Goal: Task Accomplishment & Management: Manage account settings

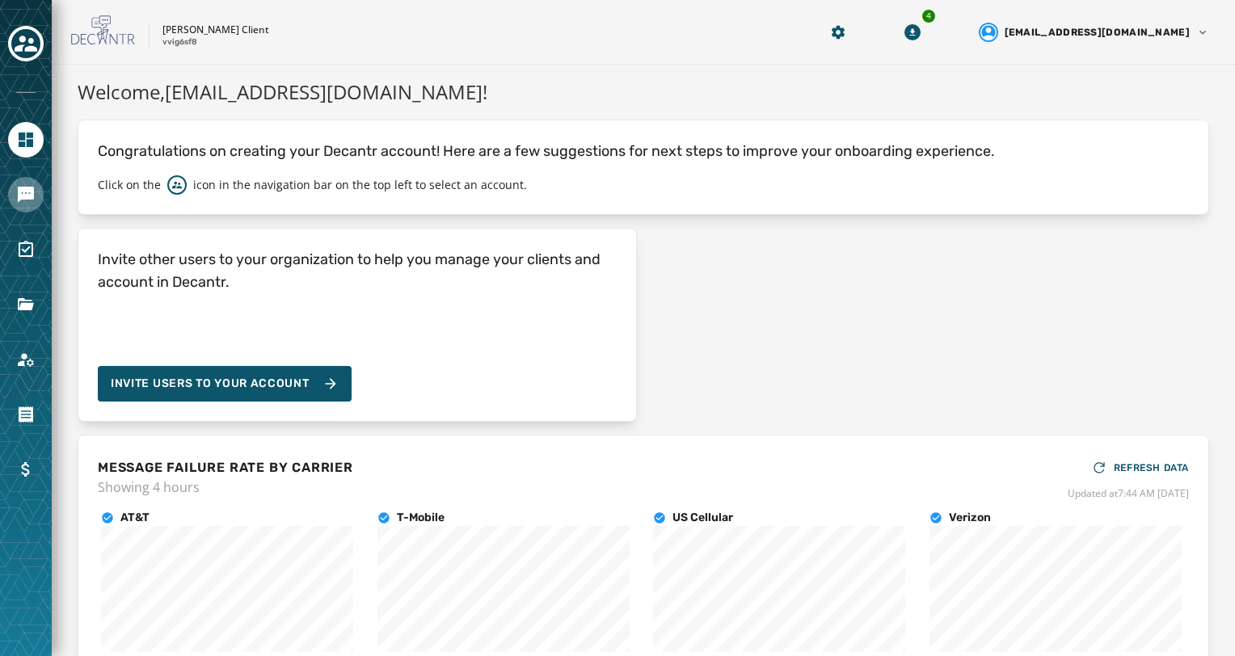
click at [27, 211] on div at bounding box center [26, 328] width 52 height 656
click at [27, 211] on link "Navigate to Messaging" at bounding box center [26, 195] width 36 height 36
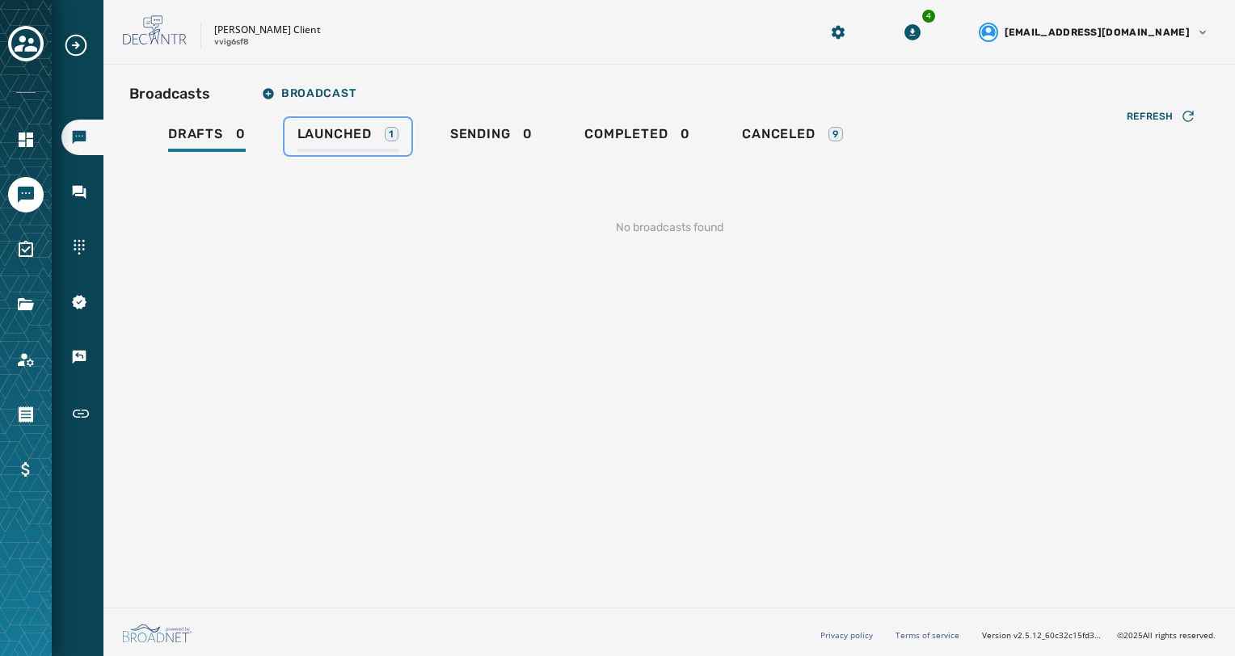
click at [324, 150] on div "Launched 1" at bounding box center [347, 139] width 101 height 26
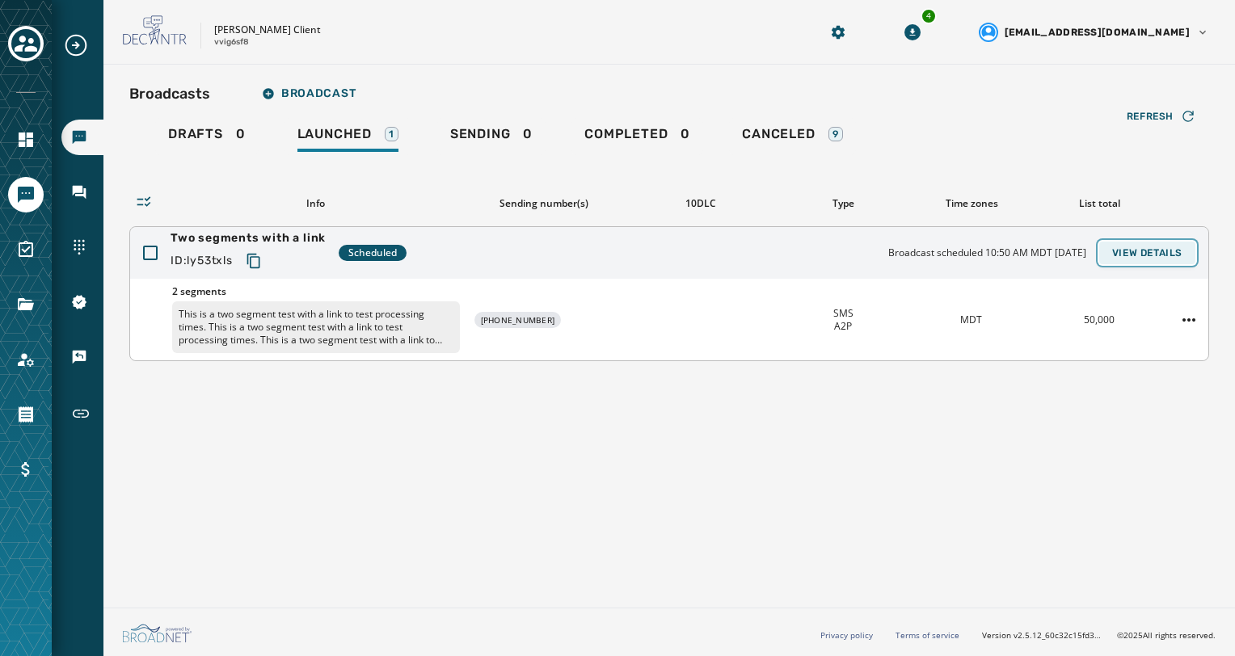
click at [1180, 260] on button "View Details" at bounding box center [1147, 253] width 96 height 23
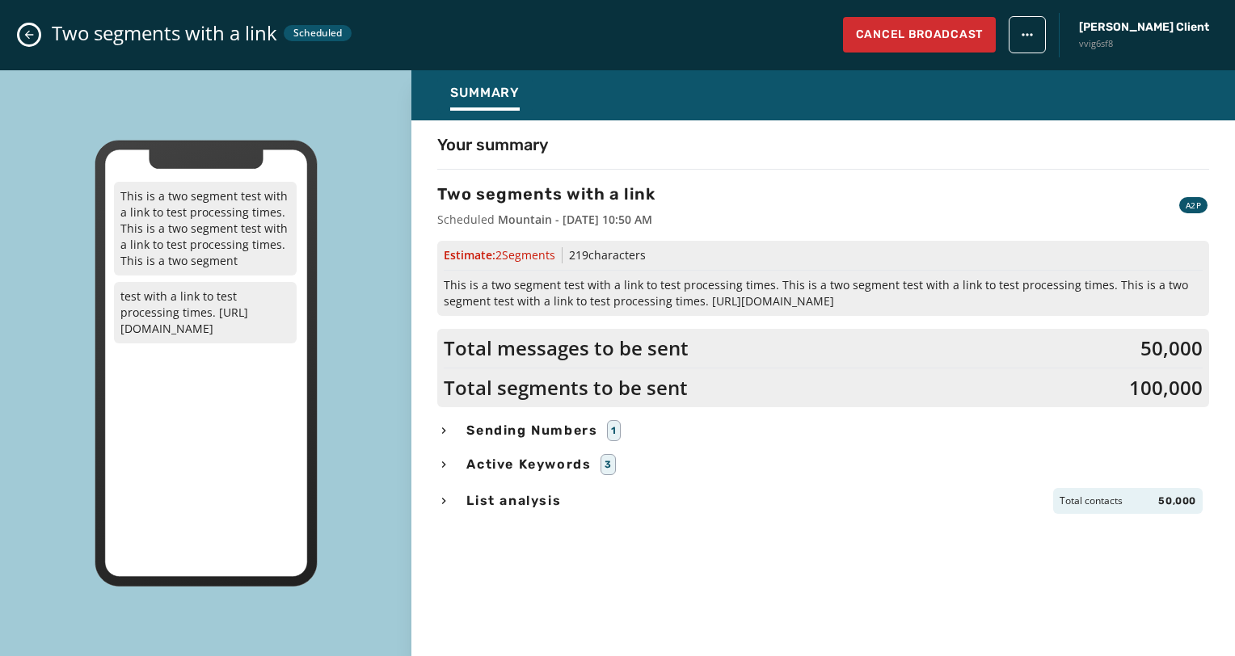
click at [33, 39] on icon "Close admin drawer" at bounding box center [29, 34] width 13 height 13
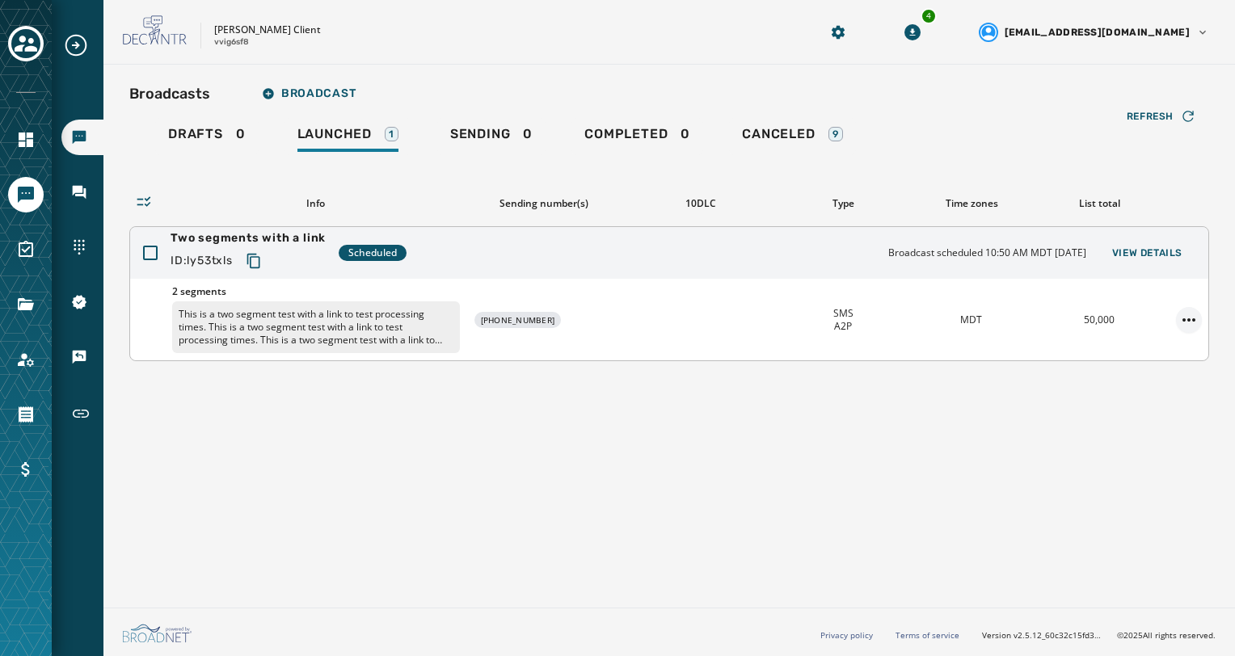
click at [1189, 317] on html "Broadcasts Inbox Sending Numbers 10DLC Registration Keywords & Responders Short…" at bounding box center [617, 328] width 1235 height 656
click at [1170, 350] on div "Duplicate Broadcast" at bounding box center [1143, 344] width 117 height 26
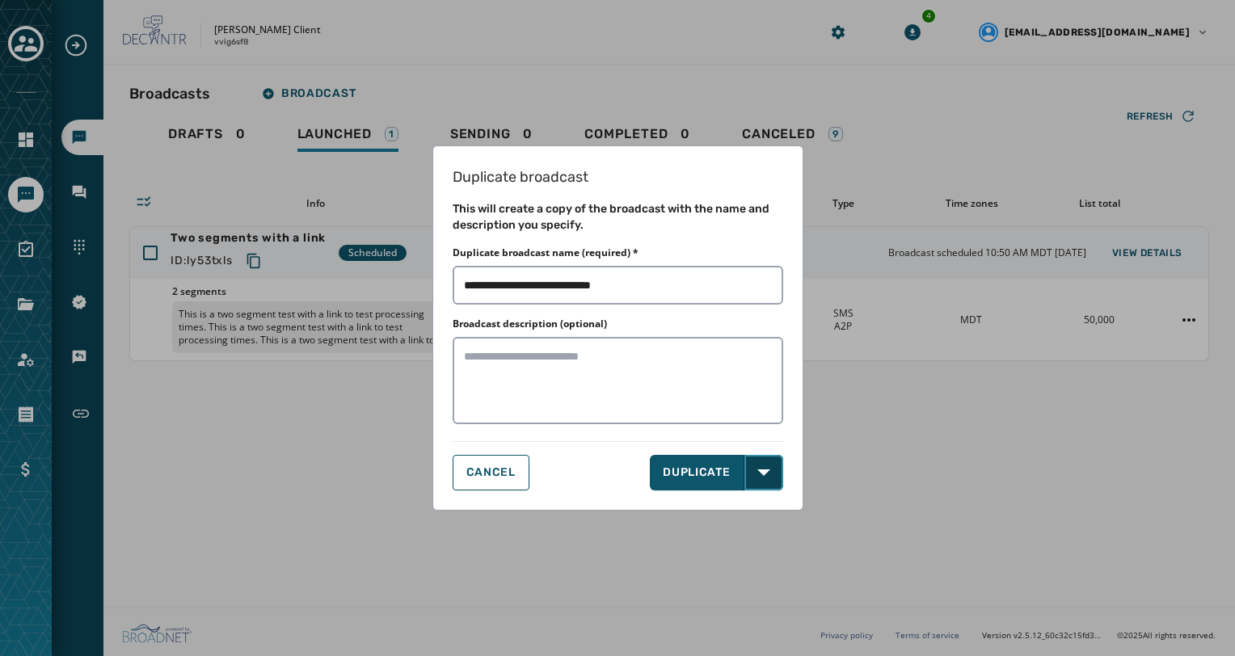
click at [754, 475] on button "Open options" at bounding box center [763, 473] width 39 height 36
click at [740, 507] on span "DUPLICATE & EDIT" at bounding box center [717, 508] width 109 height 16
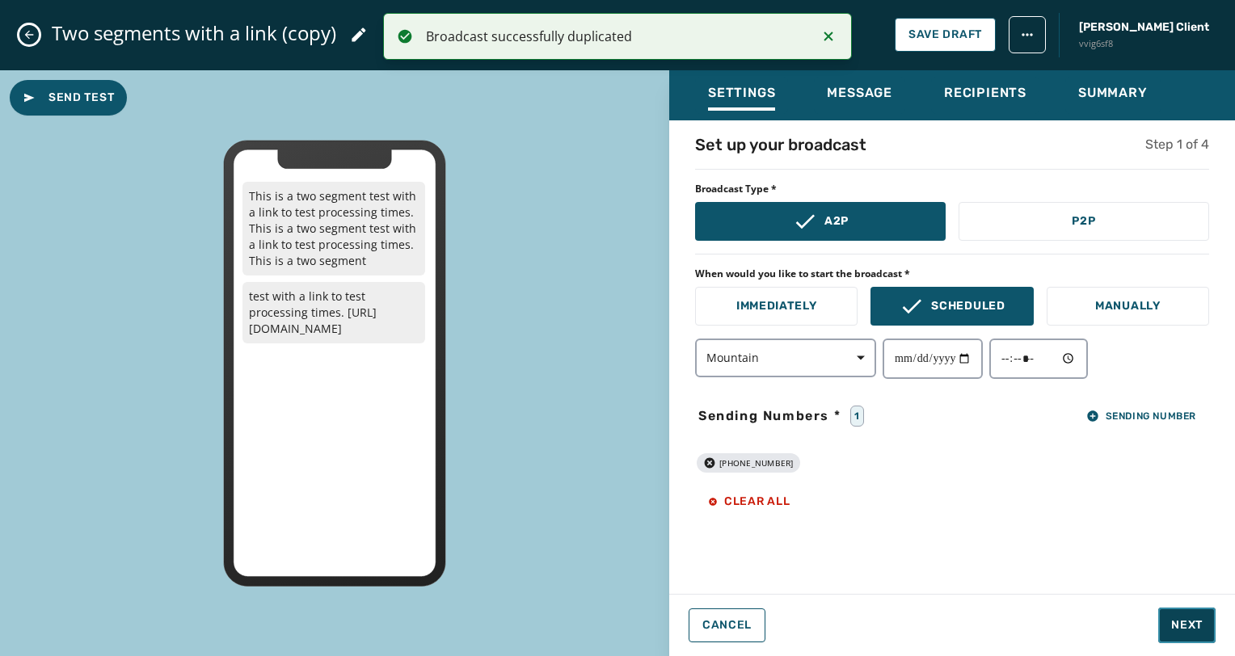
click at [1176, 614] on button "Next" at bounding box center [1186, 626] width 57 height 36
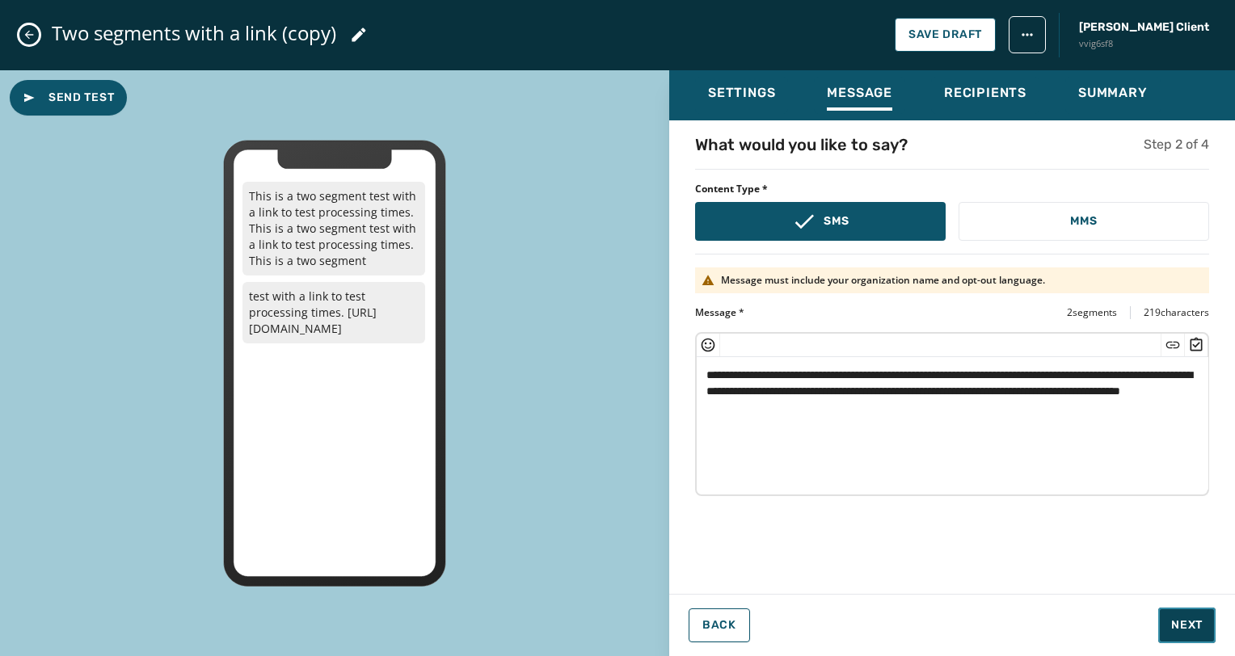
click at [1176, 614] on button "Next" at bounding box center [1186, 626] width 57 height 36
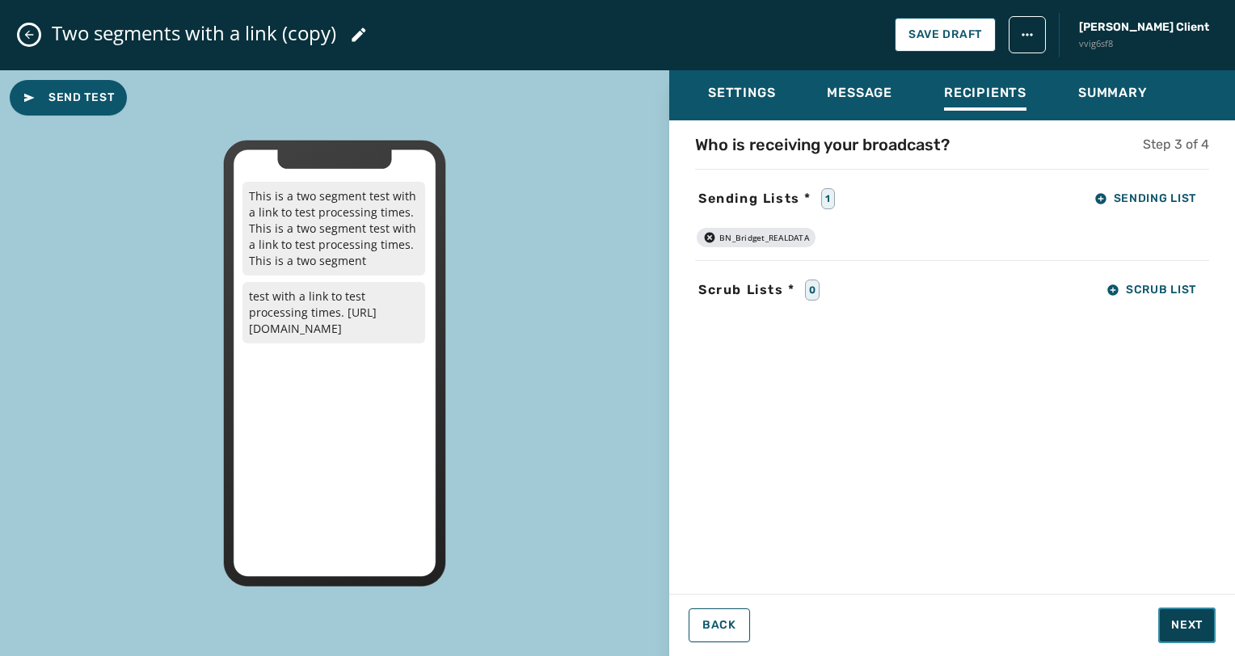
click at [1165, 622] on button "Next" at bounding box center [1186, 626] width 57 height 36
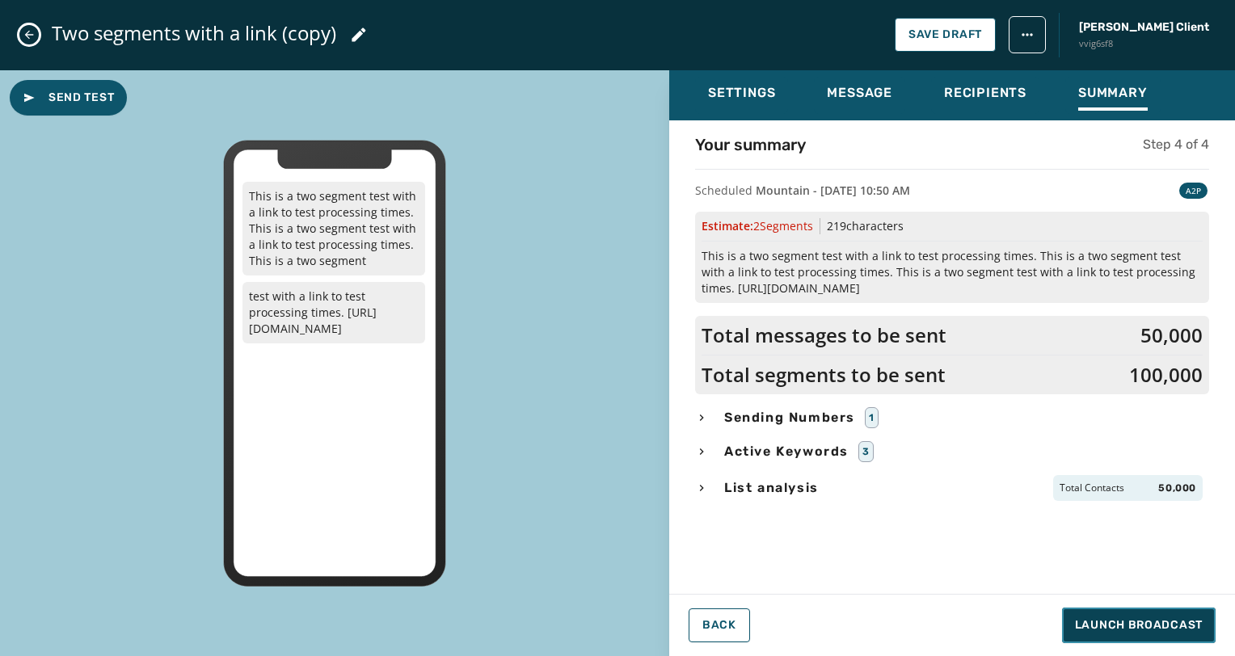
click at [1165, 622] on span "Launch Broadcast" at bounding box center [1139, 625] width 128 height 16
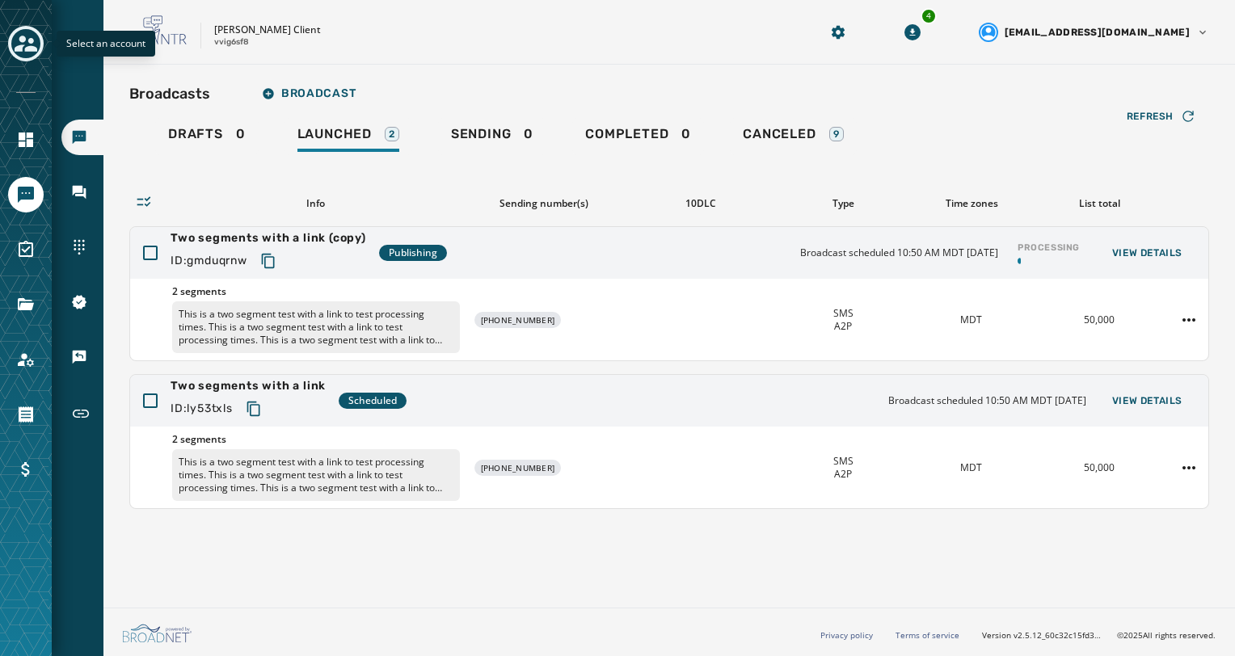
click at [30, 42] on icon "Toggle account select drawer" at bounding box center [26, 44] width 23 height 16
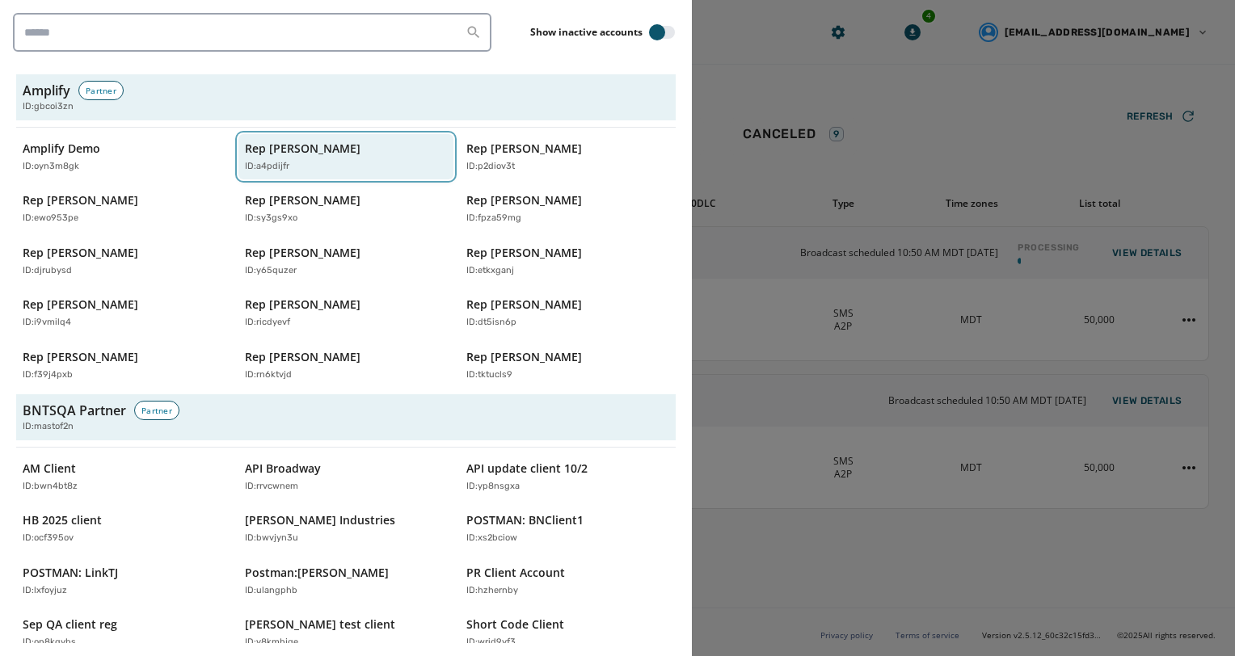
click at [299, 143] on p "Rep [PERSON_NAME]" at bounding box center [303, 149] width 116 height 16
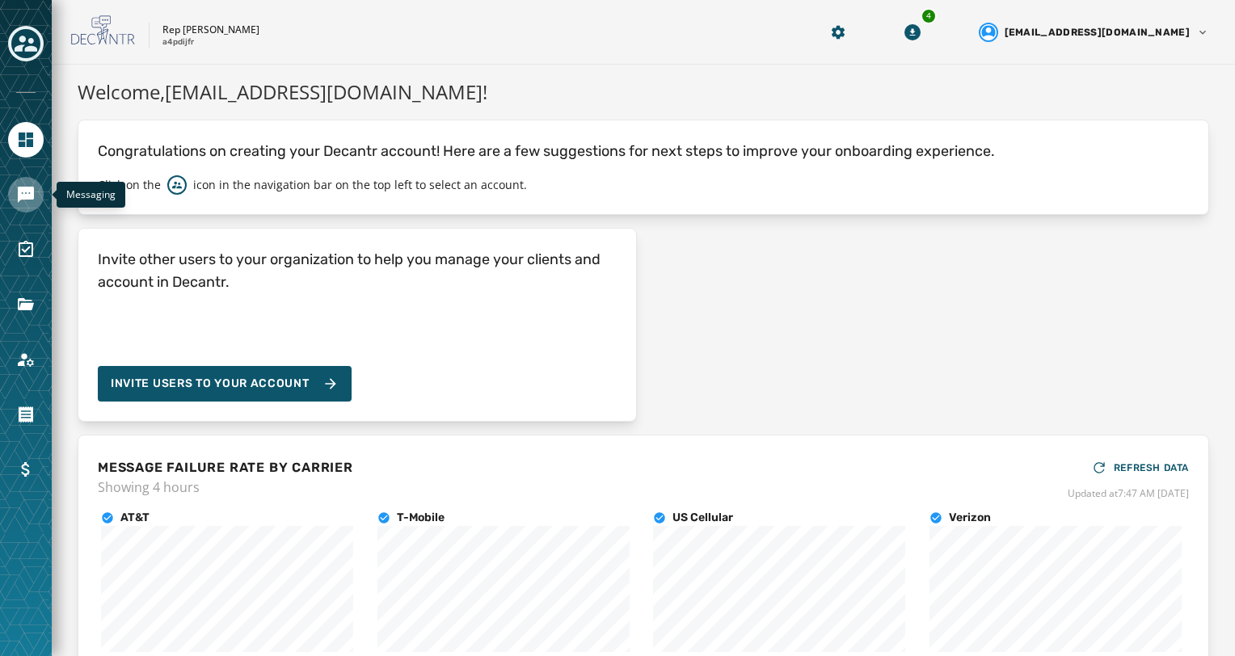
click at [15, 200] on link "Navigate to Messaging" at bounding box center [26, 195] width 36 height 36
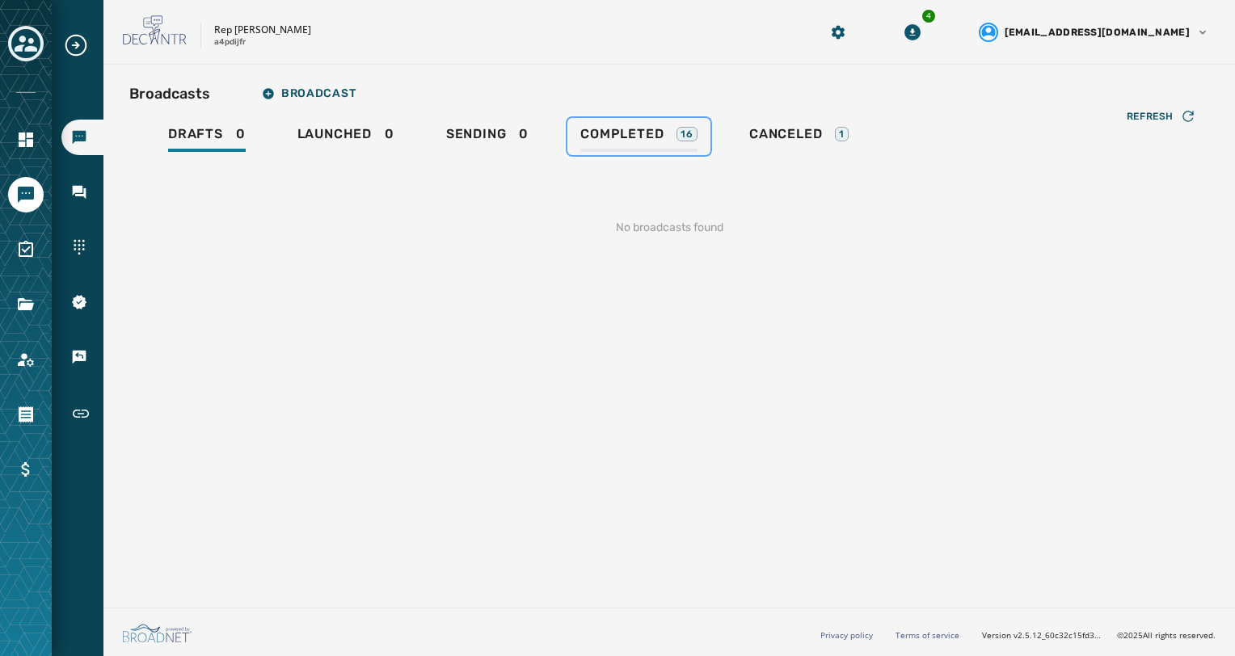
click at [585, 126] on span "Completed" at bounding box center [621, 134] width 83 height 16
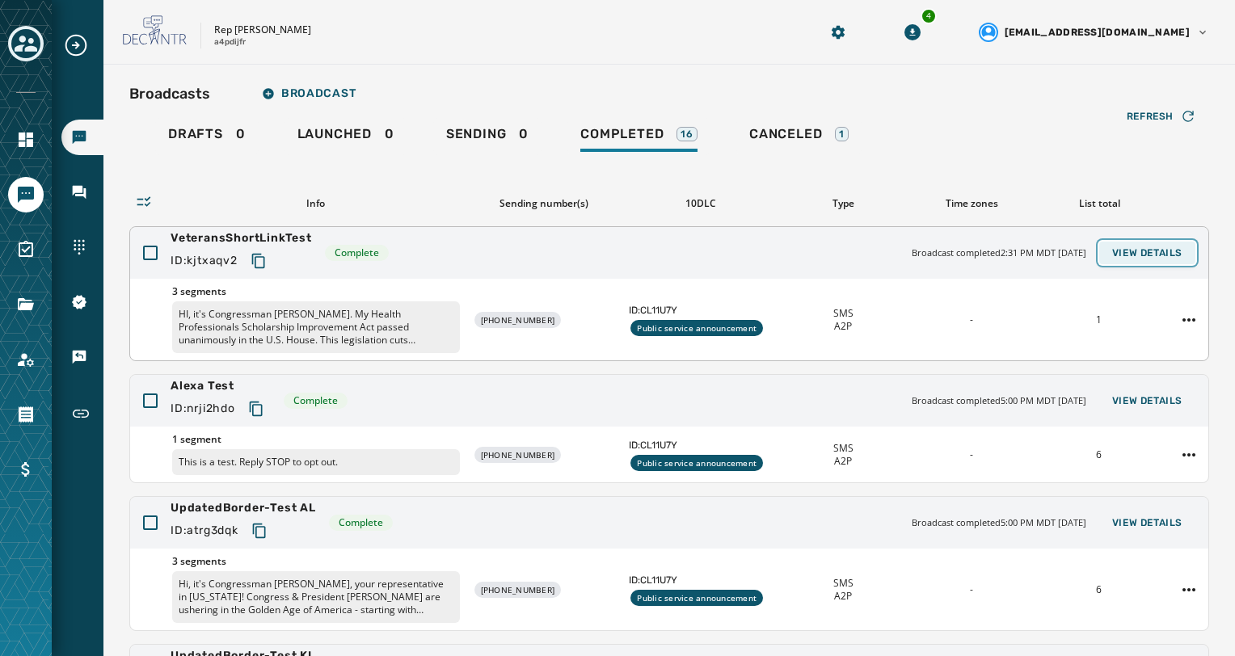
click at [1114, 260] on button "View Details" at bounding box center [1147, 253] width 96 height 23
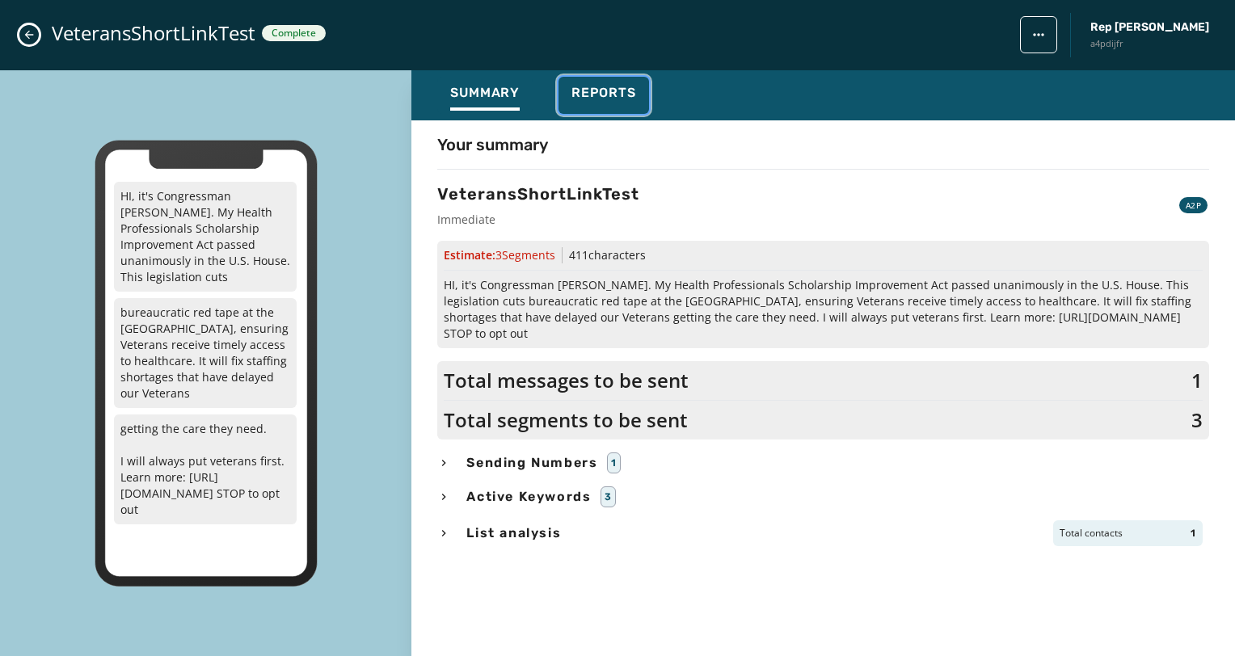
click at [639, 104] on button "Reports" at bounding box center [603, 95] width 90 height 37
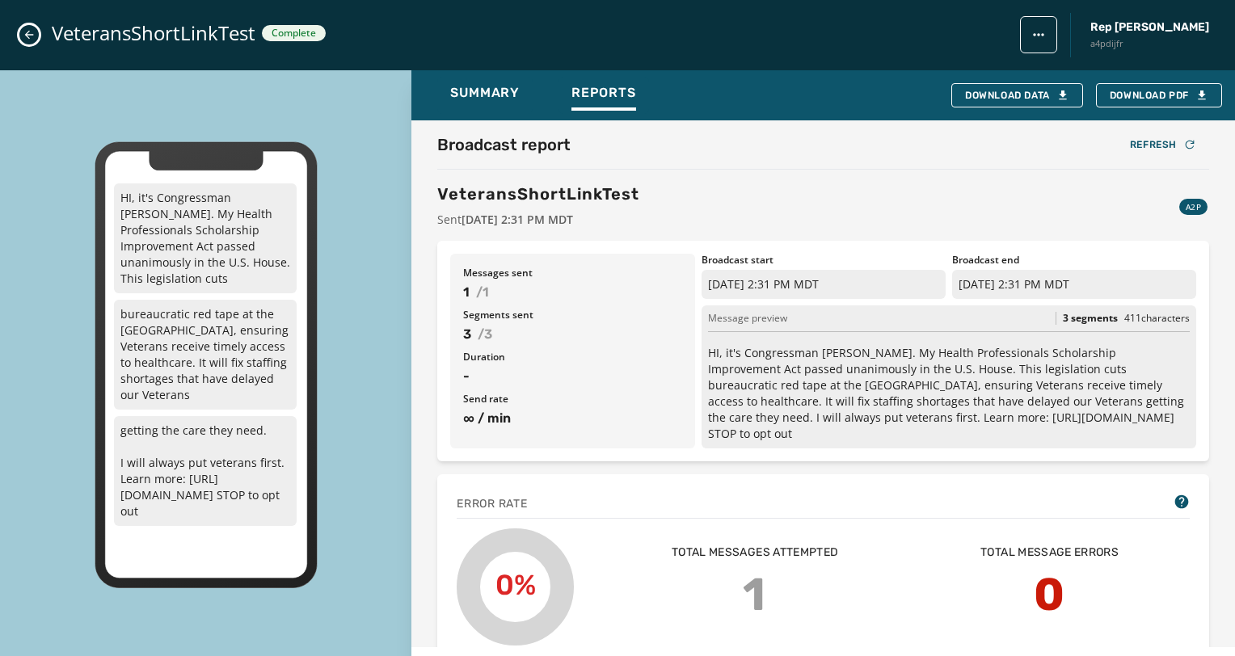
click at [26, 29] on icon "Close admin drawer" at bounding box center [29, 34] width 13 height 13
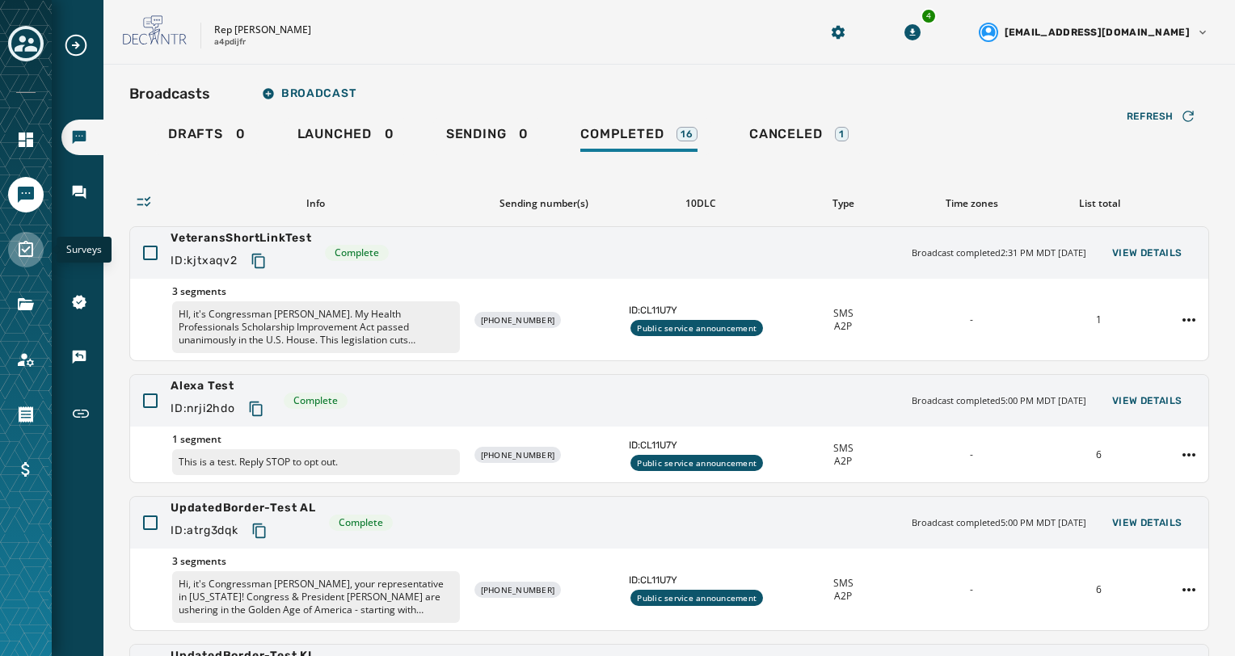
click at [23, 255] on icon "Navigate to Surveys" at bounding box center [25, 249] width 19 height 19
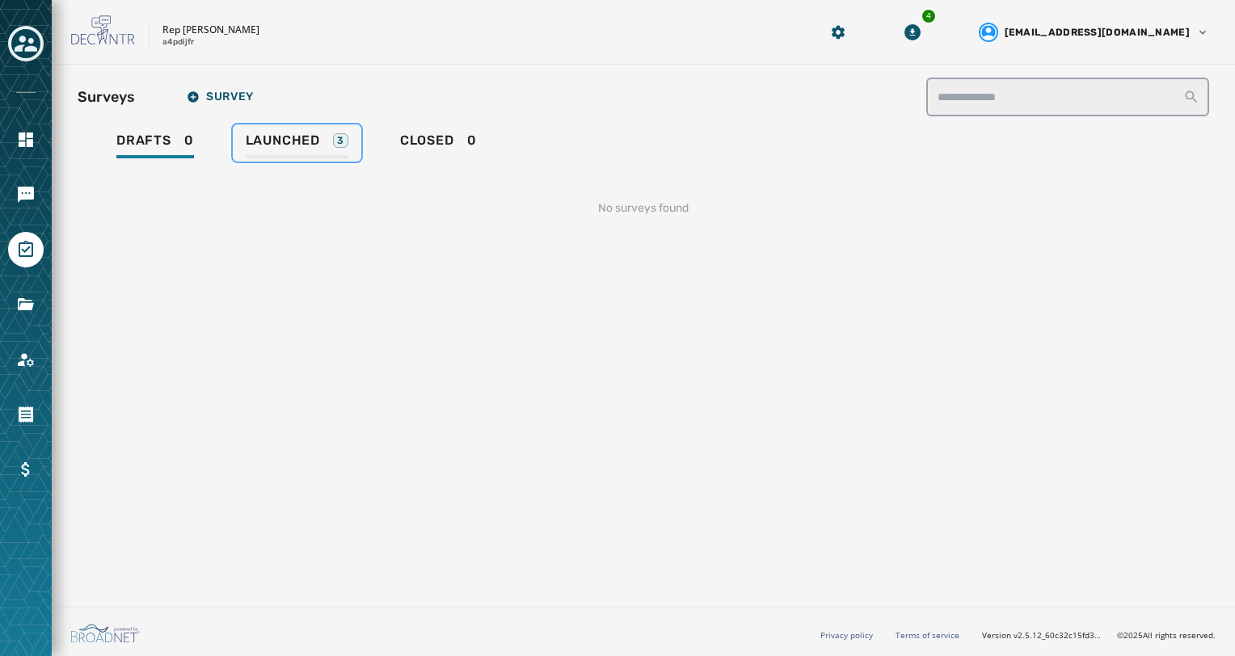
click at [271, 130] on link "Launched 3" at bounding box center [297, 142] width 128 height 37
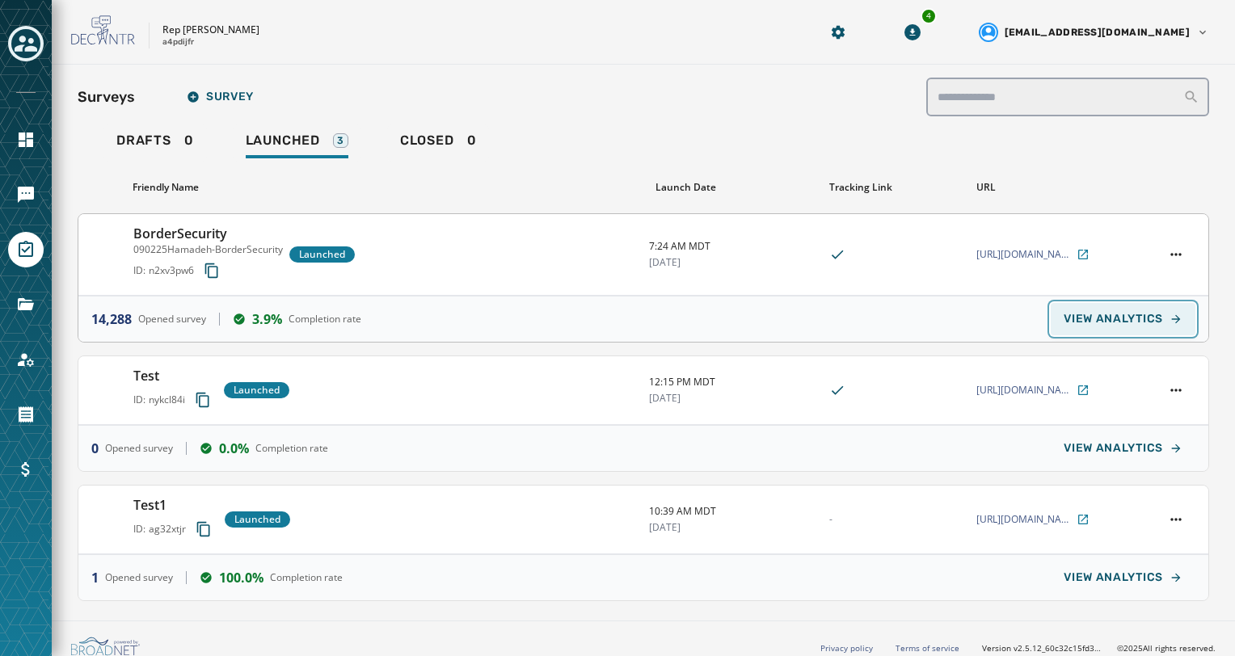
click at [1063, 313] on span "VIEW ANALYTICS" at bounding box center [1112, 319] width 99 height 13
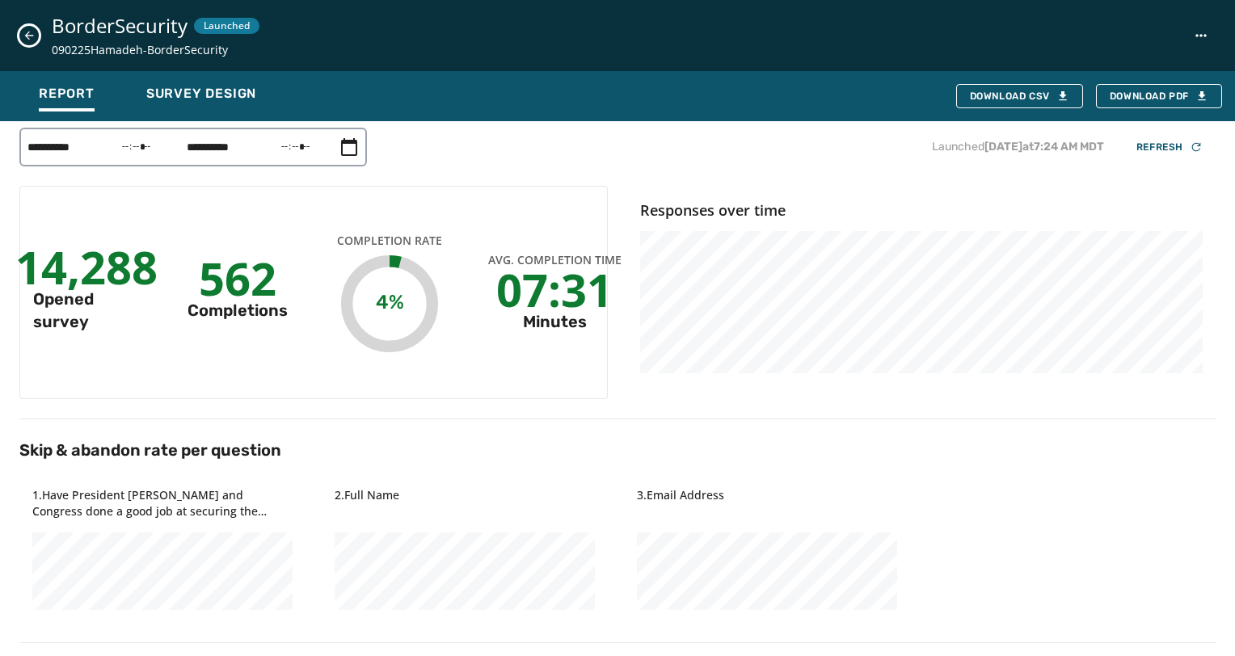
click at [27, 44] on button "Close survey details drawer" at bounding box center [28, 35] width 19 height 19
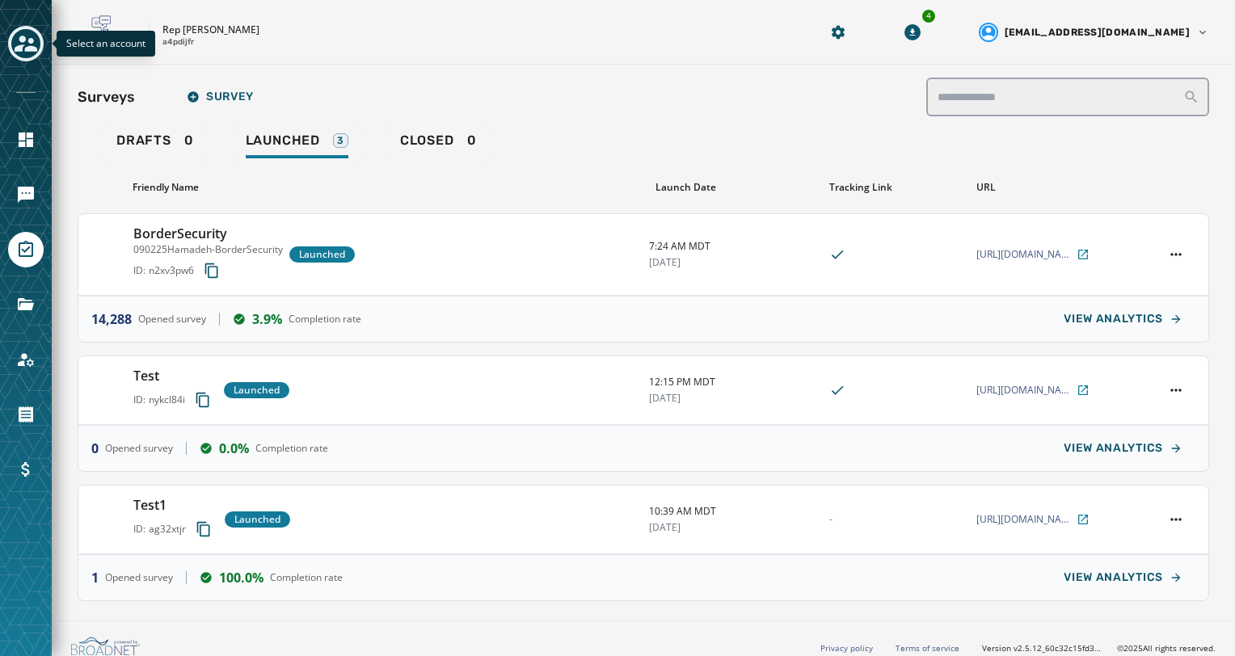
click at [32, 44] on icon "Toggle account select drawer" at bounding box center [26, 43] width 23 height 23
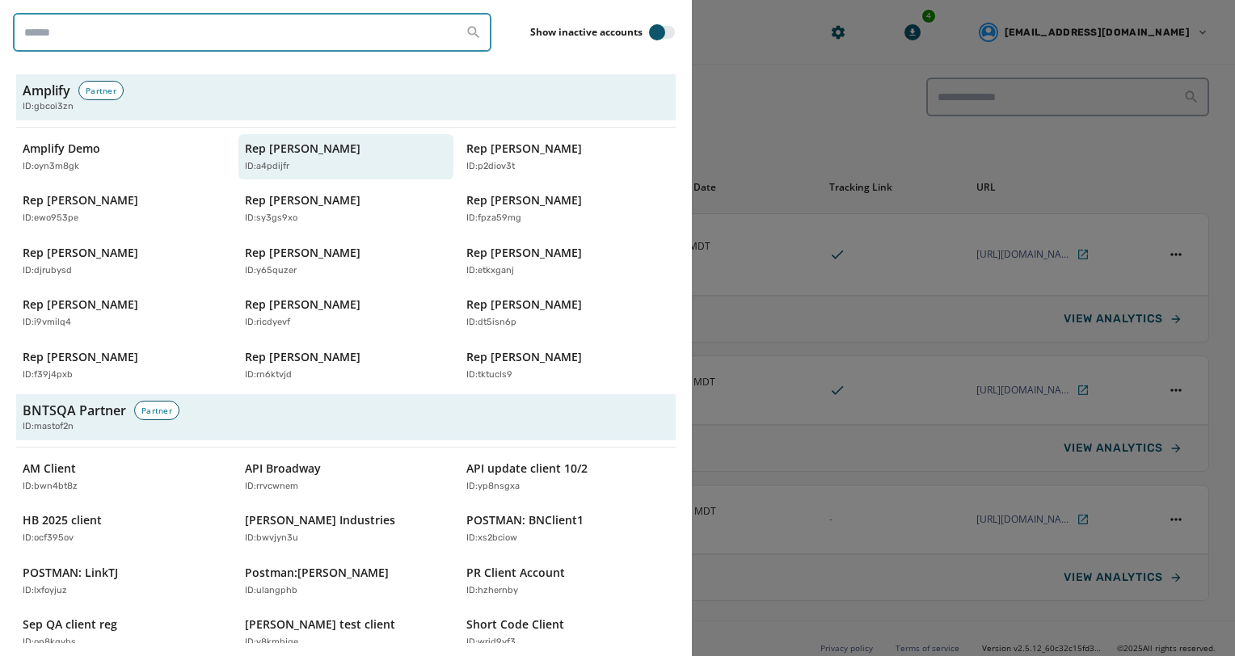
click at [45, 36] on input "search" at bounding box center [252, 32] width 478 height 39
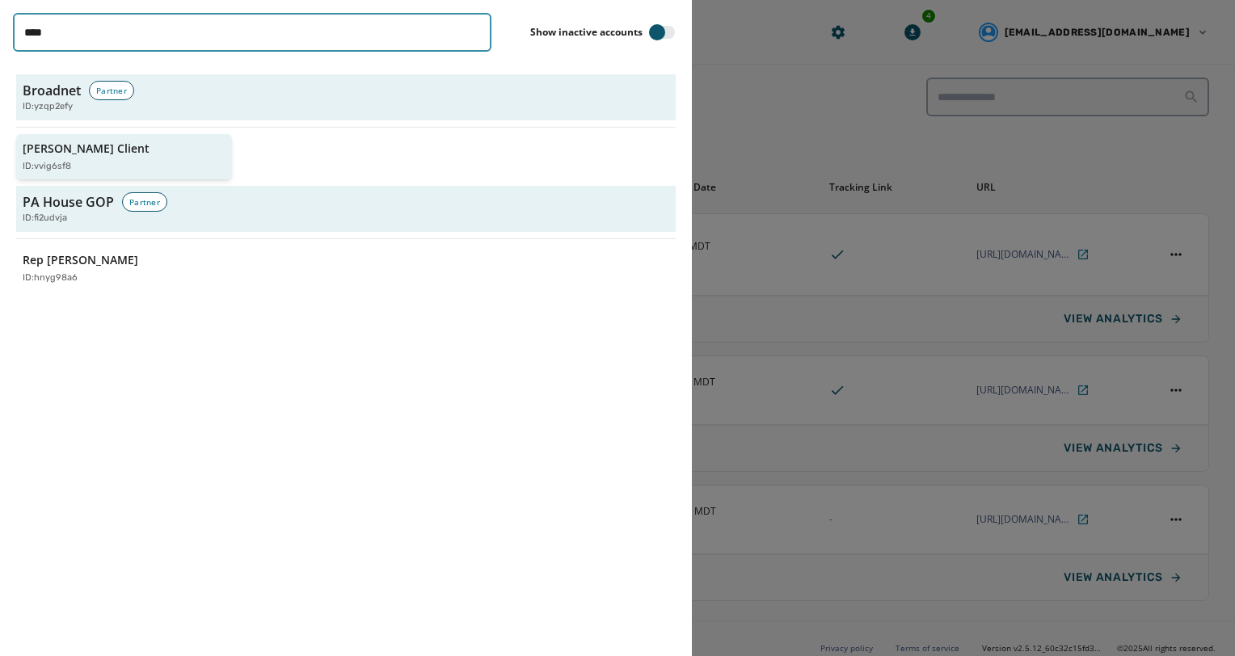
type input "****"
click at [61, 163] on p "ID: vvig6sf8" at bounding box center [47, 167] width 48 height 14
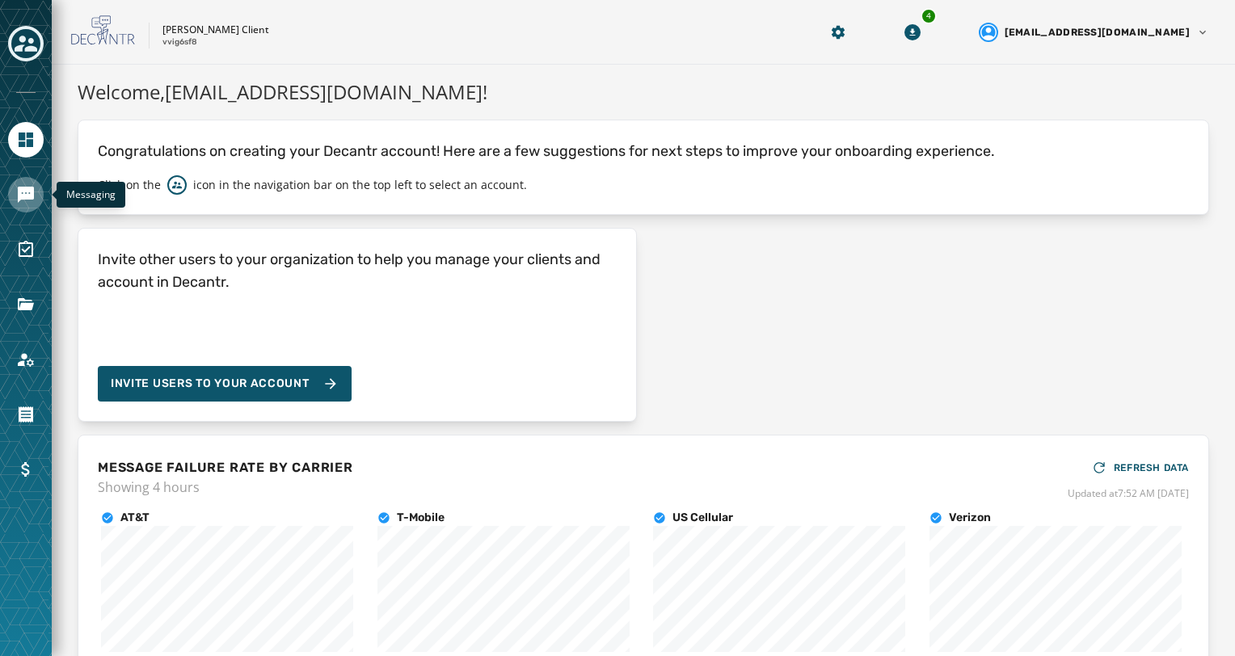
click at [31, 197] on icon "Navigate to Messaging" at bounding box center [26, 195] width 16 height 16
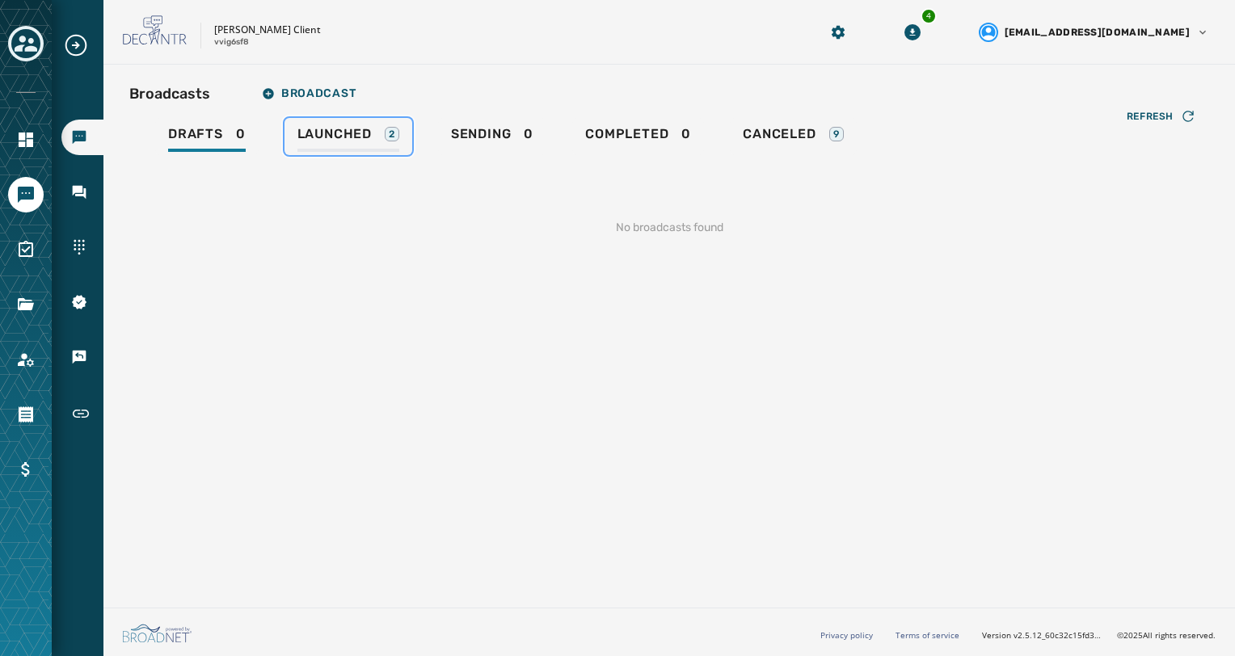
click at [315, 142] on div "Launched 2" at bounding box center [348, 139] width 102 height 26
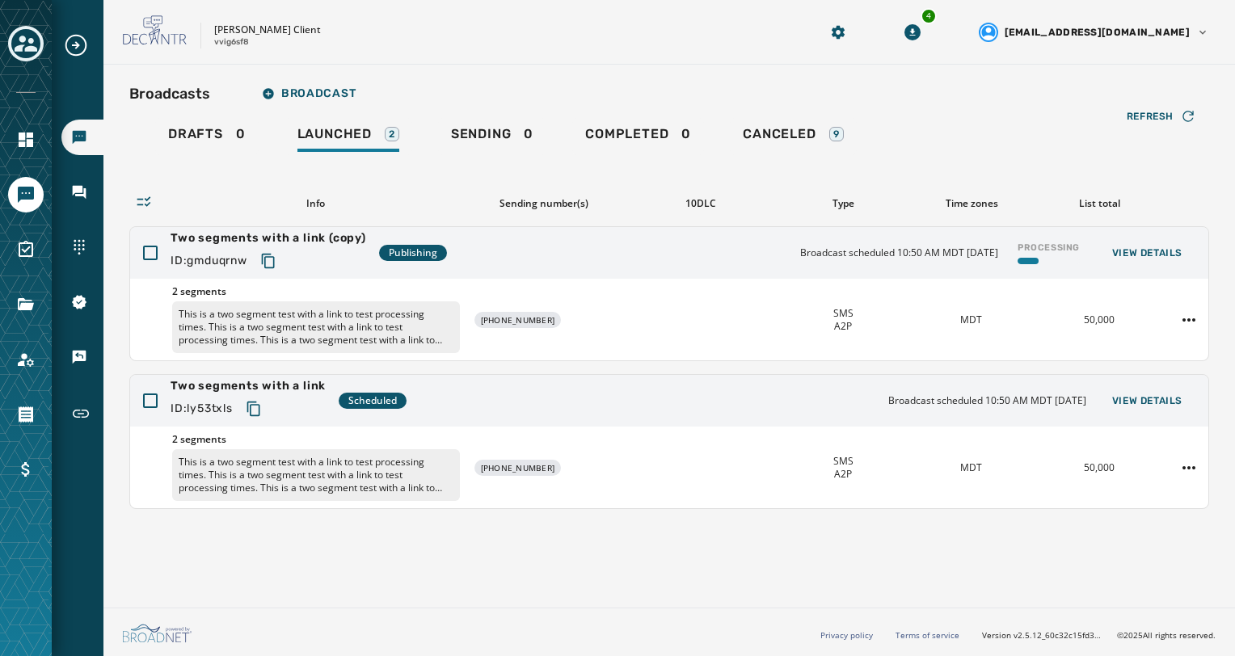
click at [924, 534] on div "Broadcasts Broadcast Drafts 0 Launched 2 Sending 0 Completed 0 Canceled 9 Refre…" at bounding box center [668, 333] width 1131 height 536
click at [1139, 387] on div "Two segments with a link ID: ly53txls Scheduled Broadcast scheduled 10:50 AM MD…" at bounding box center [669, 401] width 1078 height 52
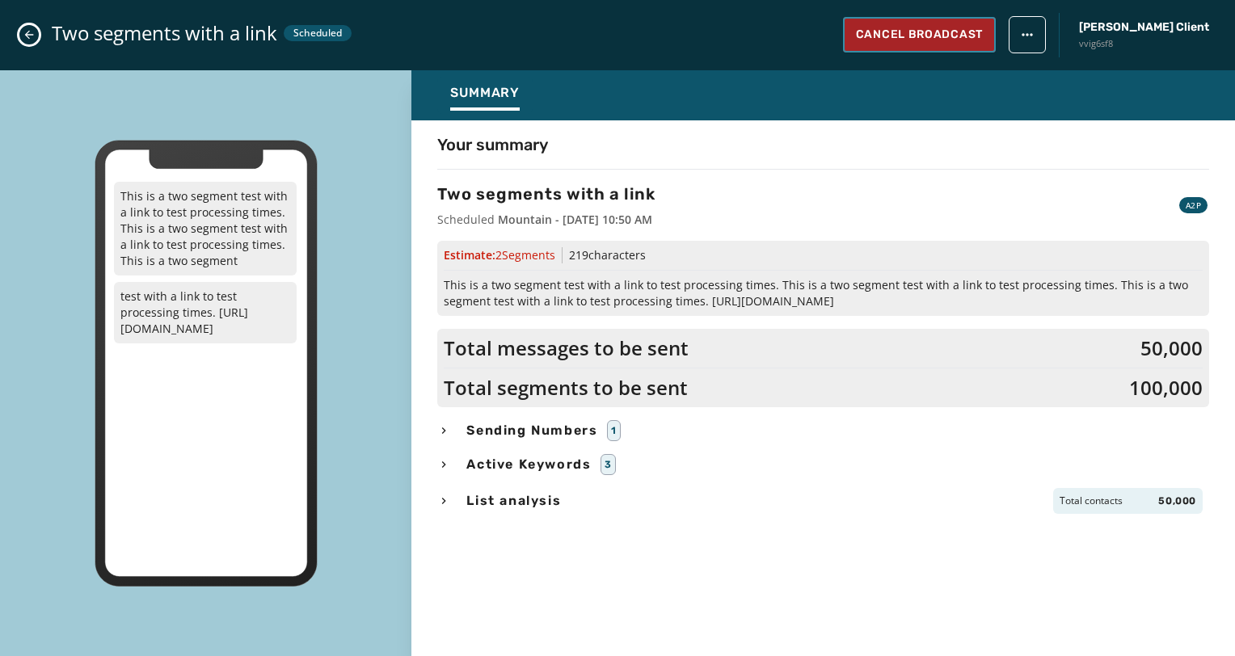
click at [995, 48] on button "Cancel Broadcast" at bounding box center [919, 35] width 153 height 36
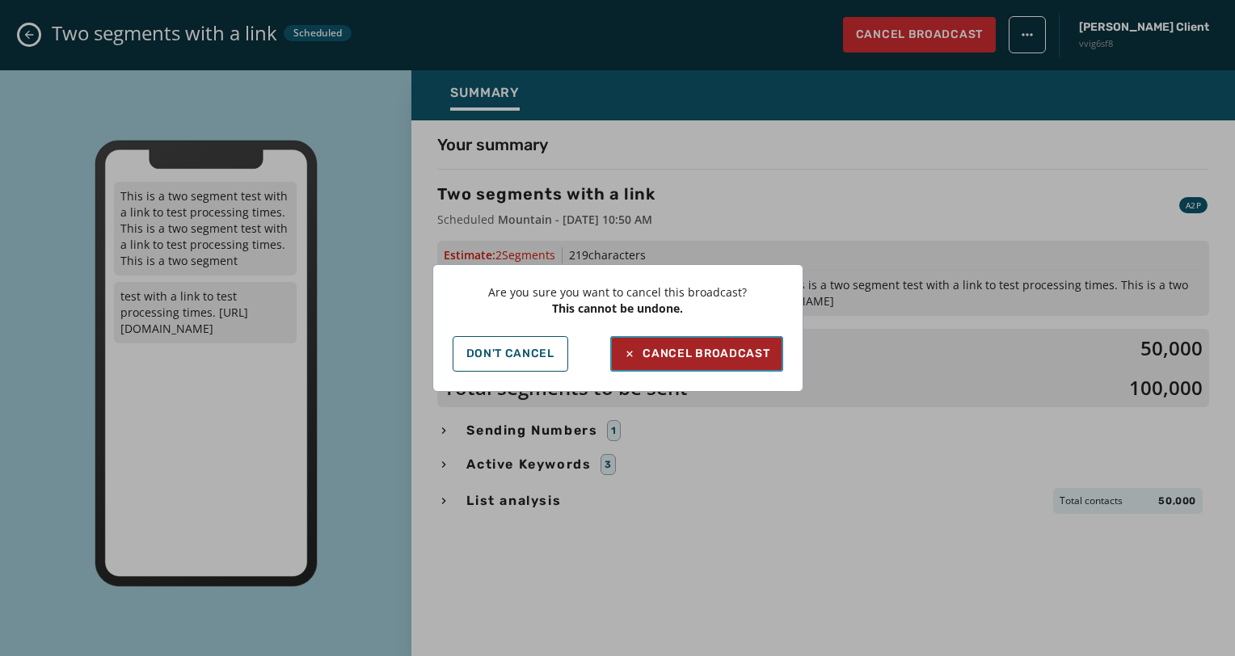
click at [723, 353] on div "Cancel Broadcast" at bounding box center [696, 354] width 146 height 16
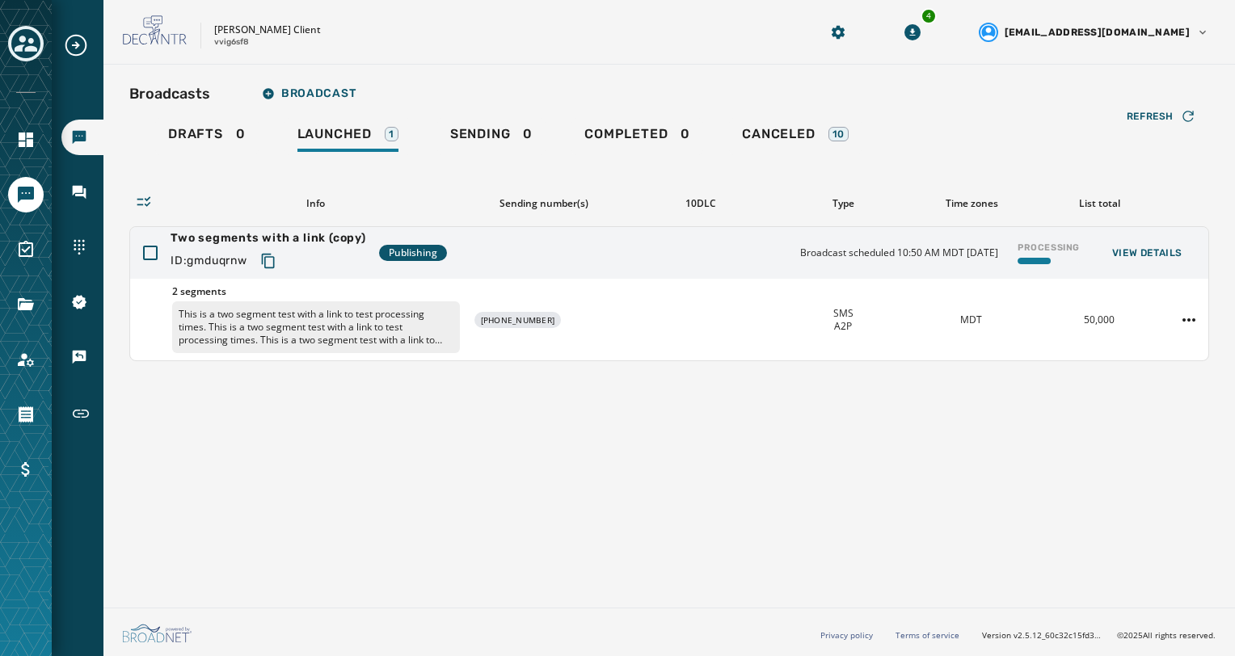
click at [1071, 411] on div "Broadcasts Broadcast Drafts 0 Launched 1 Sending 0 Completed 0 Canceled 10 Refr…" at bounding box center [668, 333] width 1131 height 536
click at [1193, 326] on html "Broadcasts Inbox Sending Numbers 10DLC Registration Keywords & Responders Short…" at bounding box center [617, 328] width 1235 height 656
click at [1130, 365] on div "Delete broadcast" at bounding box center [1143, 370] width 117 height 26
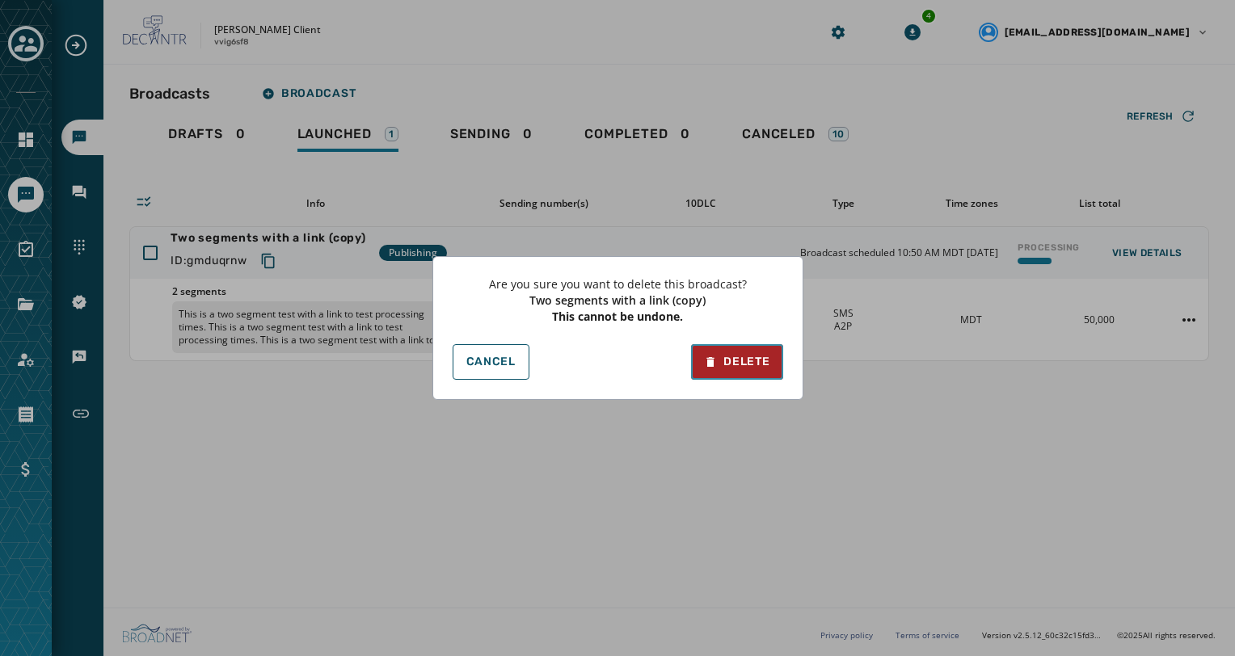
click at [756, 360] on div "Delete" at bounding box center [736, 362] width 65 height 16
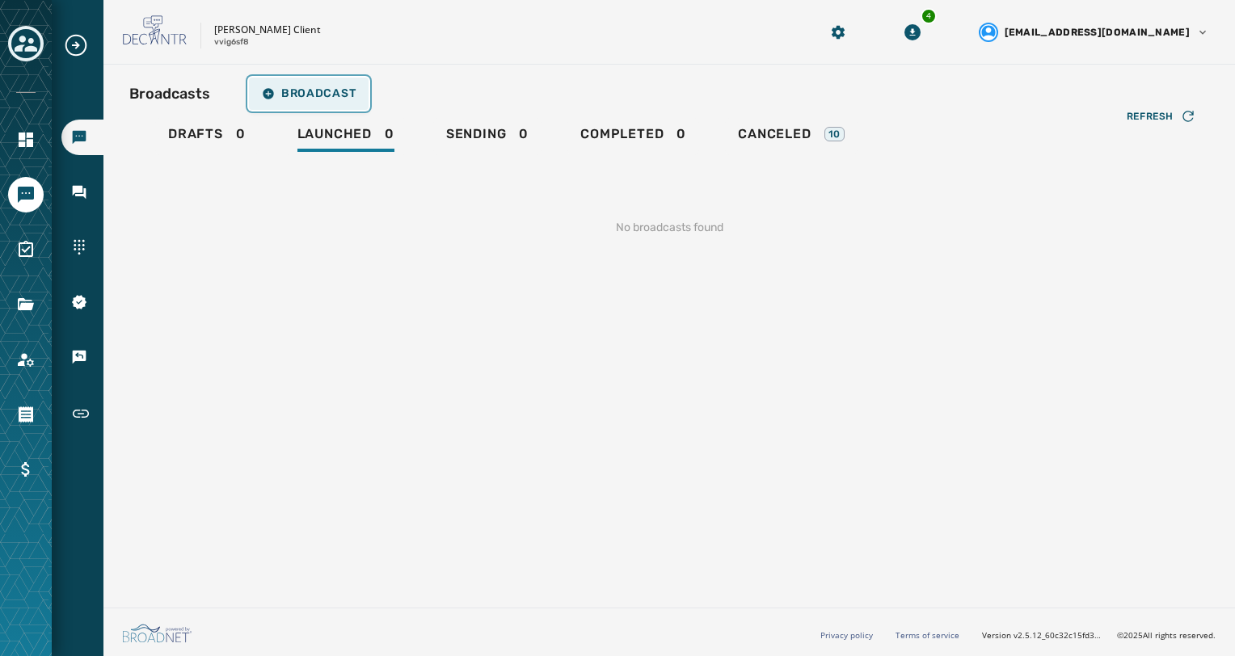
click at [327, 98] on span "Broadcast" at bounding box center [309, 93] width 94 height 13
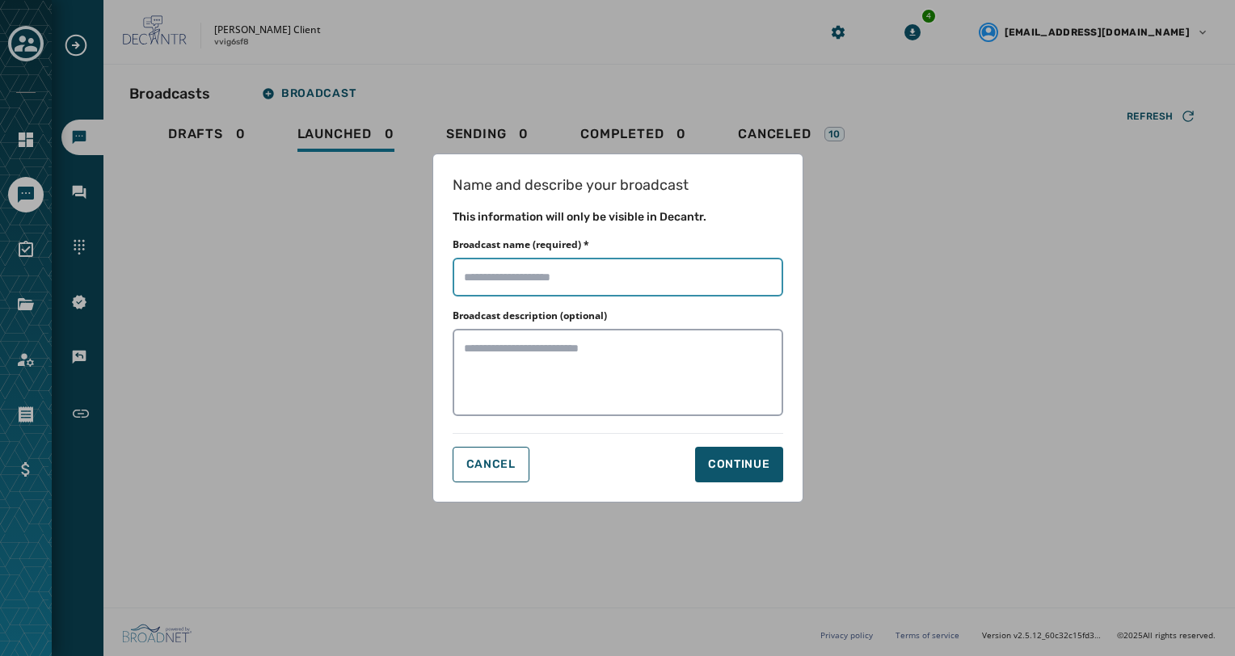
click at [564, 276] on input "Broadcast name (required) *" at bounding box center [617, 277] width 330 height 39
type input "**********"
click at [724, 453] on button "Continue" at bounding box center [739, 465] width 88 height 36
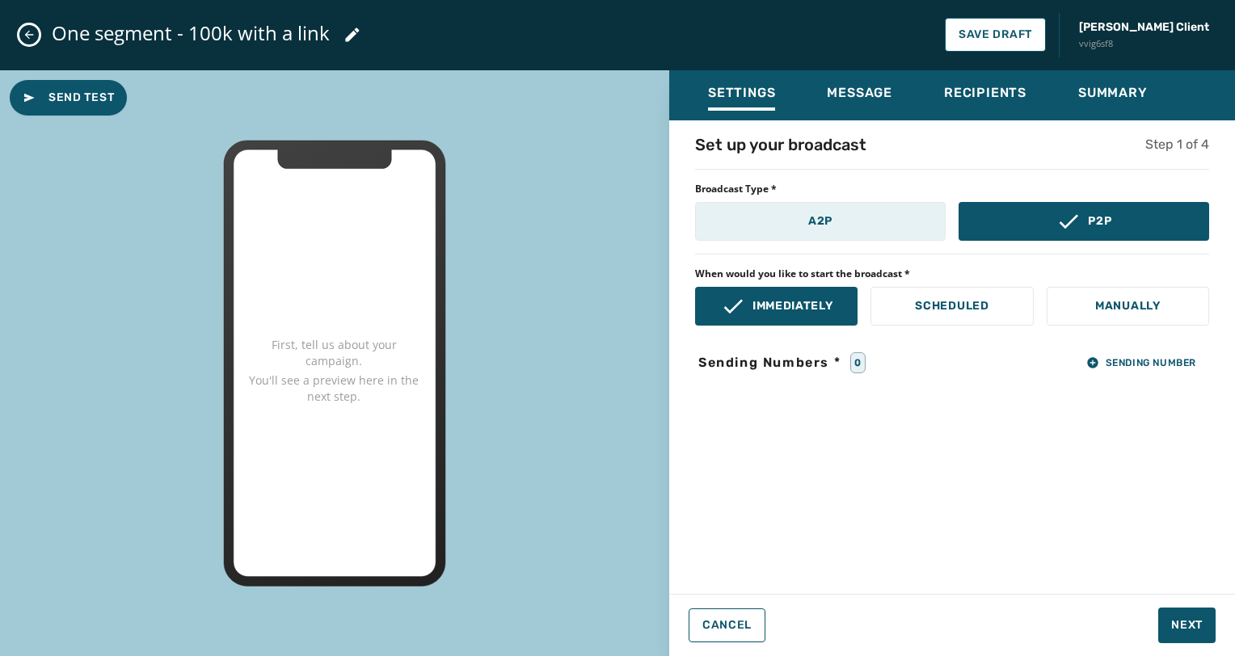
click at [861, 229] on button "A2P" at bounding box center [820, 221] width 250 height 39
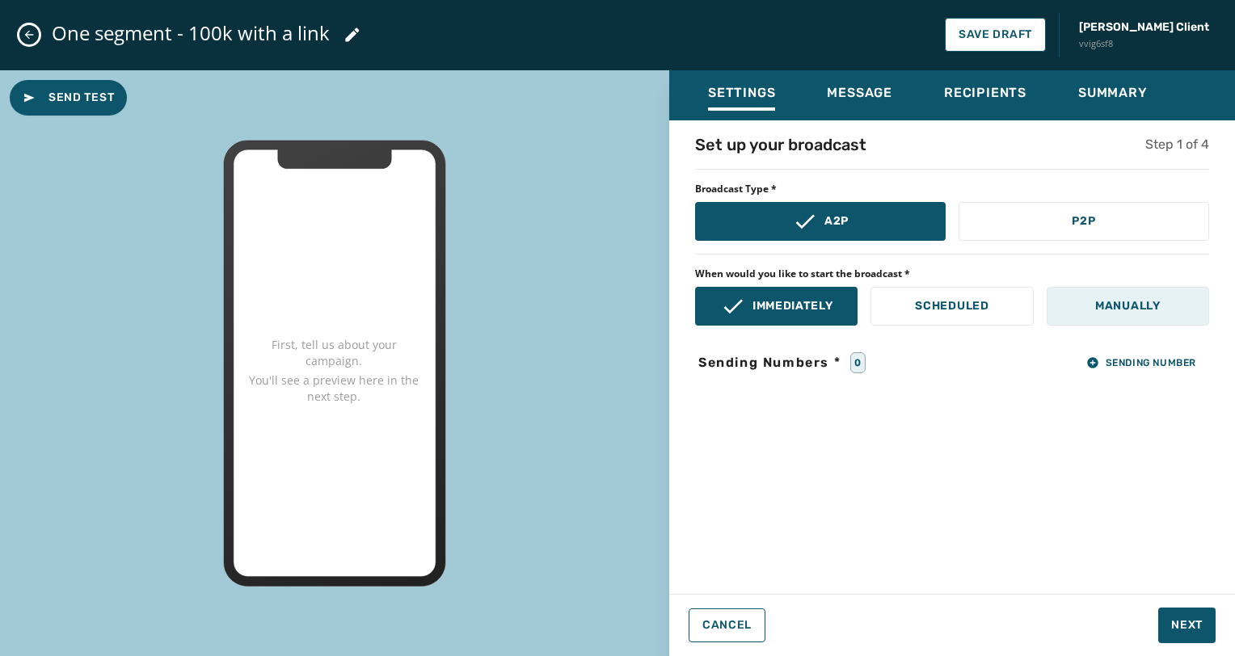
click at [1150, 313] on p "Manually" at bounding box center [1127, 306] width 65 height 16
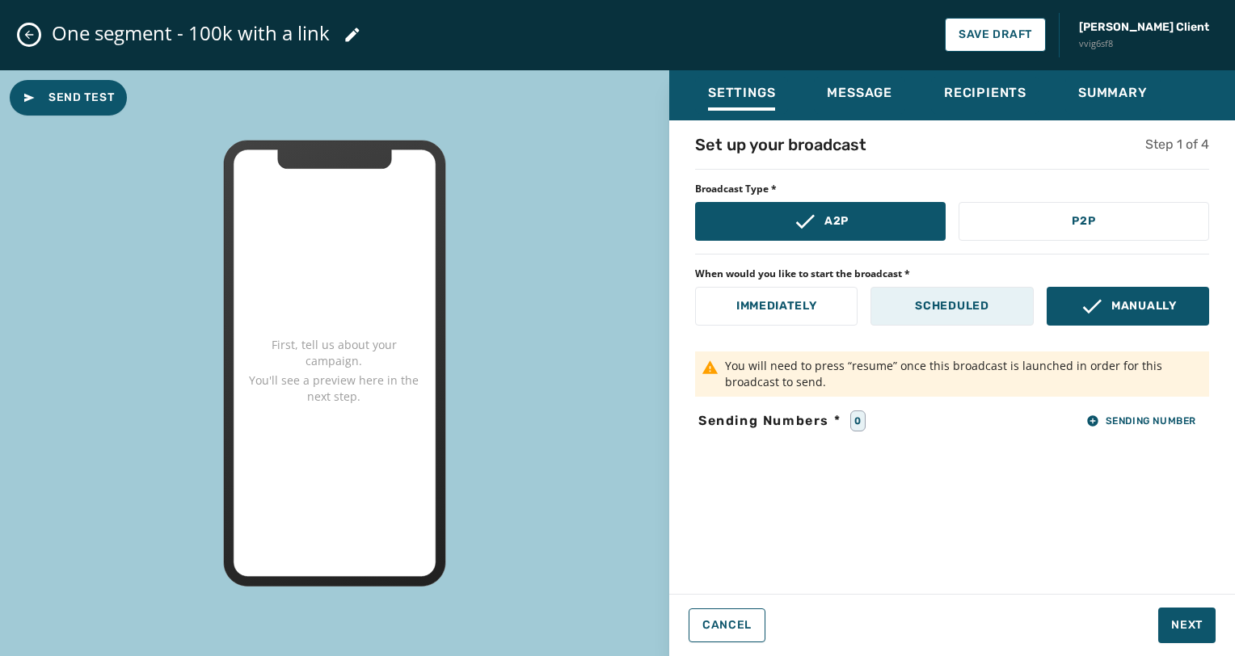
click at [999, 307] on button "Scheduled" at bounding box center [951, 306] width 162 height 39
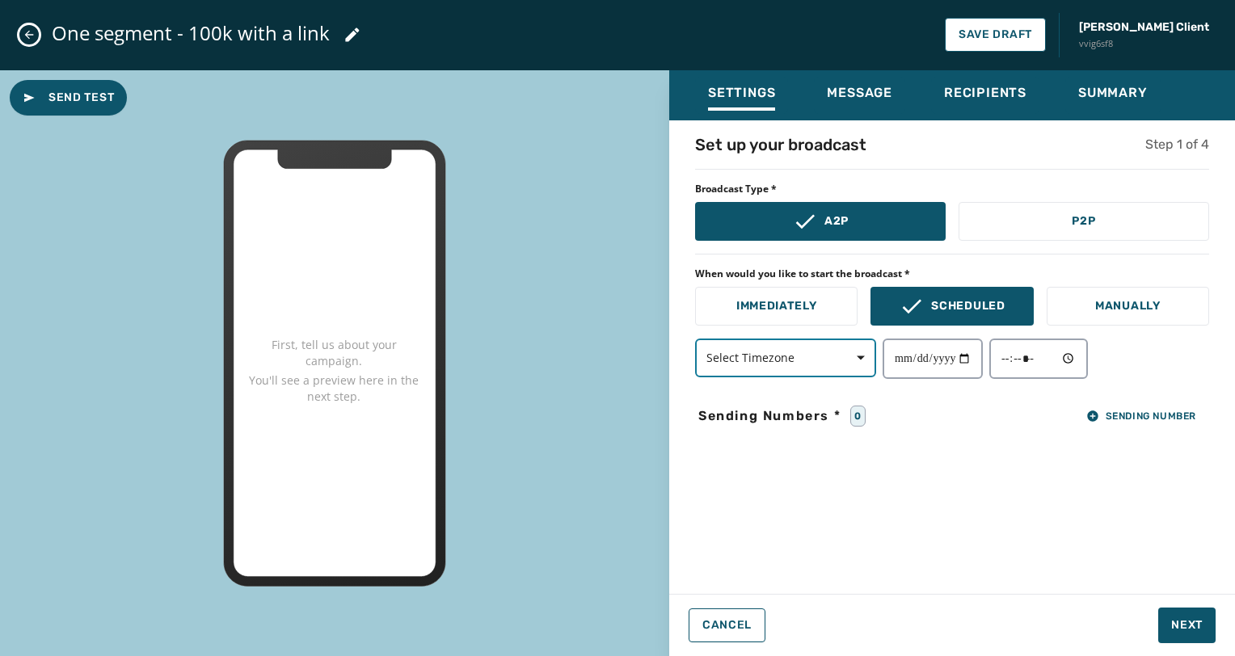
click at [845, 349] on span "button" at bounding box center [854, 358] width 39 height 32
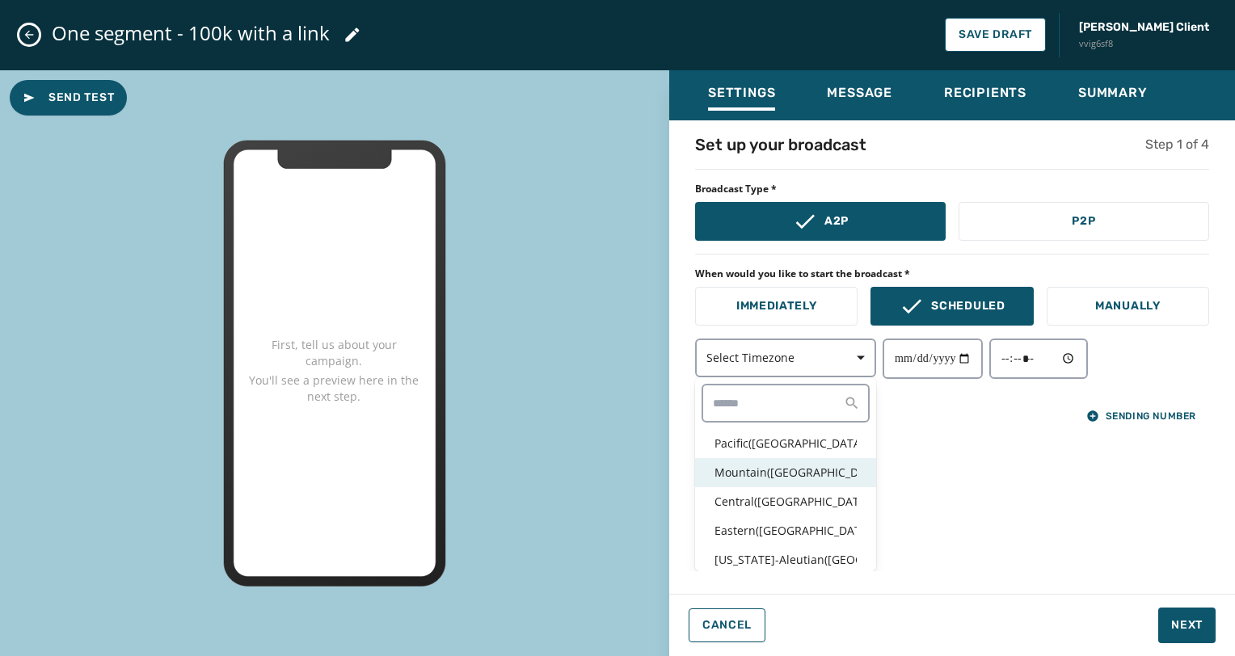
click at [784, 468] on p "Mountain ( [GEOGRAPHIC_DATA] / [GEOGRAPHIC_DATA] )" at bounding box center [785, 473] width 142 height 16
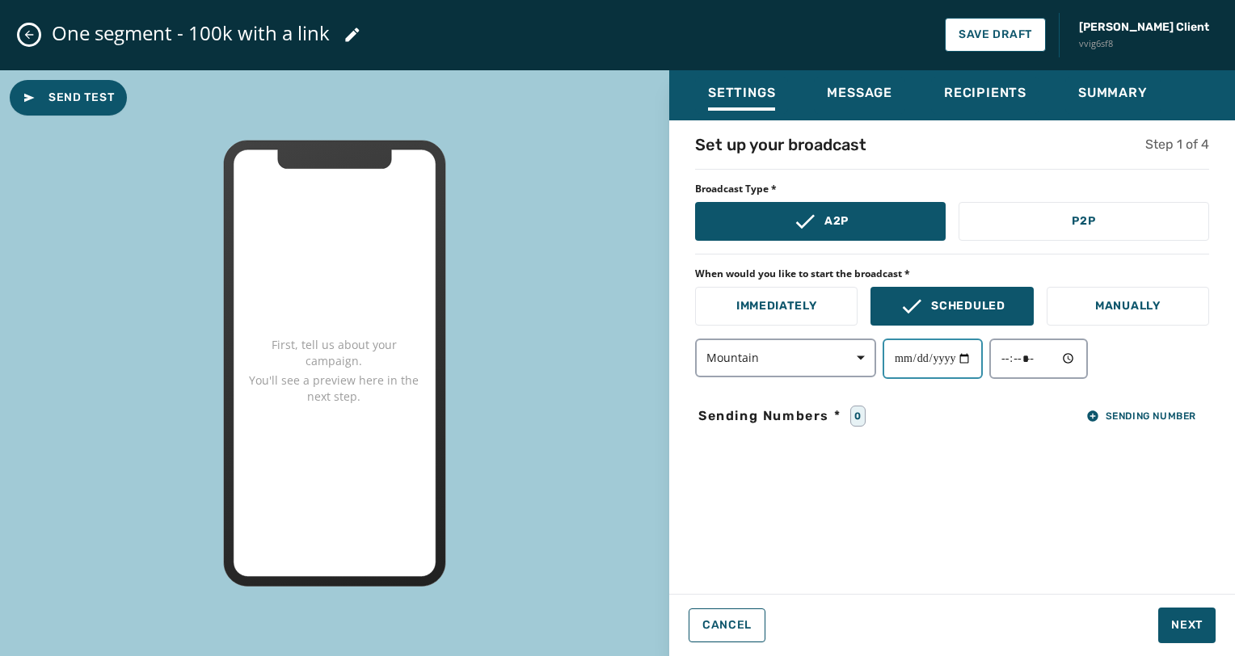
click at [978, 360] on input "date" at bounding box center [932, 359] width 100 height 40
type input "**********"
click at [1085, 356] on input "time" at bounding box center [1038, 359] width 99 height 40
type input "*****"
click at [918, 527] on div "**********" at bounding box center [952, 352] width 566 height 438
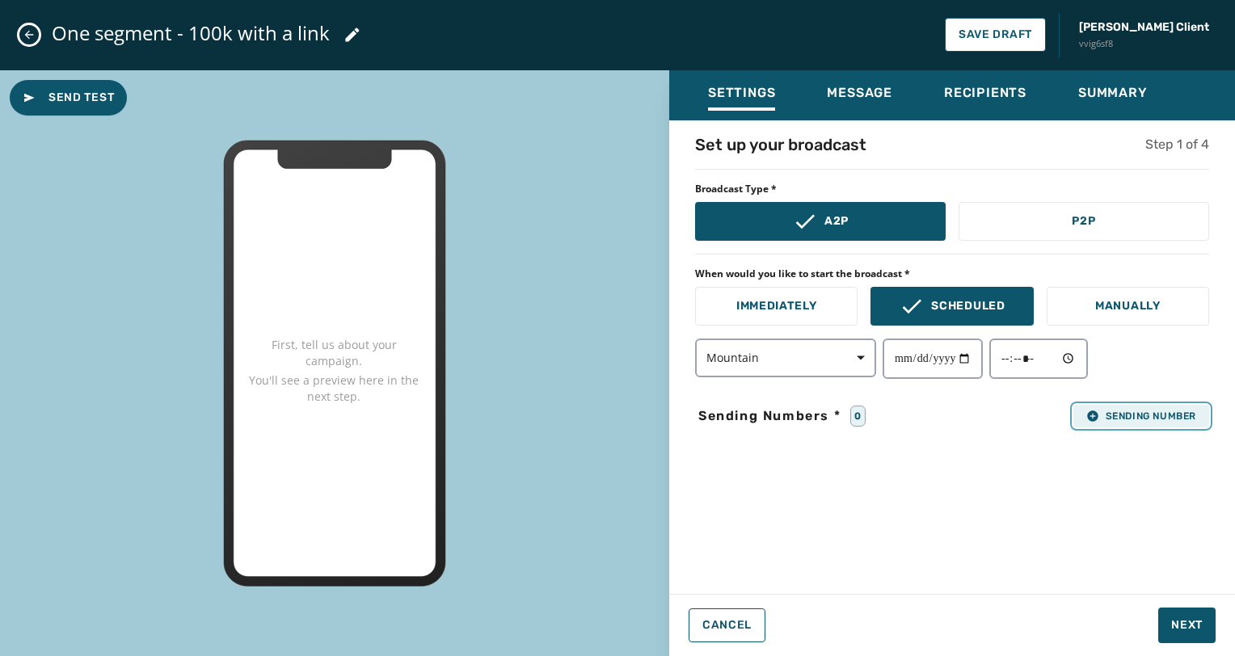
click at [1099, 414] on span "Sending Number" at bounding box center [1141, 416] width 110 height 13
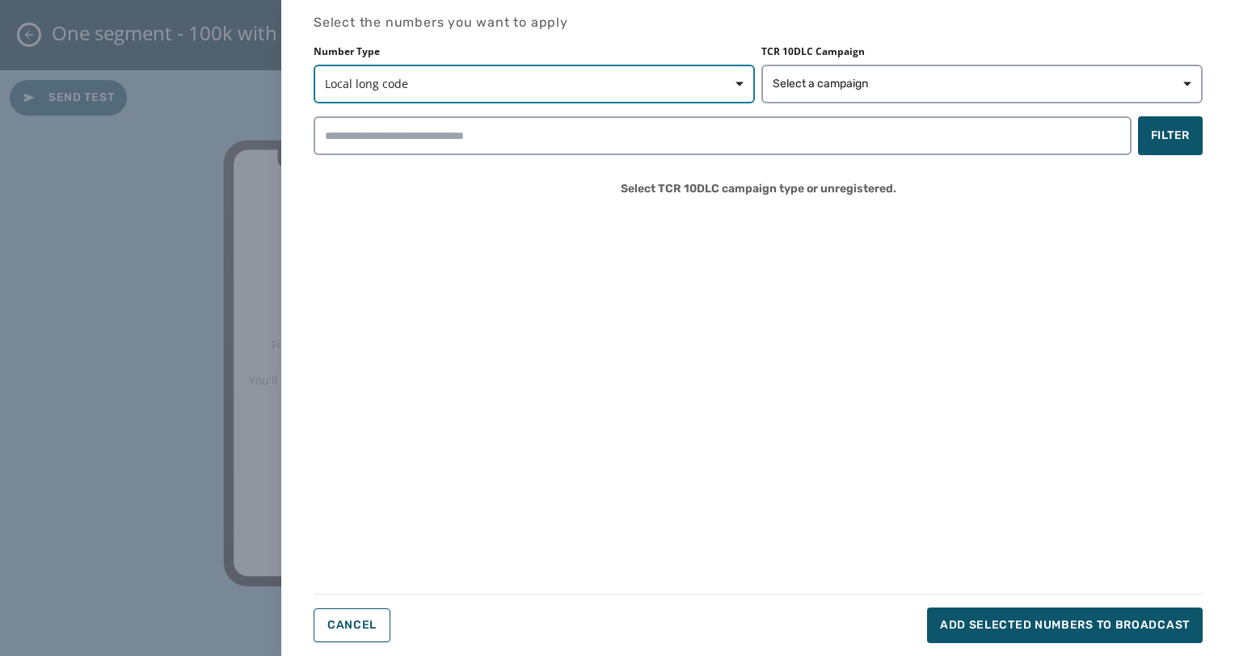
click at [727, 86] on span "button" at bounding box center [733, 84] width 39 height 32
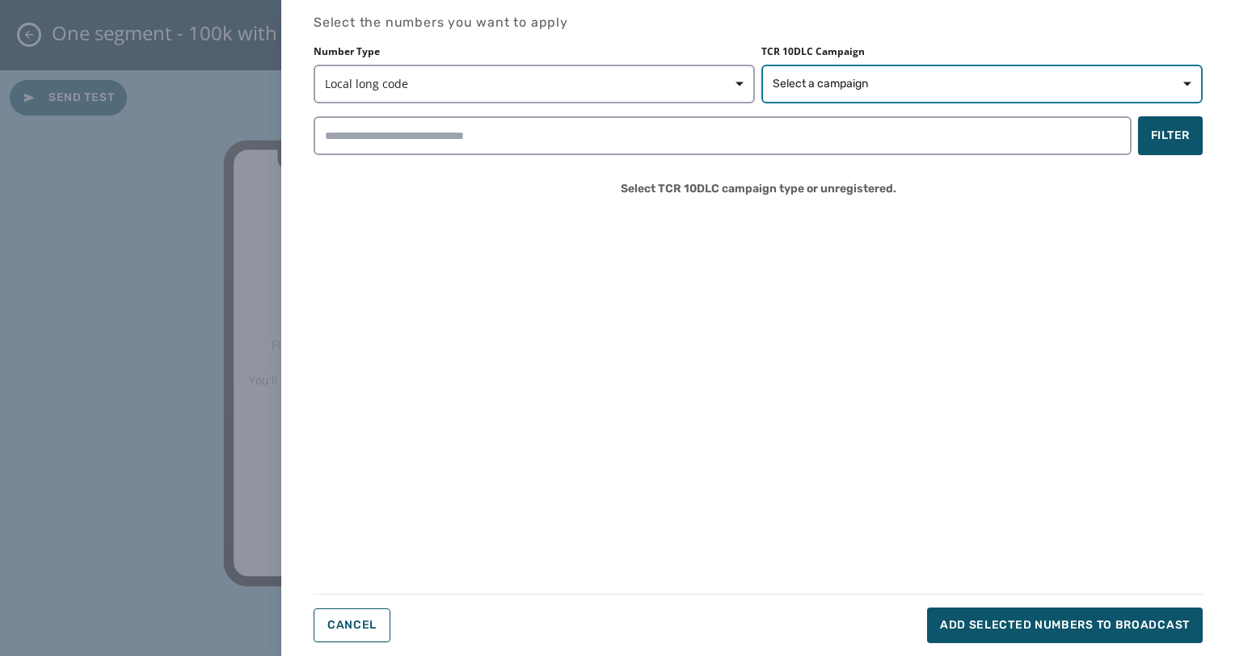
click at [781, 90] on span "Select a campaign" at bounding box center [819, 84] width 95 height 16
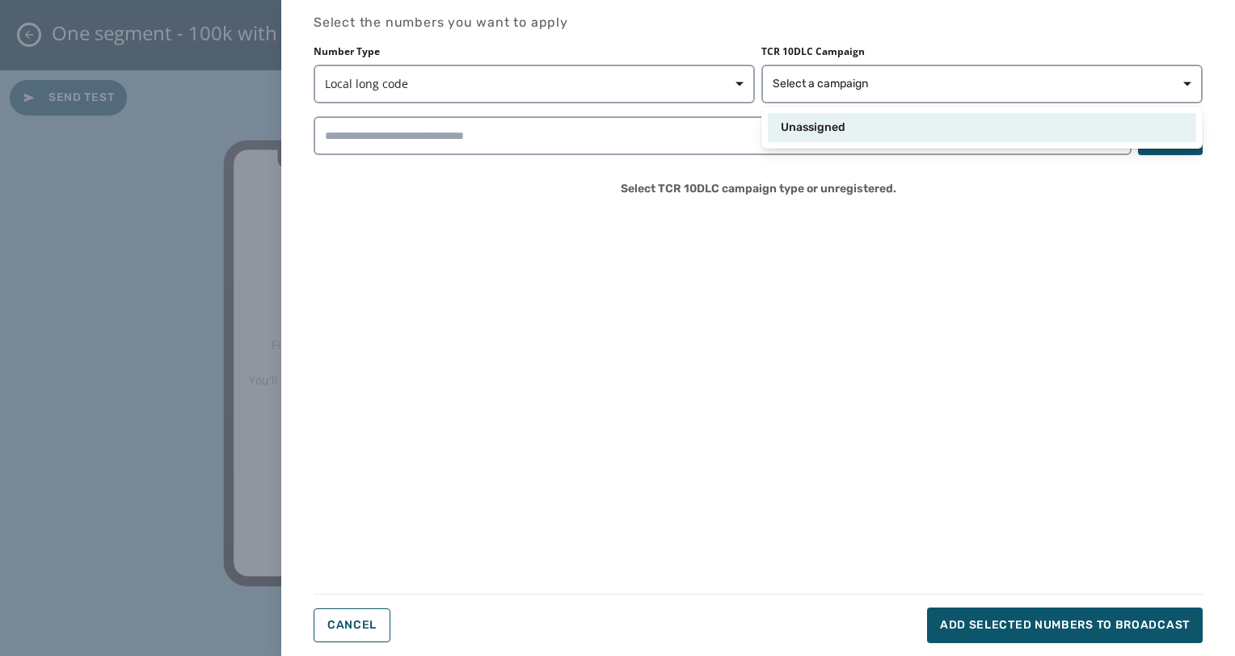
click at [787, 134] on span "Unassigned" at bounding box center [812, 128] width 65 height 16
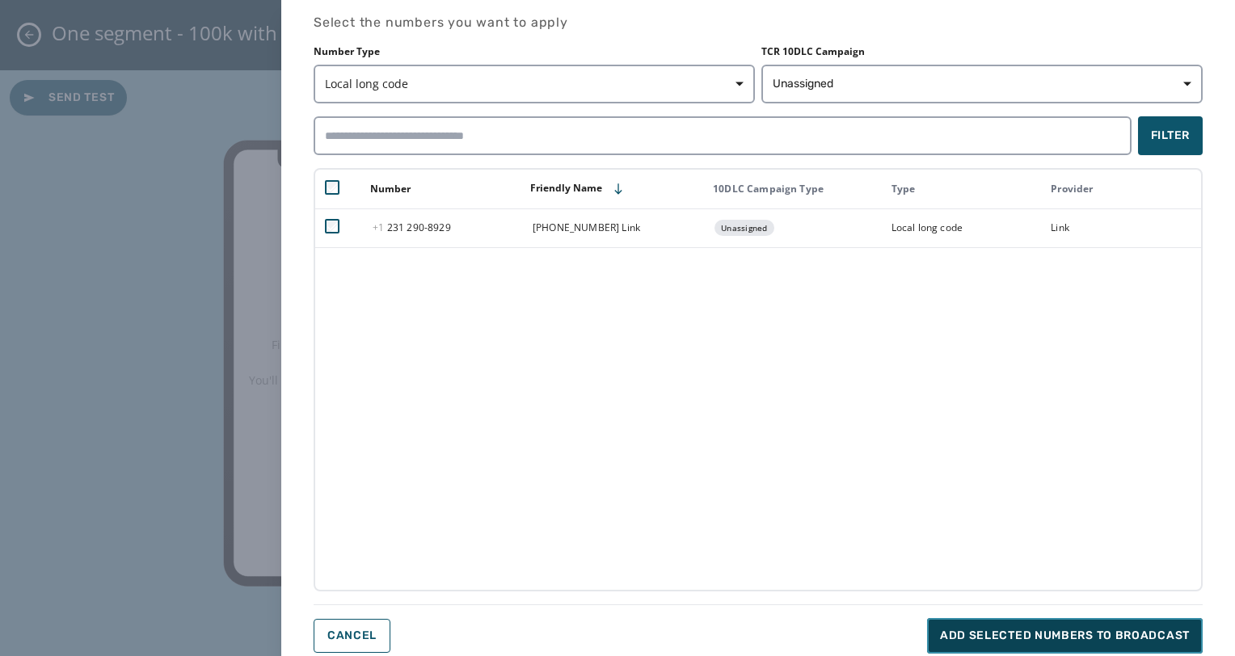
click at [957, 637] on span "Add selected numbers to broadcast" at bounding box center [1065, 636] width 250 height 16
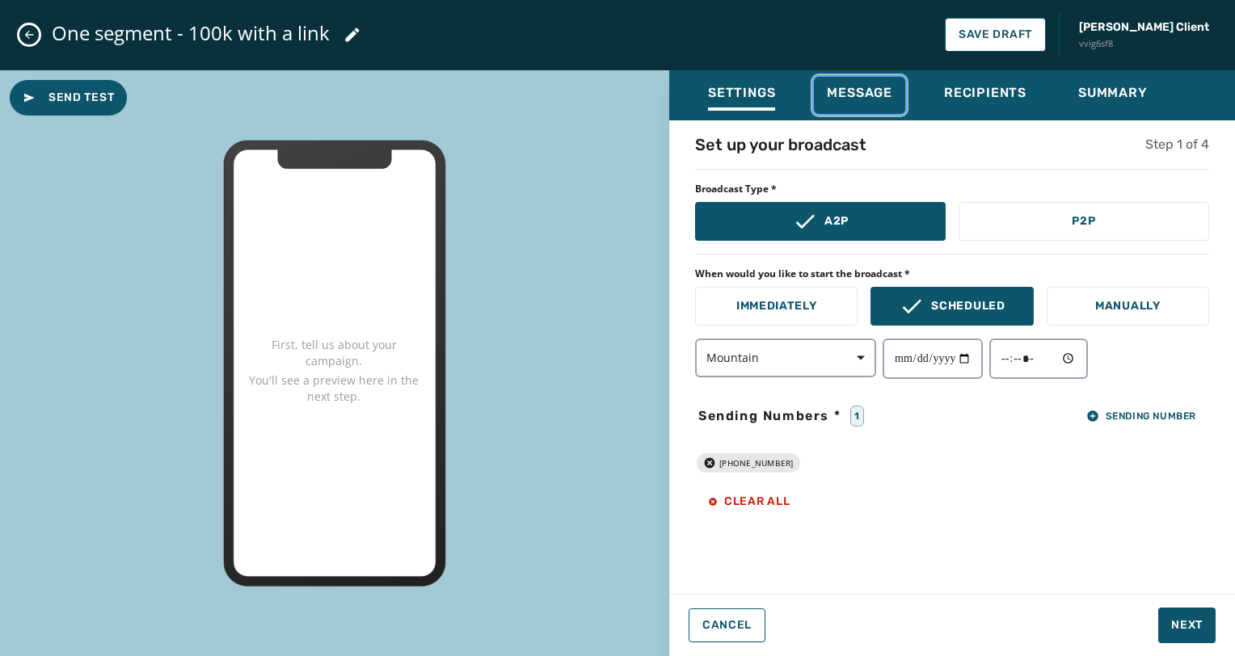
click at [858, 90] on span "Message" at bounding box center [859, 93] width 65 height 16
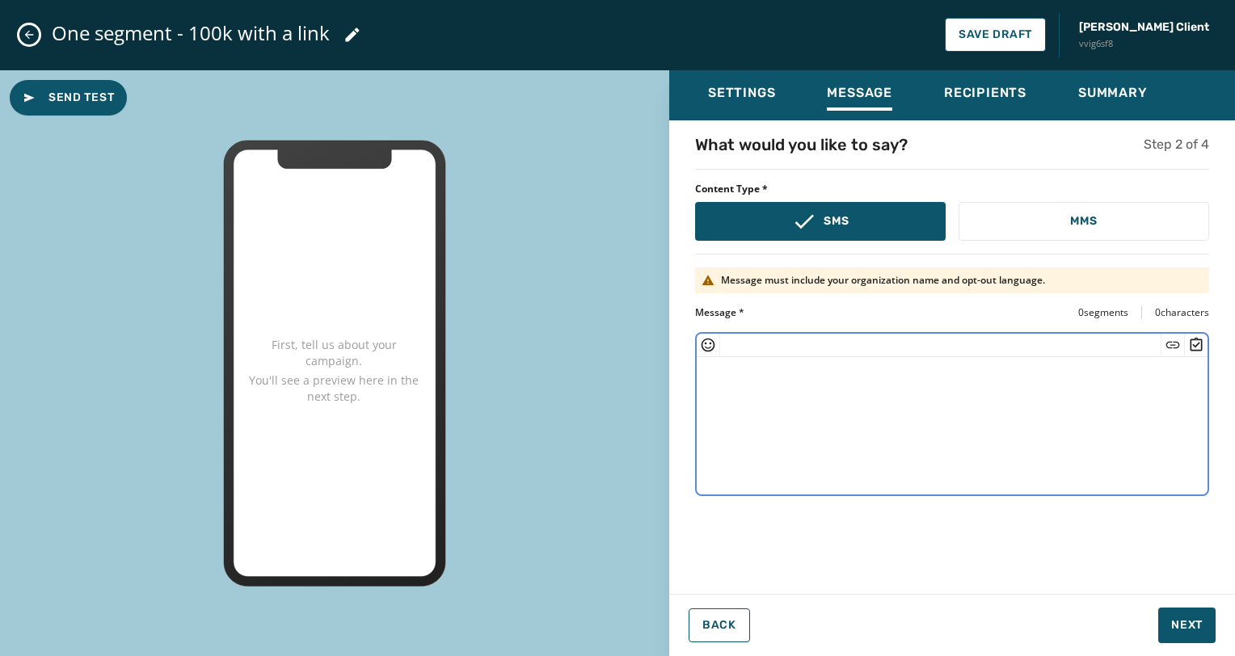
click at [756, 379] on textarea at bounding box center [951, 423] width 511 height 133
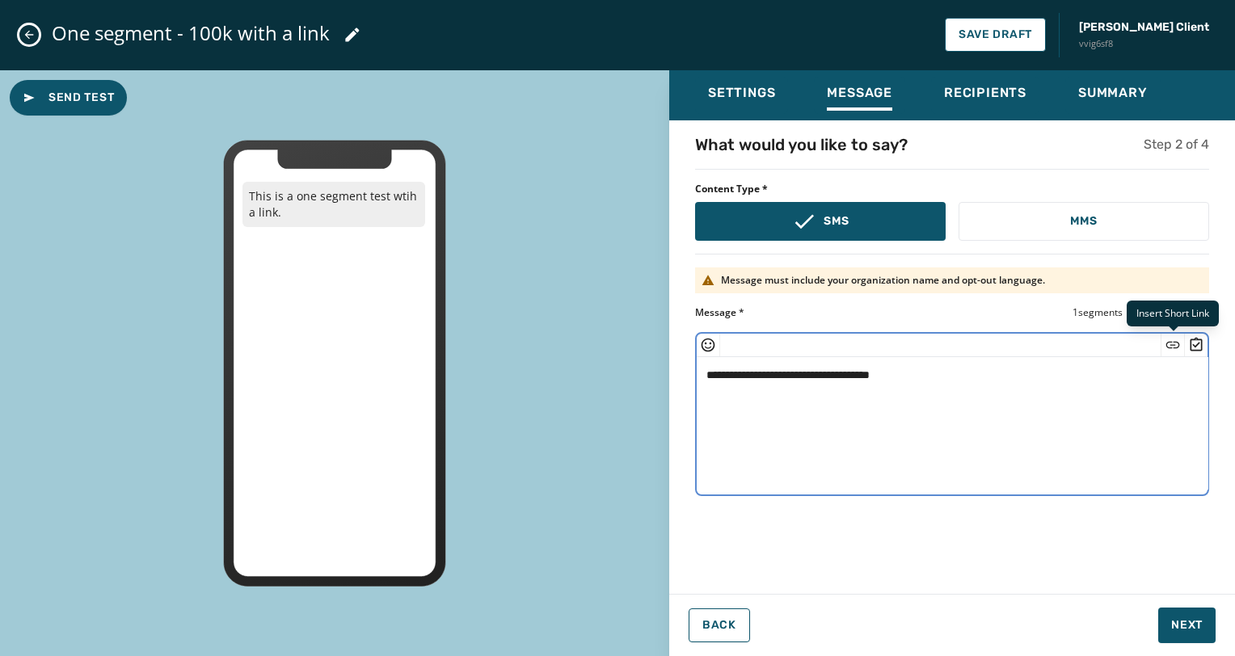
click at [1174, 339] on icon "Insert Short Link" at bounding box center [1172, 345] width 16 height 16
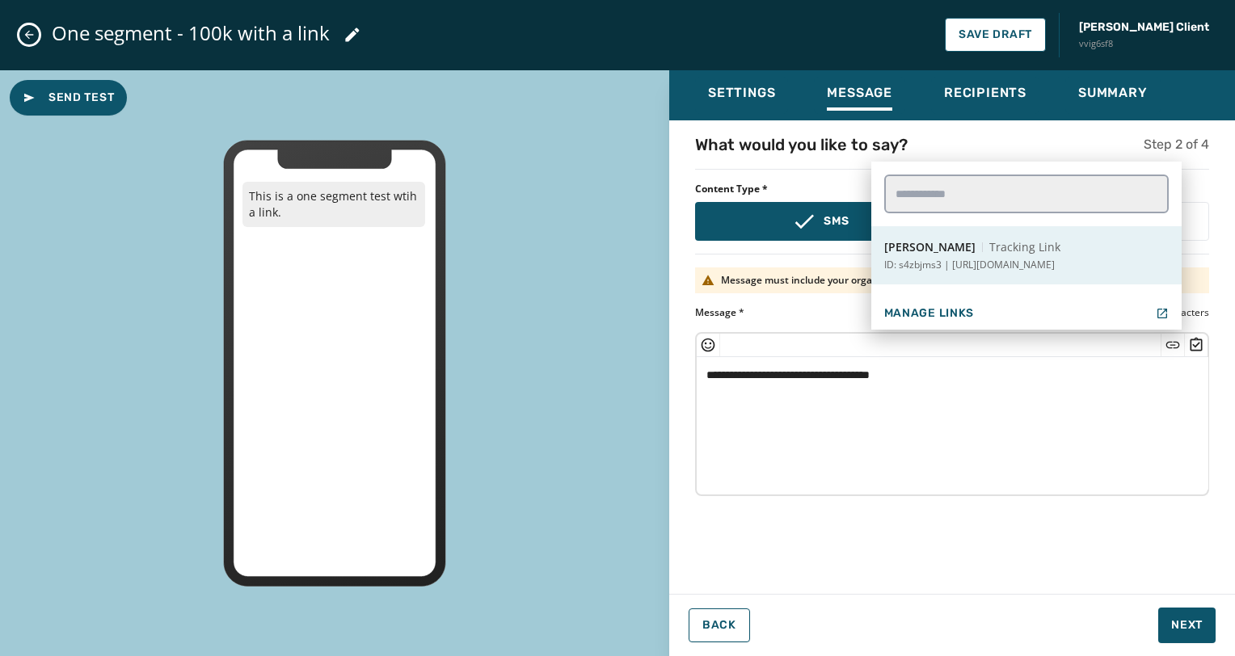
click at [1071, 255] on button "[PERSON_NAME] Test Tracking Link ID: s4zbjms3 | [URL][DOMAIN_NAME]" at bounding box center [1026, 255] width 310 height 58
type textarea "**********"
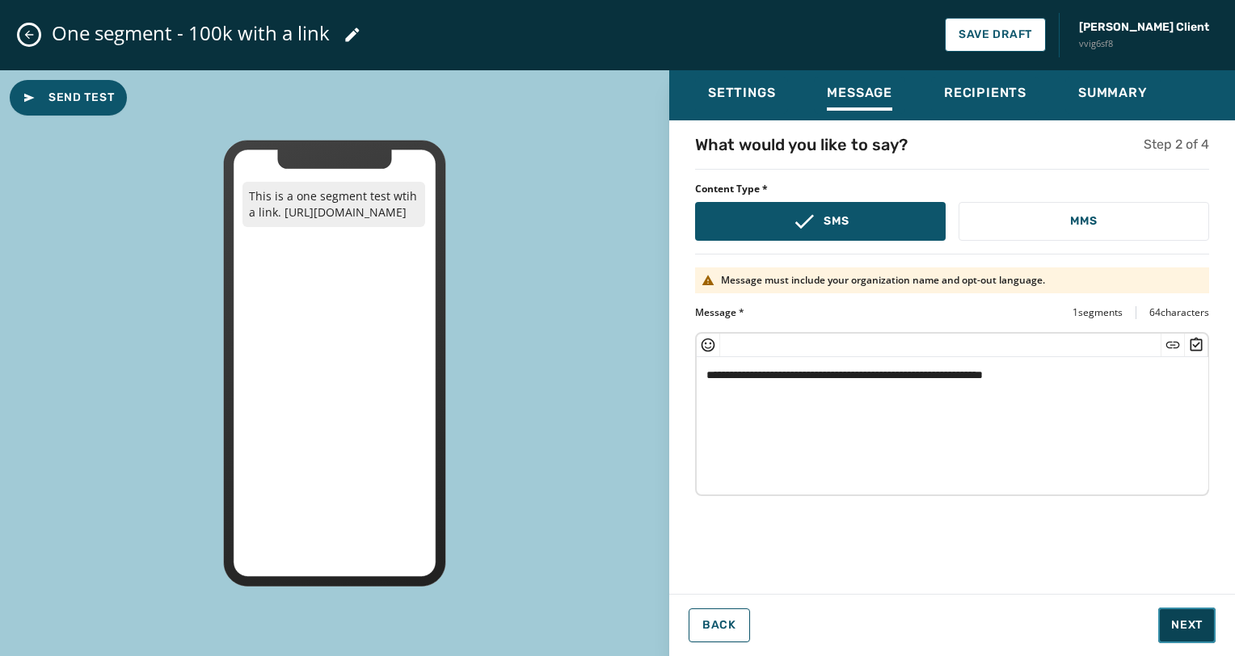
click at [1180, 624] on span "Next" at bounding box center [1187, 625] width 32 height 16
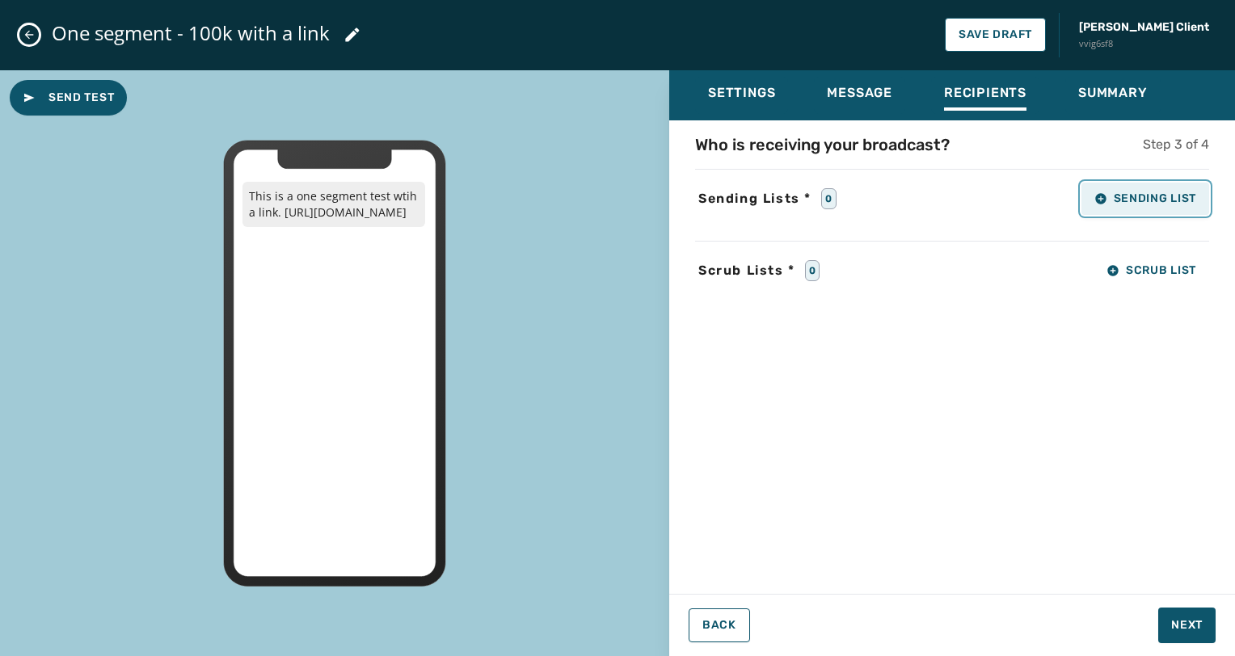
click at [1178, 204] on span "Sending List" at bounding box center [1145, 198] width 102 height 13
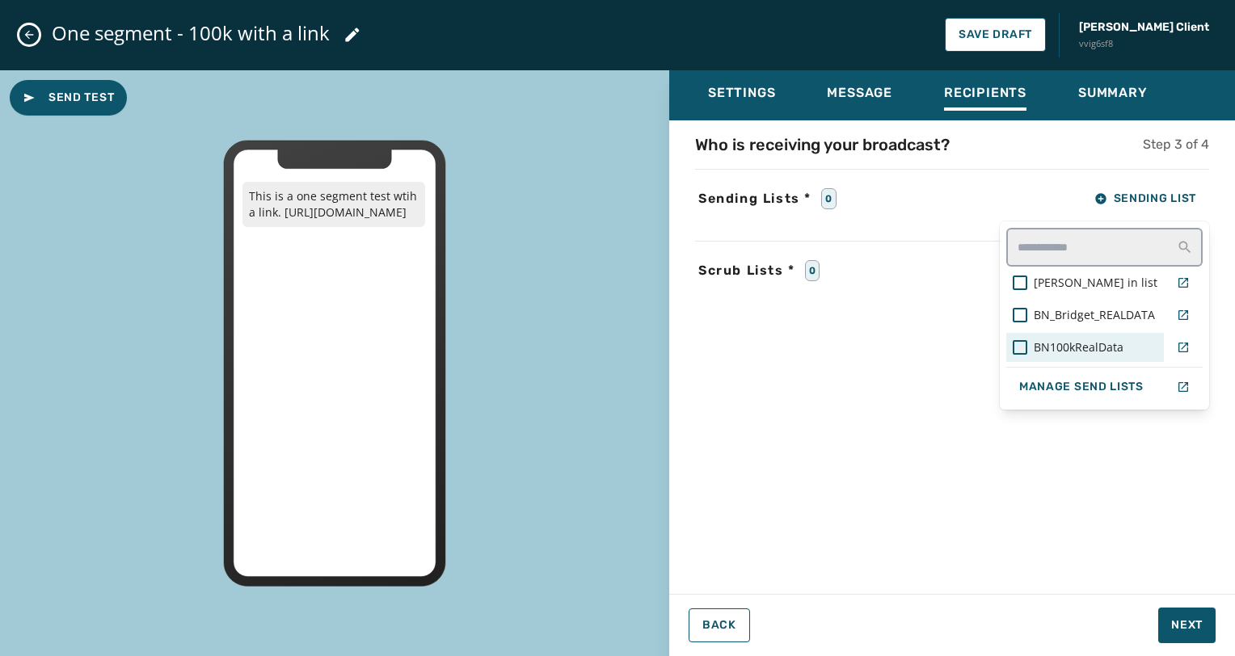
click at [1066, 343] on span "BN100kRealData" at bounding box center [1078, 347] width 90 height 16
click at [1082, 437] on div "Who is receiving your broadcast? Step 3 of 4 Sending Lists * 1 Sending List [PE…" at bounding box center [952, 352] width 566 height 438
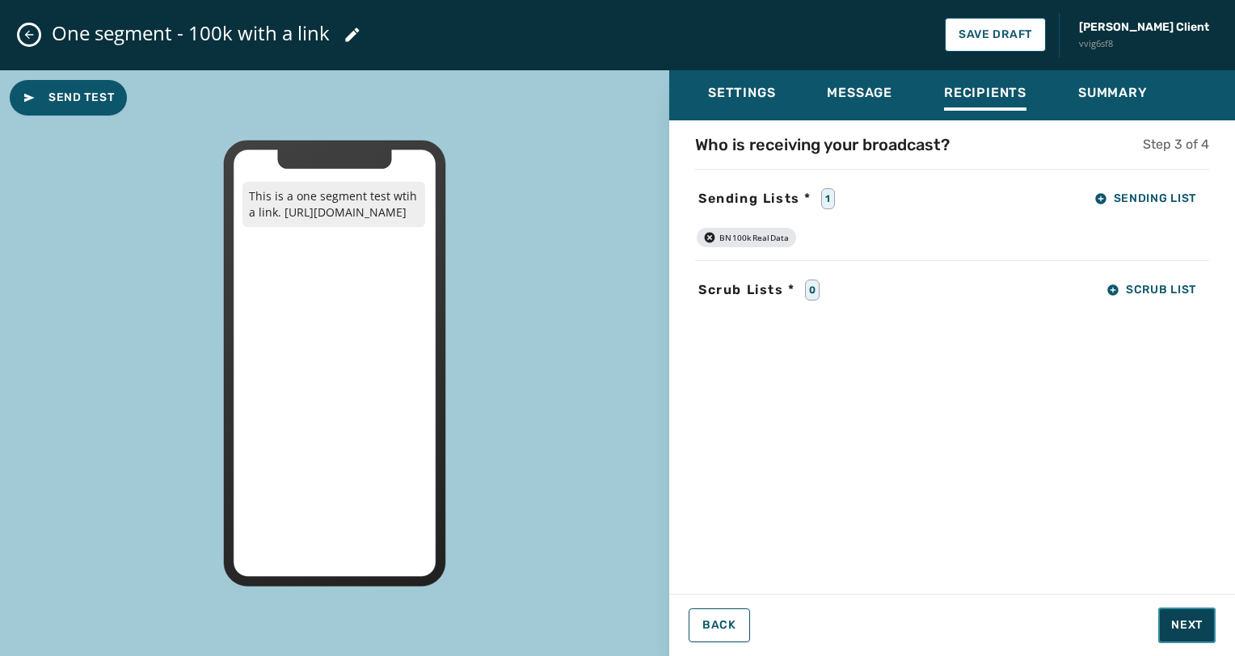
click at [1177, 621] on span "Next" at bounding box center [1187, 625] width 32 height 16
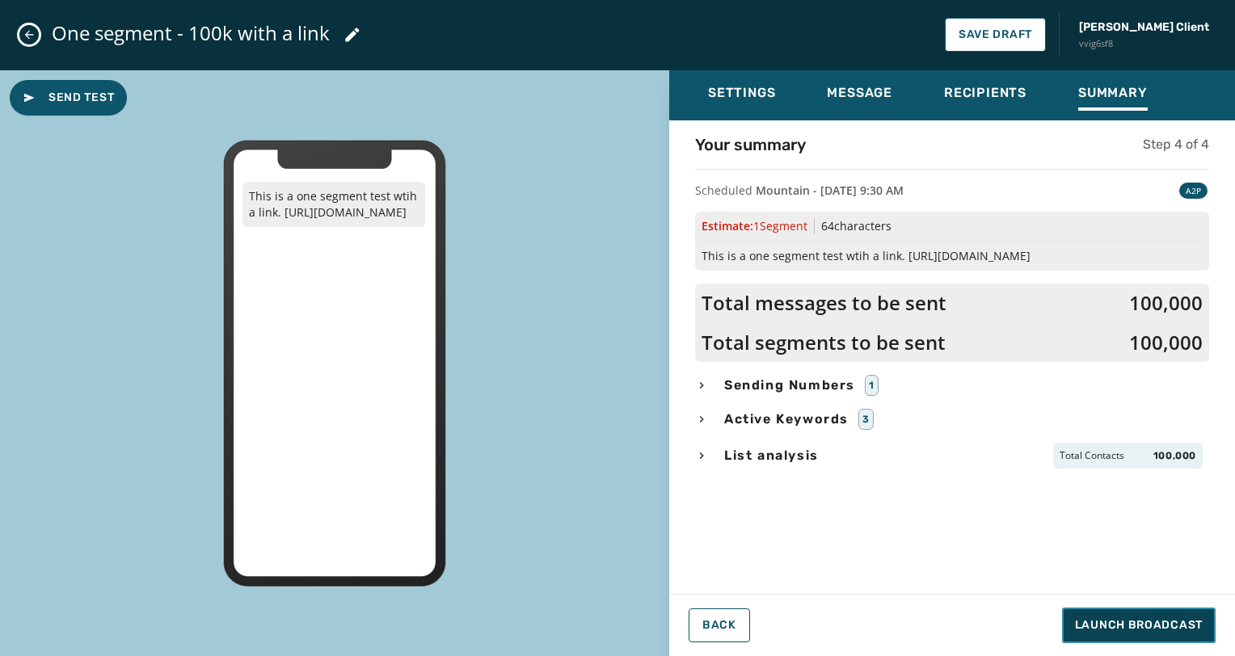
click at [1130, 611] on button "Launch Broadcast" at bounding box center [1139, 626] width 154 height 36
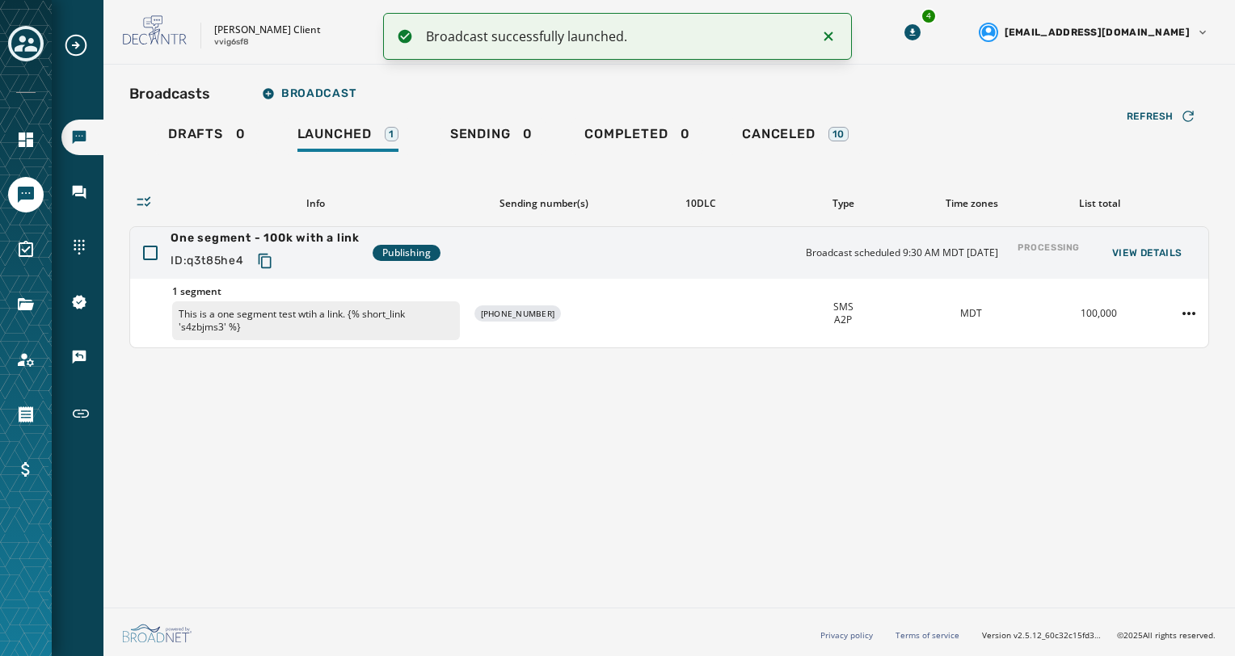
click at [992, 478] on div "Broadcasts Broadcast Drafts 0 Launched 1 Sending 0 Completed 0 Canceled 10 Refr…" at bounding box center [668, 333] width 1131 height 536
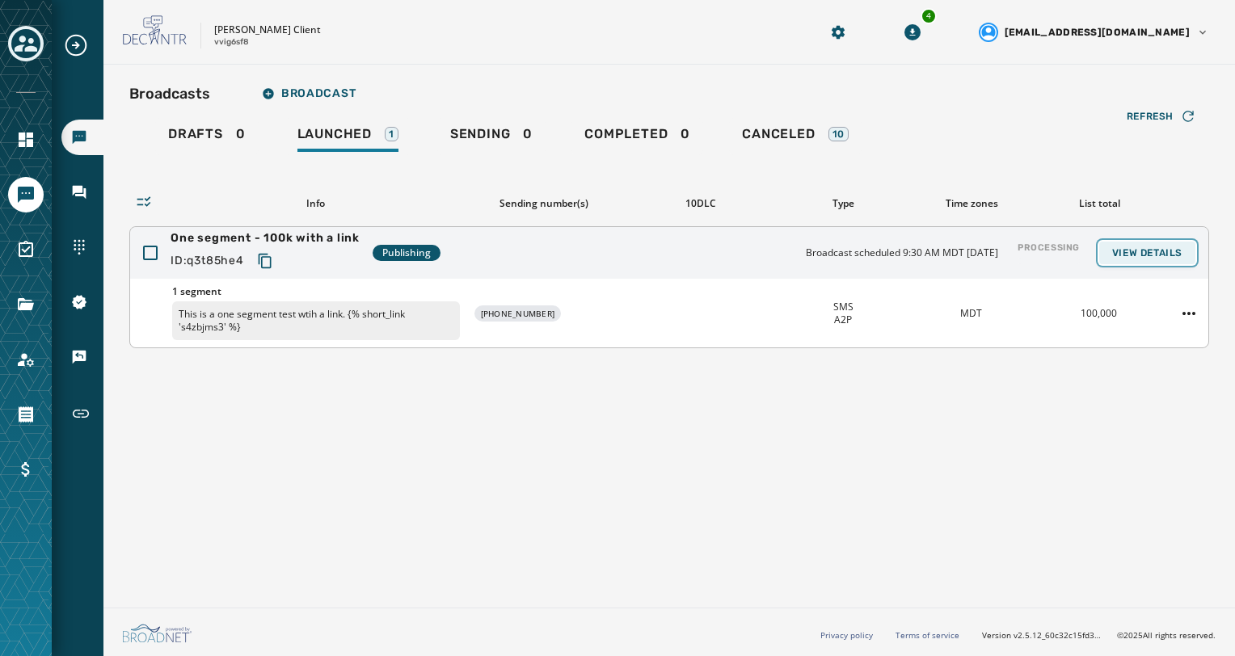
click at [1169, 250] on span "View Details" at bounding box center [1147, 252] width 70 height 13
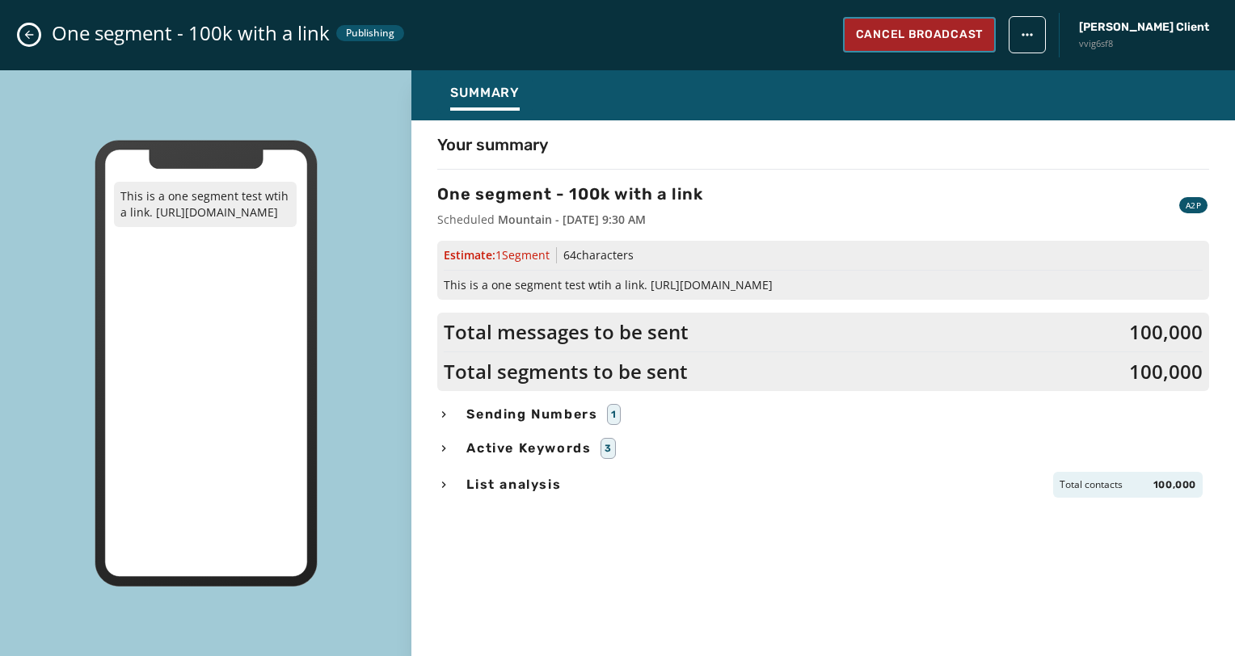
click at [982, 31] on span "Cancel Broadcast" at bounding box center [919, 35] width 127 height 16
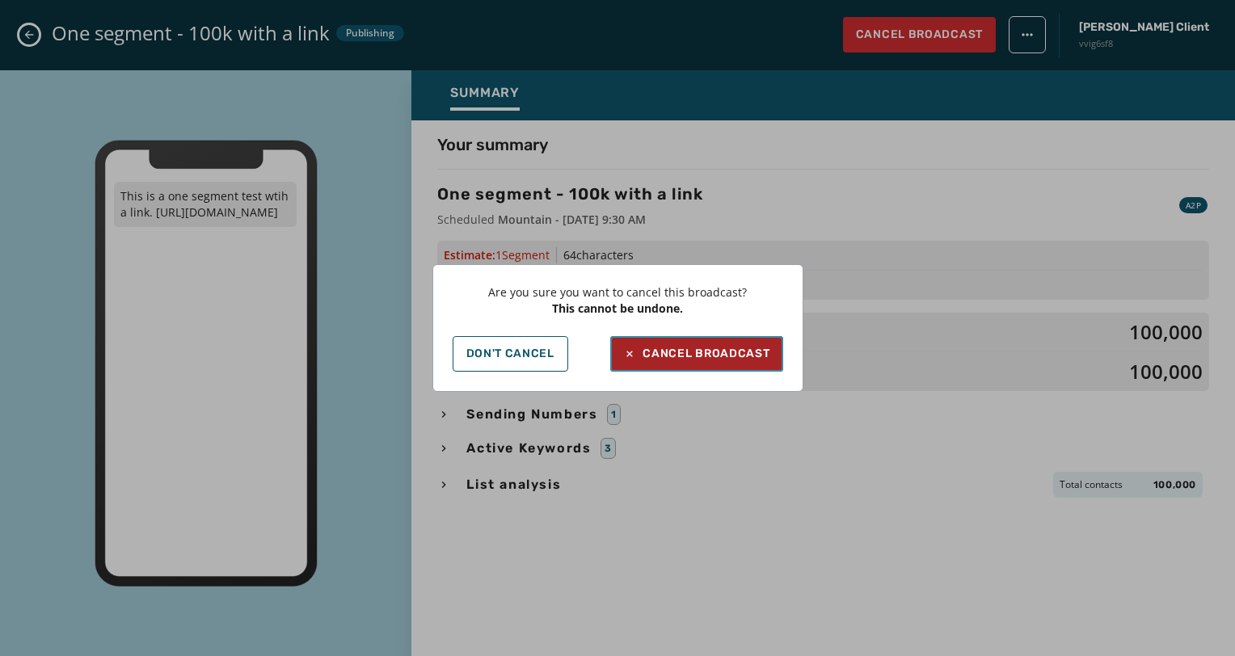
click at [750, 368] on button "Cancel Broadcast" at bounding box center [696, 354] width 172 height 36
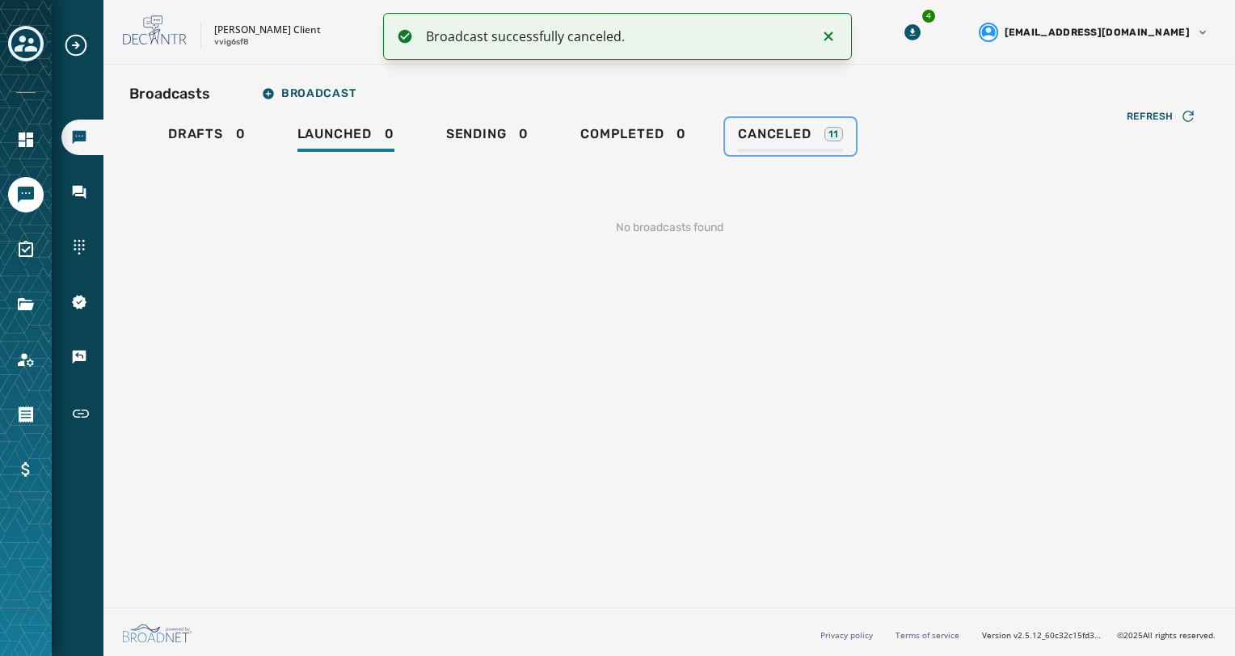
click at [745, 131] on span "Canceled" at bounding box center [774, 134] width 73 height 16
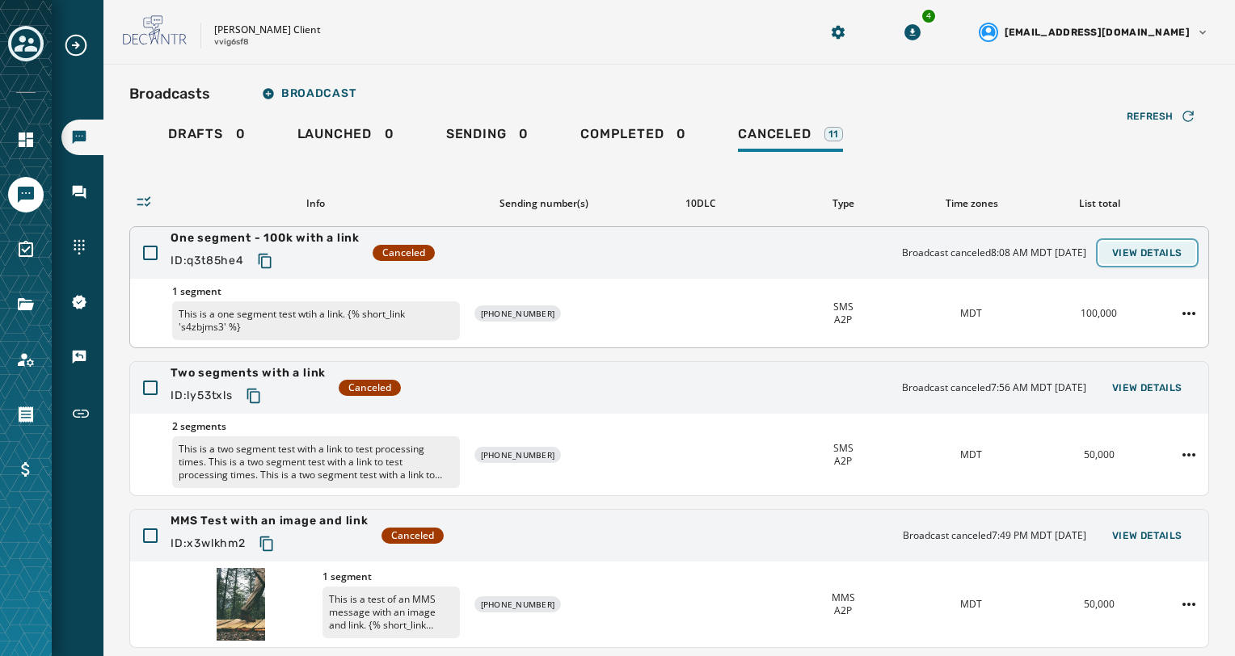
click at [1134, 259] on button "View Details" at bounding box center [1147, 253] width 96 height 23
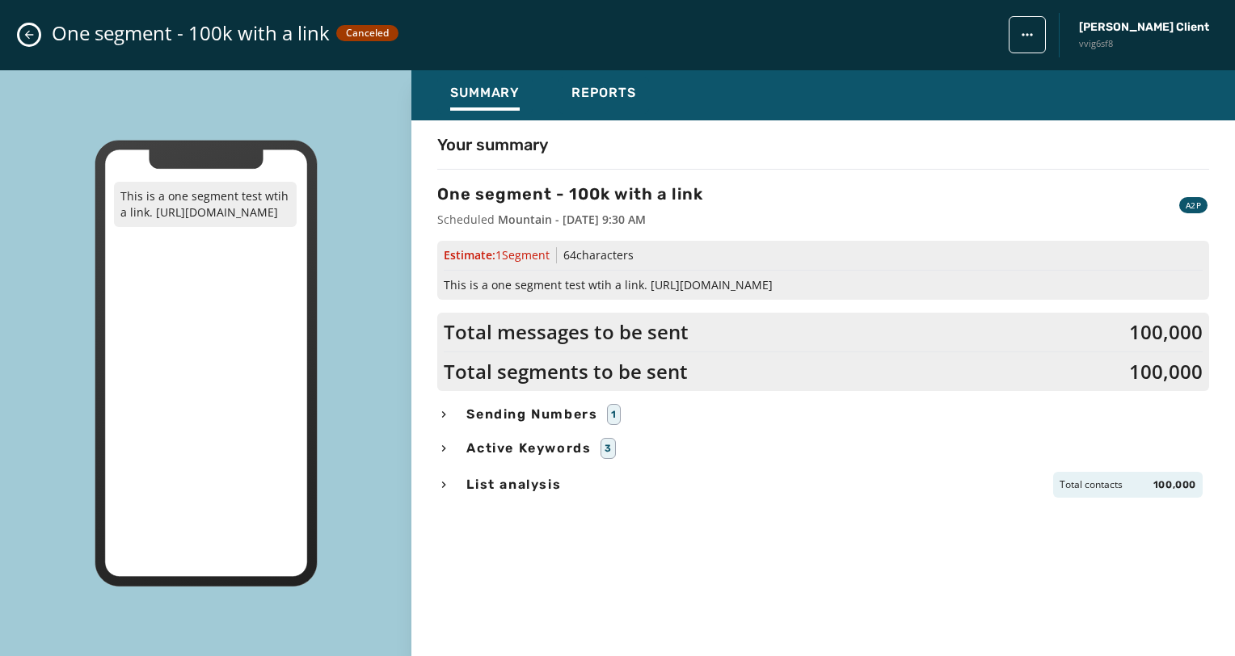
click at [27, 31] on icon "Close admin drawer" at bounding box center [29, 34] width 13 height 13
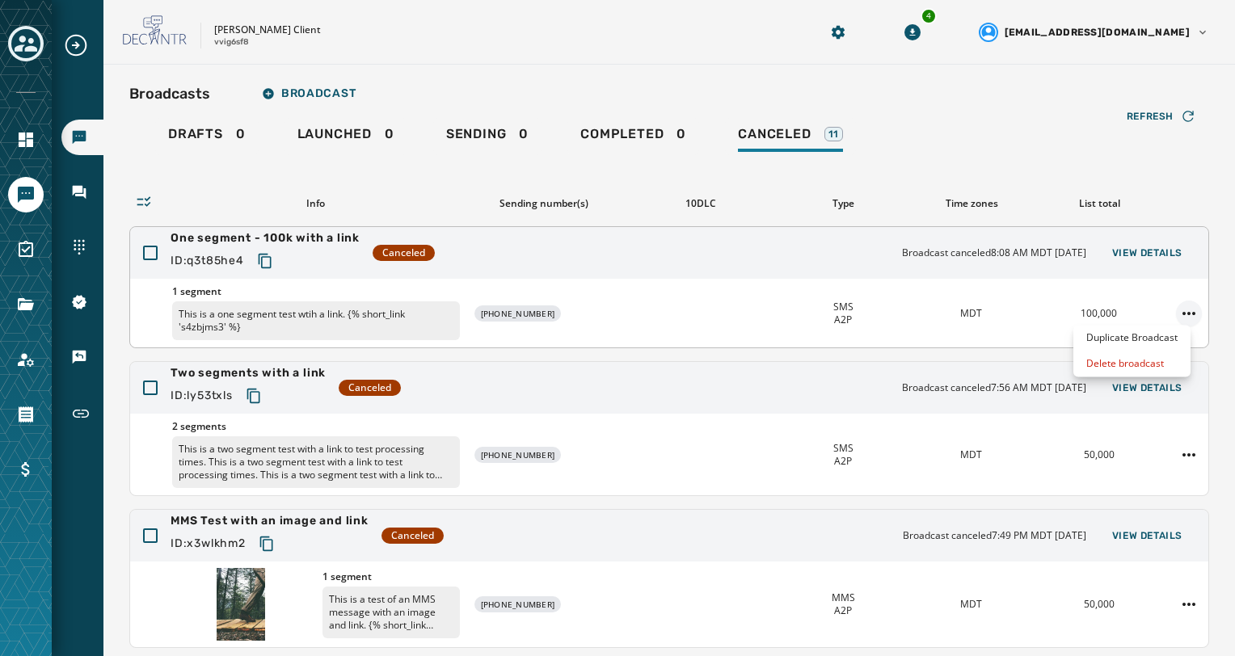
click at [1176, 321] on html "Broadcasts Inbox Sending Numbers 10DLC Registration Keywords & Responders Short…" at bounding box center [617, 328] width 1235 height 656
click at [1146, 345] on div "Duplicate Broadcast" at bounding box center [1131, 338] width 117 height 26
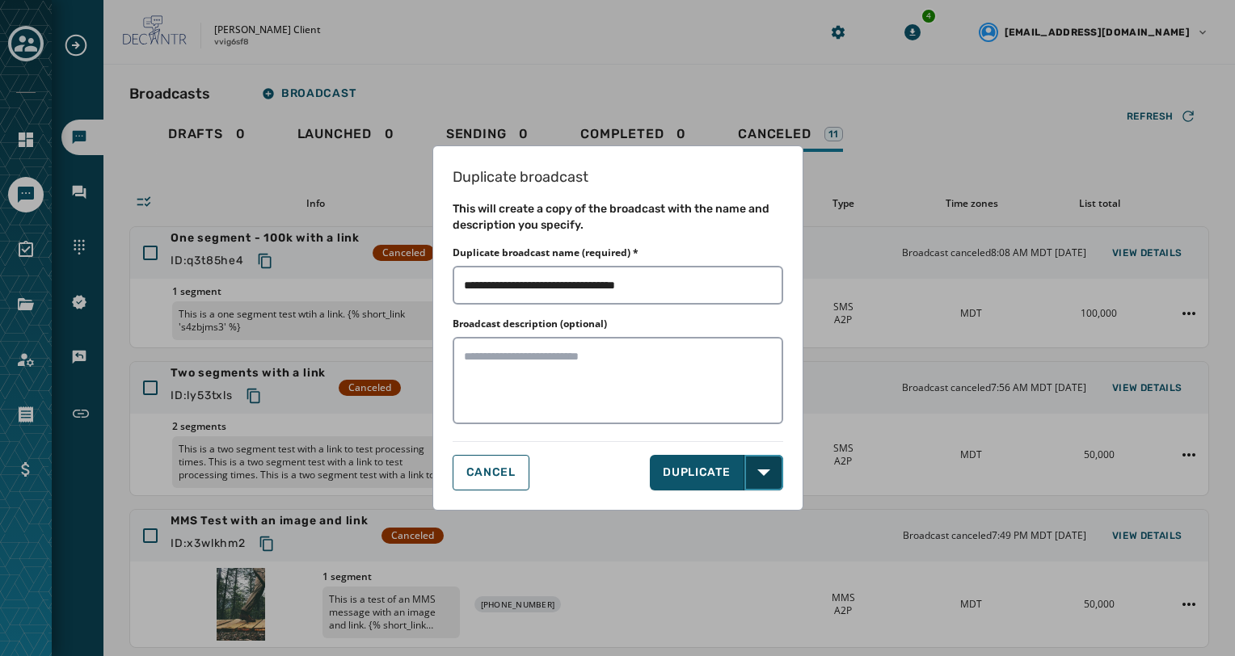
click at [765, 478] on button "Open options" at bounding box center [763, 473] width 39 height 36
click at [728, 520] on button "DUPLICATE & EDIT" at bounding box center [717, 508] width 135 height 36
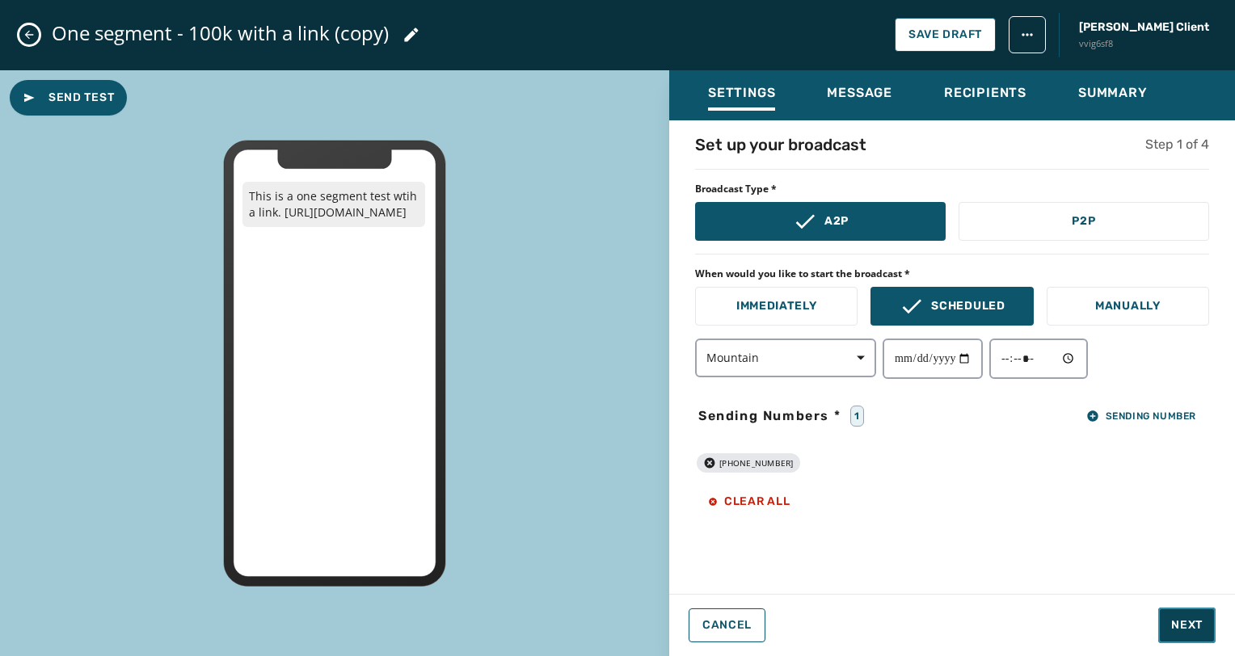
click at [1185, 621] on span "Next" at bounding box center [1187, 625] width 32 height 16
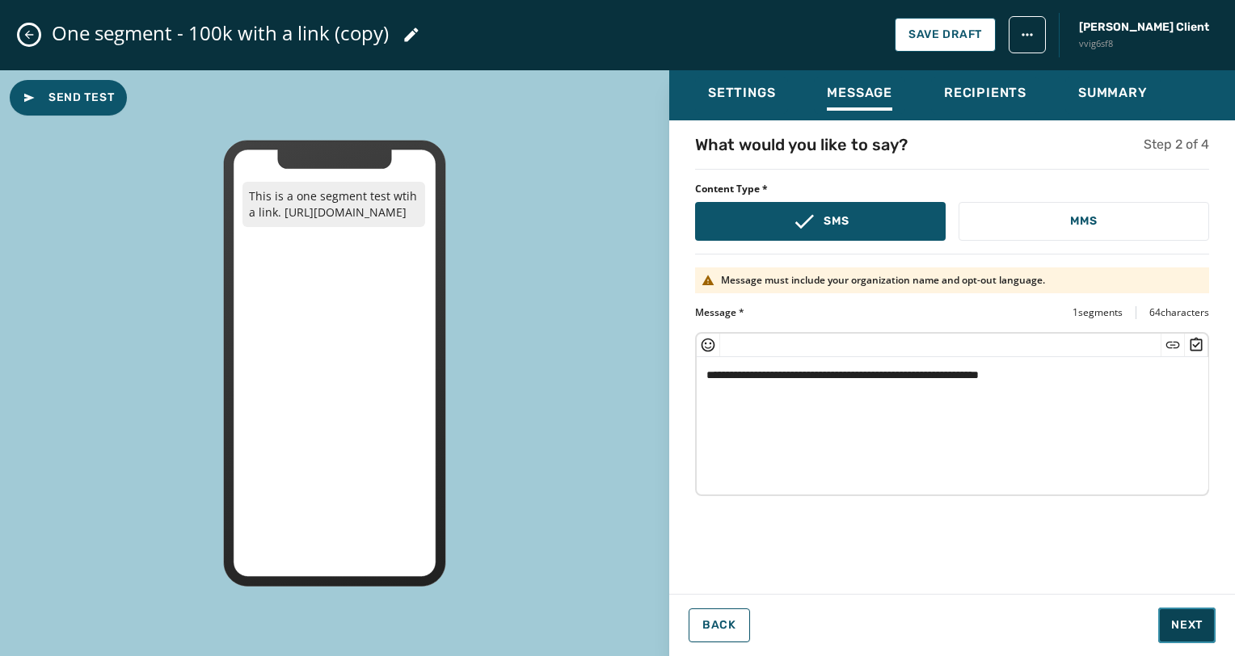
click at [1185, 621] on span "Next" at bounding box center [1187, 625] width 32 height 16
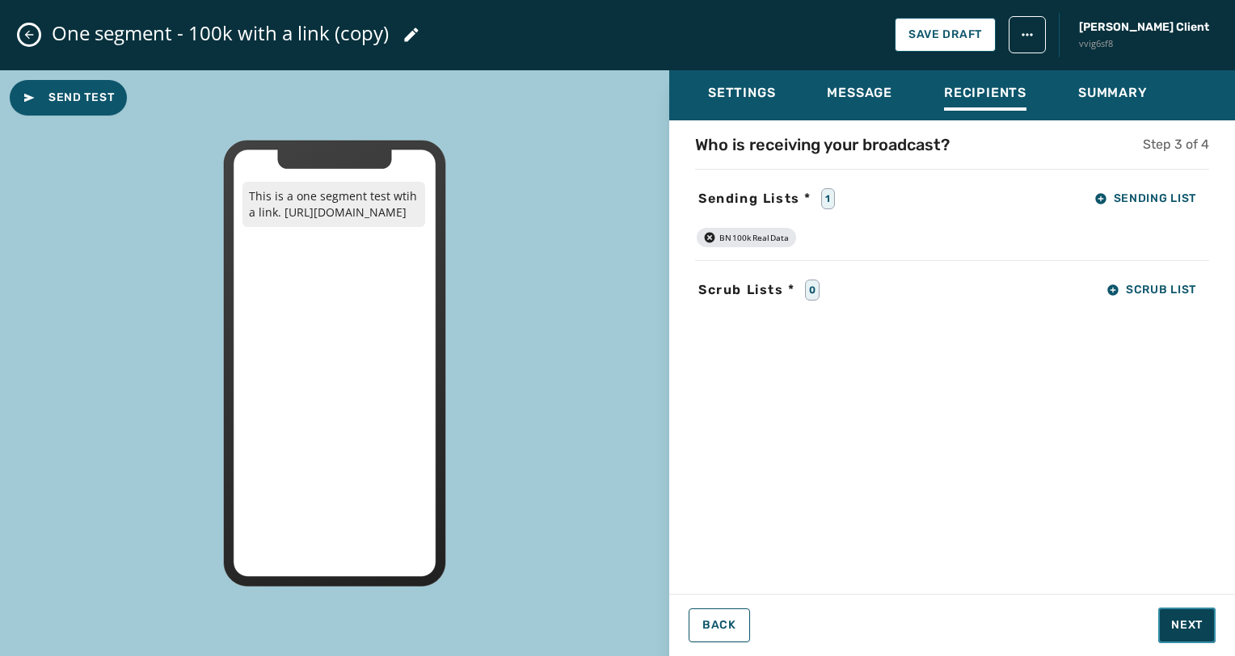
click at [1185, 621] on span "Next" at bounding box center [1187, 625] width 32 height 16
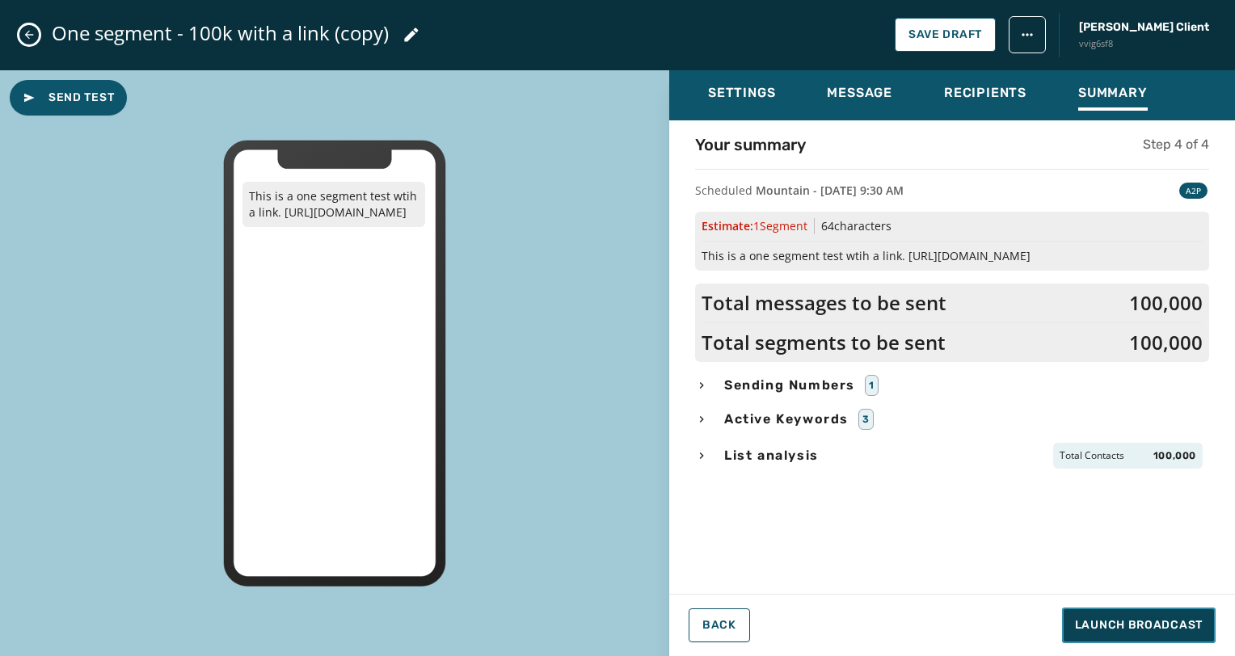
click at [1185, 621] on span "Launch Broadcast" at bounding box center [1139, 625] width 128 height 16
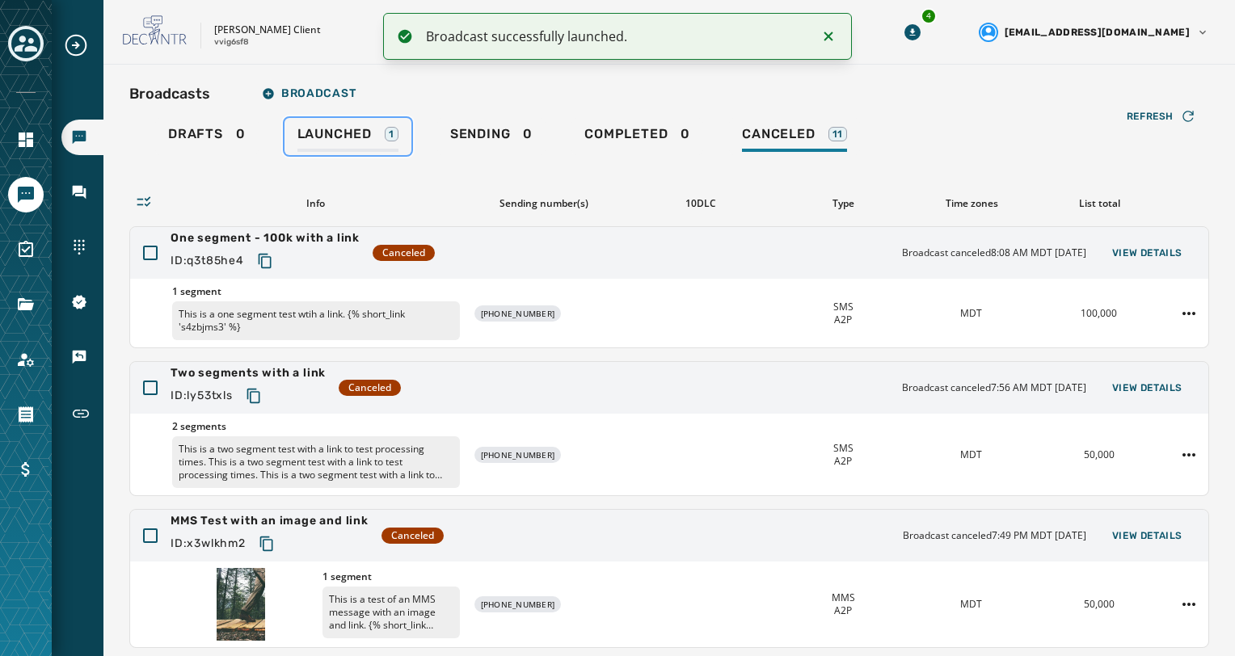
click at [333, 128] on span "Launched" at bounding box center [334, 134] width 74 height 16
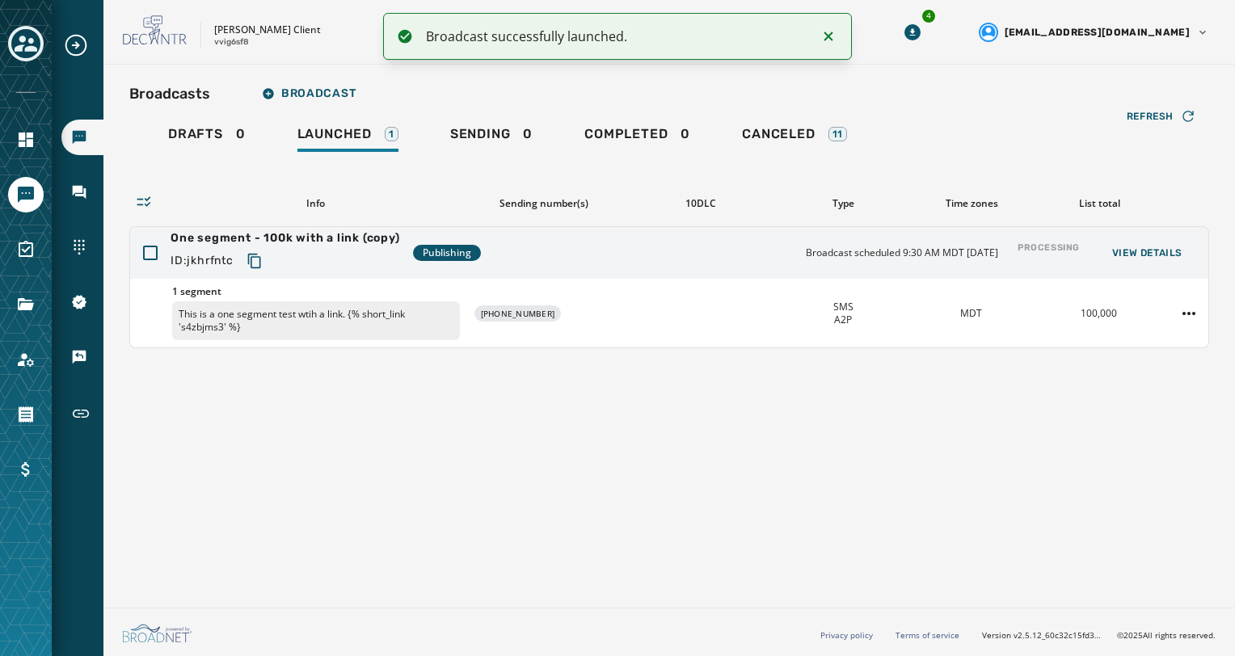
click at [918, 517] on div "Broadcasts Broadcast Drafts 0 Launched 1 Sending 0 Completed 0 Canceled 11 Refr…" at bounding box center [668, 333] width 1131 height 536
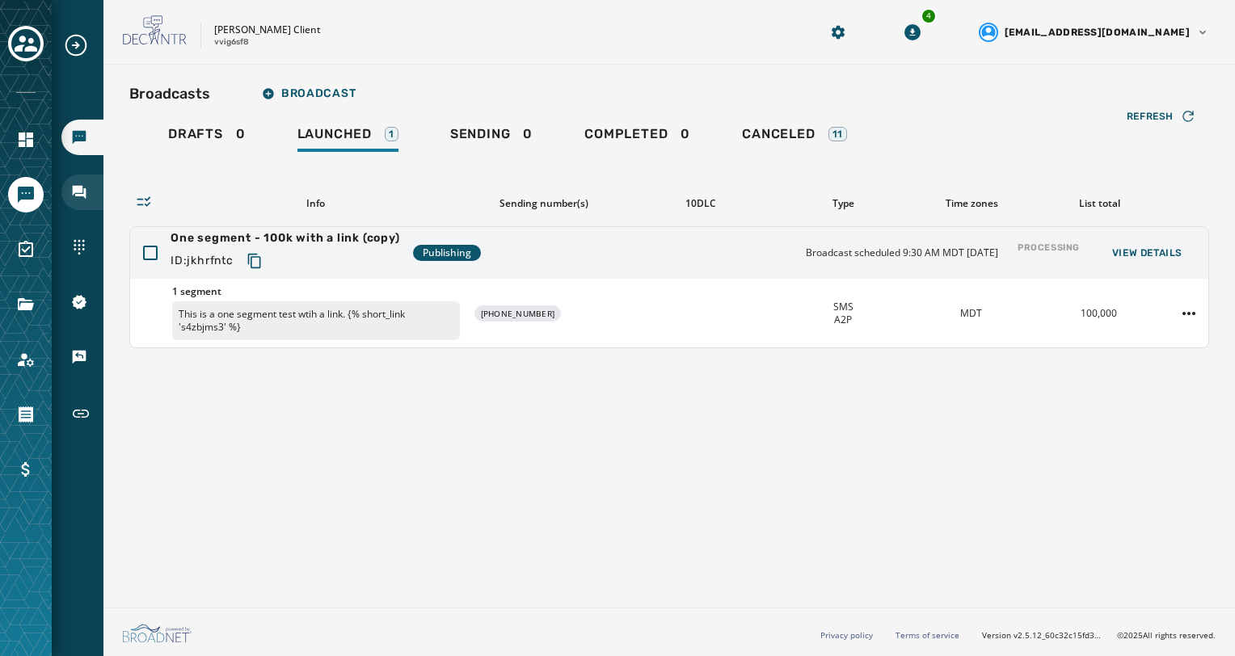
click at [90, 196] on div "Inbox" at bounding box center [82, 193] width 42 height 36
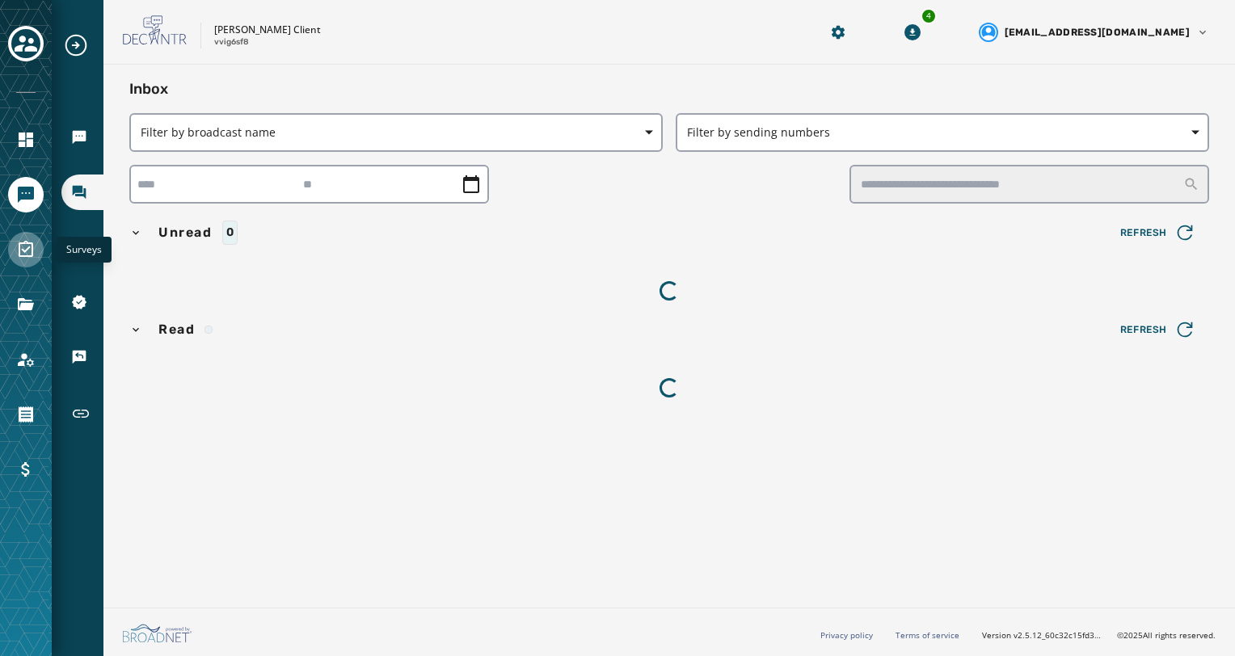
click at [28, 246] on icon "Navigate to Surveys" at bounding box center [25, 249] width 19 height 19
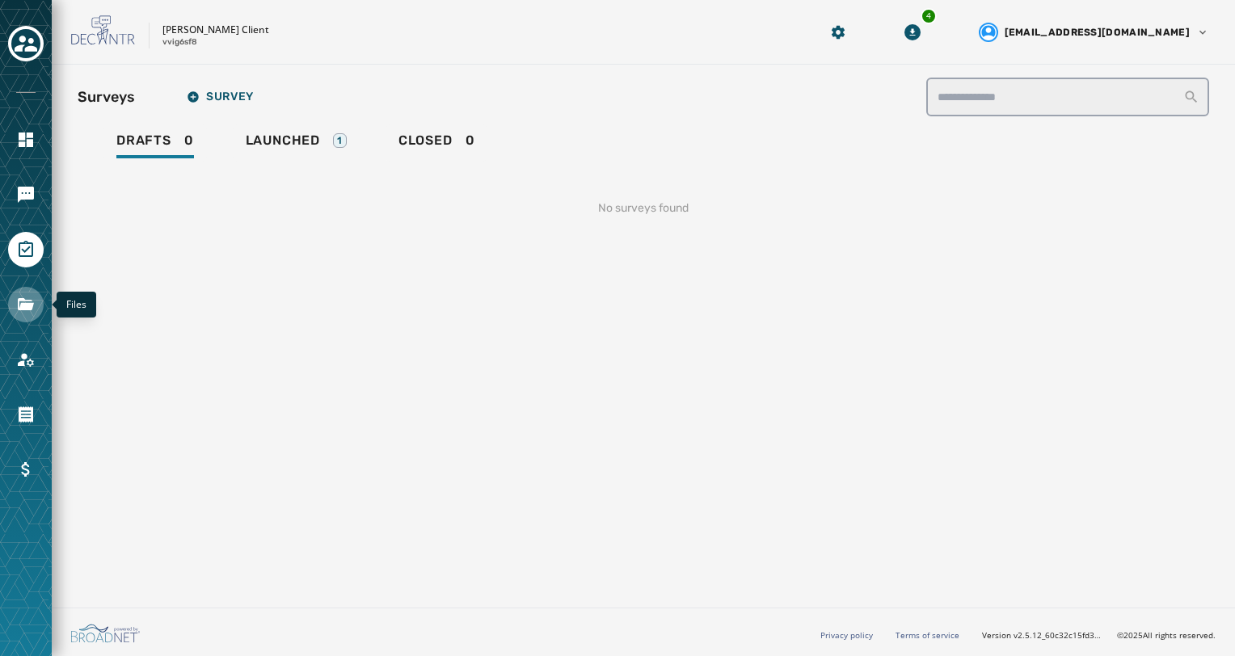
click at [23, 300] on icon "Navigate to Files" at bounding box center [26, 304] width 16 height 12
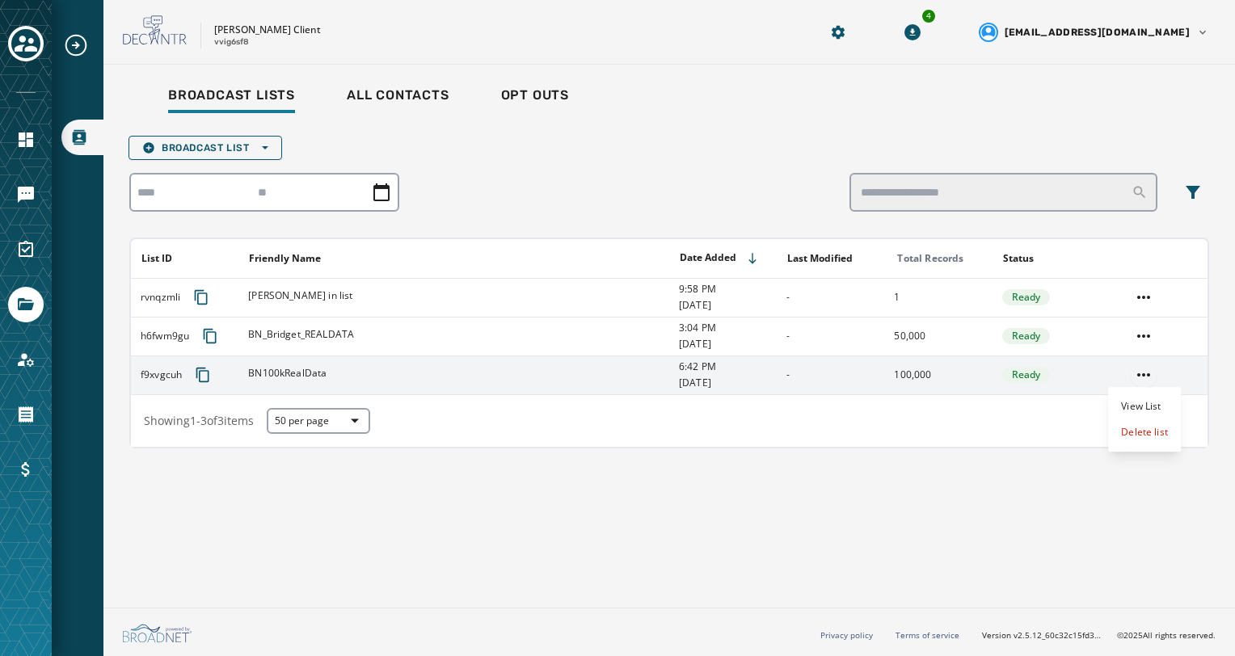
click at [1146, 371] on html "Broadcast Lists Skip To Main Content Jeffs Client vvig6sf8 4 [EMAIL_ADDRESS][DO…" at bounding box center [617, 328] width 1235 height 656
click at [1142, 404] on div "View List" at bounding box center [1144, 406] width 73 height 26
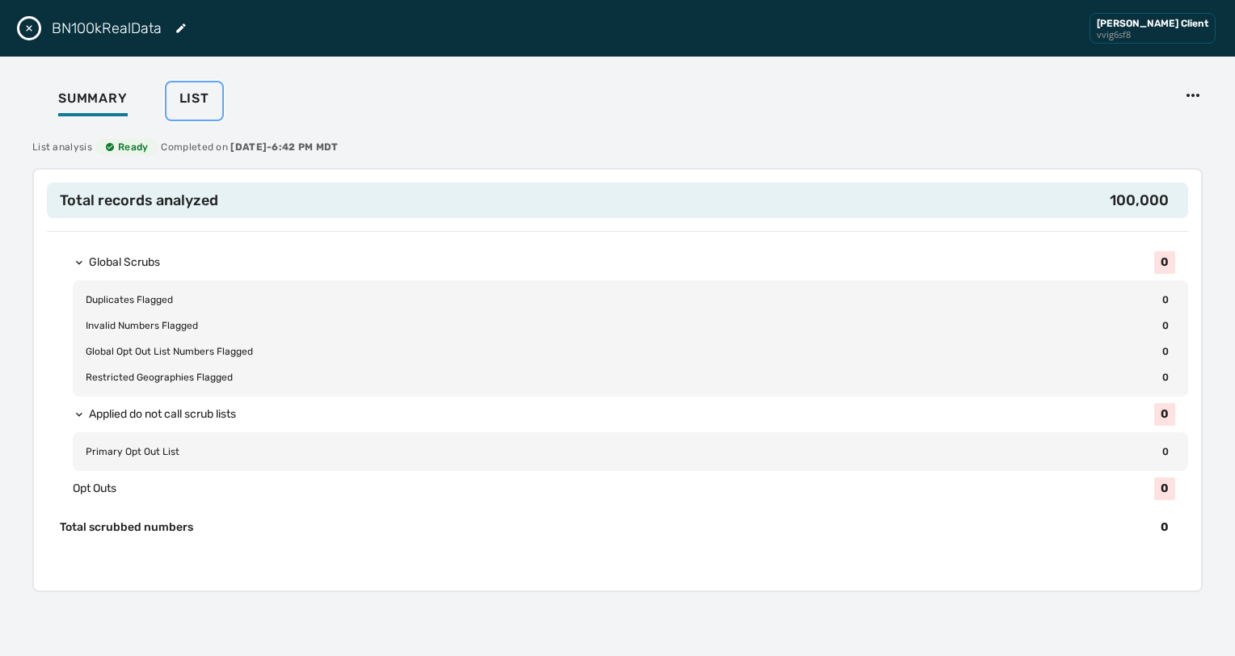
click at [192, 93] on span "List" at bounding box center [194, 98] width 30 height 16
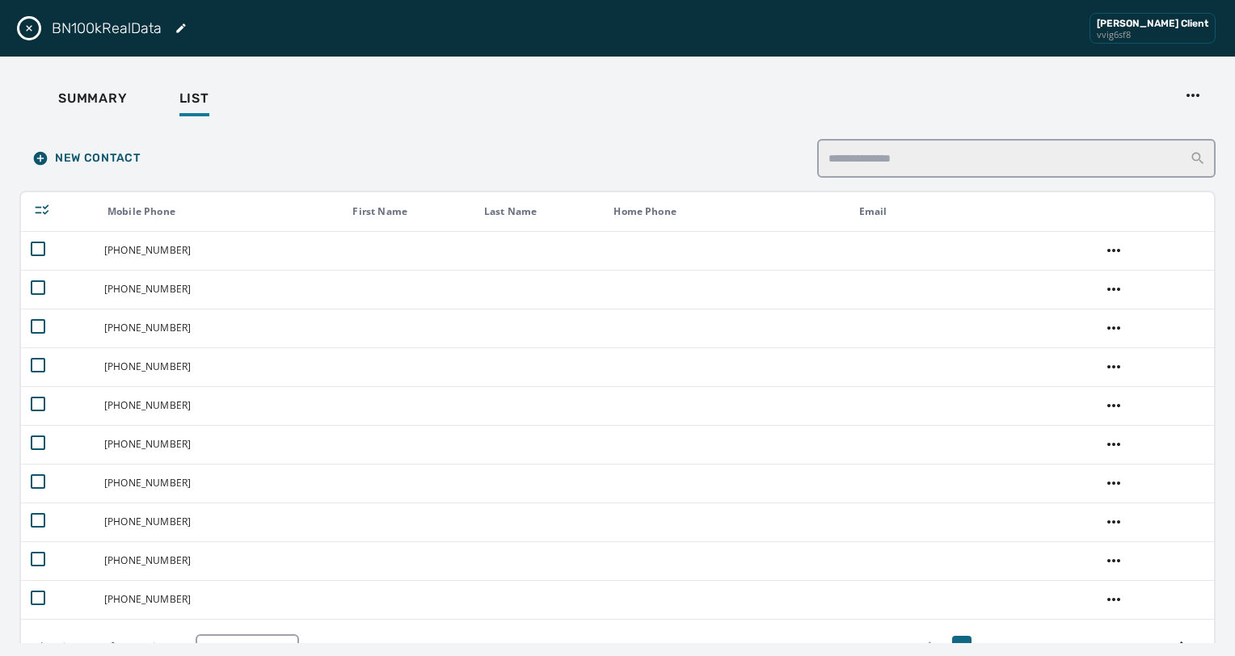
click at [31, 28] on icon "Close drawer" at bounding box center [29, 28] width 13 height 13
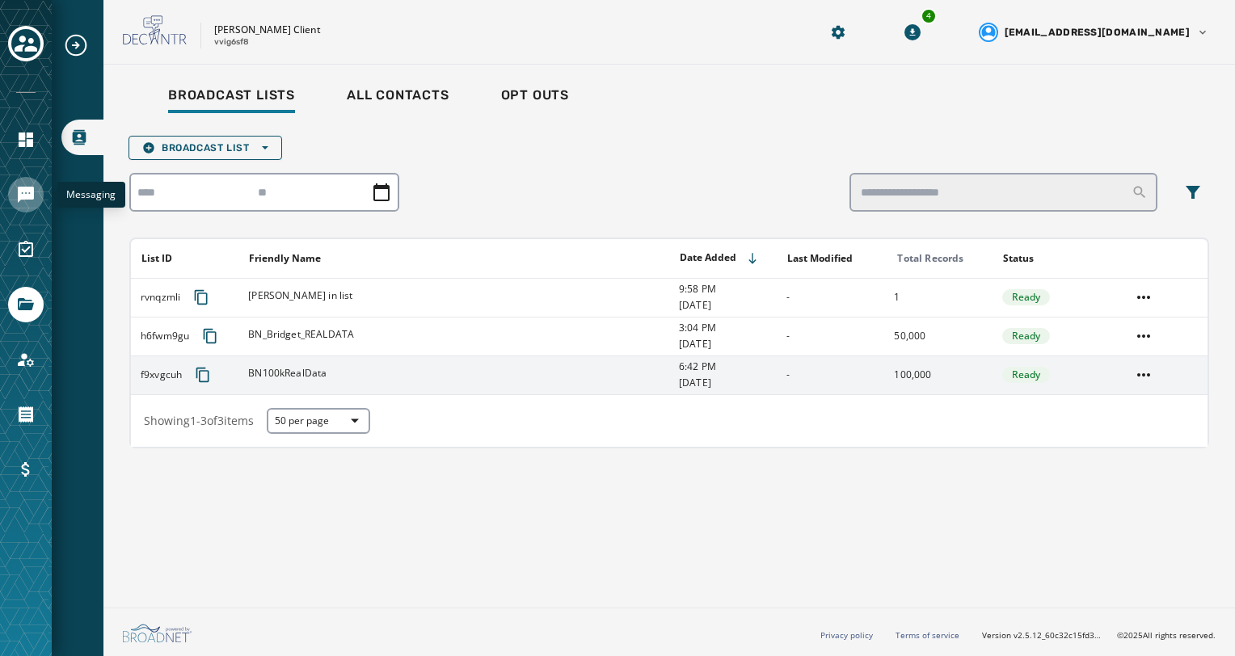
click at [26, 210] on link "Navigate to Messaging" at bounding box center [26, 195] width 36 height 36
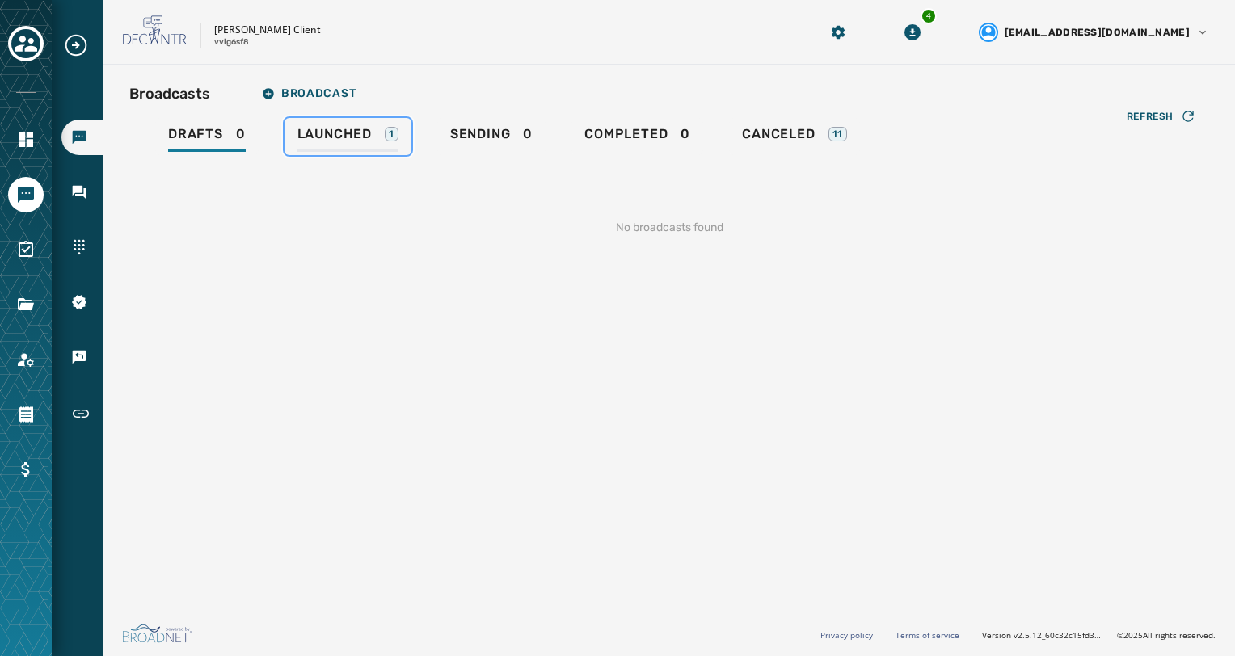
click at [357, 125] on link "Launched 1" at bounding box center [347, 136] width 127 height 37
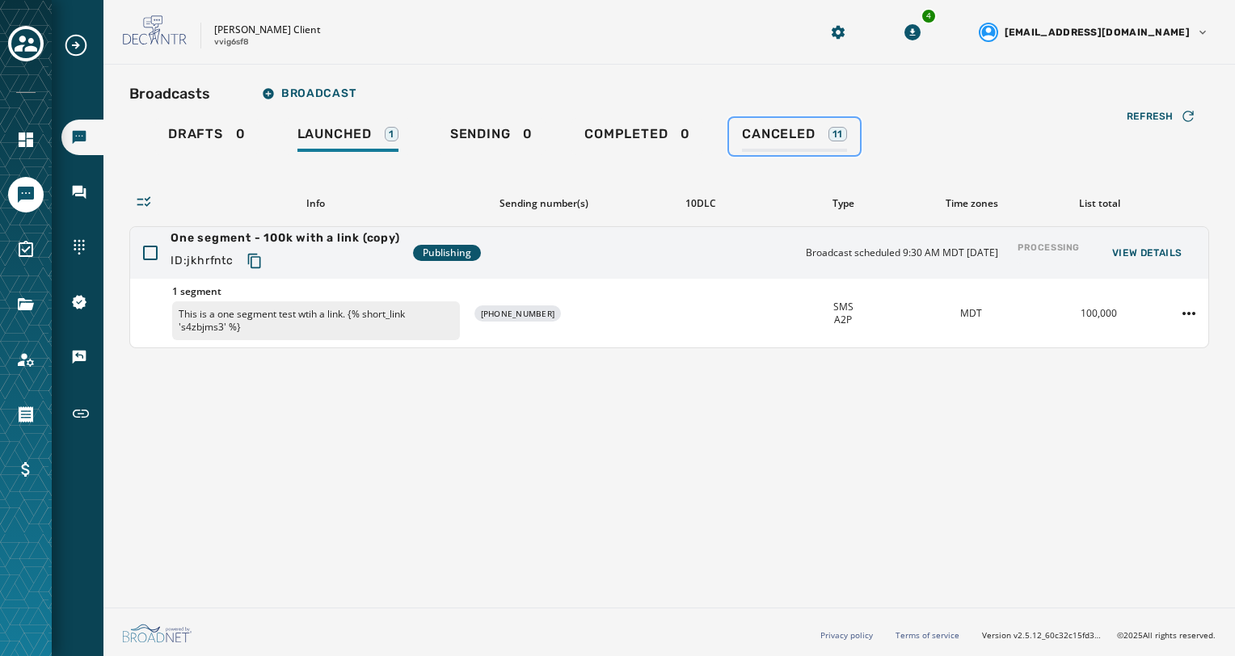
click at [766, 125] on link "Canceled 11" at bounding box center [794, 136] width 131 height 37
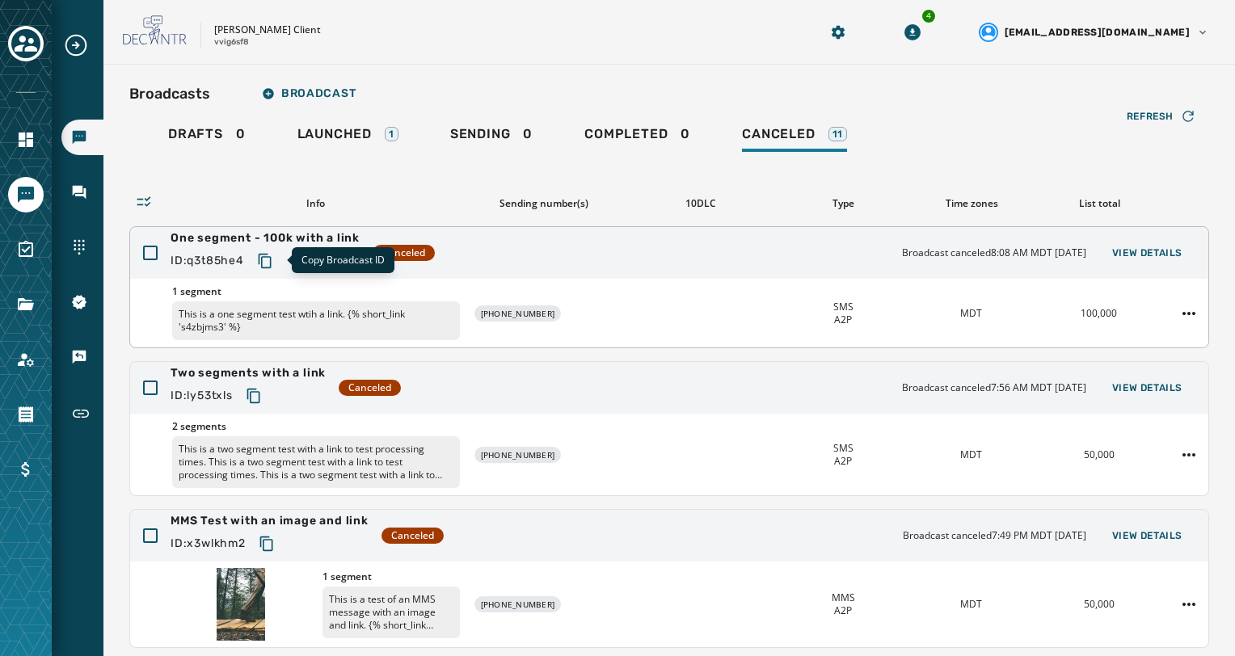
click at [270, 258] on icon "Copy text to clipboard" at bounding box center [265, 261] width 16 height 16
click at [307, 139] on span "Launched" at bounding box center [334, 134] width 74 height 16
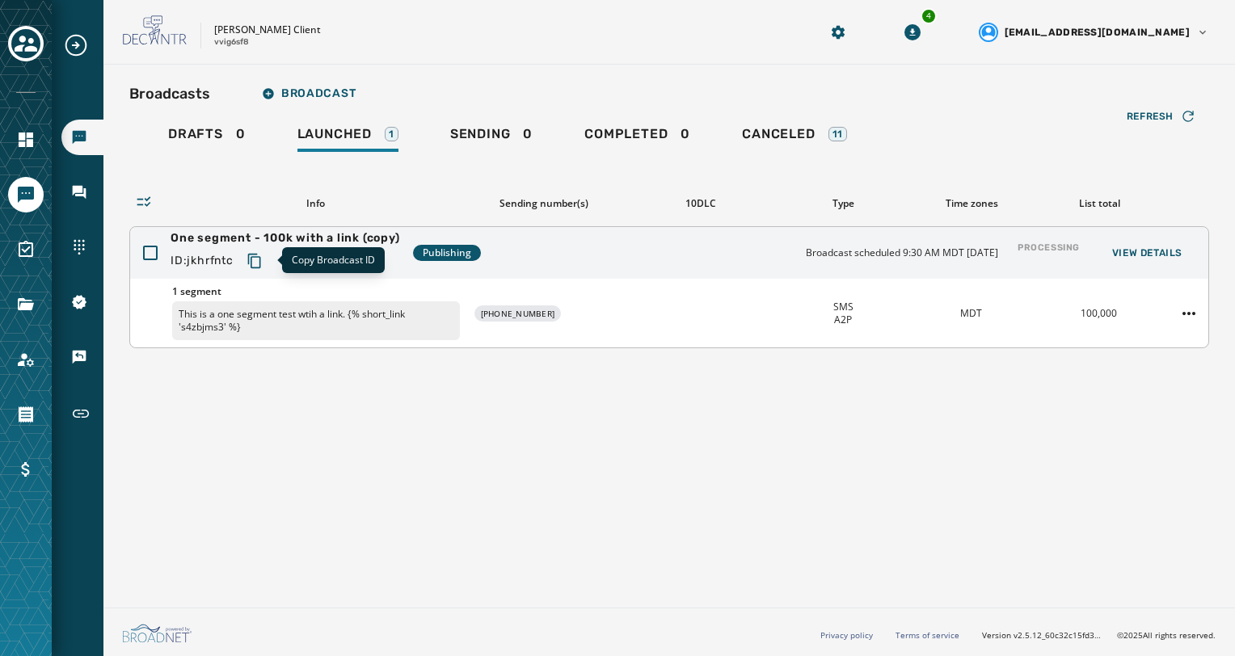
click at [259, 260] on icon "Copy text to clipboard" at bounding box center [254, 261] width 16 height 16
click at [1175, 318] on div at bounding box center [1188, 314] width 39 height 26
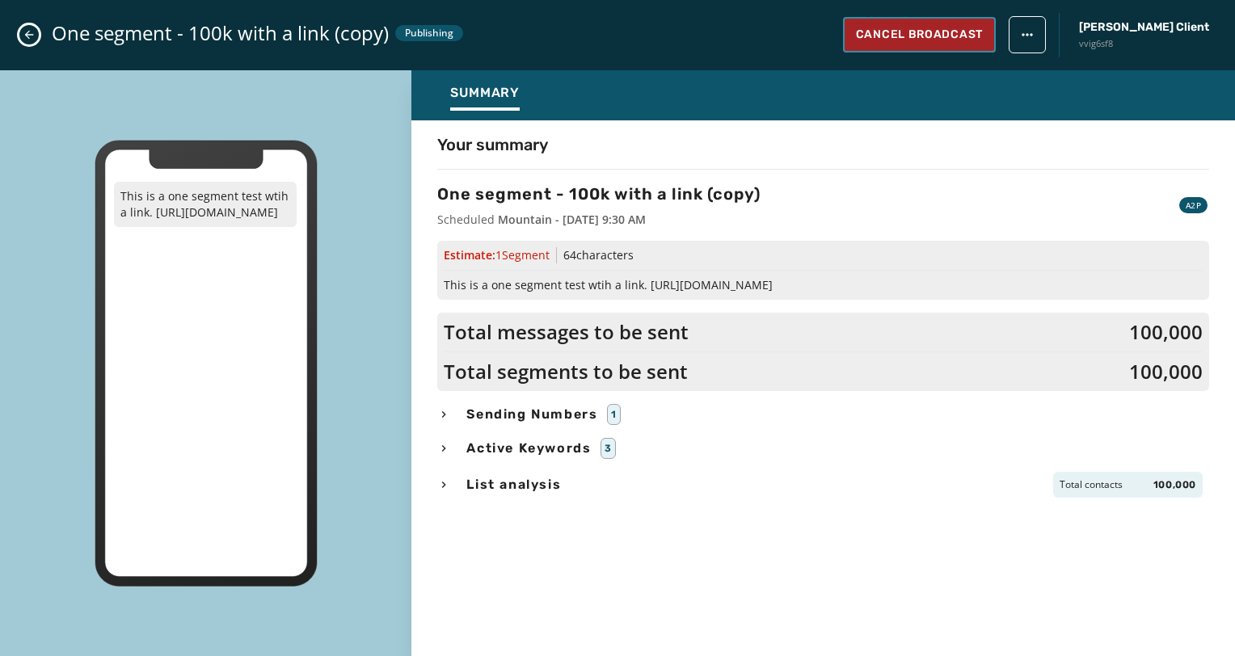
click at [982, 40] on span "Cancel Broadcast" at bounding box center [919, 35] width 127 height 16
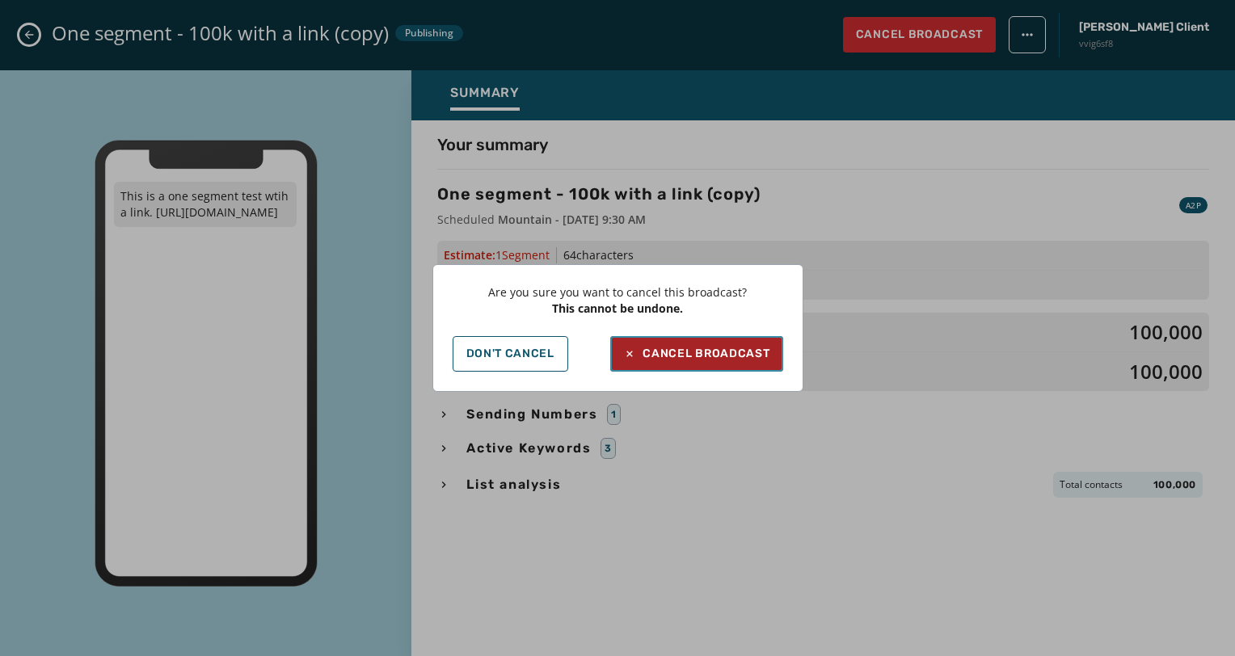
click at [684, 355] on div "Cancel Broadcast" at bounding box center [696, 354] width 146 height 16
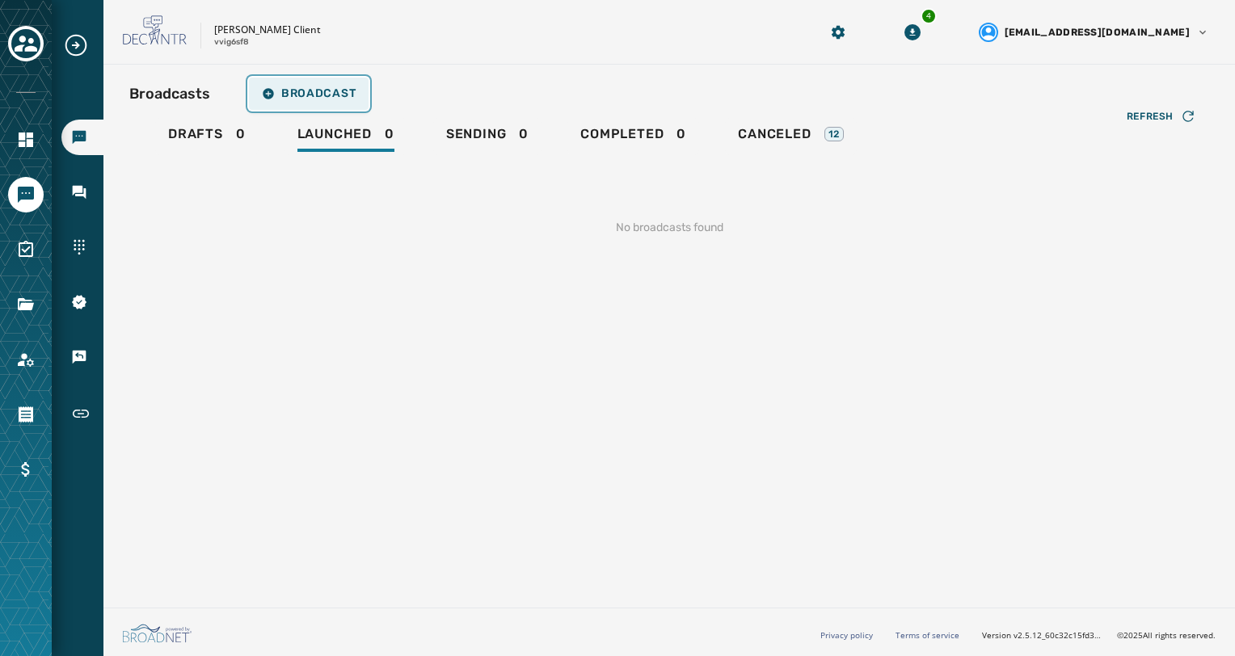
click at [320, 94] on span "Broadcast" at bounding box center [309, 93] width 94 height 13
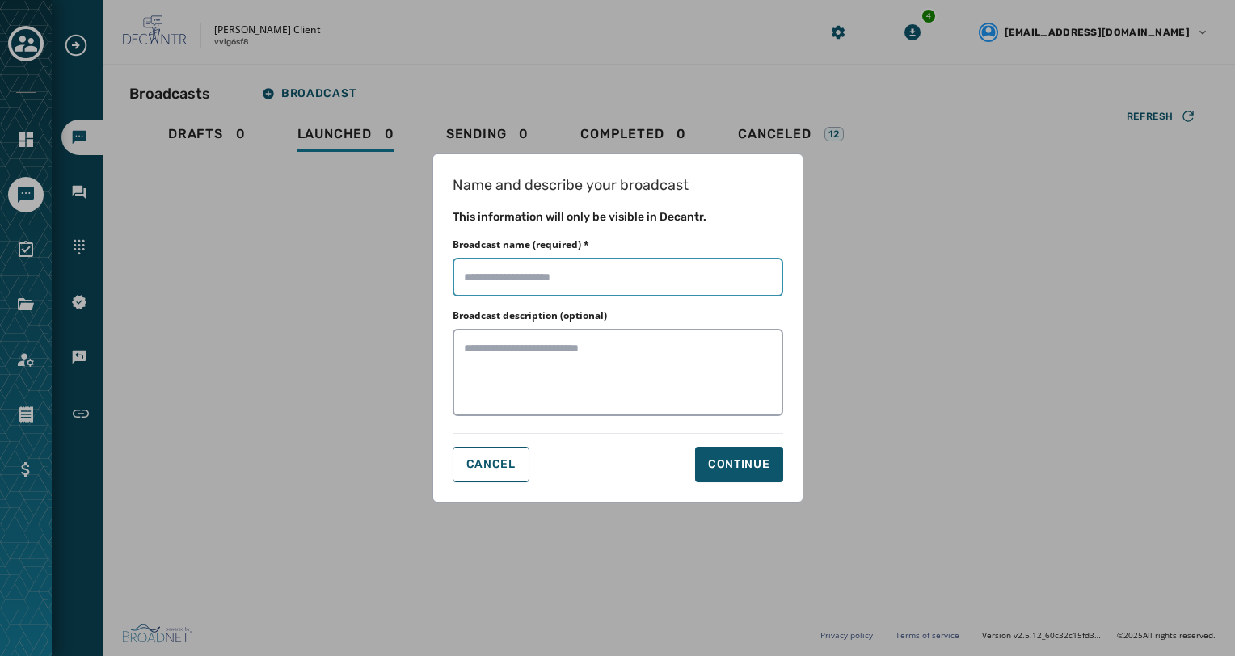
click at [586, 266] on input "Broadcast name (required) *" at bounding box center [617, 277] width 330 height 39
type input "**********"
click at [713, 459] on div "Continue" at bounding box center [739, 464] width 62 height 16
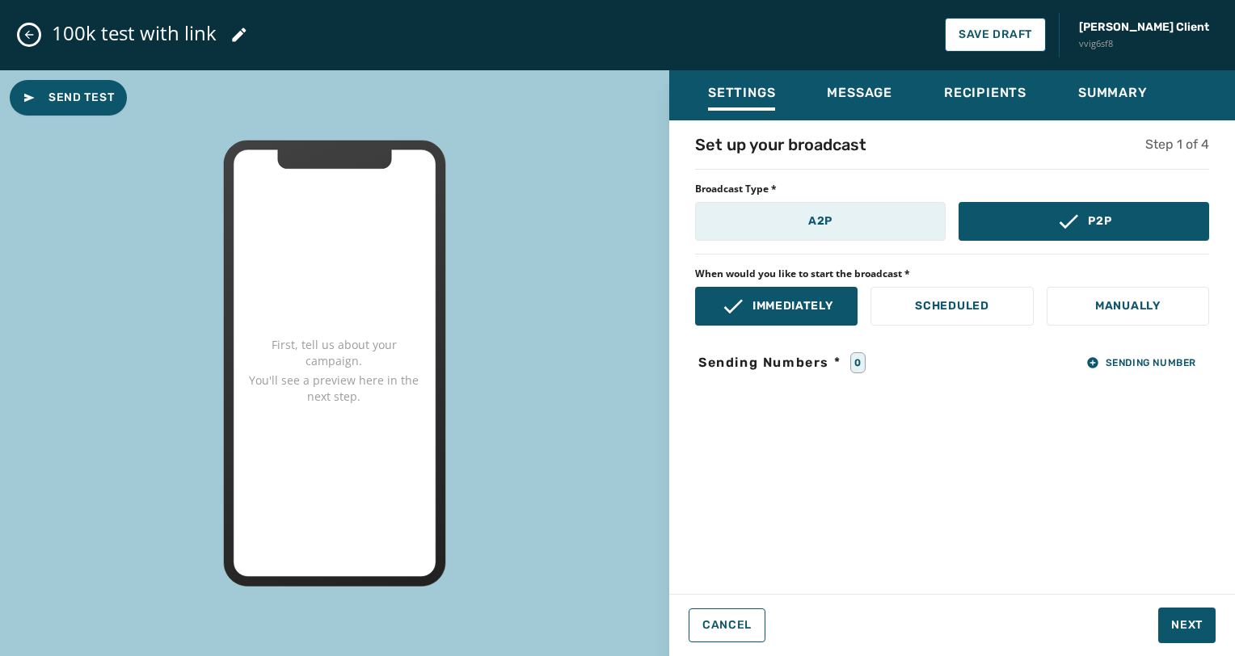
click at [911, 233] on button "A2P" at bounding box center [820, 221] width 250 height 39
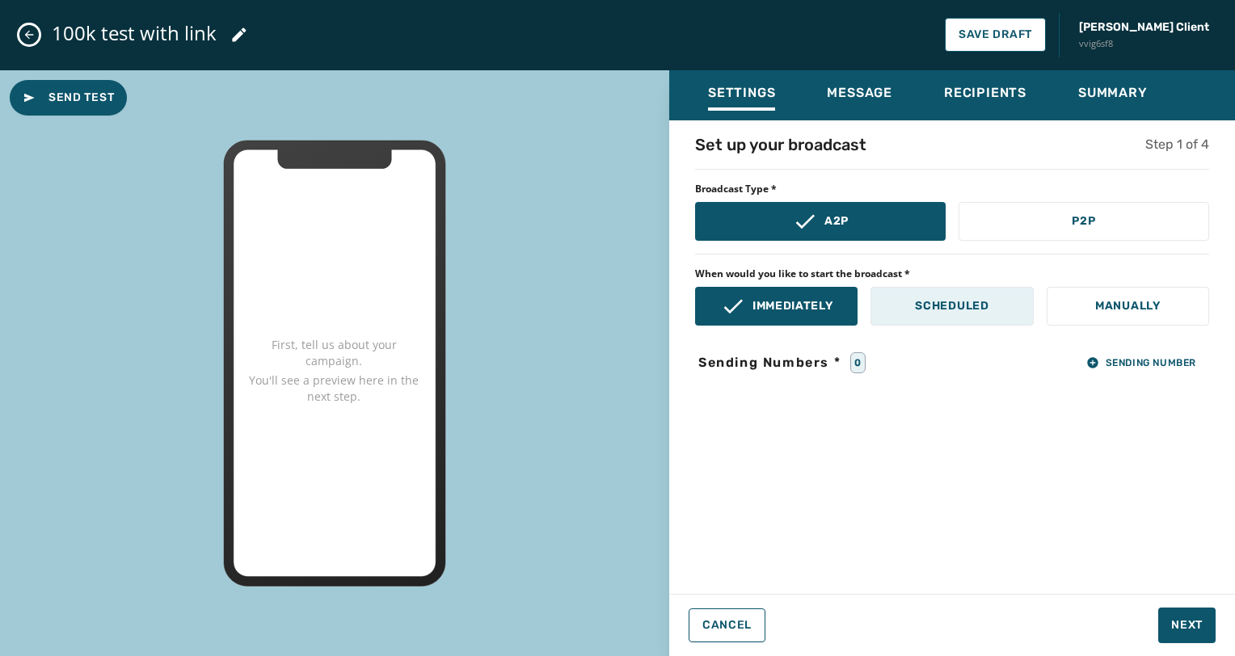
click at [932, 290] on button "Scheduled" at bounding box center [951, 306] width 162 height 39
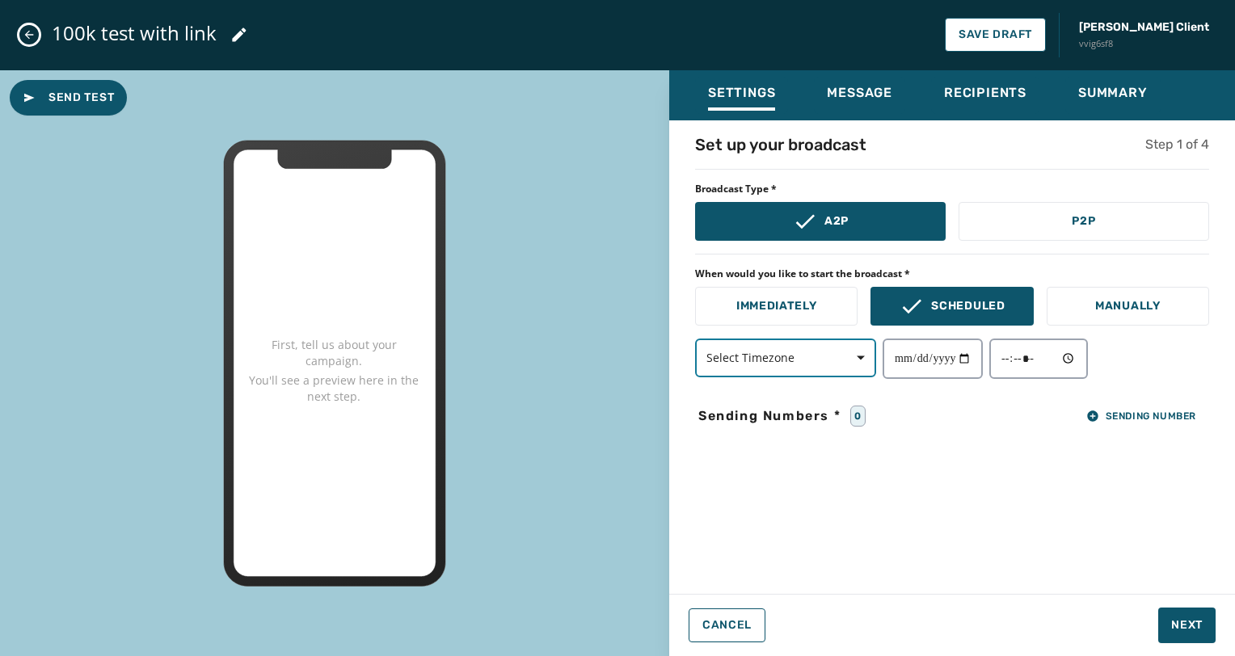
click at [869, 355] on span "button" at bounding box center [854, 358] width 39 height 32
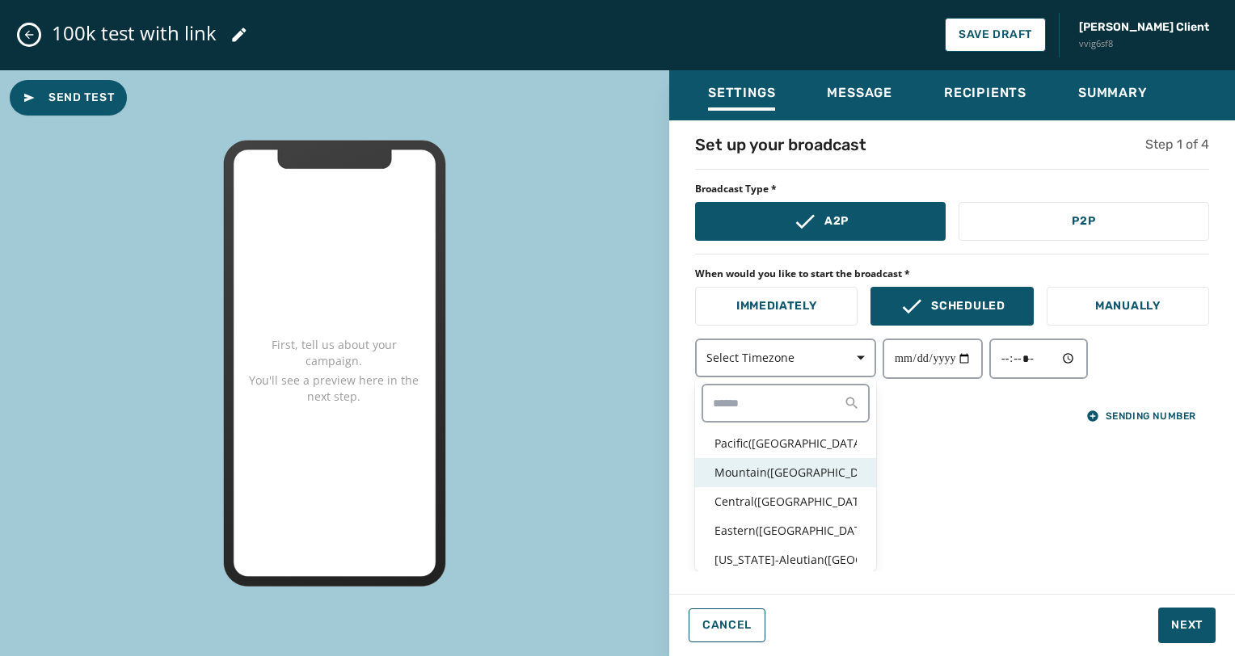
click at [815, 458] on div "Mountain ( [GEOGRAPHIC_DATA] / [GEOGRAPHIC_DATA] )" at bounding box center [785, 472] width 181 height 29
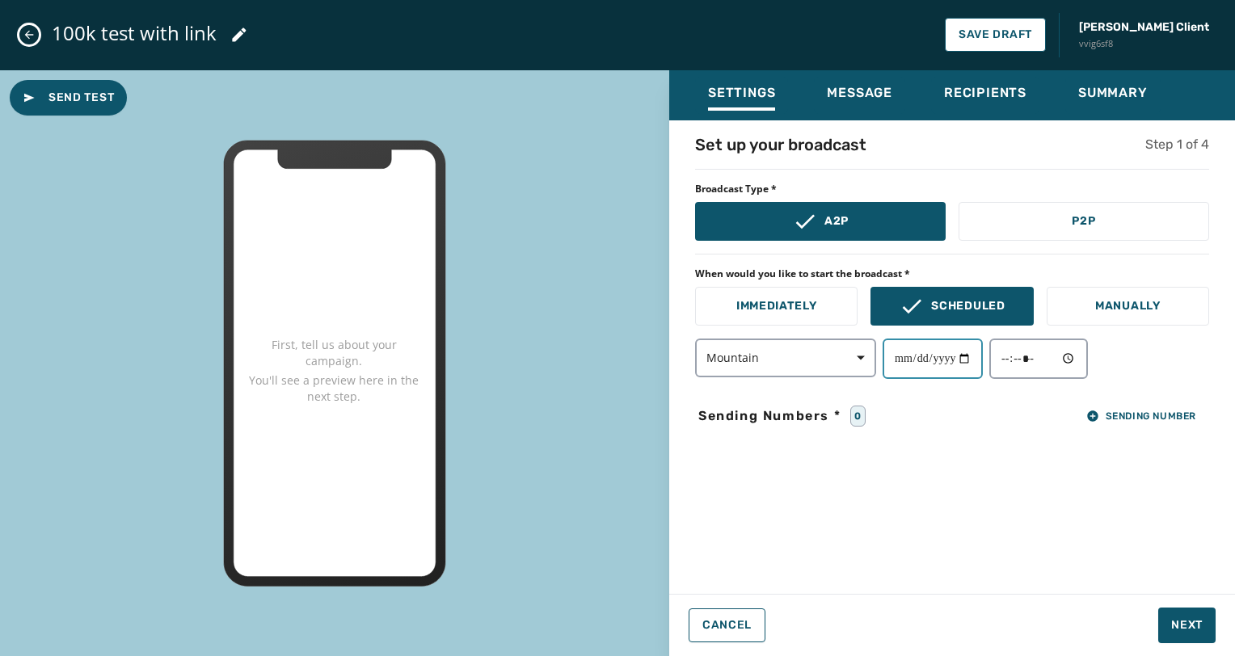
click at [976, 358] on input "date" at bounding box center [932, 359] width 100 height 40
type input "**********"
click at [1079, 359] on input "time" at bounding box center [1038, 359] width 99 height 40
type input "*****"
click at [1153, 471] on div "**********" at bounding box center [952, 352] width 566 height 438
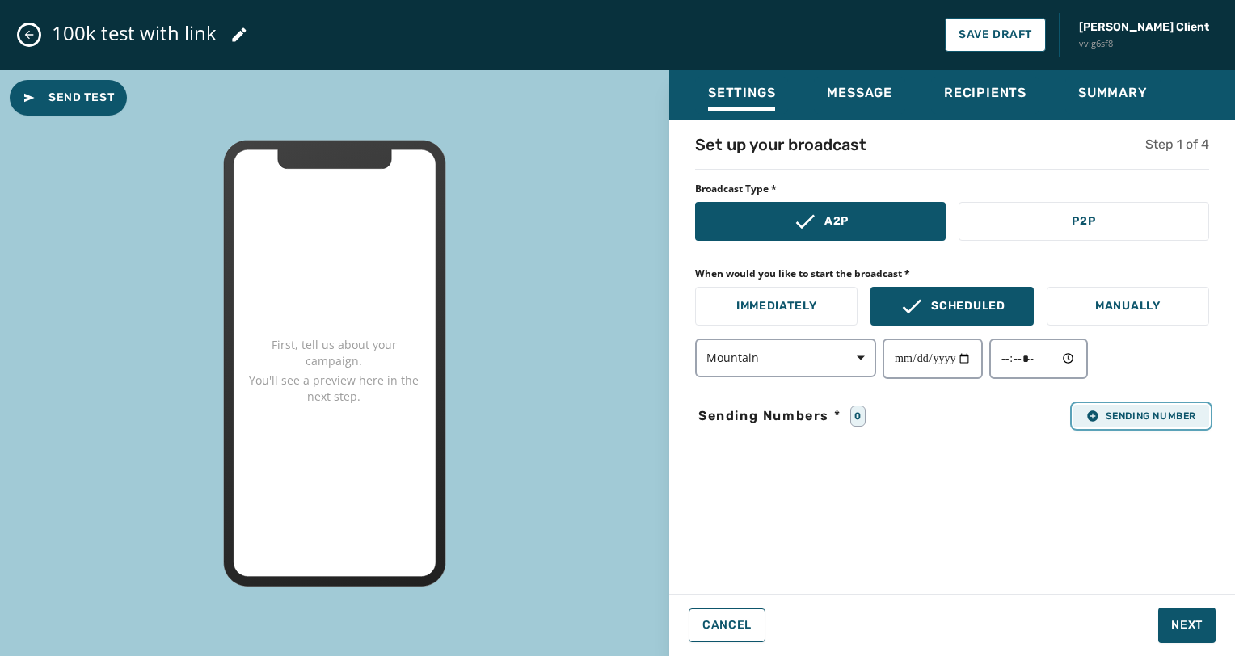
click at [1150, 419] on span "Sending Number" at bounding box center [1141, 416] width 110 height 13
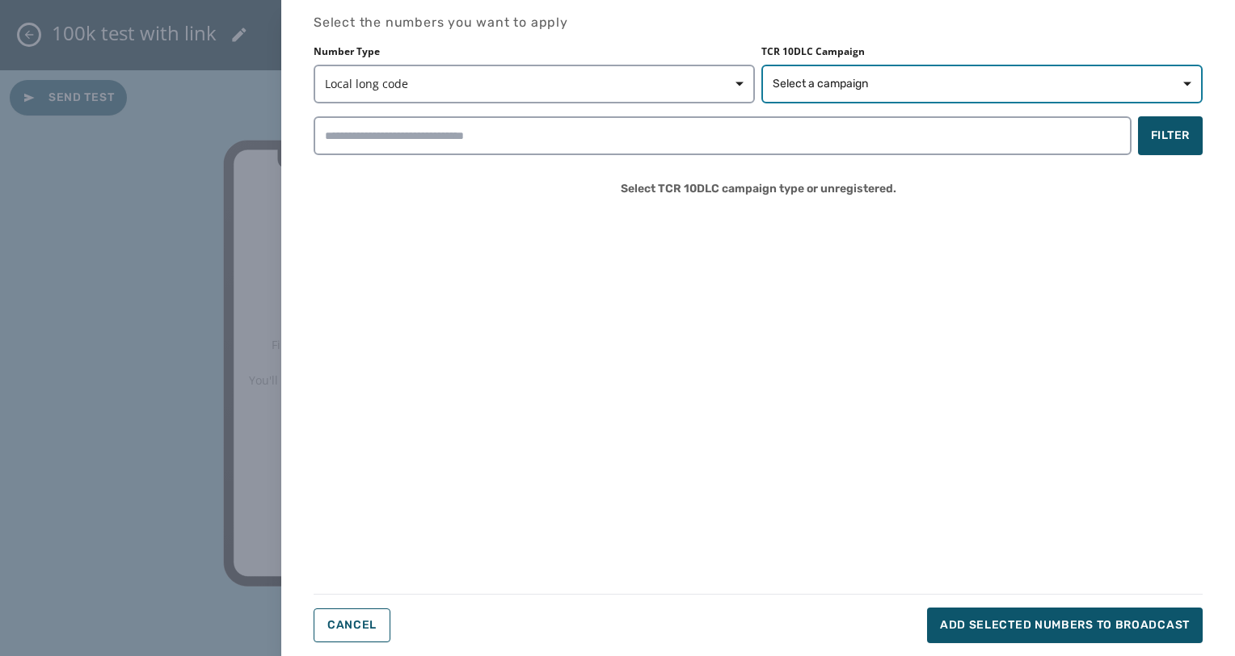
click at [827, 78] on span "Select a campaign" at bounding box center [819, 84] width 95 height 16
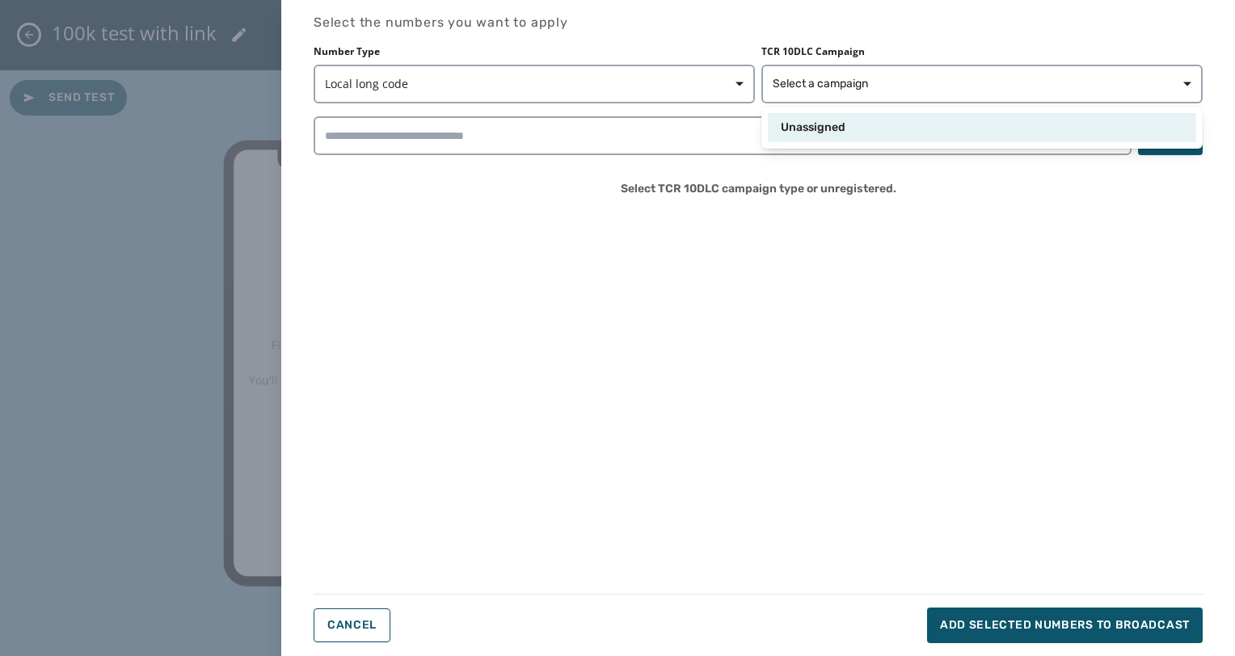
click at [827, 118] on div "Unassigned" at bounding box center [982, 127] width 428 height 29
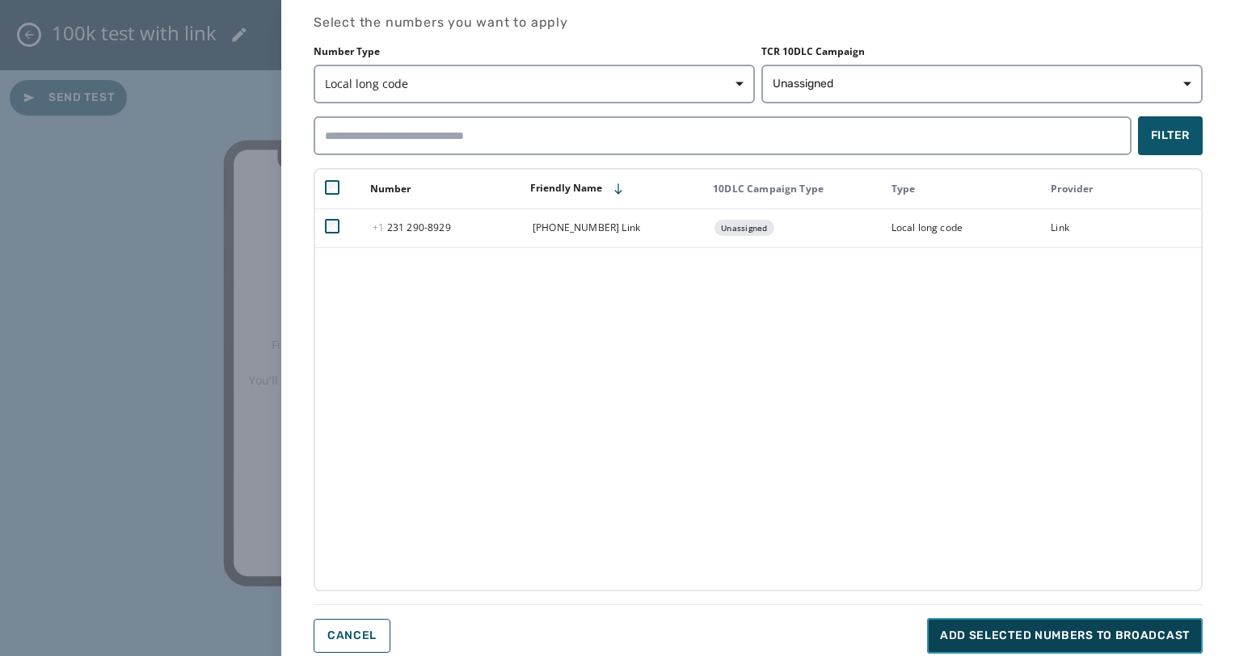
click at [1015, 624] on button "Add selected numbers to broadcast" at bounding box center [1065, 636] width 276 height 36
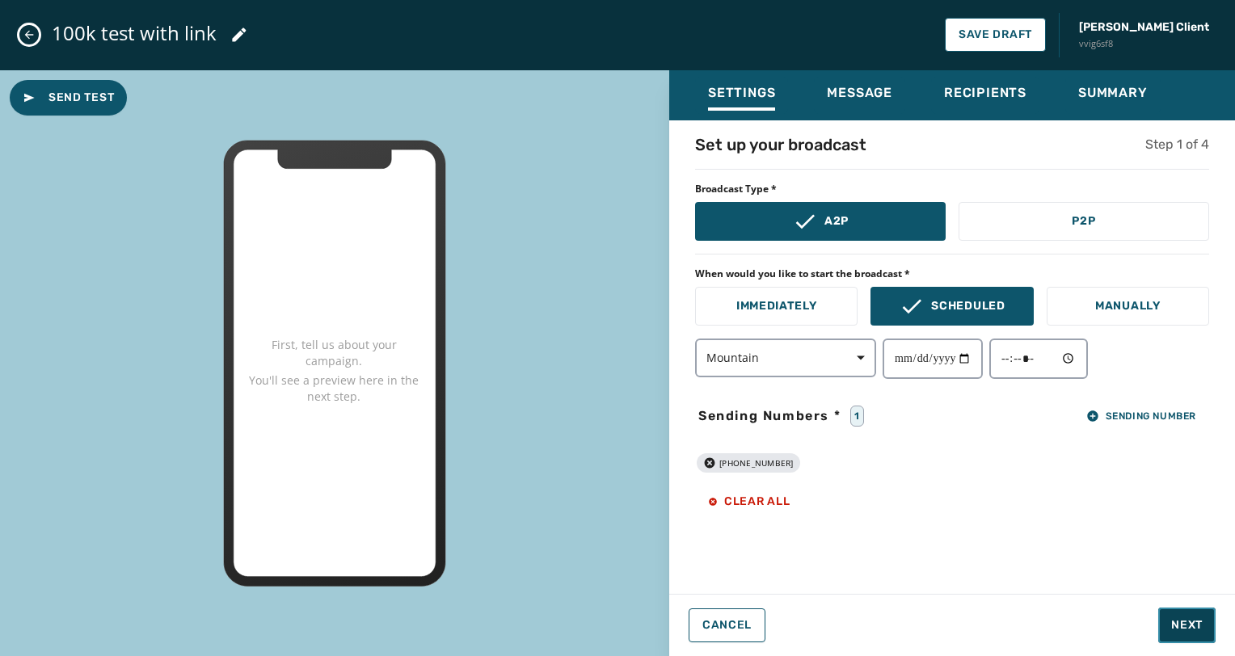
click at [1181, 619] on span "Next" at bounding box center [1187, 625] width 32 height 16
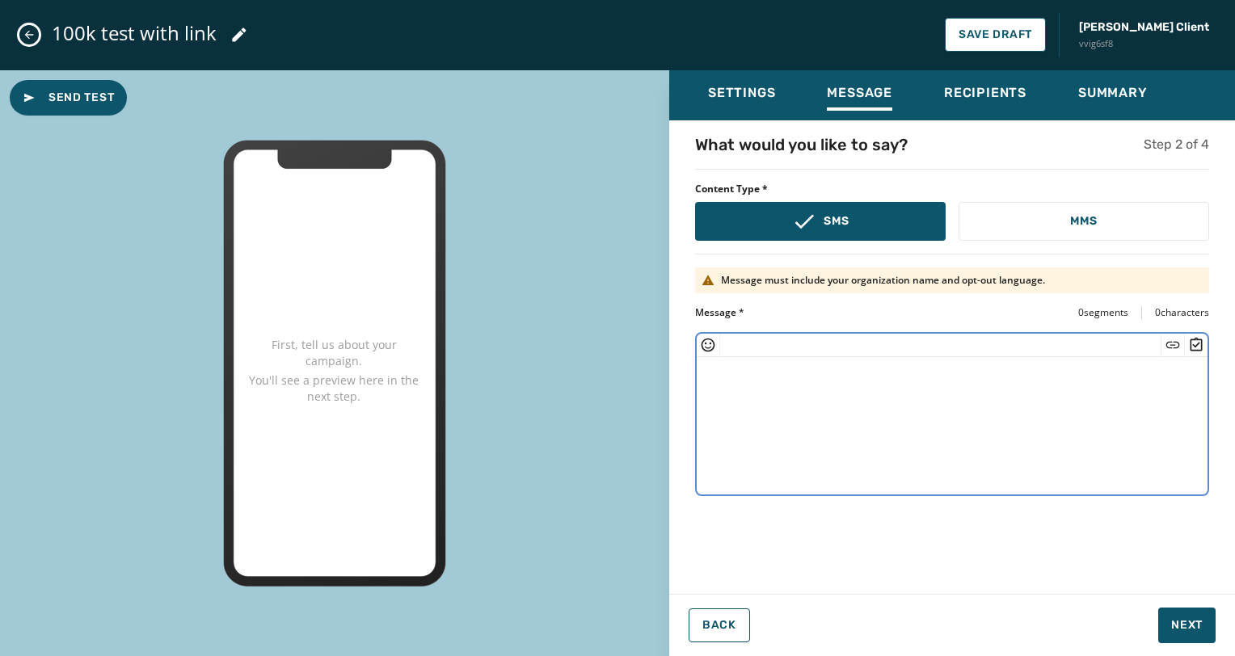
click at [1138, 471] on textarea at bounding box center [951, 423] width 511 height 133
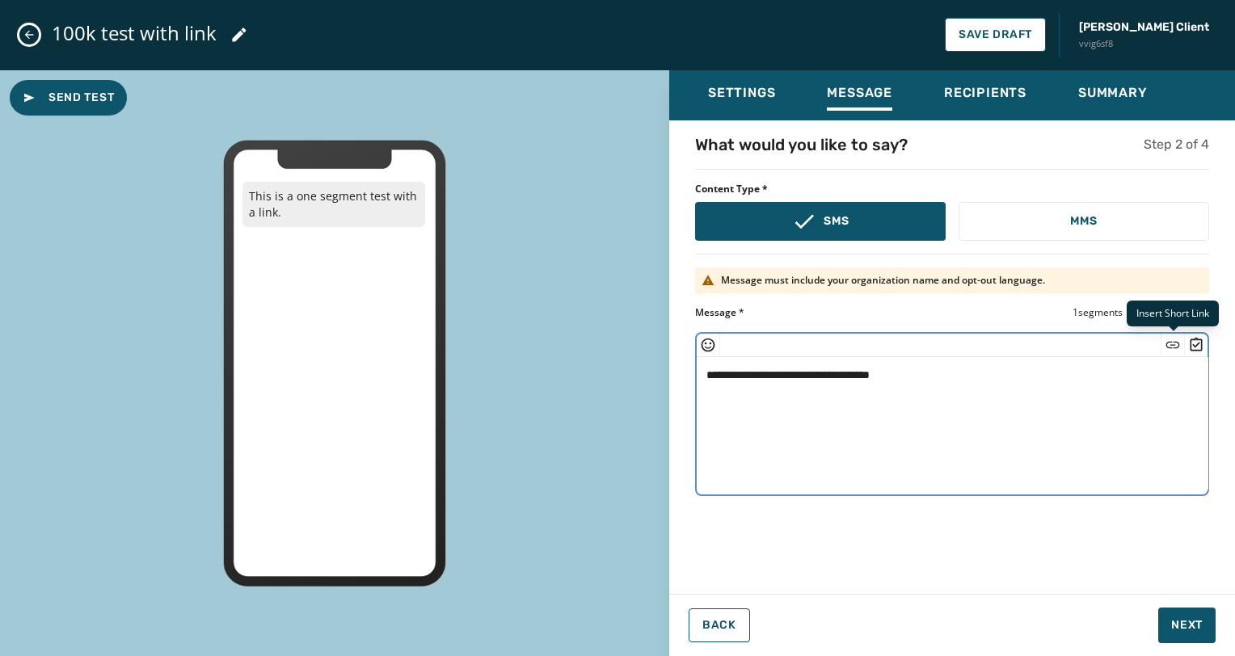
click at [1176, 346] on icon "Insert Short Link" at bounding box center [1173, 344] width 14 height 6
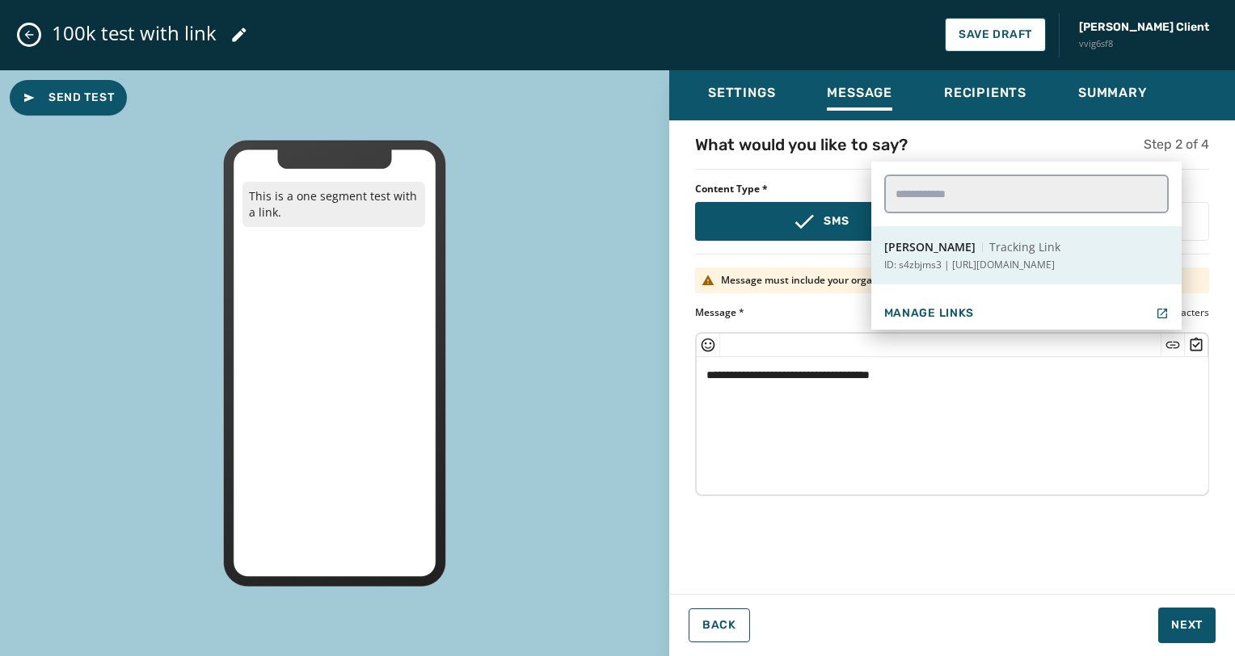
click at [1054, 272] on button "[PERSON_NAME] Test Tracking Link ID: s4zbjms3 | [URL][DOMAIN_NAME]" at bounding box center [1026, 255] width 310 height 58
type textarea "**********"
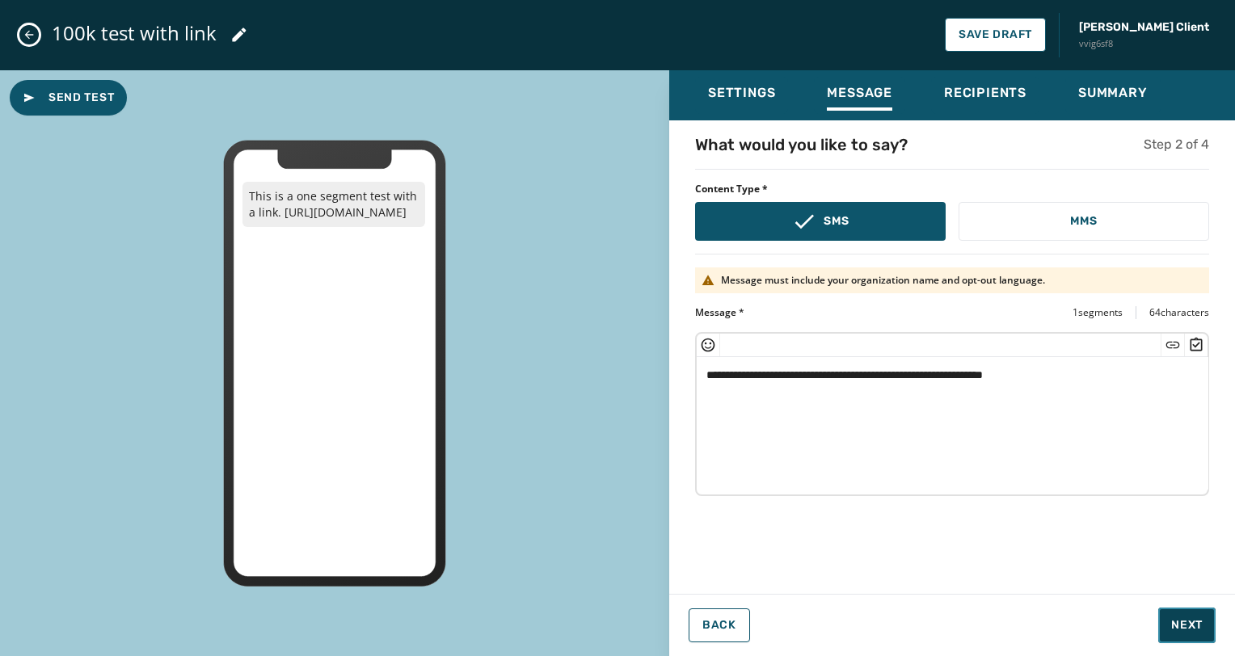
click at [1181, 633] on button "Next" at bounding box center [1186, 626] width 57 height 36
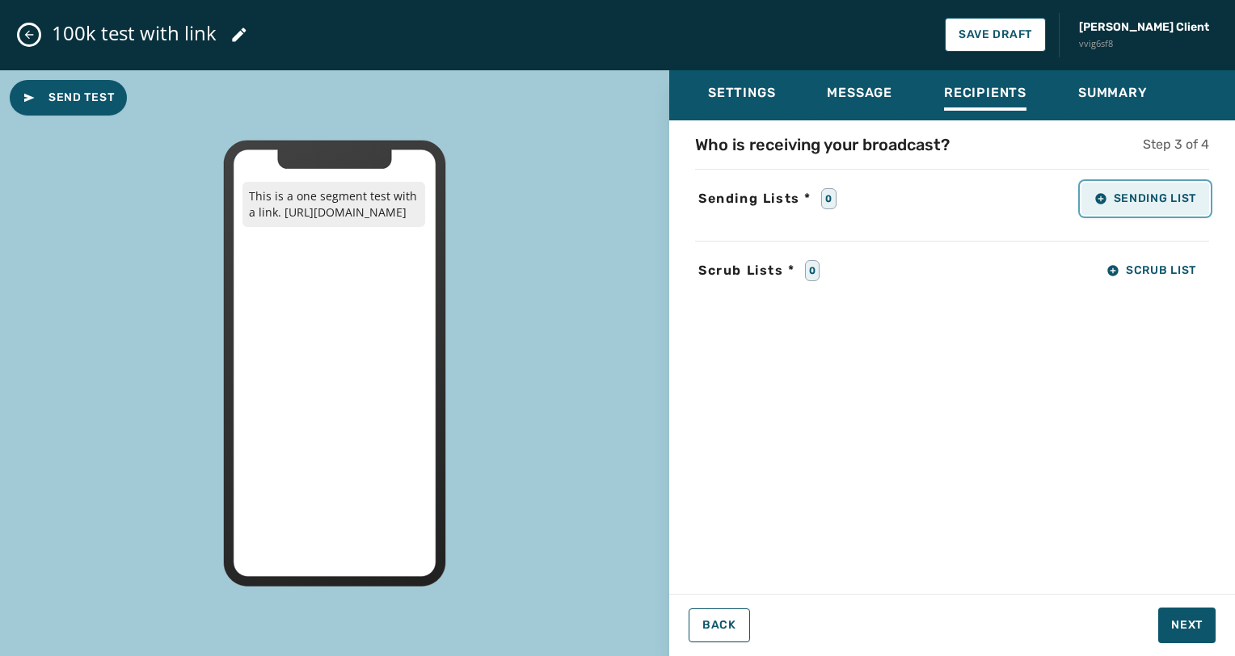
click at [1178, 213] on button "Sending List" at bounding box center [1145, 199] width 128 height 32
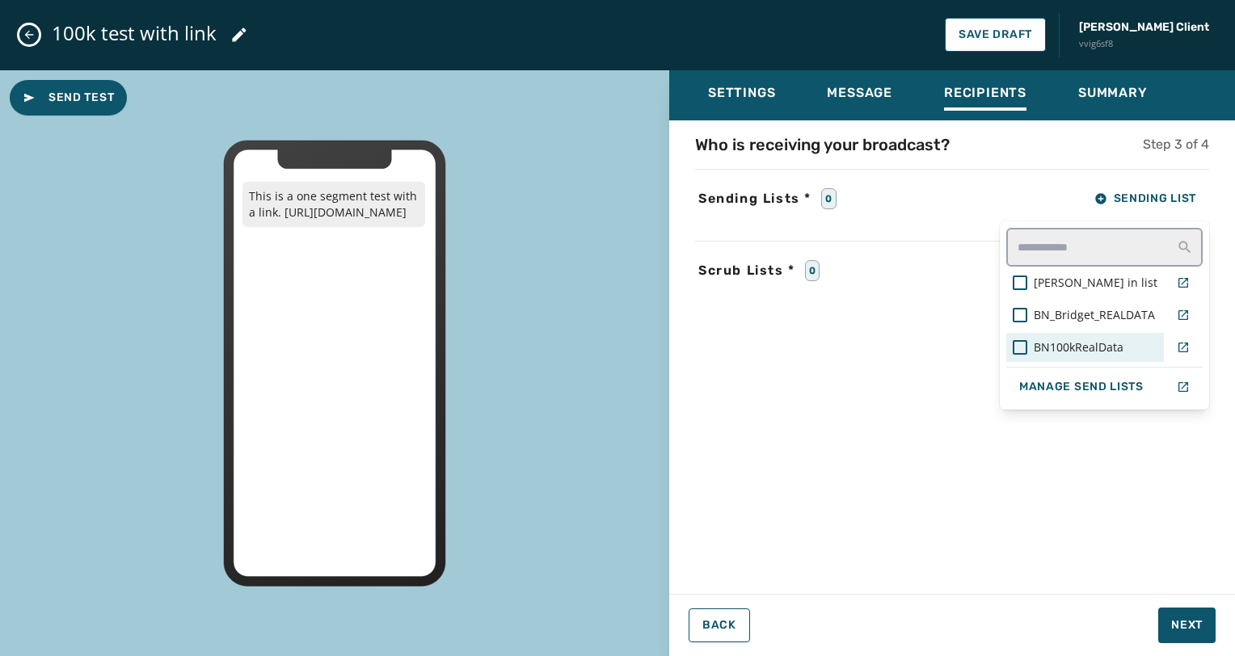
click at [1095, 348] on span "BN100kRealData" at bounding box center [1078, 347] width 90 height 16
click at [1184, 616] on div "Settings Message Recipients Summary Who is receiving your broadcast? Step 3 of …" at bounding box center [952, 357] width 566 height 574
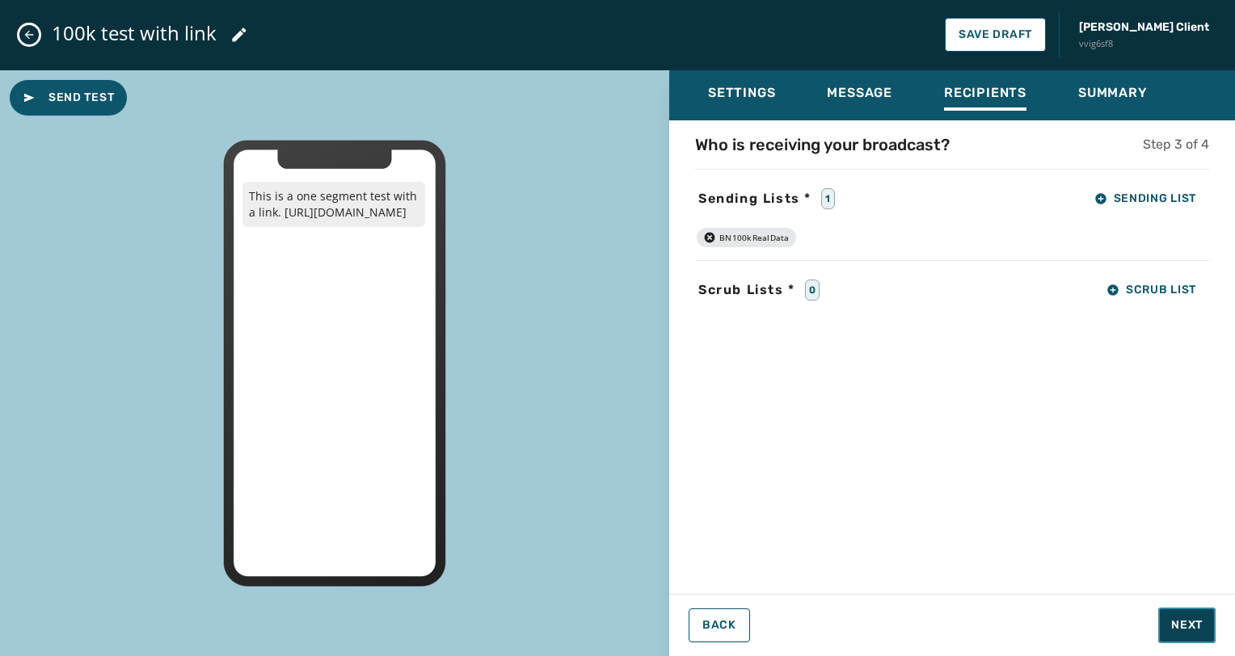
click at [1186, 619] on span "Next" at bounding box center [1187, 625] width 32 height 16
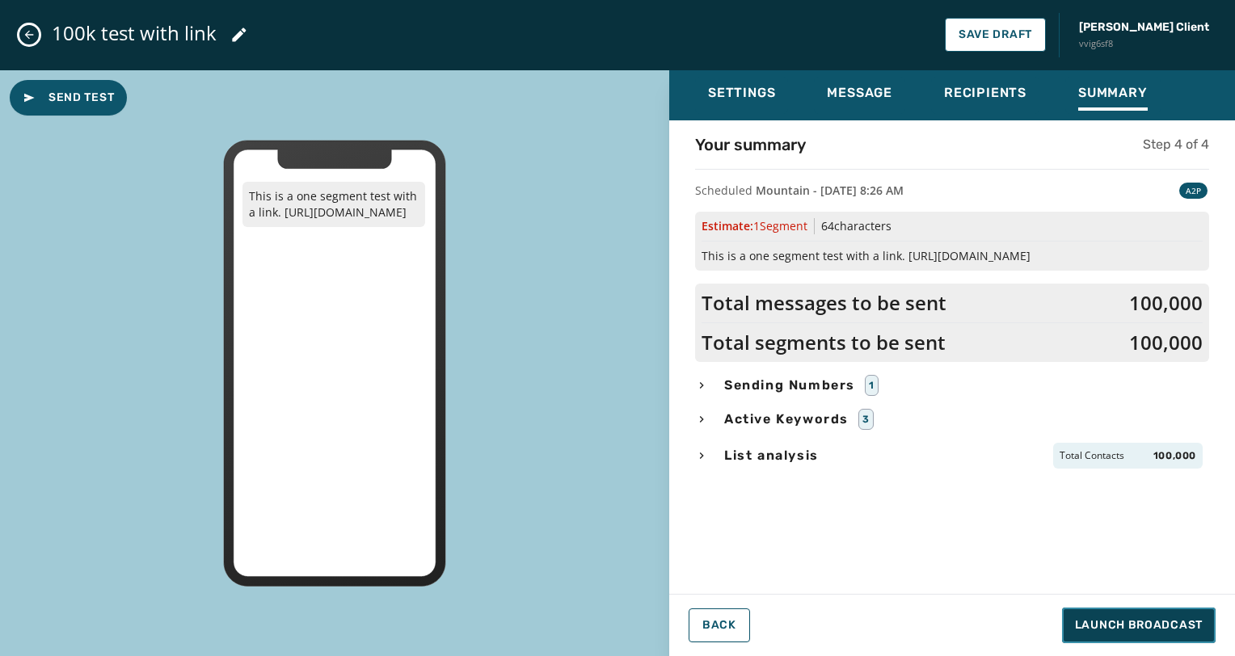
click at [1186, 619] on span "Launch Broadcast" at bounding box center [1139, 625] width 128 height 16
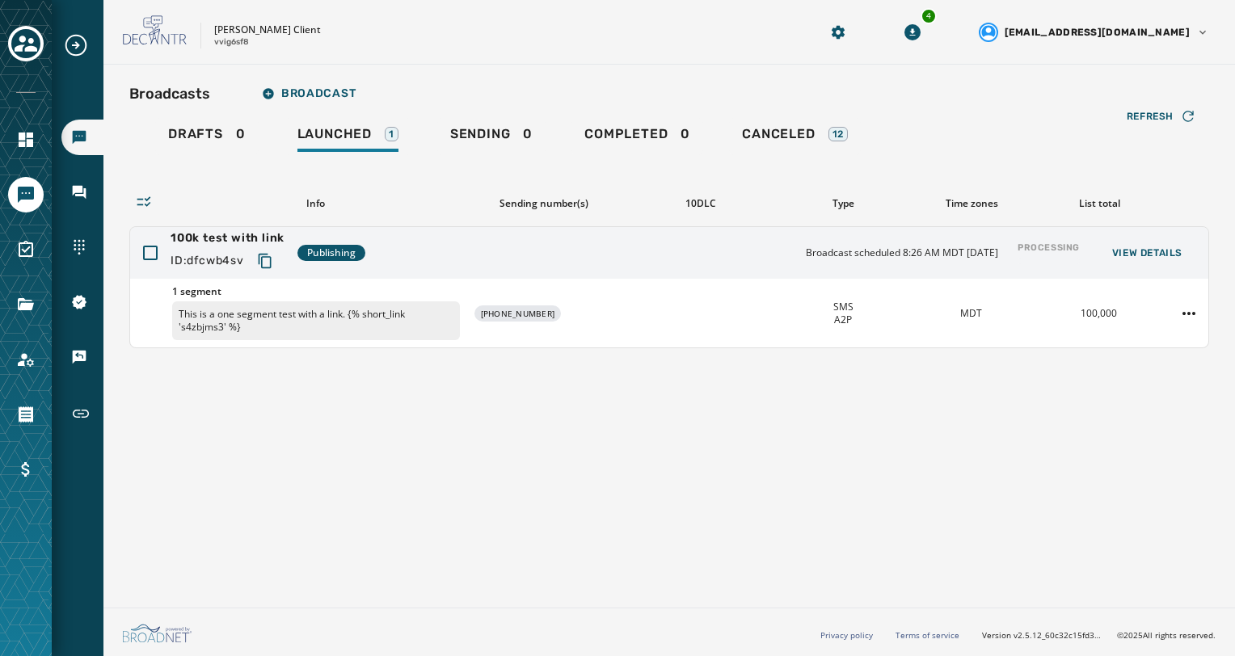
click at [1191, 305] on html "Broadcasts Inbox Sending Numbers 10DLC Registration Keywords & Responders Short…" at bounding box center [617, 328] width 1235 height 656
click at [1157, 362] on div "Delete broadcast" at bounding box center [1143, 364] width 117 height 26
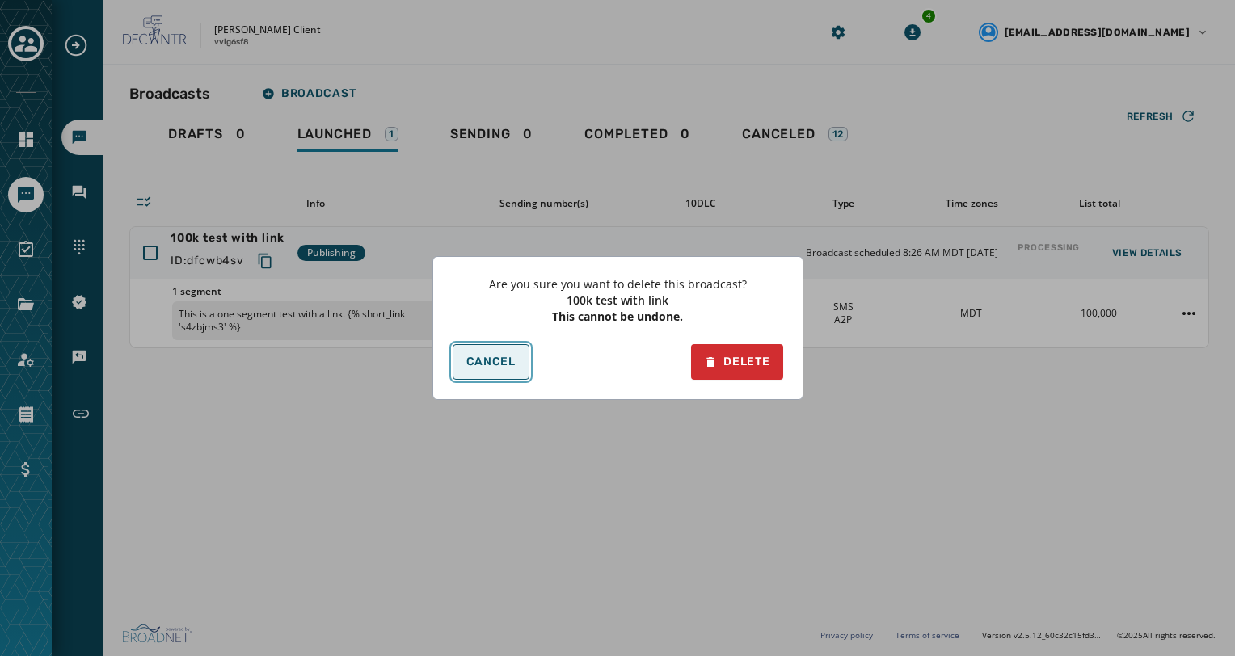
click at [501, 373] on button "Cancel" at bounding box center [490, 362] width 77 height 36
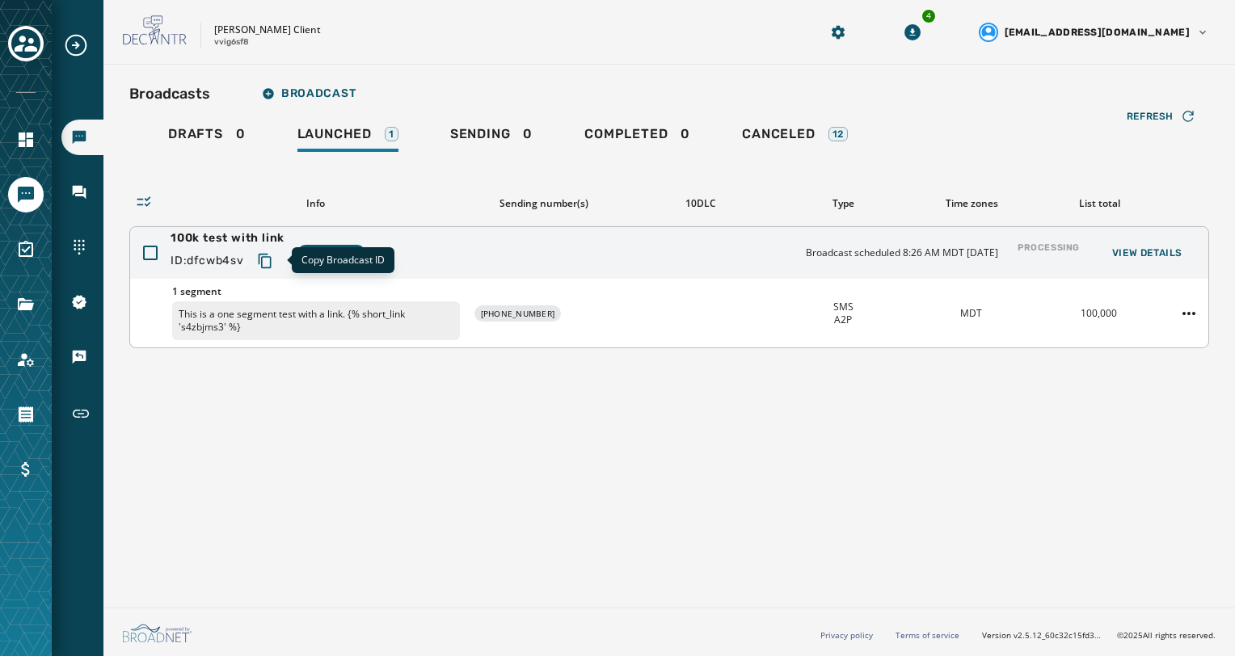
click at [269, 265] on icon "Copy text to clipboard" at bounding box center [265, 261] width 16 height 16
click at [1185, 306] on html "Broadcasts Inbox Sending Numbers 10DLC Registration Keywords & Responders Short…" at bounding box center [617, 328] width 1235 height 656
click at [1175, 241] on html "Broadcasts Inbox Sending Numbers 10DLC Registration Keywords & Responders Short…" at bounding box center [617, 328] width 1235 height 656
click at [1175, 242] on button "View Details" at bounding box center [1147, 253] width 96 height 23
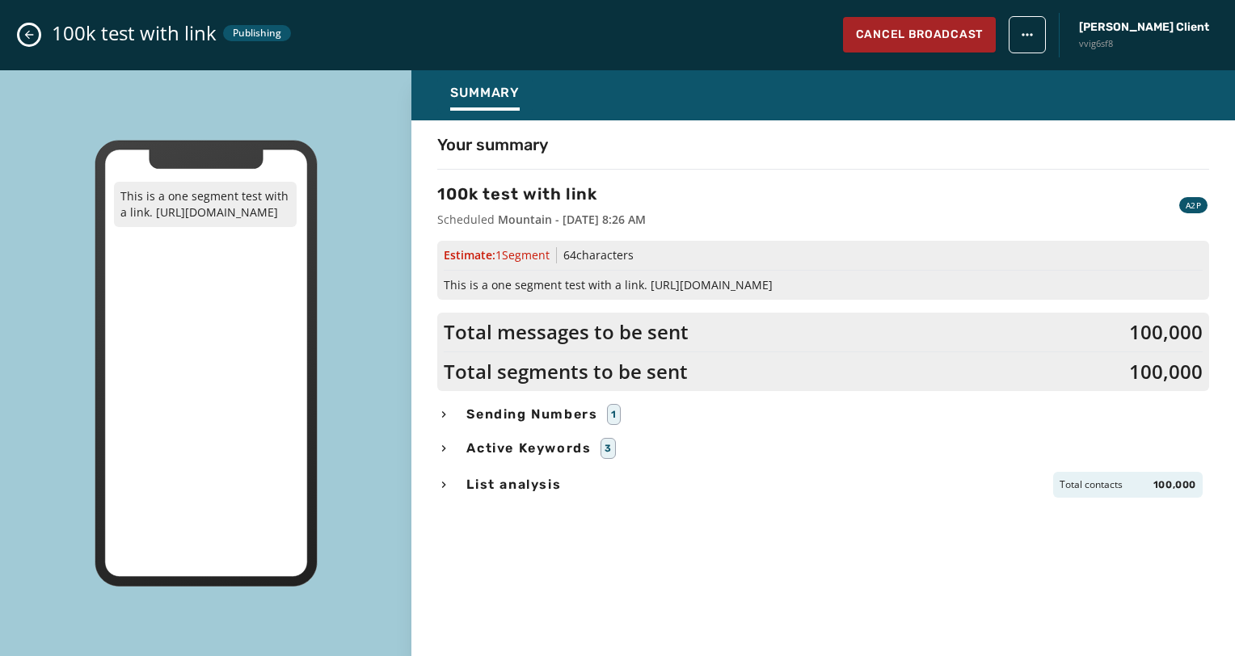
click at [1003, 16] on div "100k test with link Publishing Cancel Broadcast [PERSON_NAME] Client vvig6sf8" at bounding box center [617, 35] width 1235 height 70
click at [974, 29] on span "Cancel Broadcast" at bounding box center [919, 35] width 127 height 16
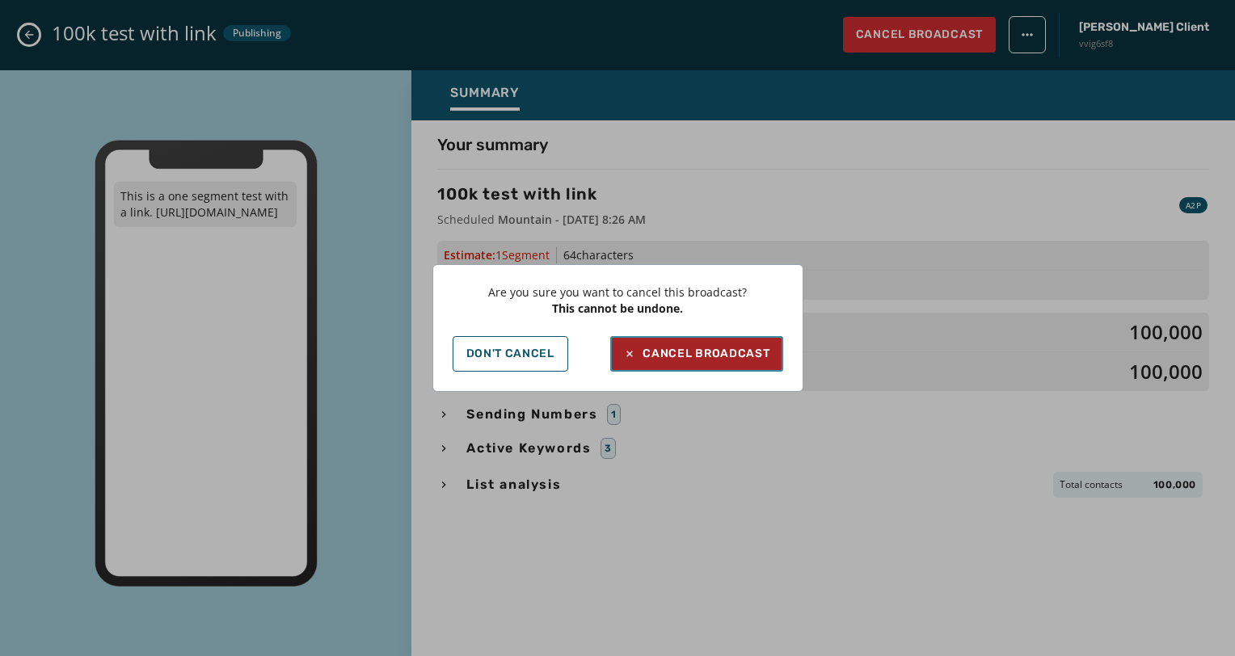
click at [713, 358] on div "Cancel Broadcast" at bounding box center [696, 354] width 146 height 16
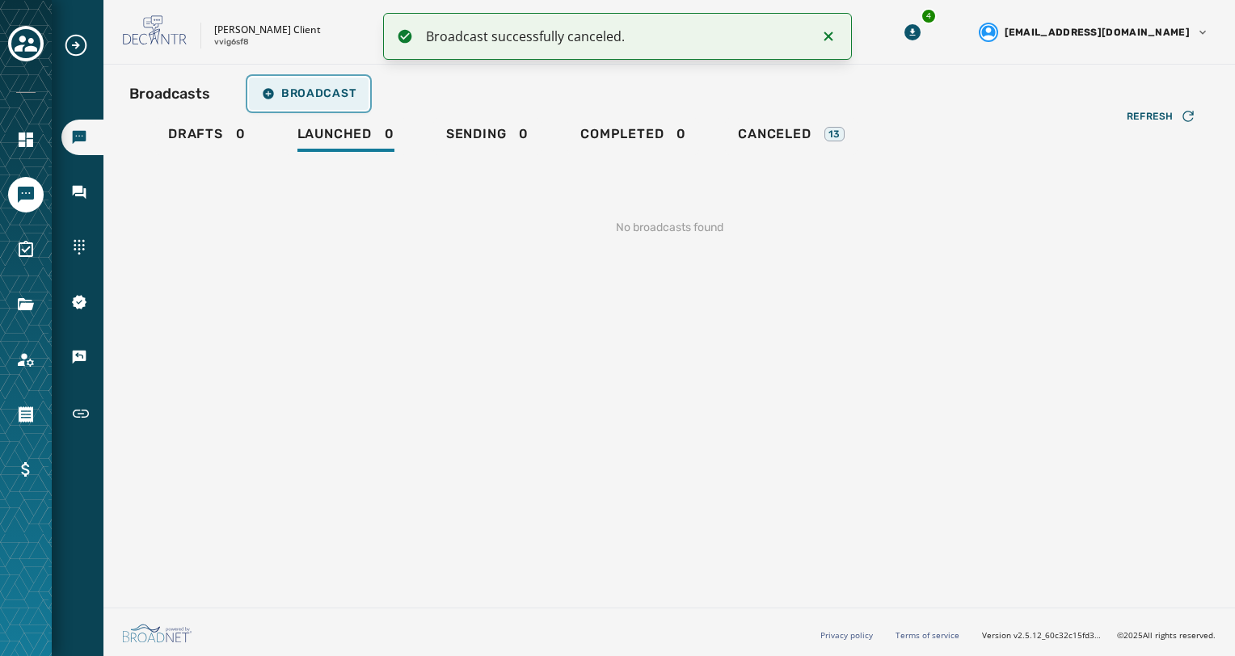
click at [301, 100] on button "Broadcast" at bounding box center [309, 94] width 120 height 32
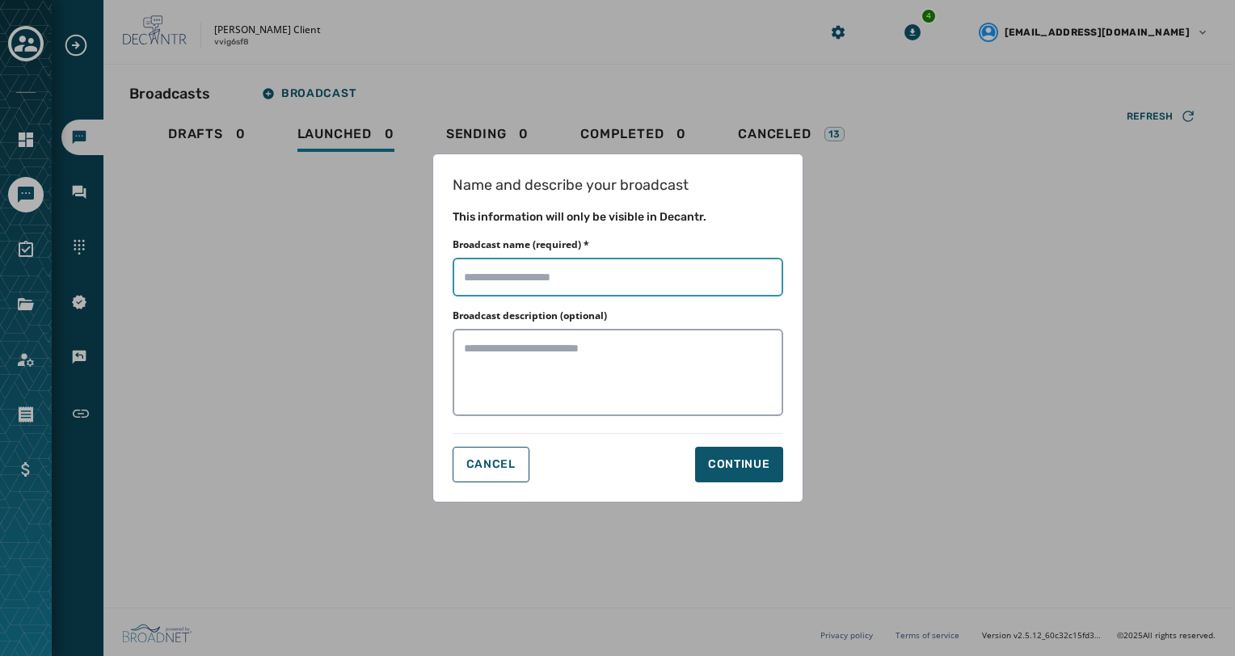
click at [533, 270] on input "Broadcast name (required) *" at bounding box center [617, 277] width 330 height 39
type input "**********"
click at [735, 447] on button "Continue" at bounding box center [739, 465] width 88 height 36
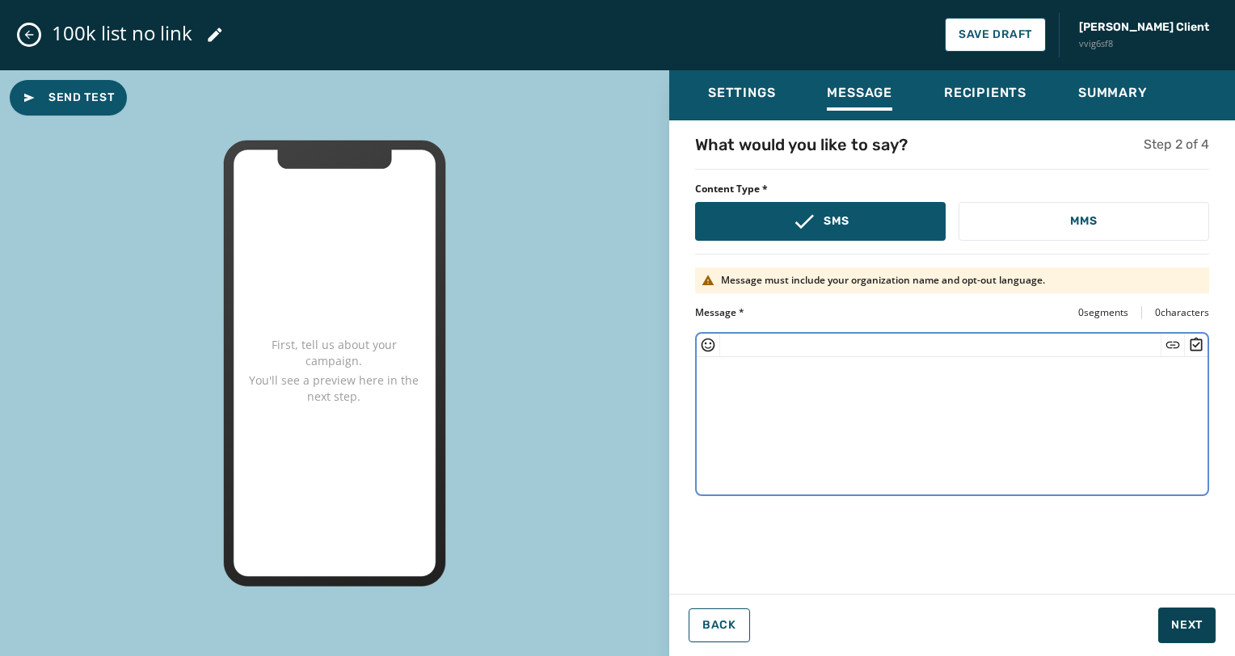
click at [890, 413] on textarea at bounding box center [951, 423] width 511 height 133
type textarea "**********"
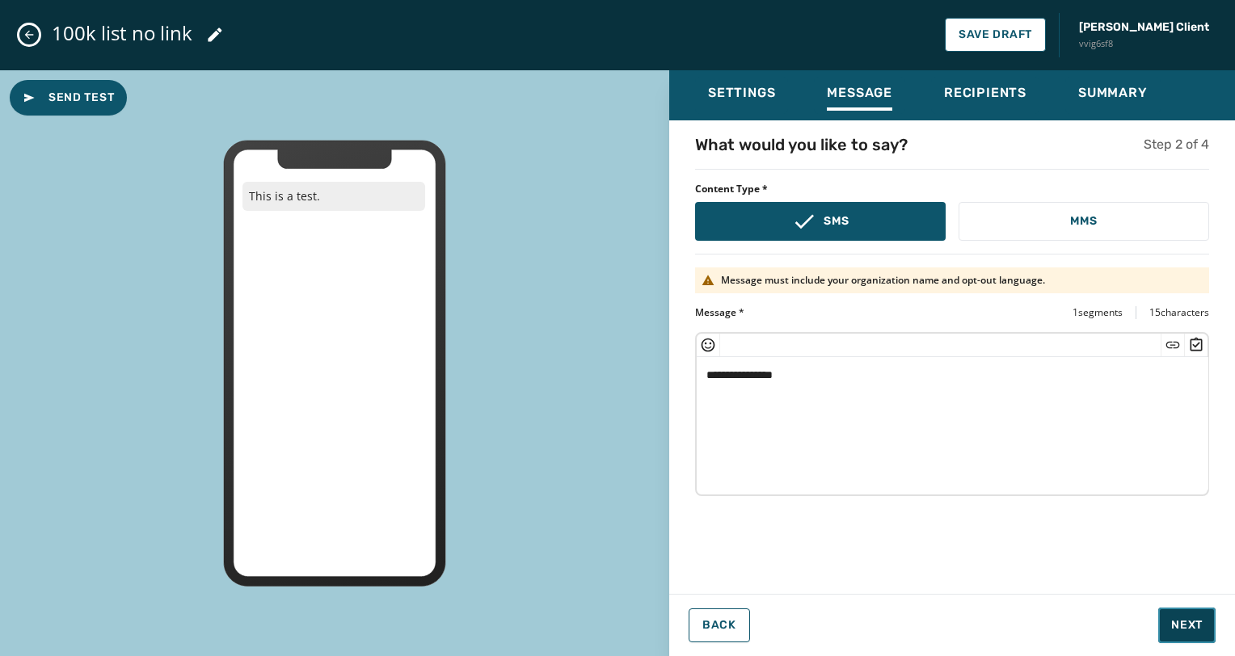
click at [1180, 635] on button "Next" at bounding box center [1186, 626] width 57 height 36
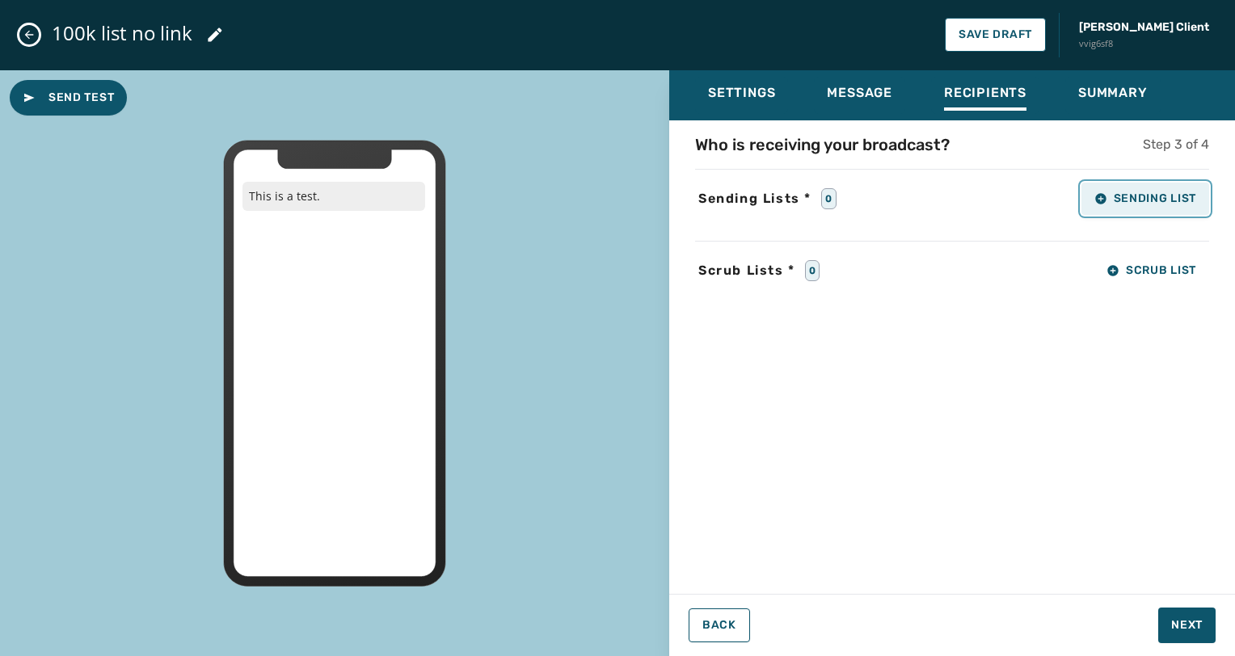
click at [1134, 186] on button "Sending List" at bounding box center [1145, 199] width 128 height 32
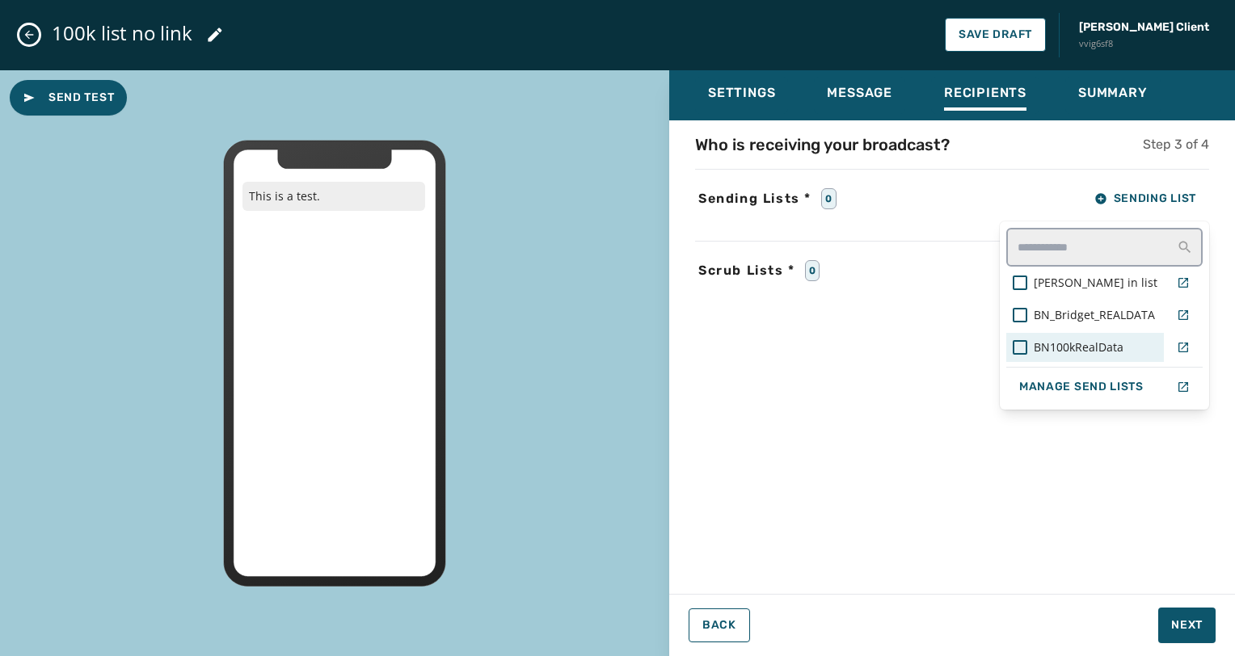
click at [1073, 336] on div "BN100kRealData" at bounding box center [1085, 347] width 158 height 29
click at [1126, 504] on div "Who is receiving your broadcast? Step 3 of 4 Sending Lists * 1 Sending List [PE…" at bounding box center [952, 352] width 566 height 438
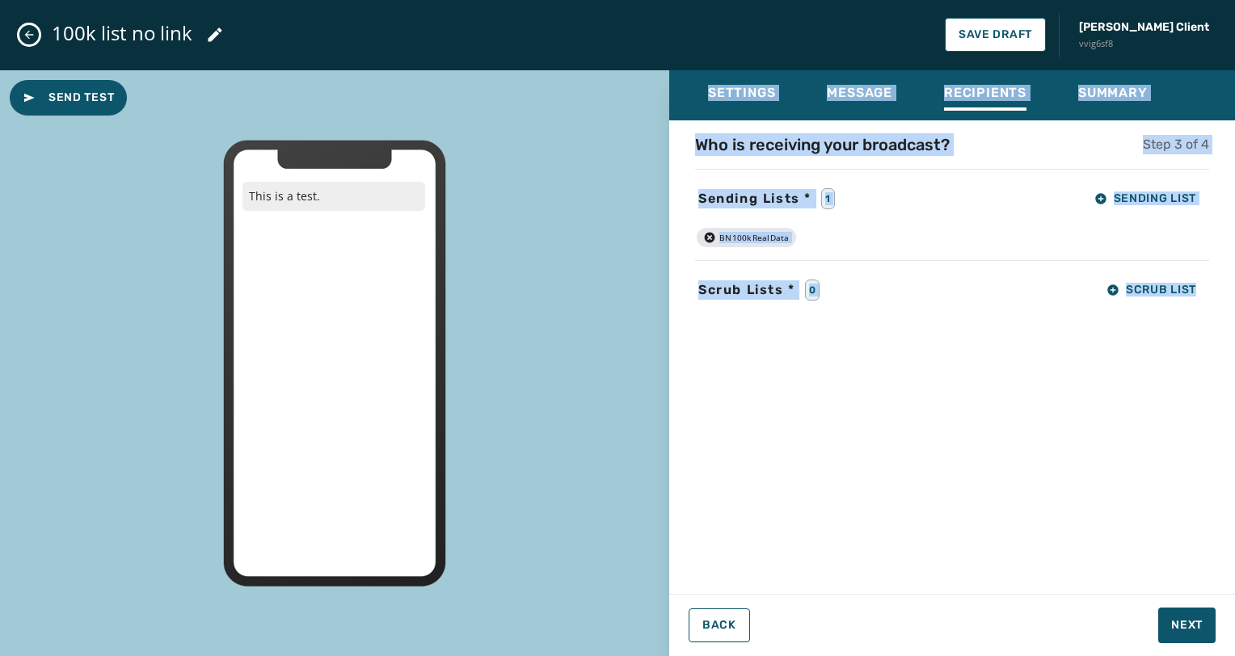
click at [1126, 504] on div "Who is receiving your broadcast? Step 3 of 4 Sending Lists * 1 Sending List BN1…" at bounding box center [952, 352] width 566 height 438
click at [1187, 630] on span "Next" at bounding box center [1187, 625] width 32 height 16
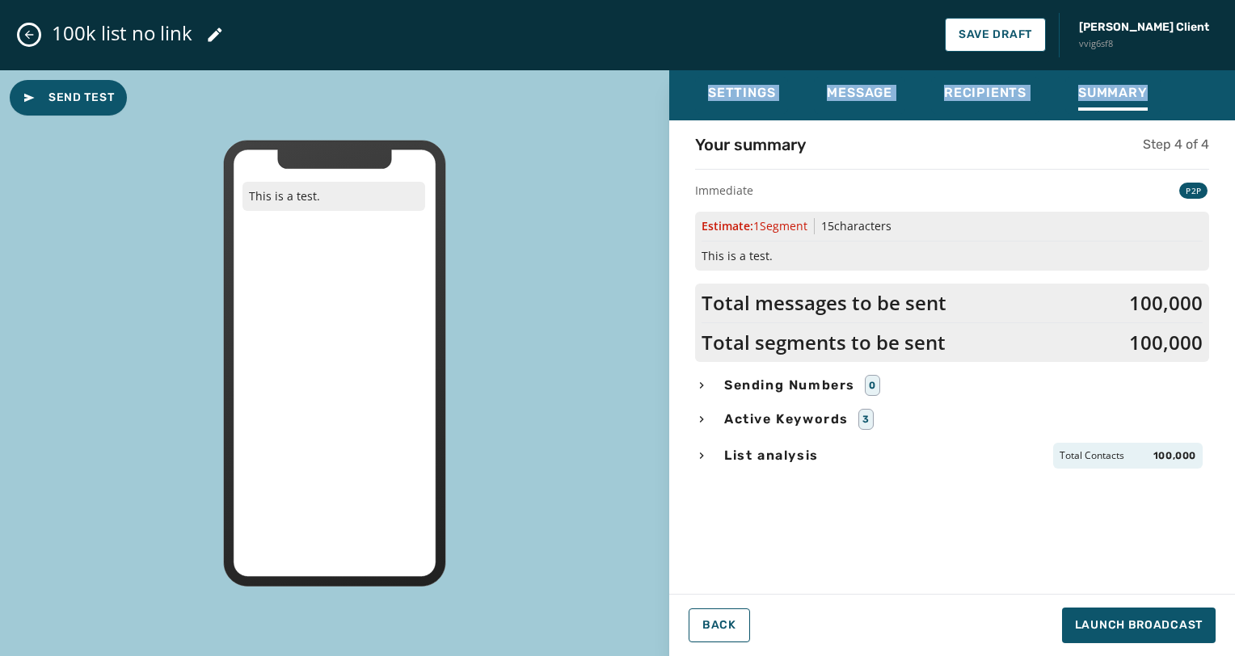
click at [1134, 569] on div "Your summary Step 4 of 4 Immediate P2P Estimate: 1 Segment 15 characters This i…" at bounding box center [952, 352] width 566 height 438
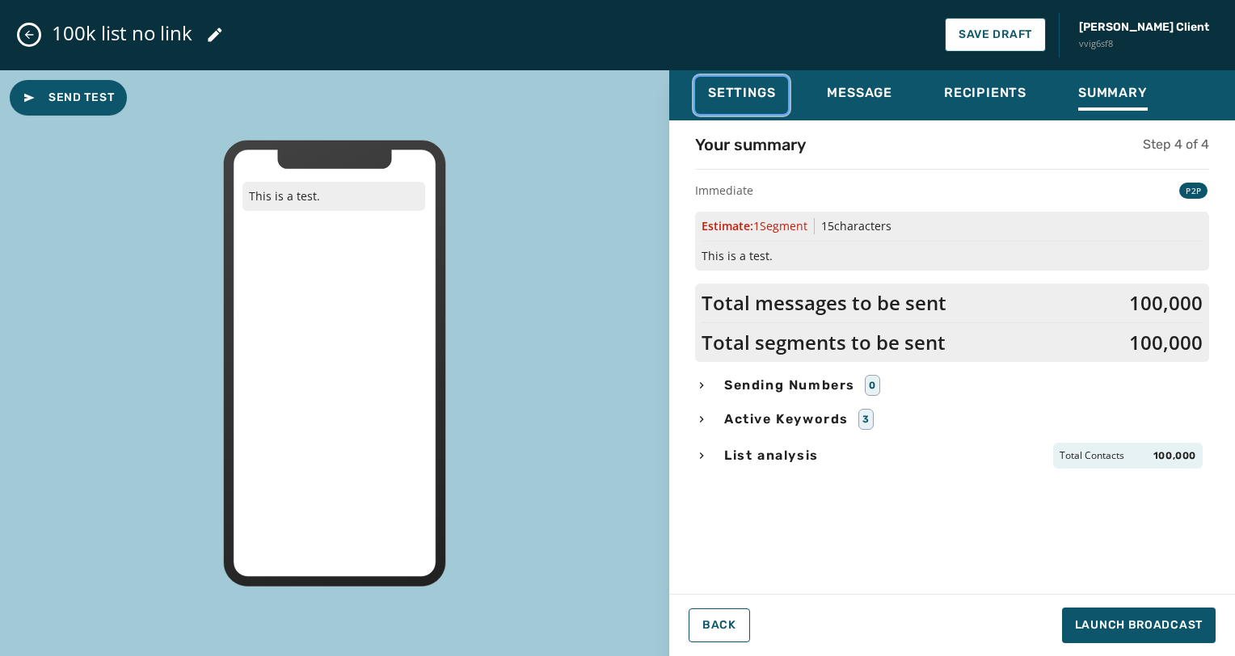
click at [759, 90] on span "Settings" at bounding box center [741, 93] width 67 height 16
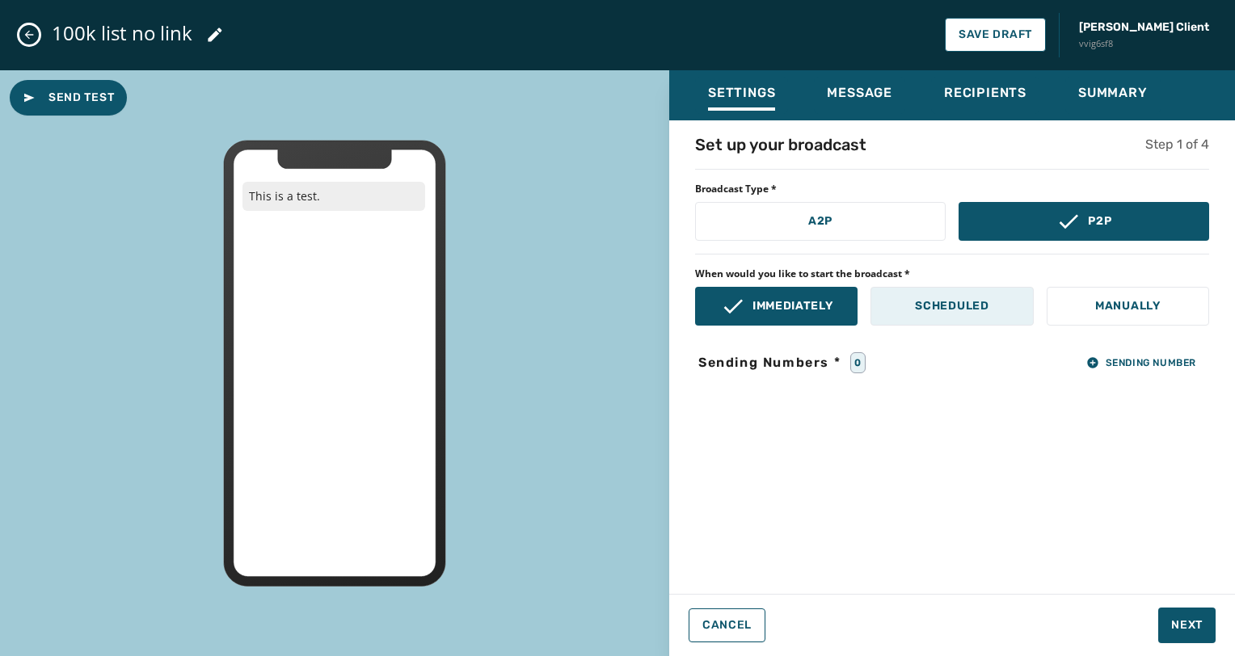
click at [989, 314] on button "Scheduled" at bounding box center [951, 306] width 162 height 39
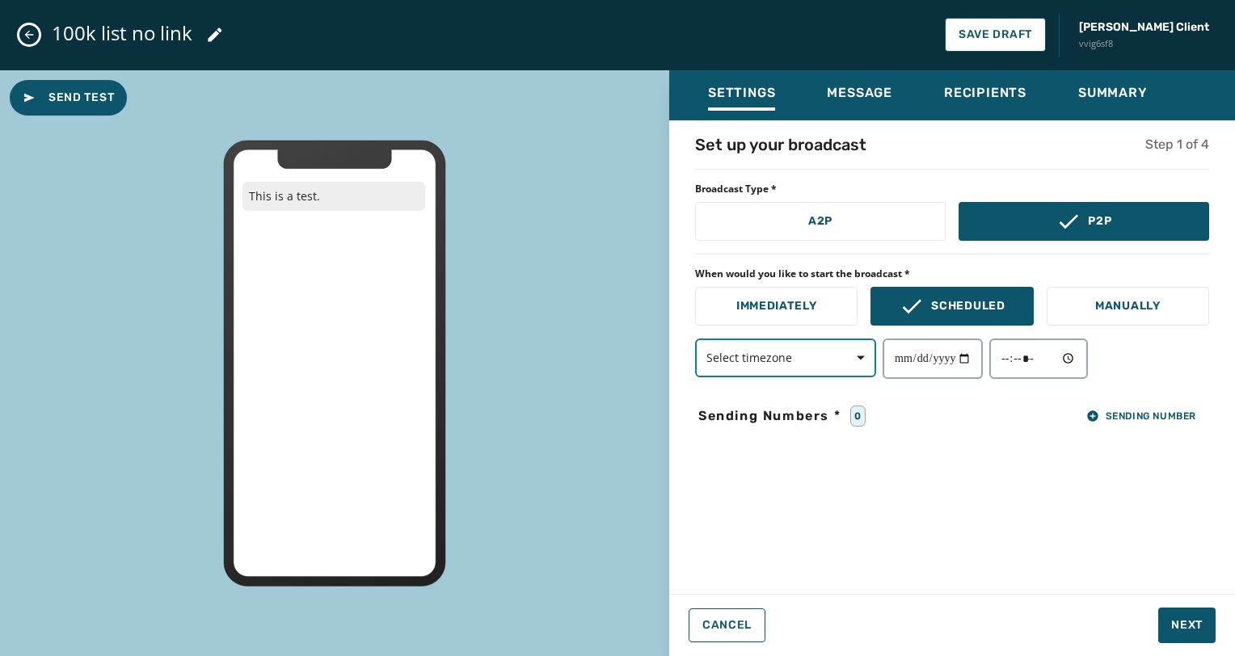
click at [858, 357] on icon "button" at bounding box center [860, 358] width 8 height 8
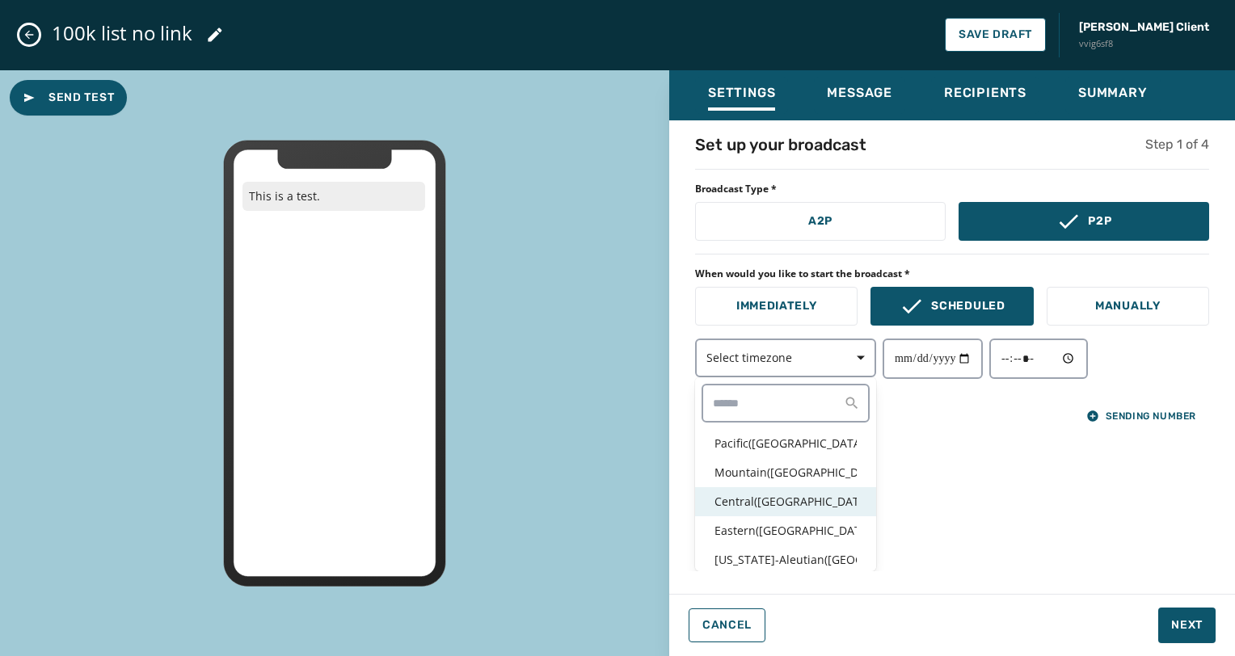
click at [746, 488] on div "Central ( [GEOGRAPHIC_DATA] / [GEOGRAPHIC_DATA] )" at bounding box center [785, 501] width 181 height 29
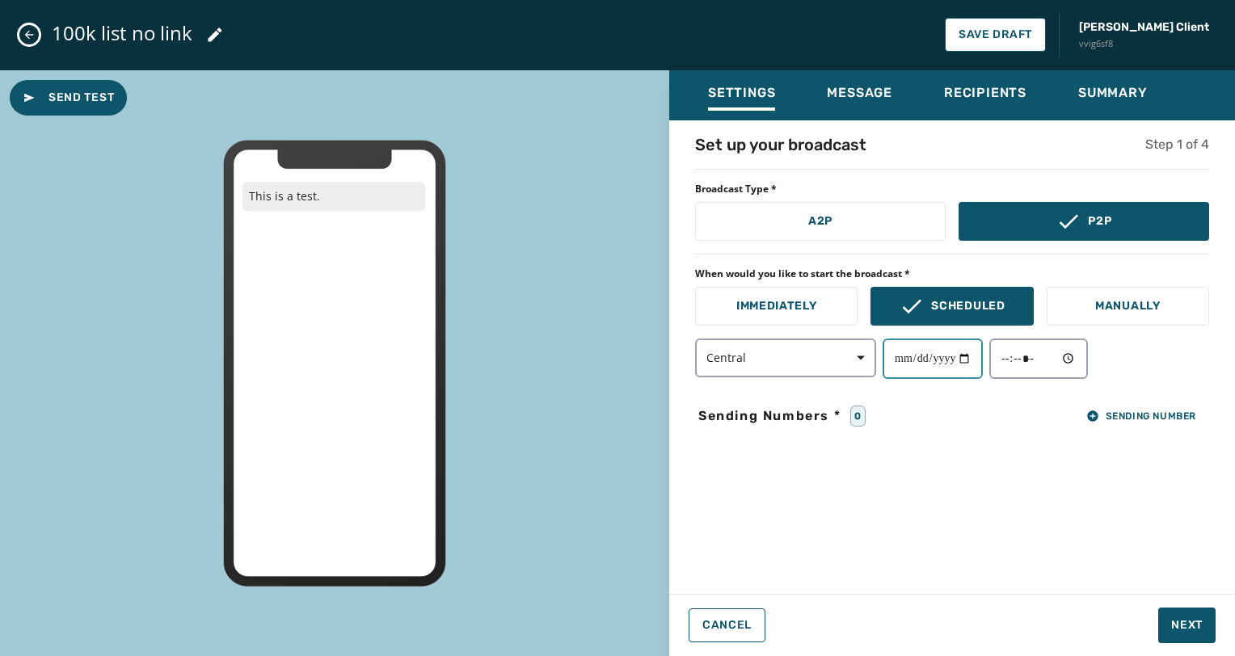
click at [932, 368] on input "date" at bounding box center [932, 359] width 100 height 40
click at [982, 355] on input "date" at bounding box center [932, 359] width 100 height 40
click at [976, 357] on input "date" at bounding box center [932, 359] width 100 height 40
type input "**********"
click at [1086, 364] on input "time" at bounding box center [1038, 359] width 99 height 40
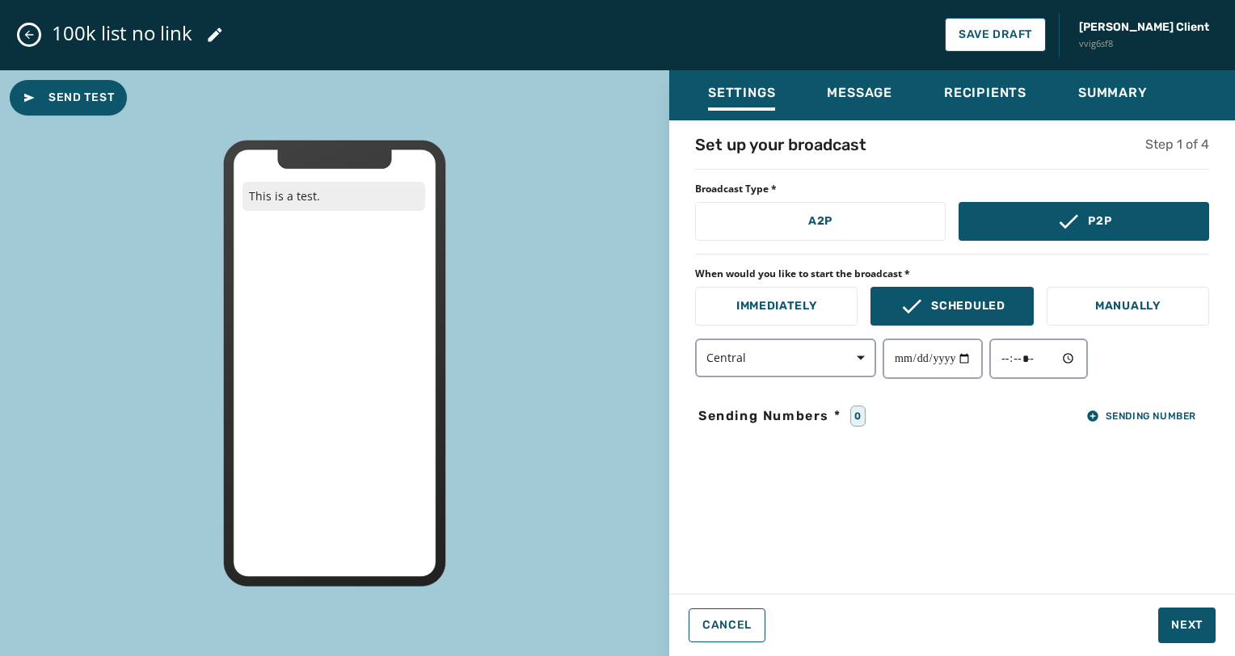
type input "*****"
click at [1139, 487] on div "**********" at bounding box center [952, 352] width 566 height 438
click at [1168, 620] on button "Next" at bounding box center [1186, 626] width 57 height 36
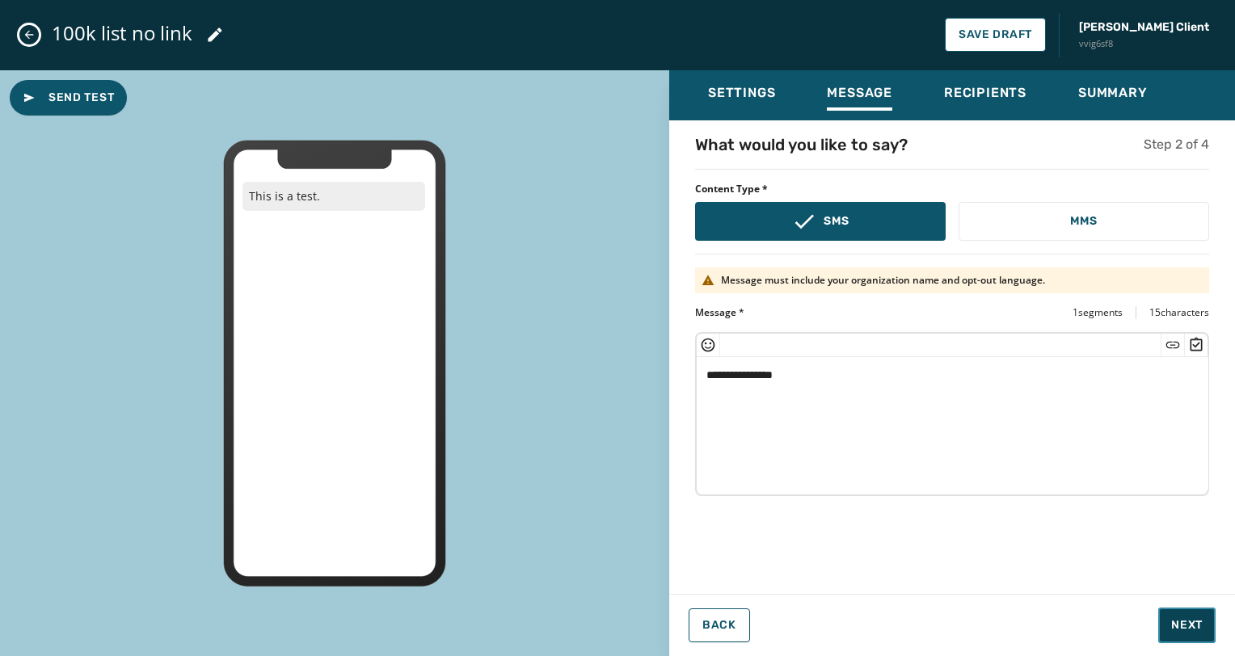
click at [1168, 620] on button "Next" at bounding box center [1186, 626] width 57 height 36
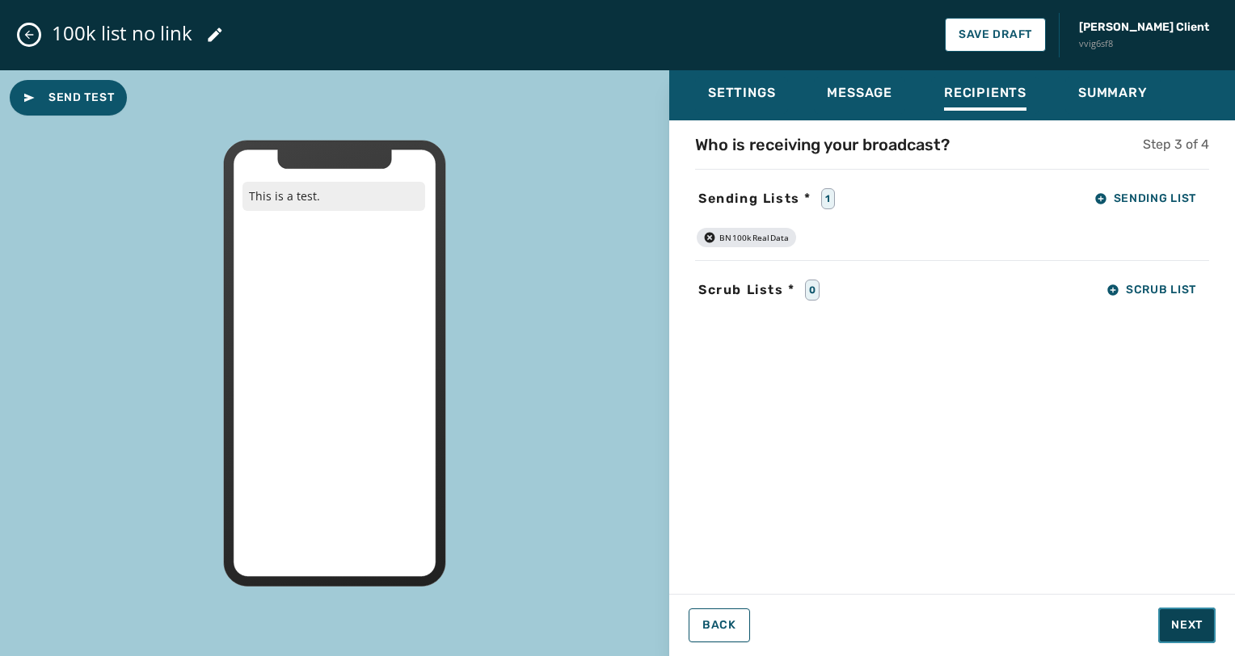
click at [1168, 620] on button "Next" at bounding box center [1186, 626] width 57 height 36
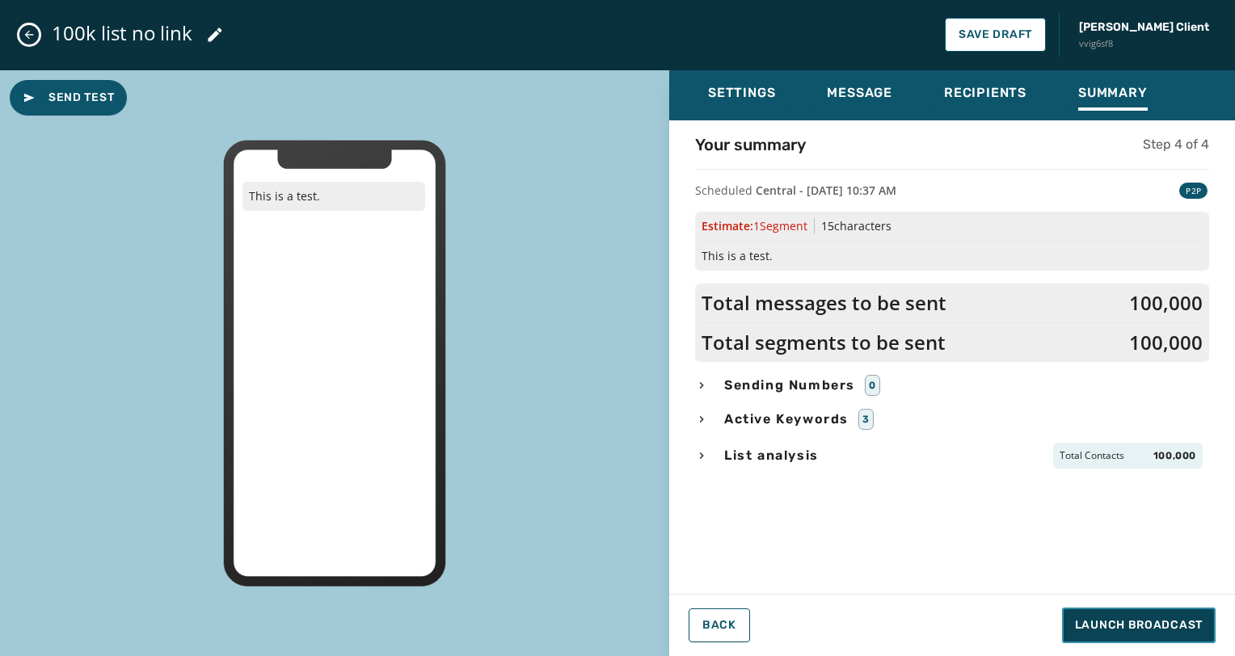
click at [1168, 620] on span "Launch Broadcast" at bounding box center [1139, 625] width 128 height 16
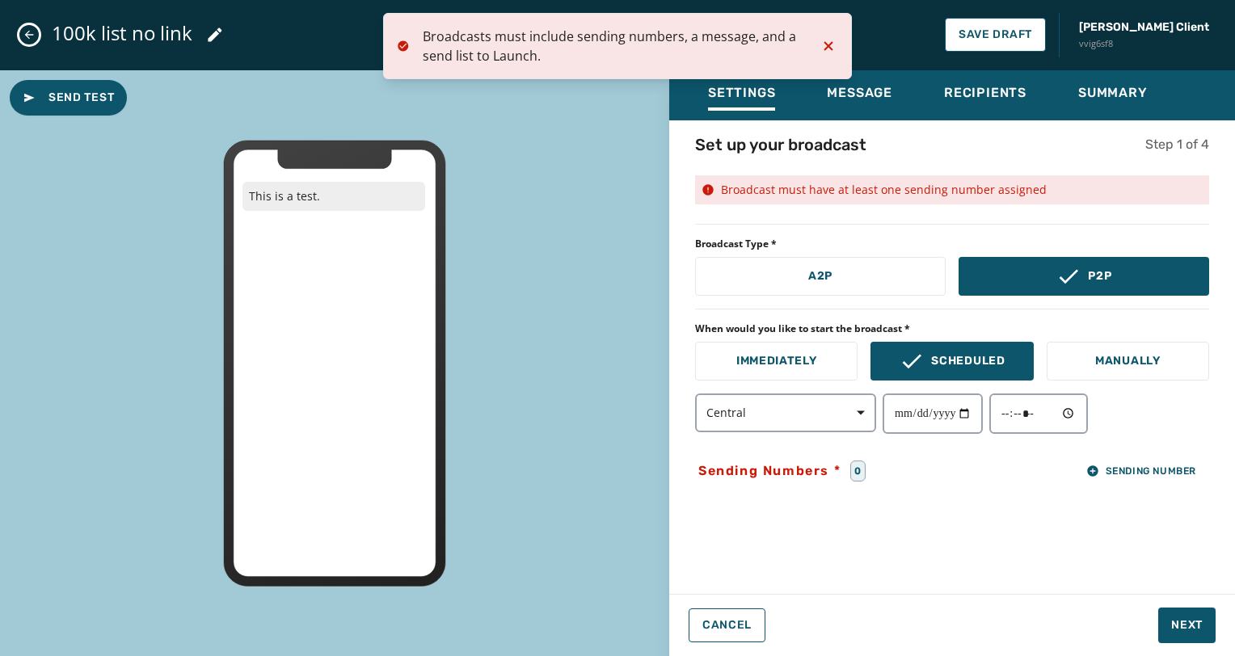
click at [830, 46] on icon "Notifications (F8)" at bounding box center [827, 45] width 19 height 19
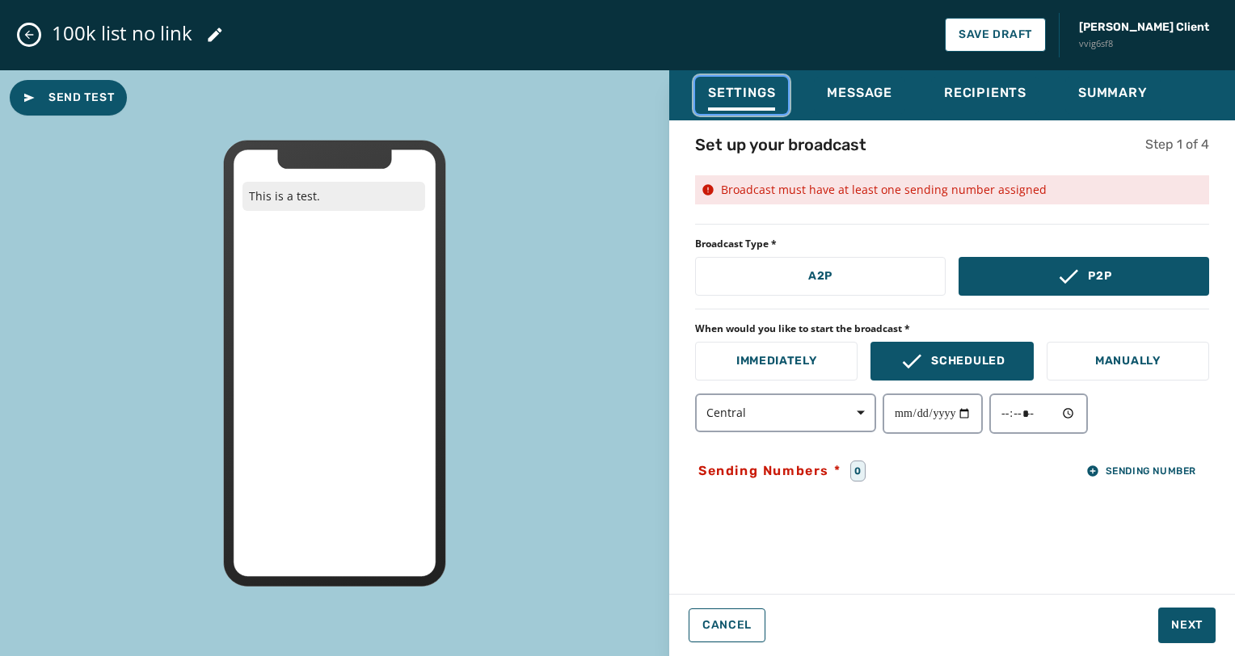
click at [767, 78] on button "Settings" at bounding box center [741, 95] width 93 height 37
click at [1137, 469] on span "Sending Number" at bounding box center [1141, 471] width 110 height 13
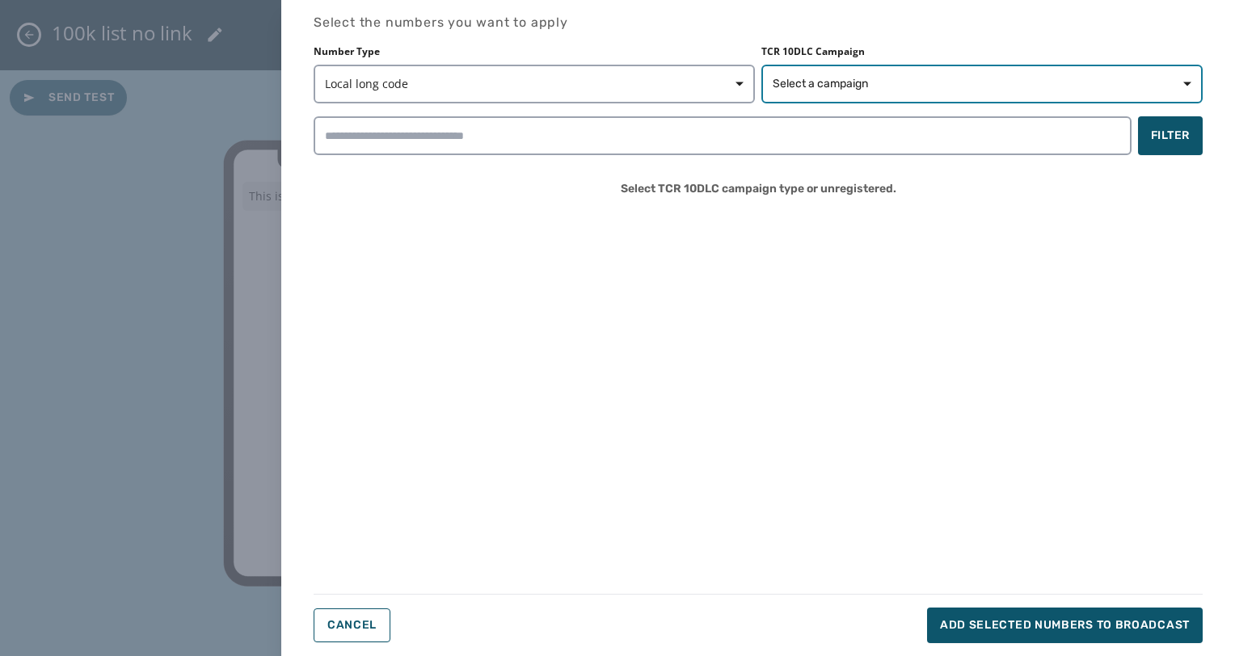
click at [800, 88] on span "Select a campaign" at bounding box center [819, 84] width 95 height 16
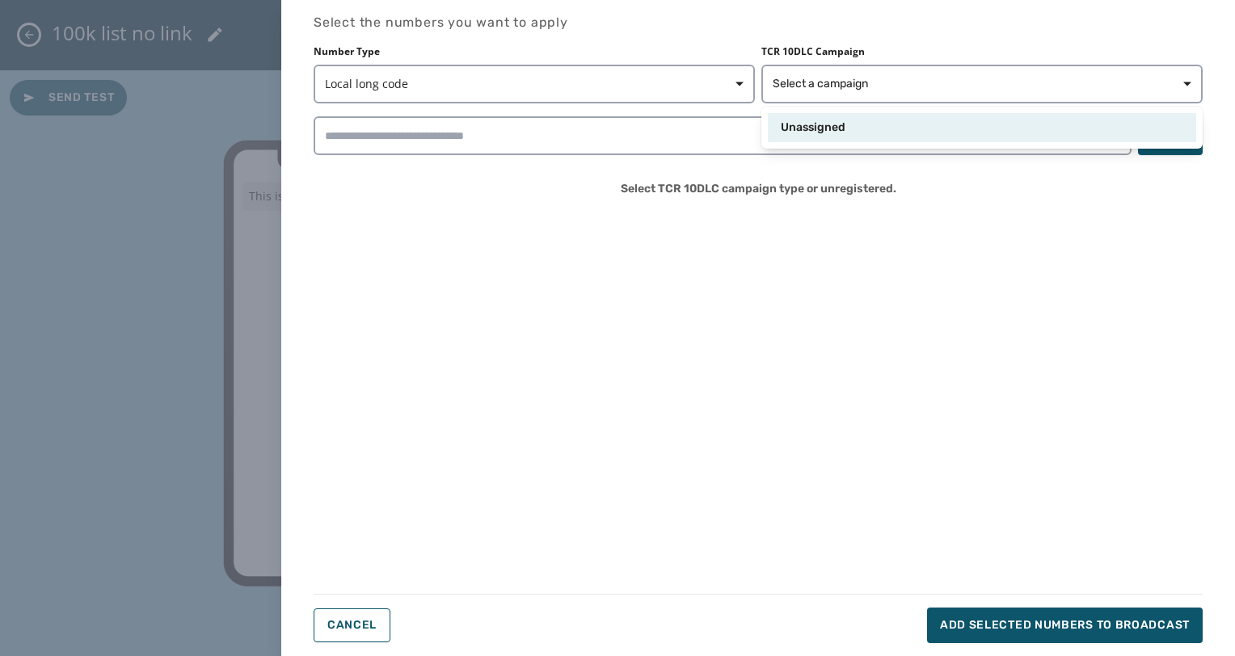
click at [803, 129] on span "Unassigned" at bounding box center [812, 128] width 65 height 16
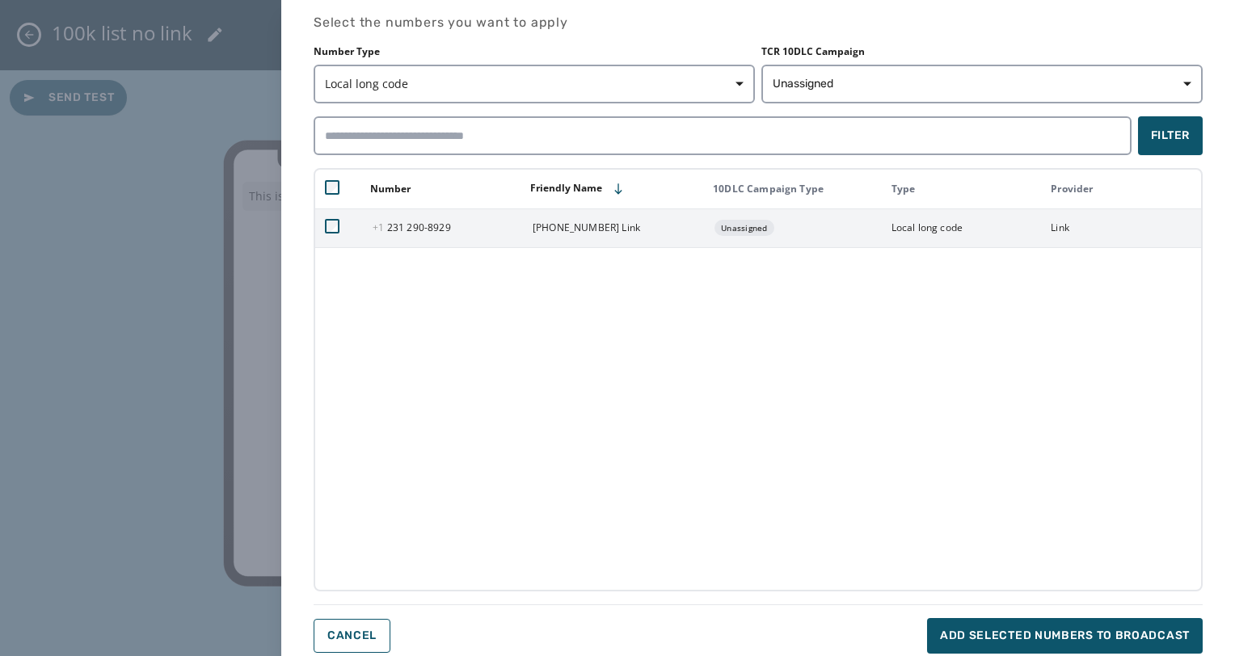
click at [340, 221] on td at bounding box center [339, 227] width 48 height 39
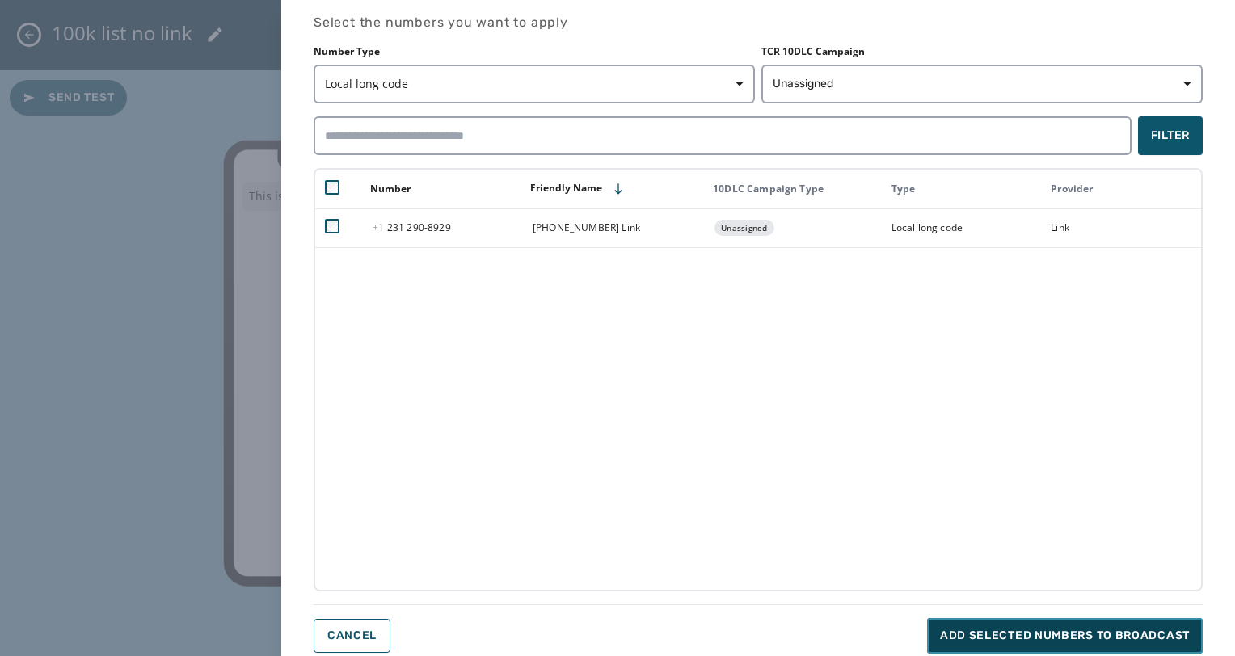
click at [971, 629] on span "Add selected numbers to broadcast" at bounding box center [1065, 636] width 250 height 16
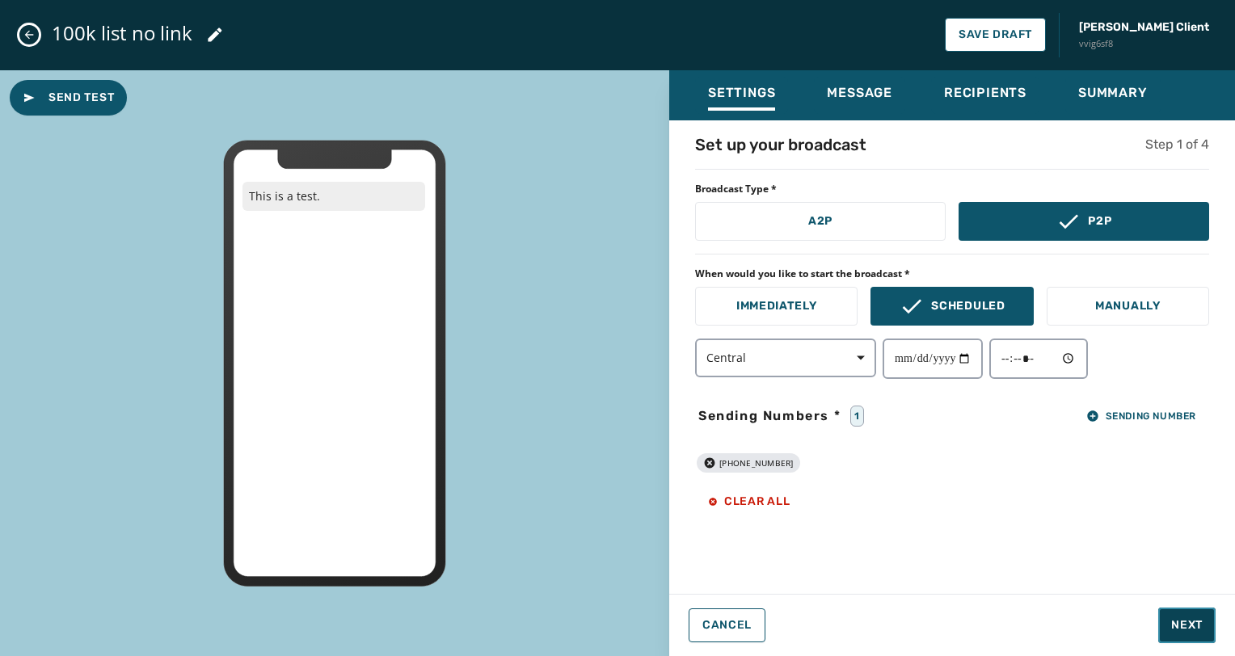
click at [1174, 617] on span "Next" at bounding box center [1187, 625] width 32 height 16
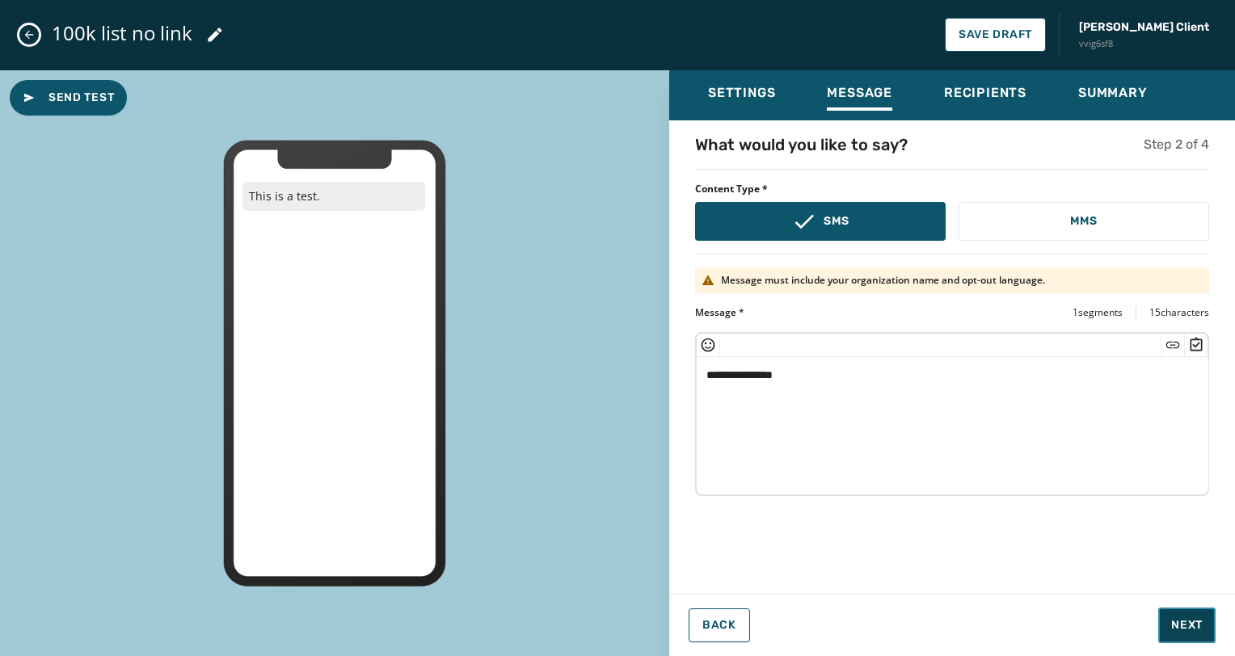
click at [1174, 617] on span "Next" at bounding box center [1187, 625] width 32 height 16
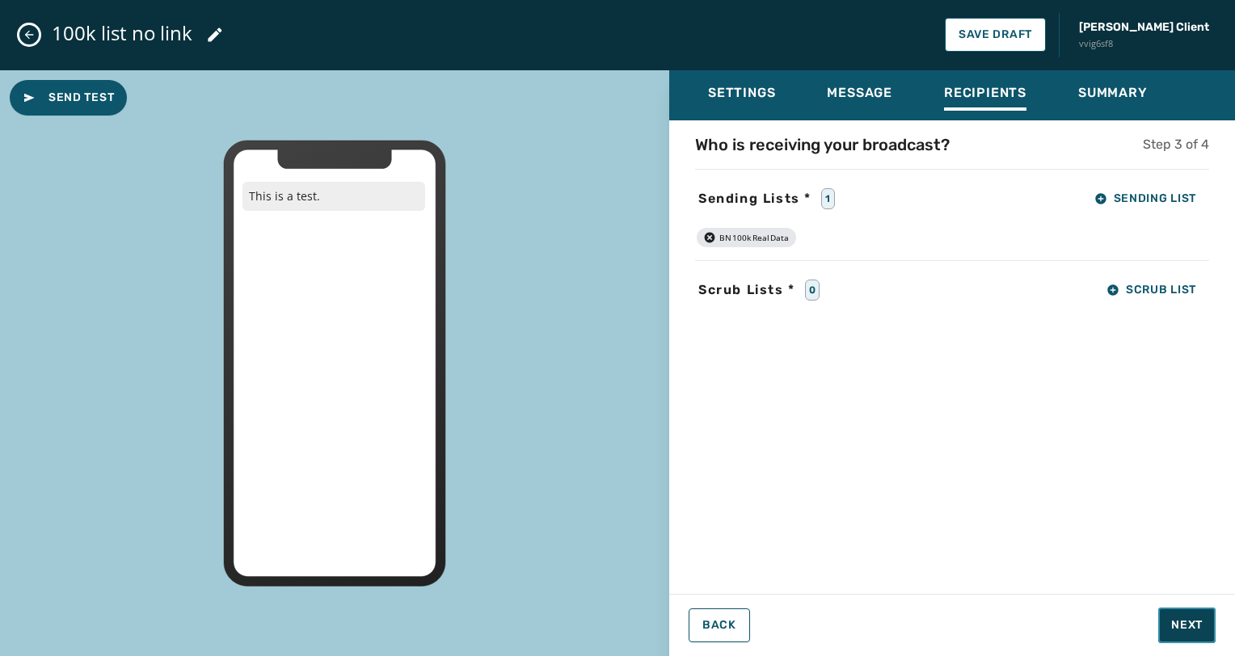
click at [1174, 617] on span "Next" at bounding box center [1187, 625] width 32 height 16
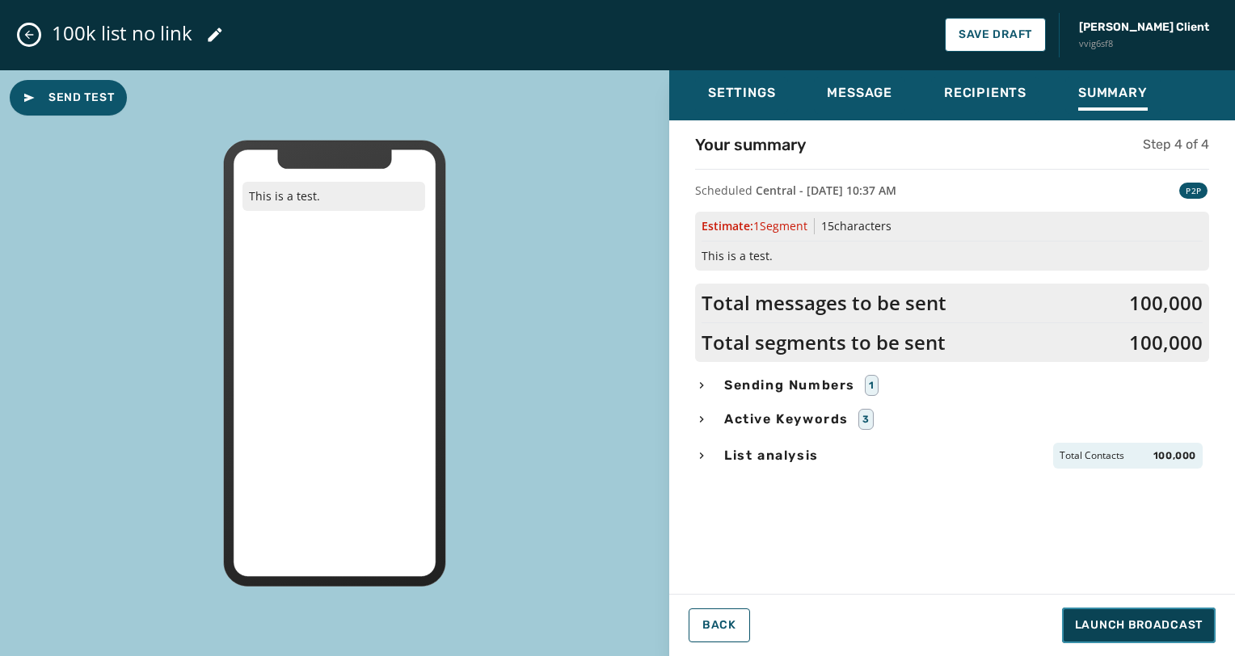
click at [1174, 617] on span "Launch Broadcast" at bounding box center [1139, 625] width 128 height 16
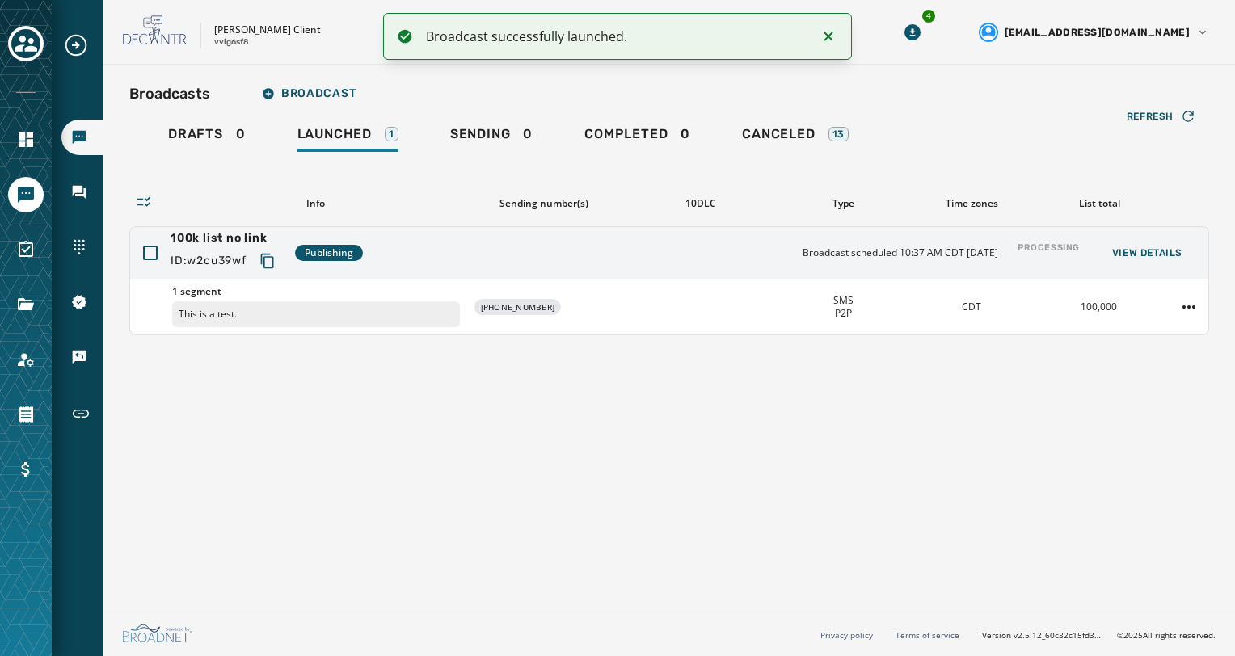
click at [866, 449] on div "Broadcasts Broadcast Drafts 0 Launched 1 Sending 0 Completed 0 Canceled 13 Refr…" at bounding box center [668, 333] width 1131 height 536
click at [822, 35] on icon "Notifications (F8)" at bounding box center [827, 36] width 19 height 19
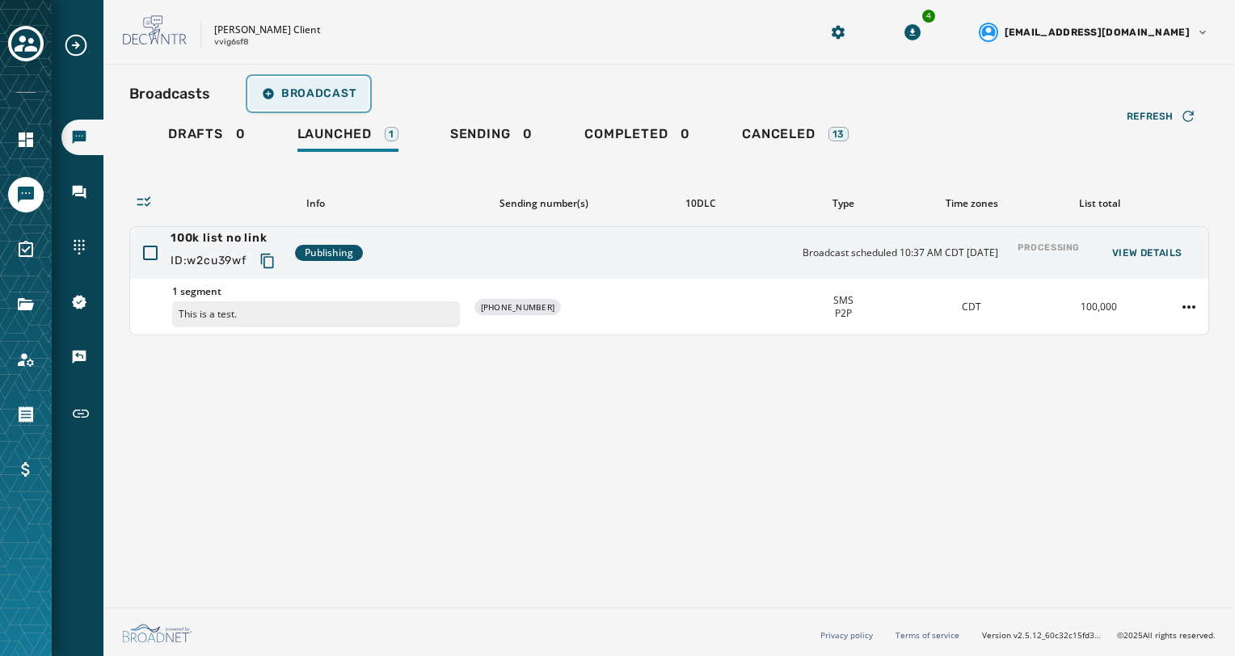
click at [284, 94] on span "Broadcast" at bounding box center [309, 93] width 94 height 13
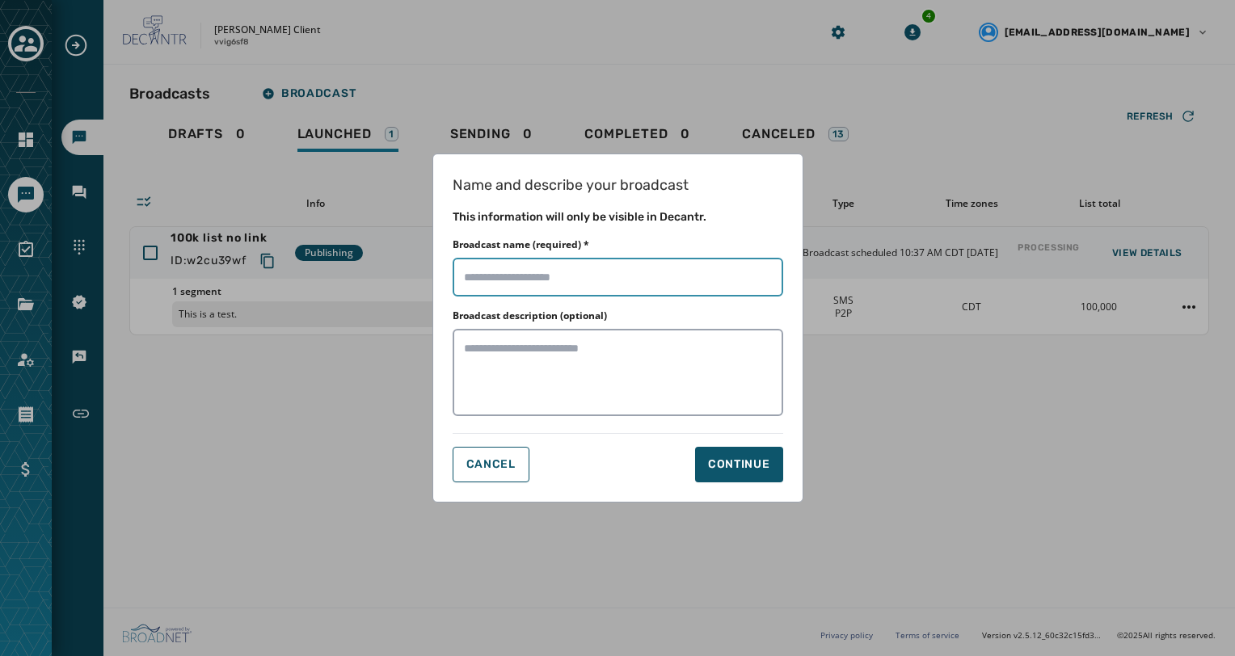
click at [503, 271] on input "Broadcast name (required) *" at bounding box center [617, 277] width 330 height 39
type input "********"
click at [763, 466] on div "Continue" at bounding box center [739, 464] width 62 height 16
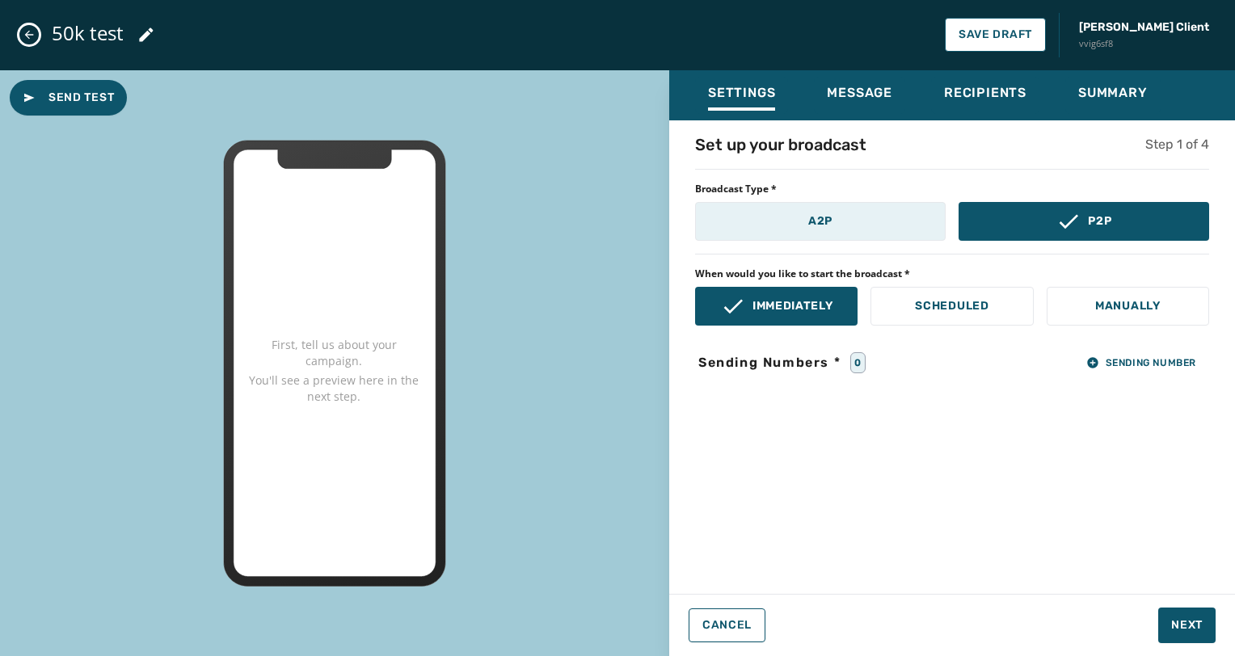
click at [846, 229] on button "A2P" at bounding box center [820, 221] width 250 height 39
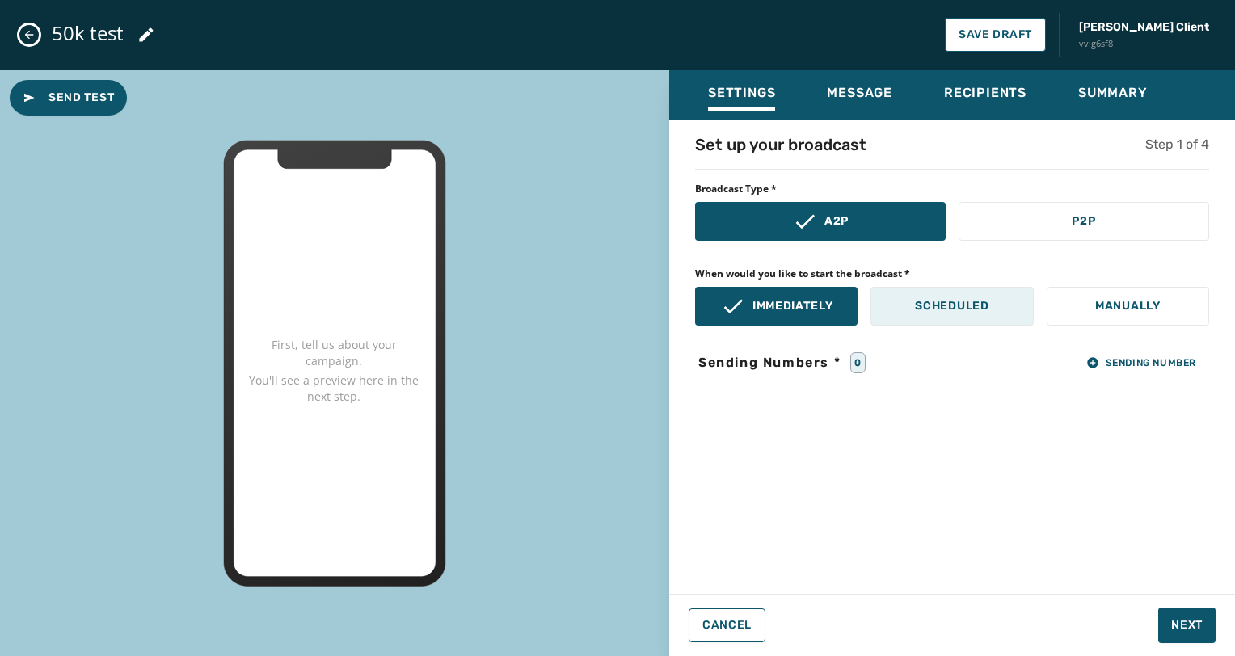
click at [927, 310] on p "Scheduled" at bounding box center [952, 306] width 74 height 16
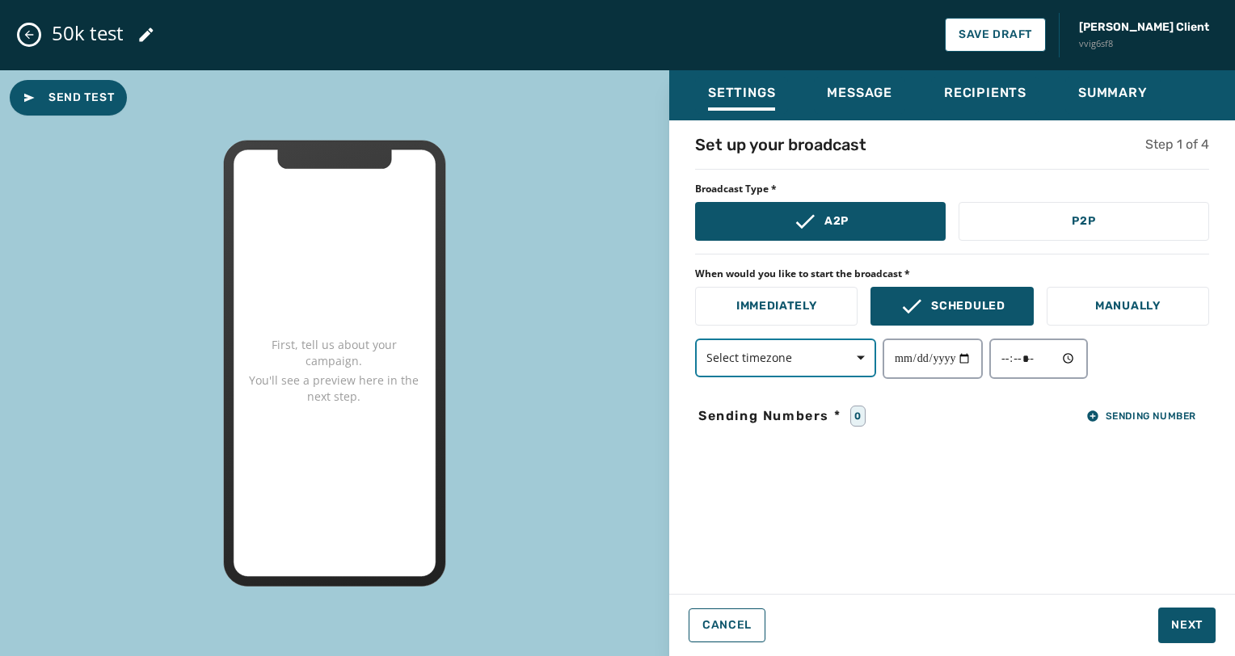
click at [856, 347] on span "button" at bounding box center [854, 358] width 39 height 32
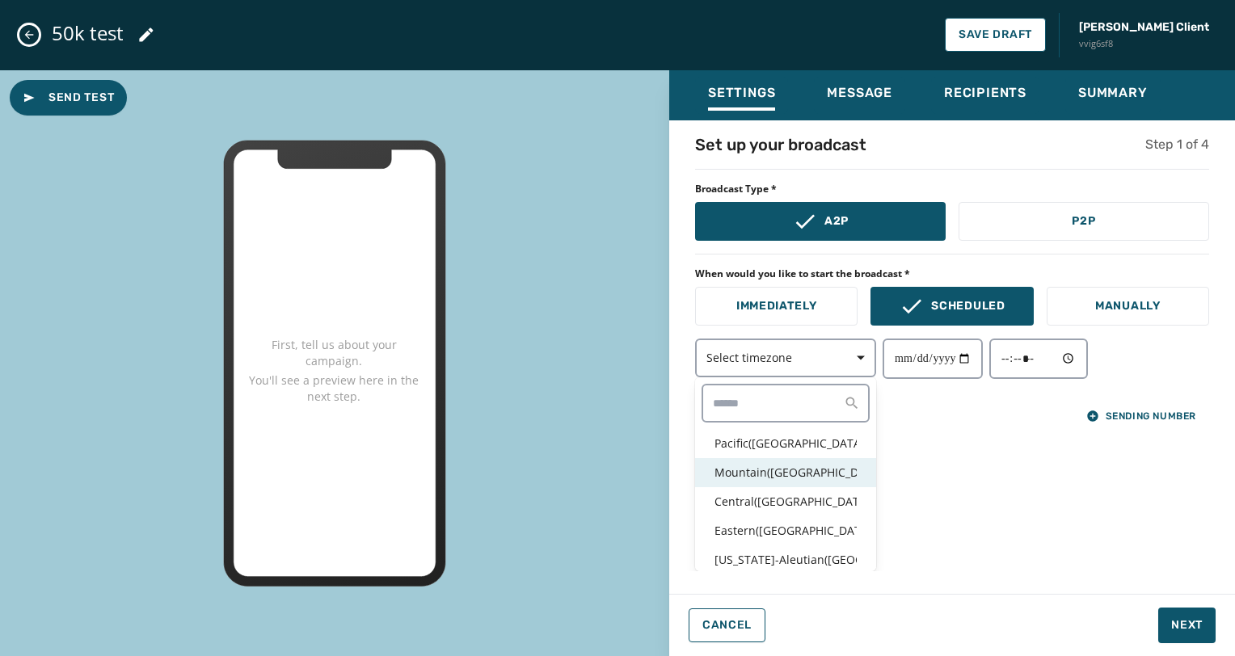
click at [810, 471] on p "Mountain ( [GEOGRAPHIC_DATA] / [GEOGRAPHIC_DATA] )" at bounding box center [785, 473] width 142 height 16
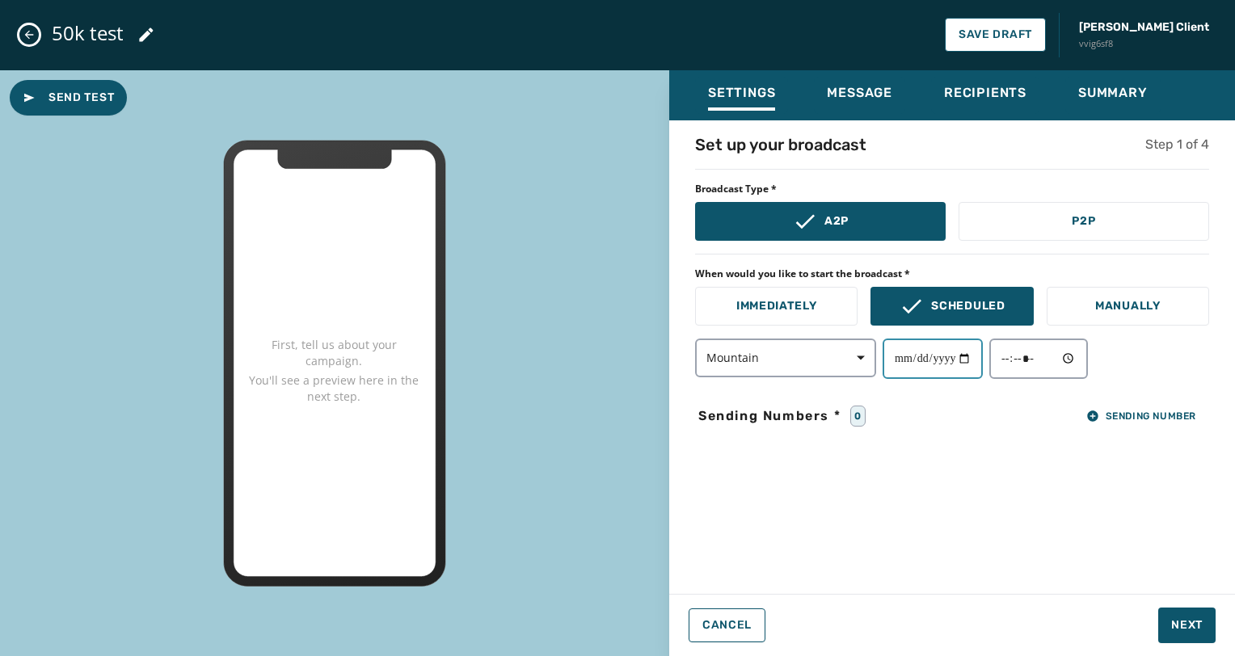
click at [953, 362] on input "date" at bounding box center [932, 359] width 100 height 40
click at [972, 355] on input "date" at bounding box center [932, 359] width 100 height 40
type input "**********"
click at [1082, 368] on input "time" at bounding box center [1038, 359] width 99 height 40
click at [1079, 362] on input "time" at bounding box center [1038, 359] width 99 height 40
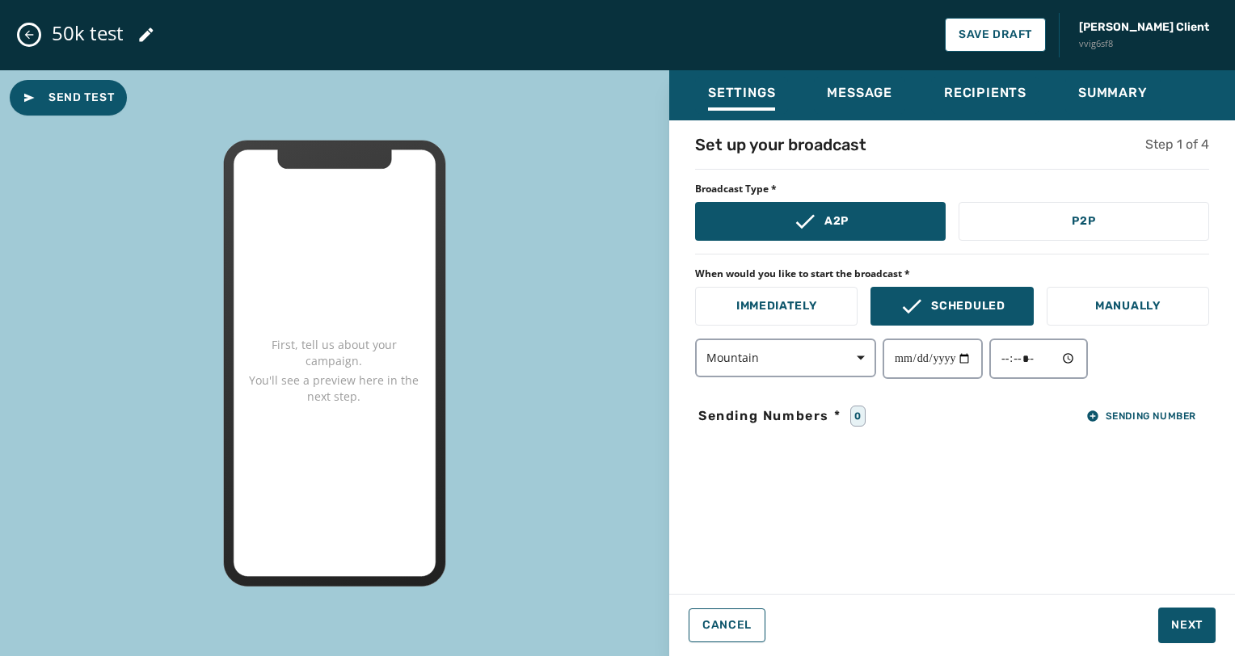
type input "*****"
click at [1184, 482] on div "**********" at bounding box center [952, 352] width 566 height 438
click at [1190, 620] on span "Next" at bounding box center [1187, 625] width 32 height 16
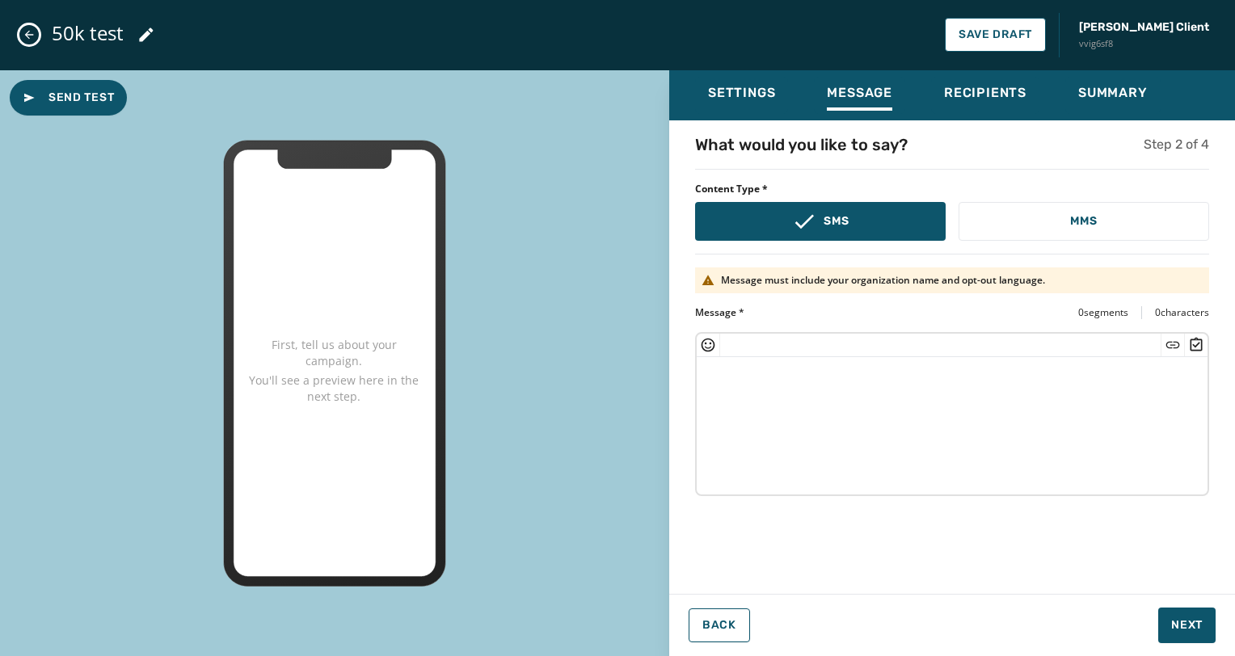
click at [1018, 465] on textarea at bounding box center [951, 423] width 511 height 133
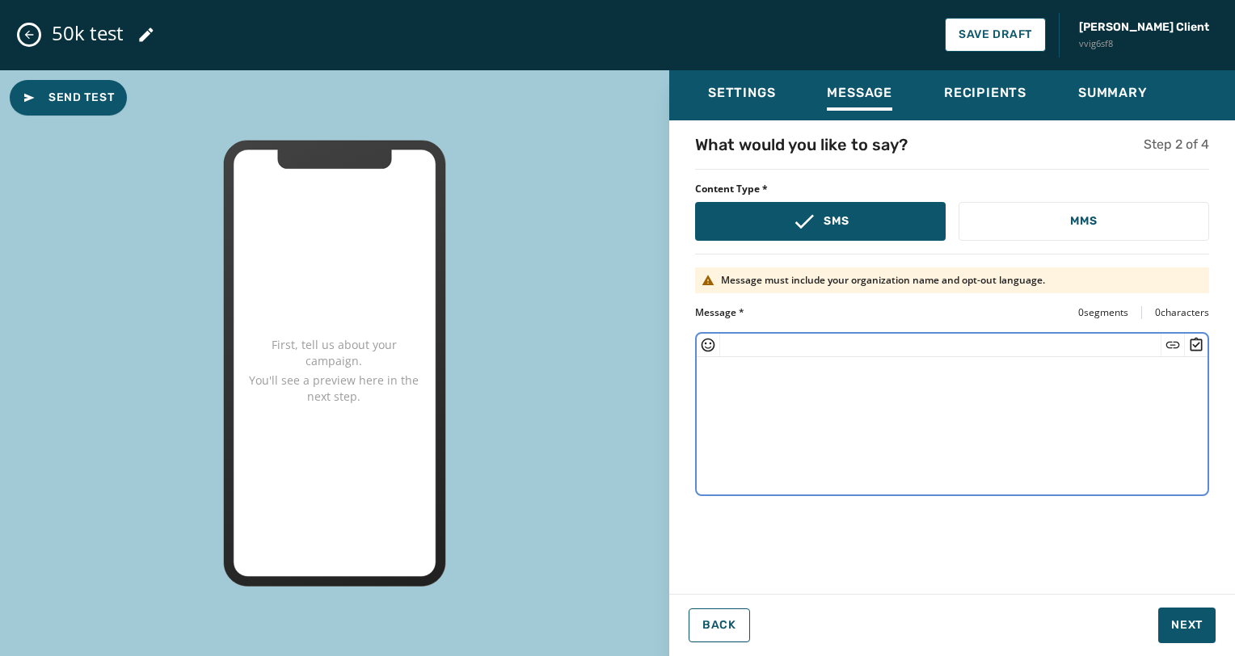
type textarea "*"
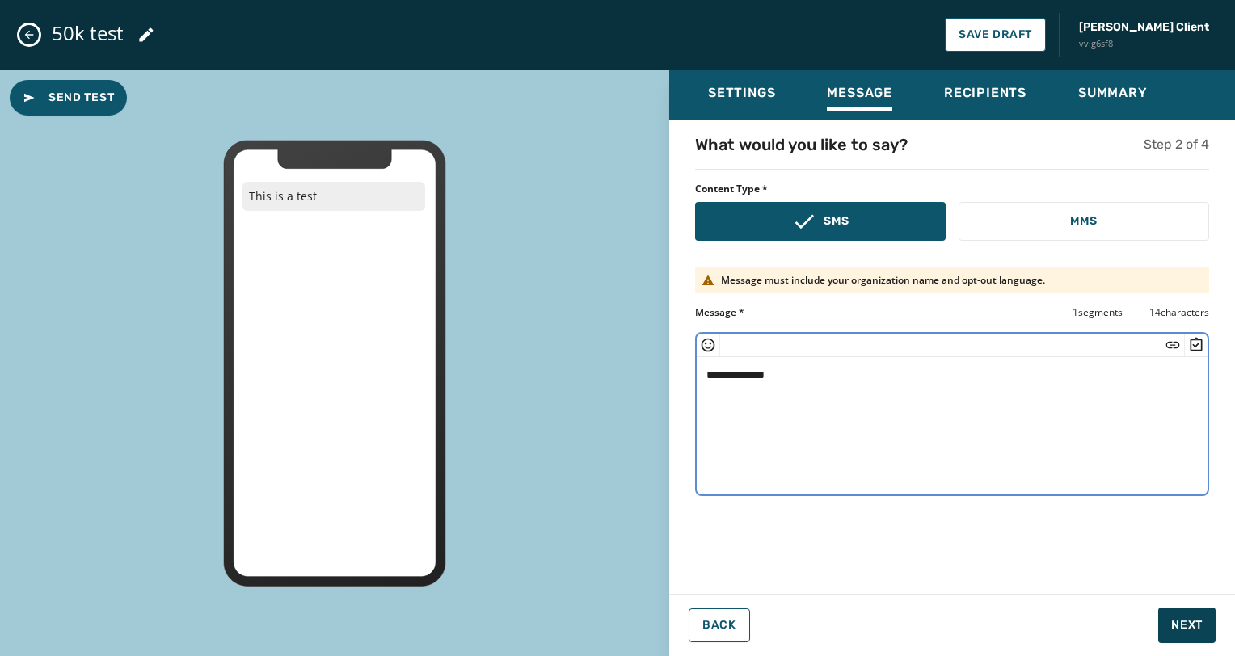
type textarea "**********"
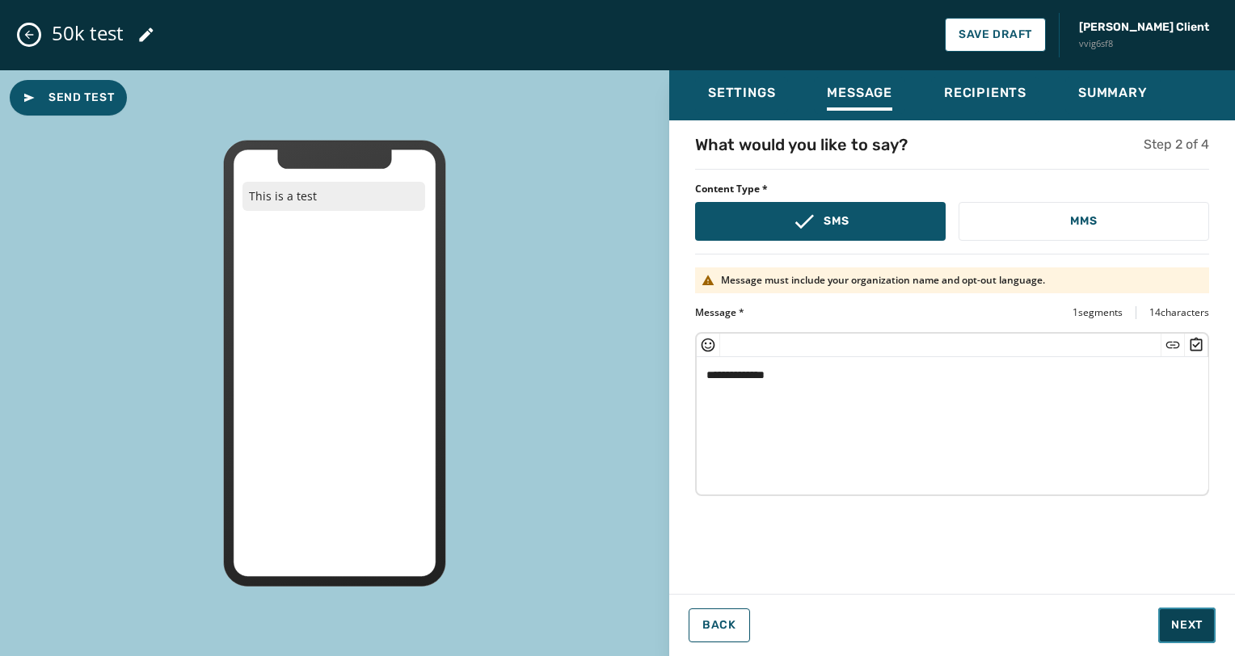
click at [1167, 616] on button "Next" at bounding box center [1186, 626] width 57 height 36
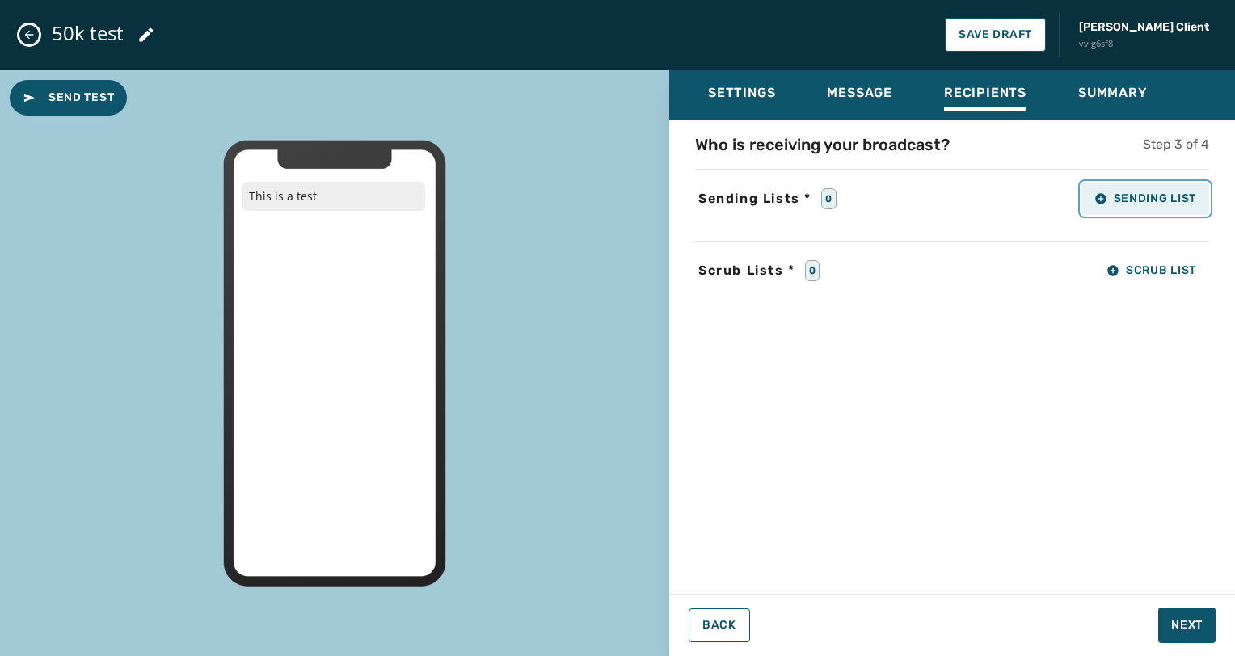
click at [1166, 189] on button "Sending List" at bounding box center [1145, 199] width 128 height 32
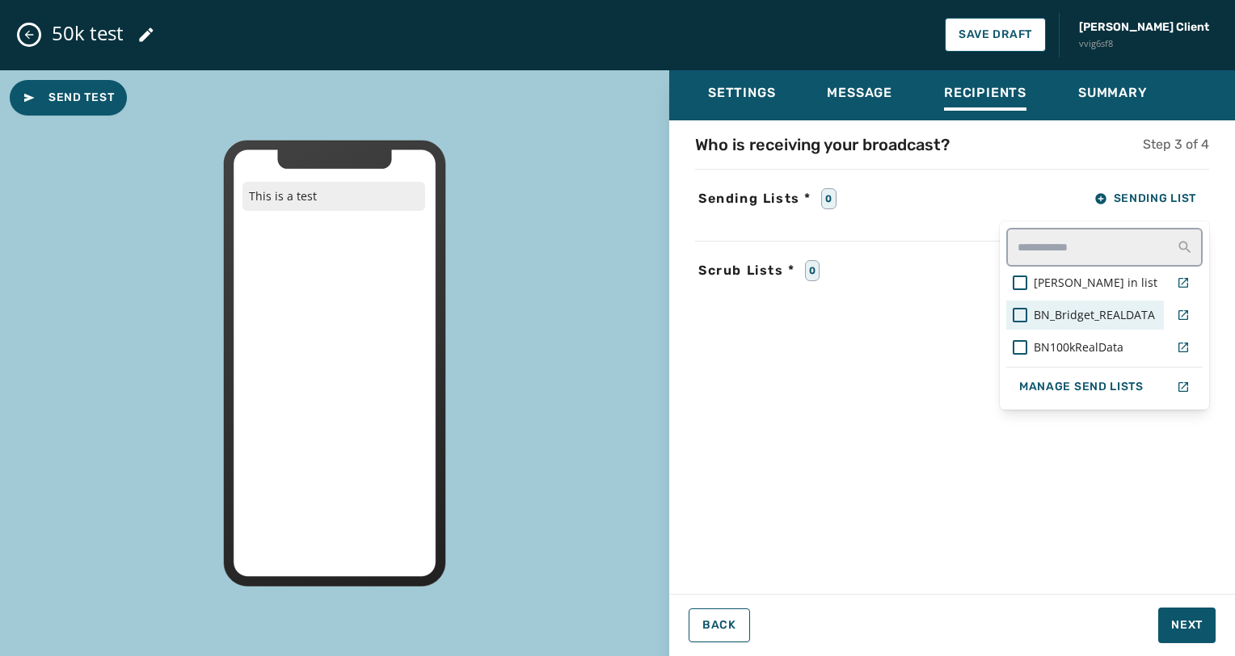
click at [1044, 320] on span "BN_Bridget_REALDATA" at bounding box center [1093, 315] width 121 height 16
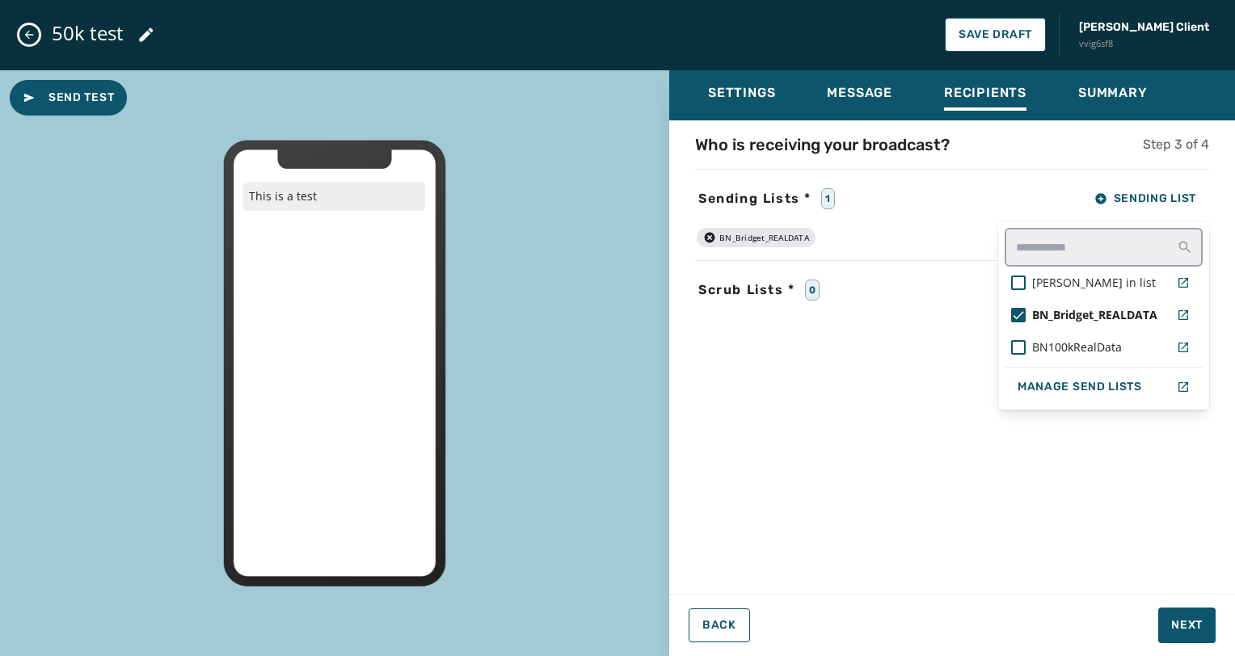
click at [1125, 501] on div "Who is receiving your broadcast? Step 3 of 4 Sending Lists * 1 Sending List [PE…" at bounding box center [952, 352] width 566 height 438
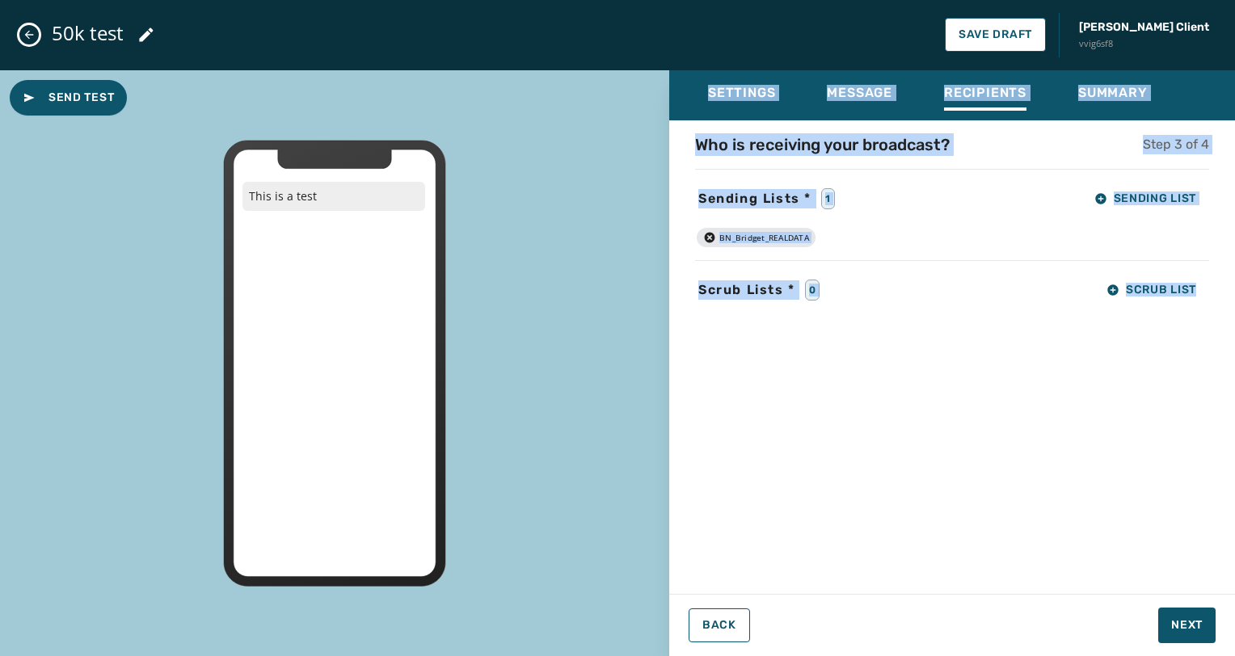
click at [1125, 501] on div "Who is receiving your broadcast? Step 3 of 4 Sending Lists * 1 Sending List BN_…" at bounding box center [952, 352] width 566 height 438
click at [1184, 611] on button "Next" at bounding box center [1186, 626] width 57 height 36
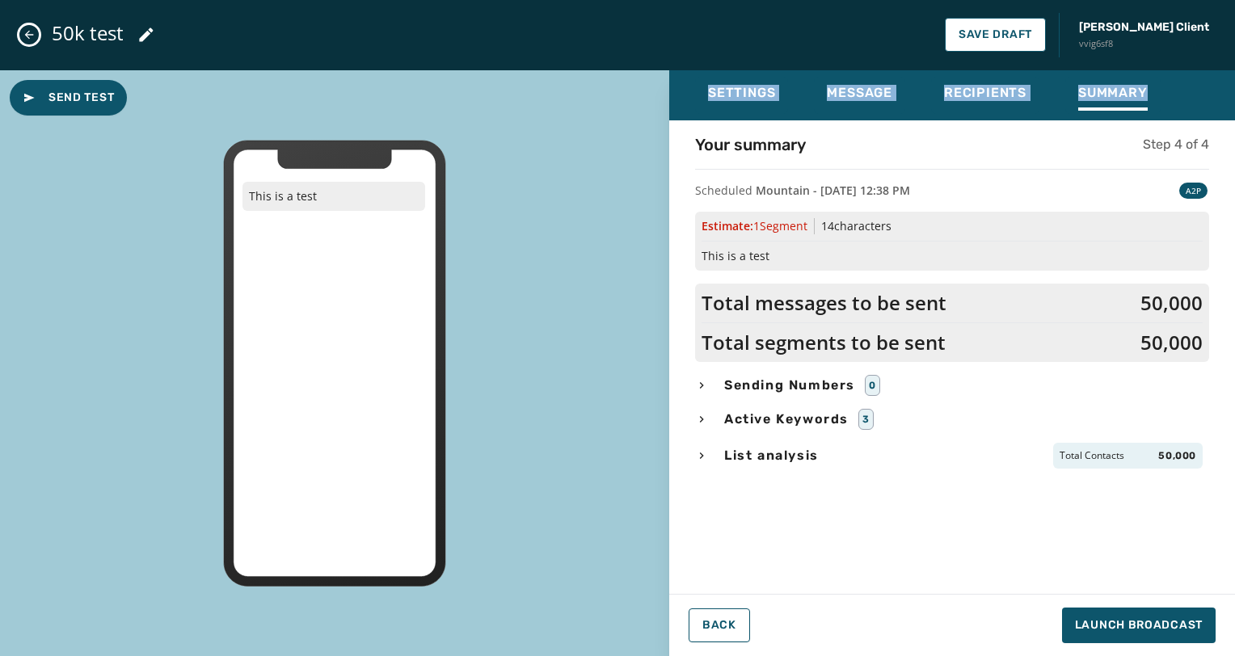
click at [1148, 546] on div "Your summary Step 4 of 4 Scheduled Mountain - [DATE] 12:38 PM A2P Estimate: 1 S…" at bounding box center [952, 352] width 566 height 438
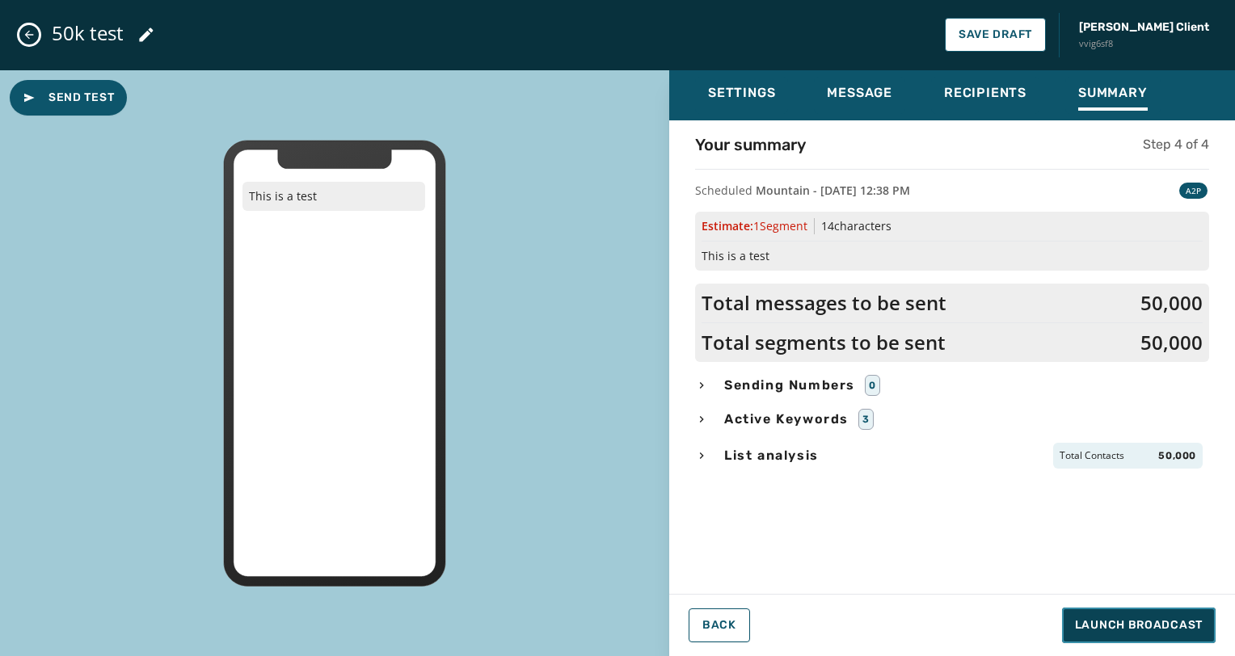
click at [1131, 615] on button "Launch Broadcast" at bounding box center [1139, 626] width 154 height 36
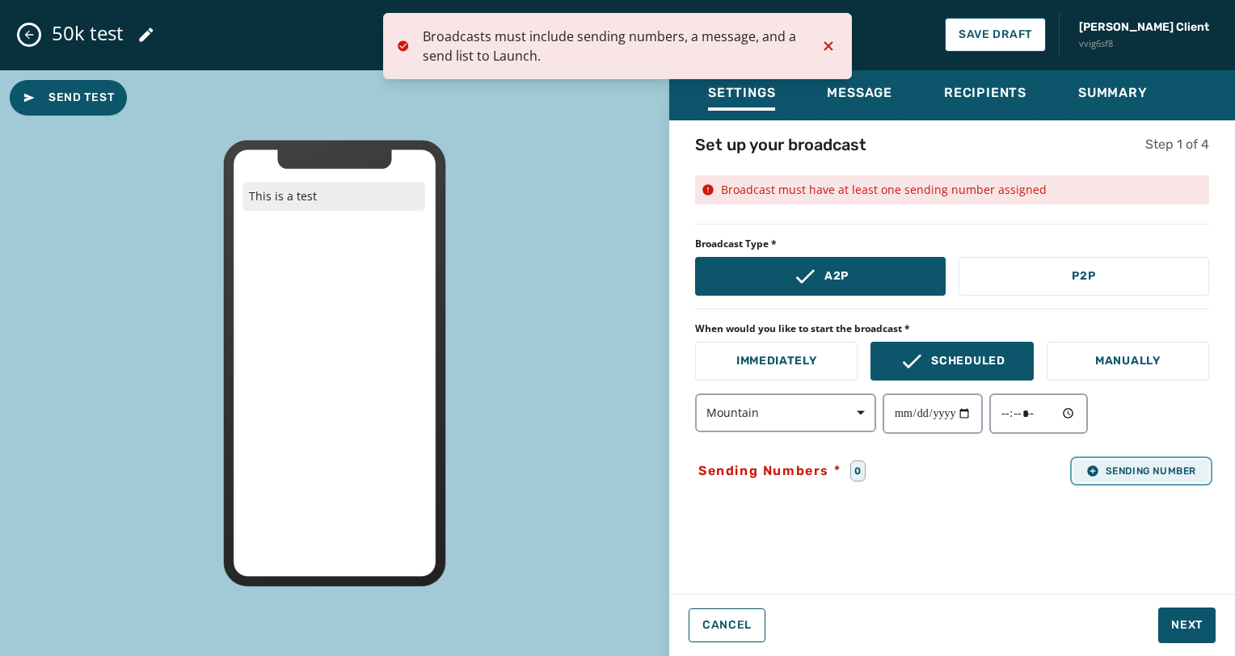
click at [1098, 465] on span "Sending Number" at bounding box center [1141, 471] width 110 height 13
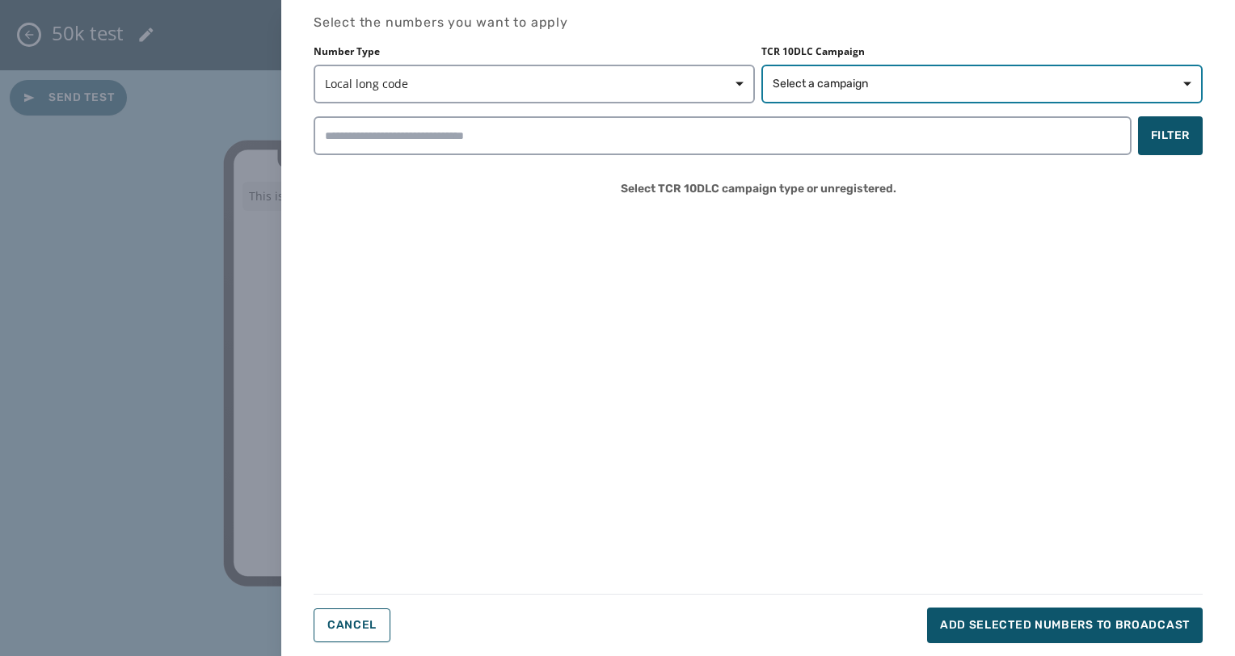
click at [925, 78] on span "Select a campaign" at bounding box center [981, 84] width 419 height 16
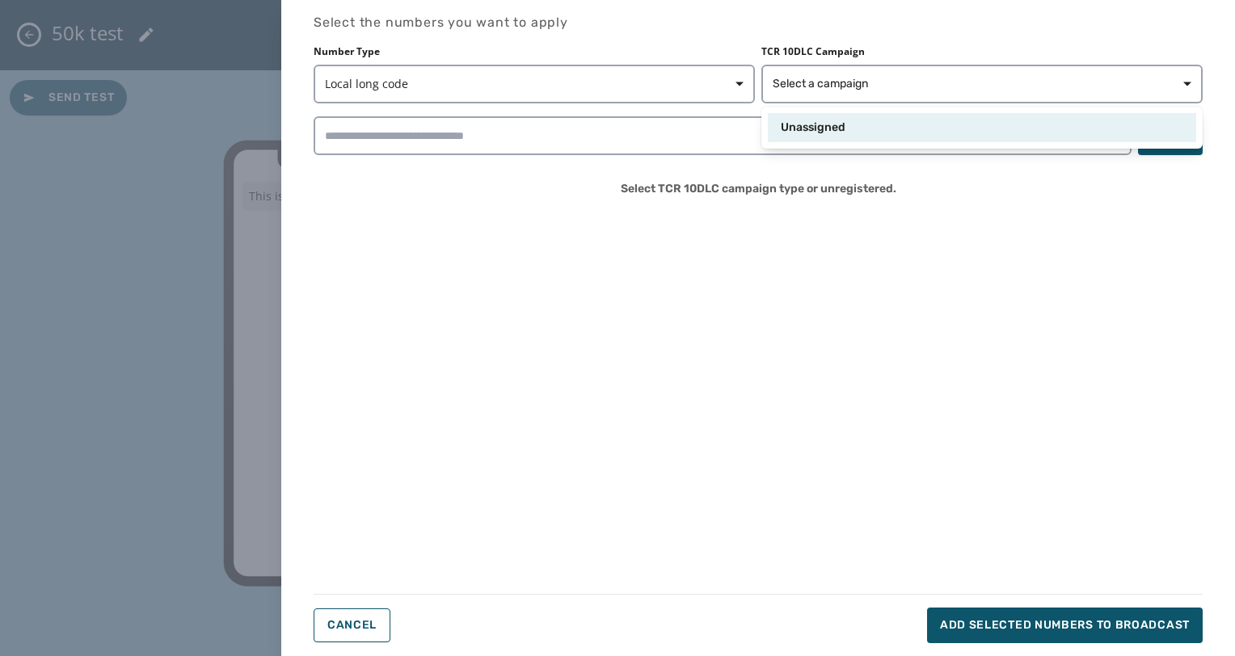
click at [915, 114] on div "Unassigned" at bounding box center [982, 127] width 428 height 29
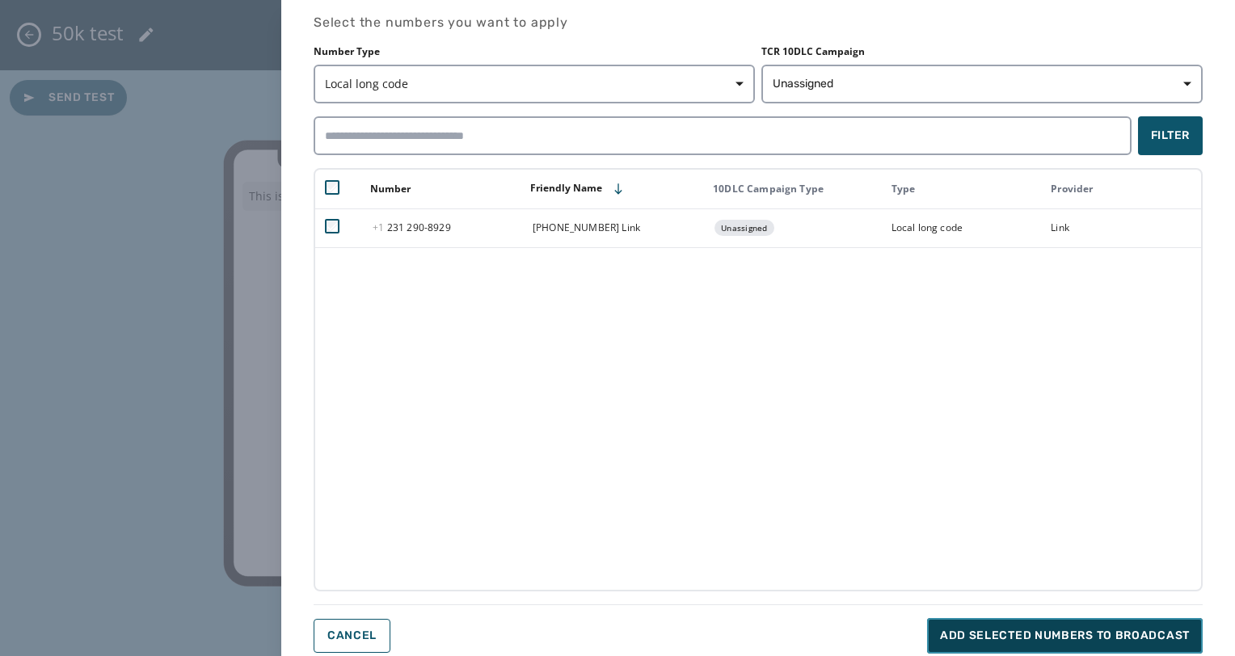
click at [1021, 649] on button "Add selected numbers to broadcast" at bounding box center [1065, 636] width 276 height 36
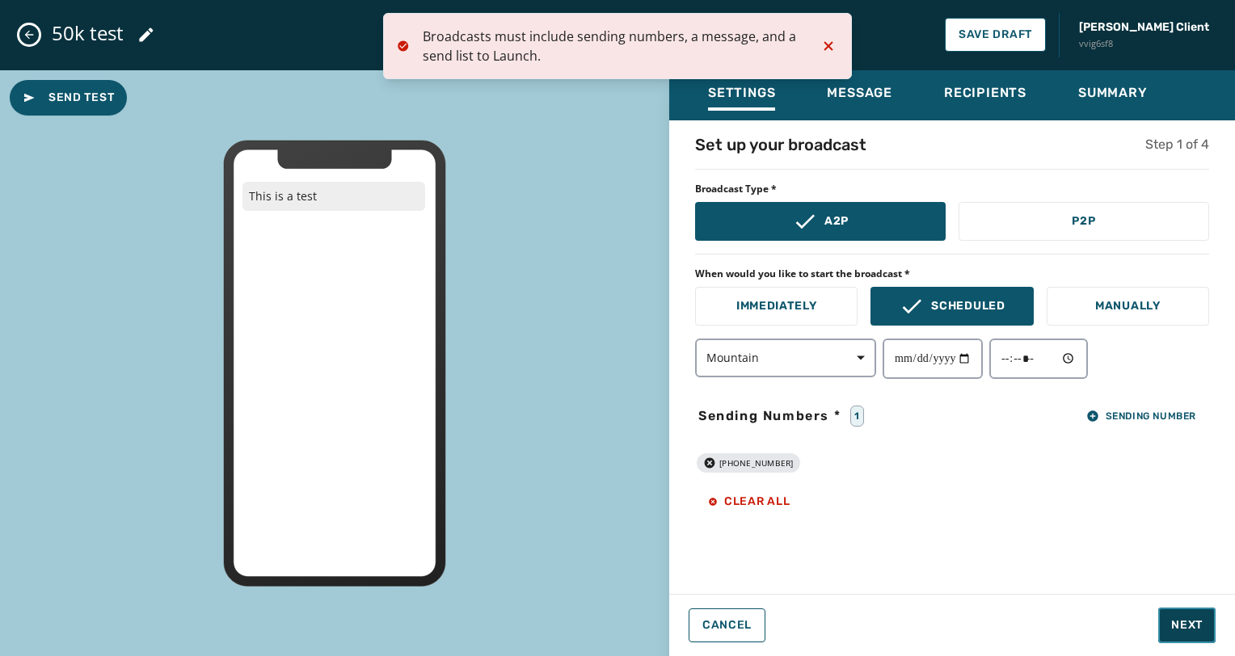
click at [1191, 609] on button "Next" at bounding box center [1186, 626] width 57 height 36
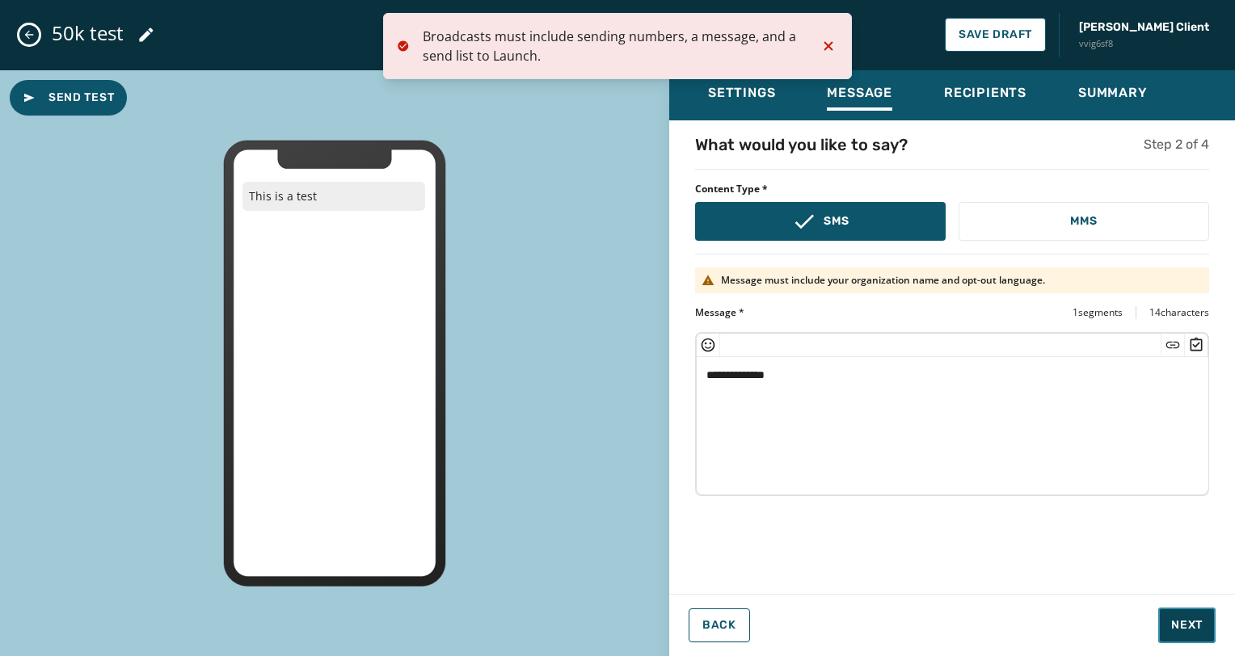
click at [1191, 609] on button "Next" at bounding box center [1186, 626] width 57 height 36
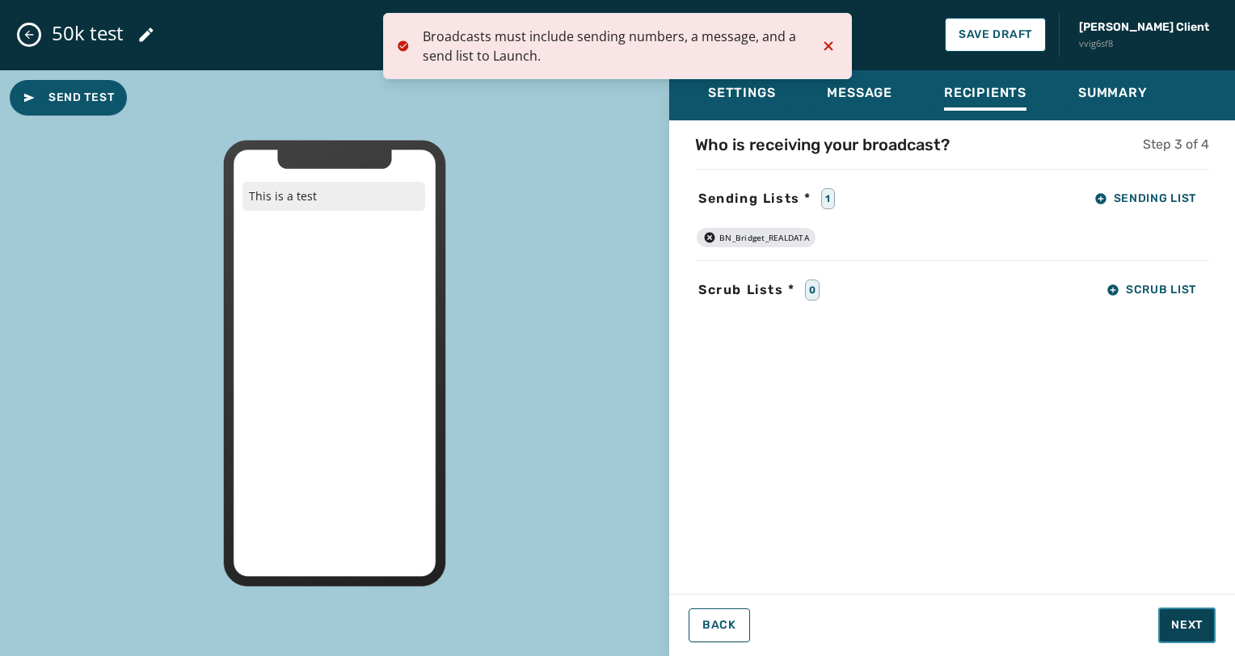
click at [1191, 609] on button "Next" at bounding box center [1186, 626] width 57 height 36
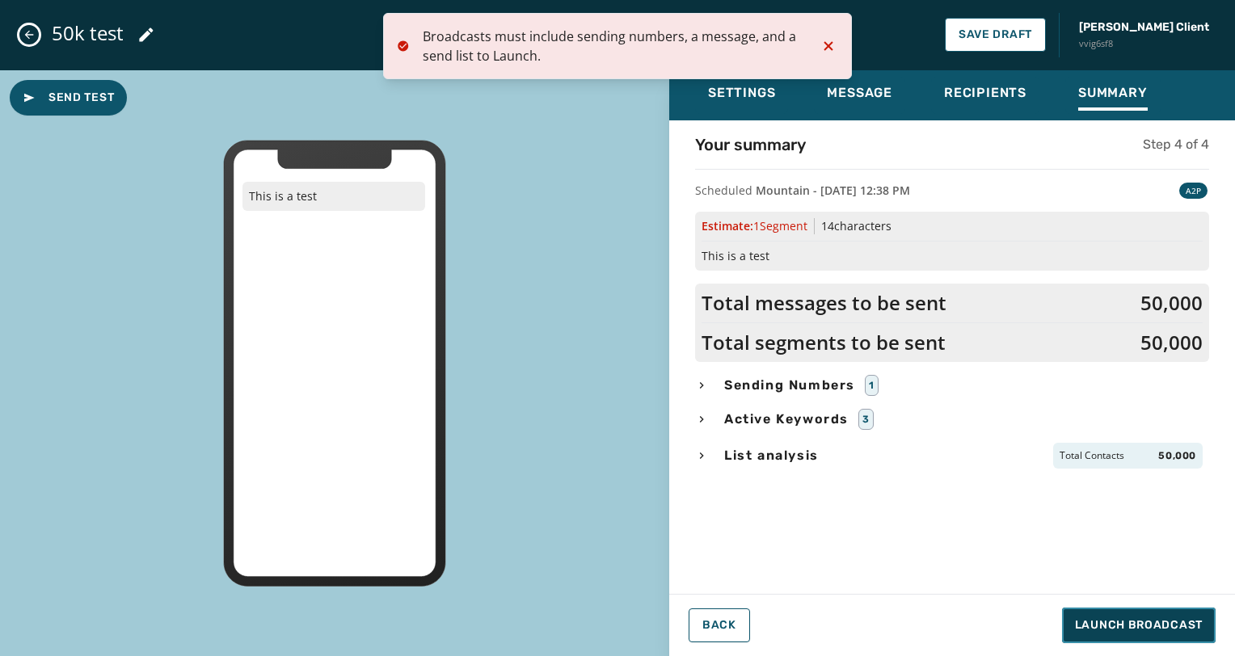
click at [1190, 616] on button "Launch Broadcast" at bounding box center [1139, 626] width 154 height 36
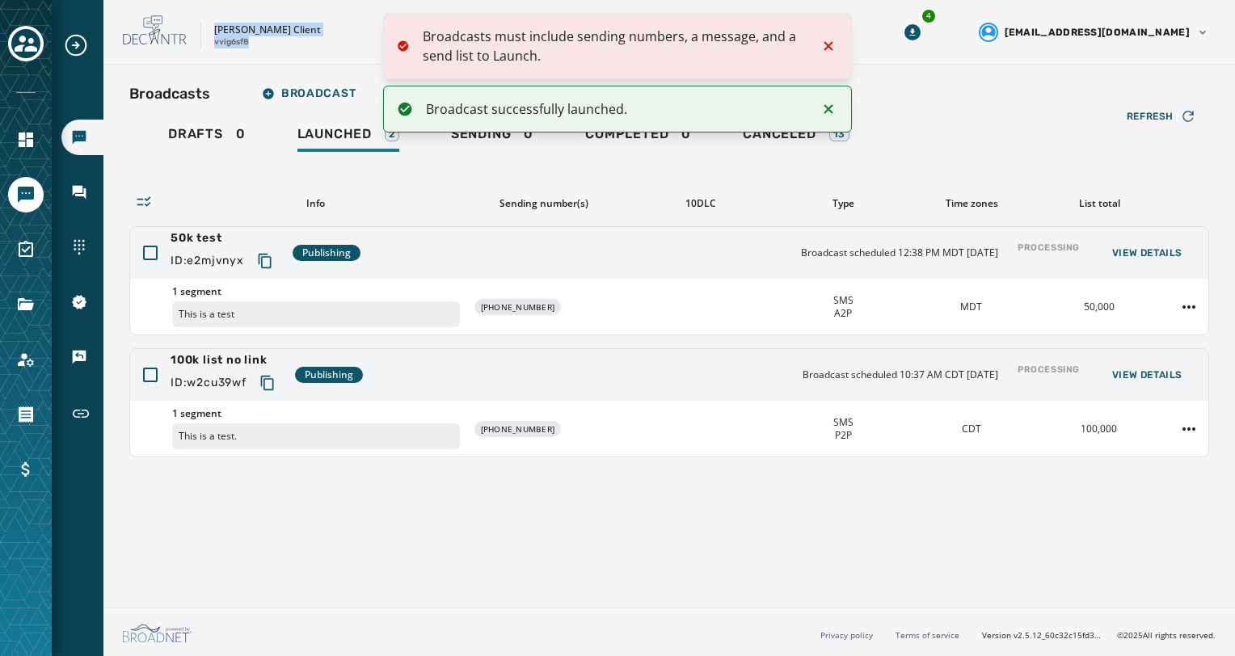
drag, startPoint x: 256, startPoint y: 47, endPoint x: 197, endPoint y: 32, distance: 60.9
click at [197, 32] on div "[PERSON_NAME] Client vvig6sf8" at bounding box center [450, 32] width 655 height 34
copy div "[PERSON_NAME] Client vvig6sf8"
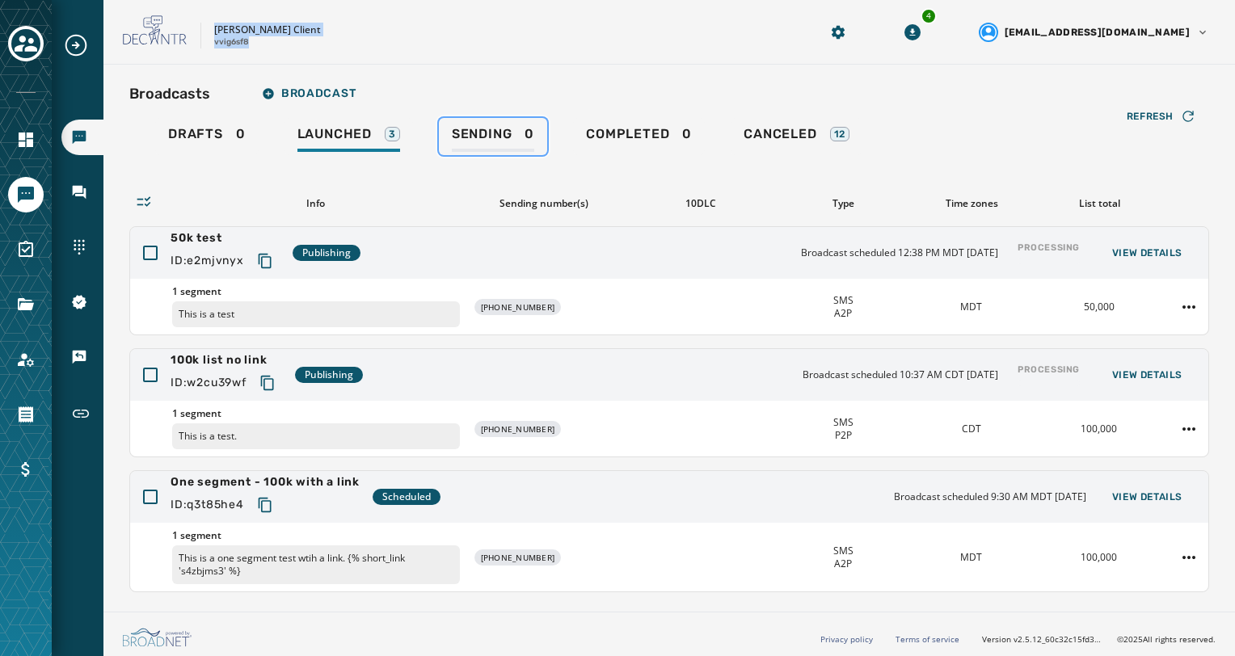
click at [452, 134] on span "Sending" at bounding box center [482, 134] width 61 height 16
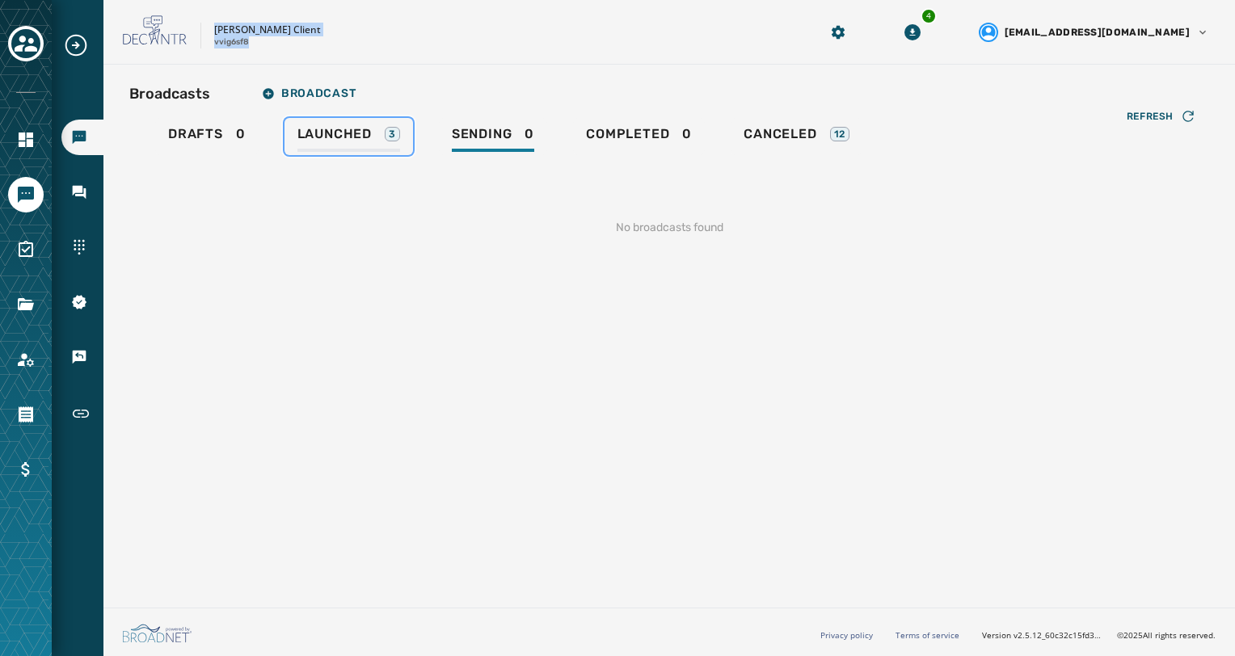
click at [377, 133] on div "Launched 3" at bounding box center [348, 139] width 103 height 26
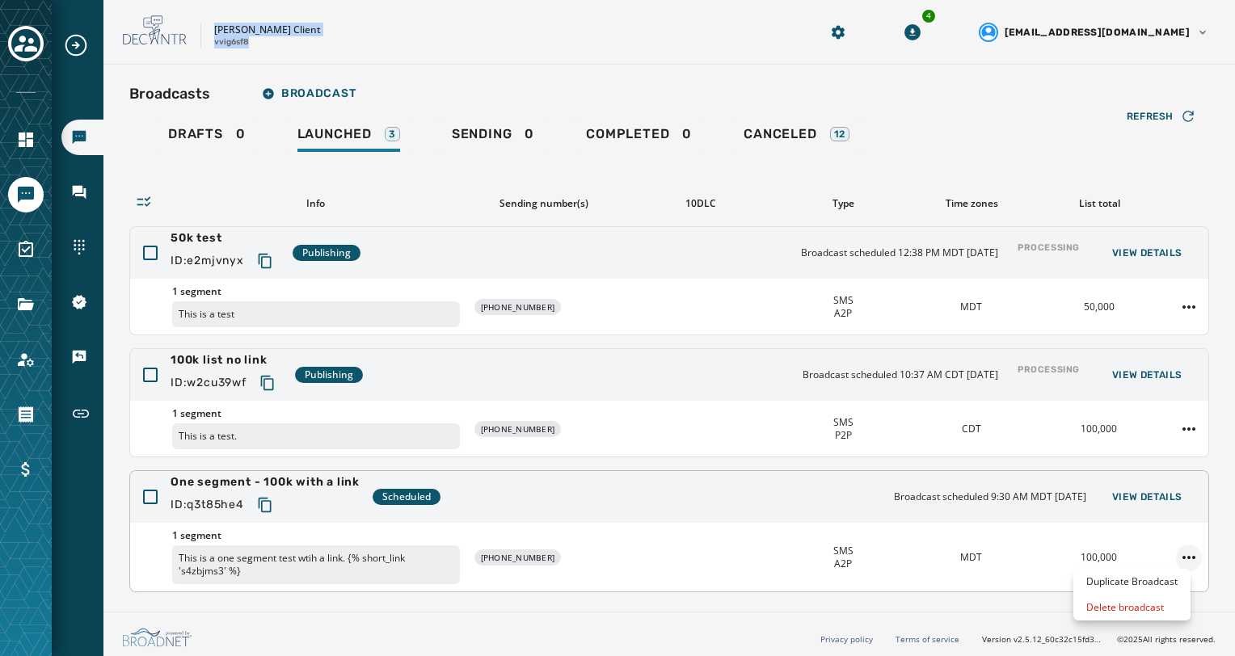
click at [1173, 554] on html "Broadcasts Inbox Sending Numbers 10DLC Registration Keywords & Responders Short…" at bounding box center [617, 328] width 1235 height 656
click at [1138, 599] on div "Delete broadcast" at bounding box center [1131, 608] width 117 height 26
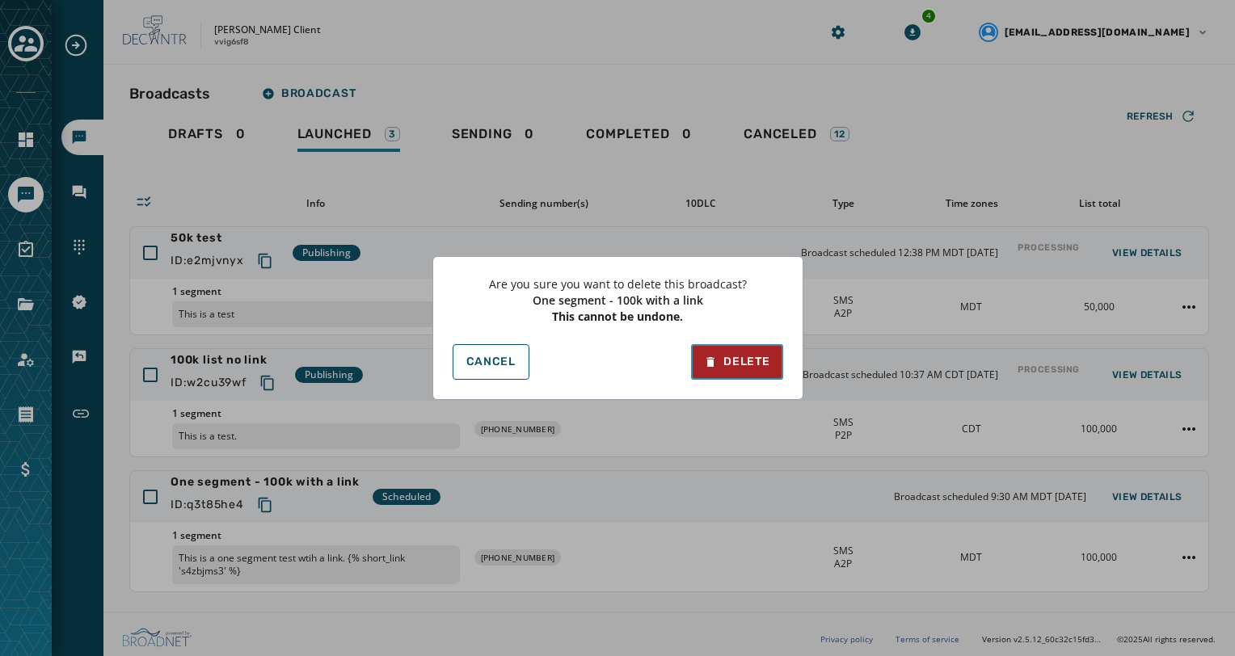
click at [756, 372] on button "Delete" at bounding box center [736, 362] width 91 height 36
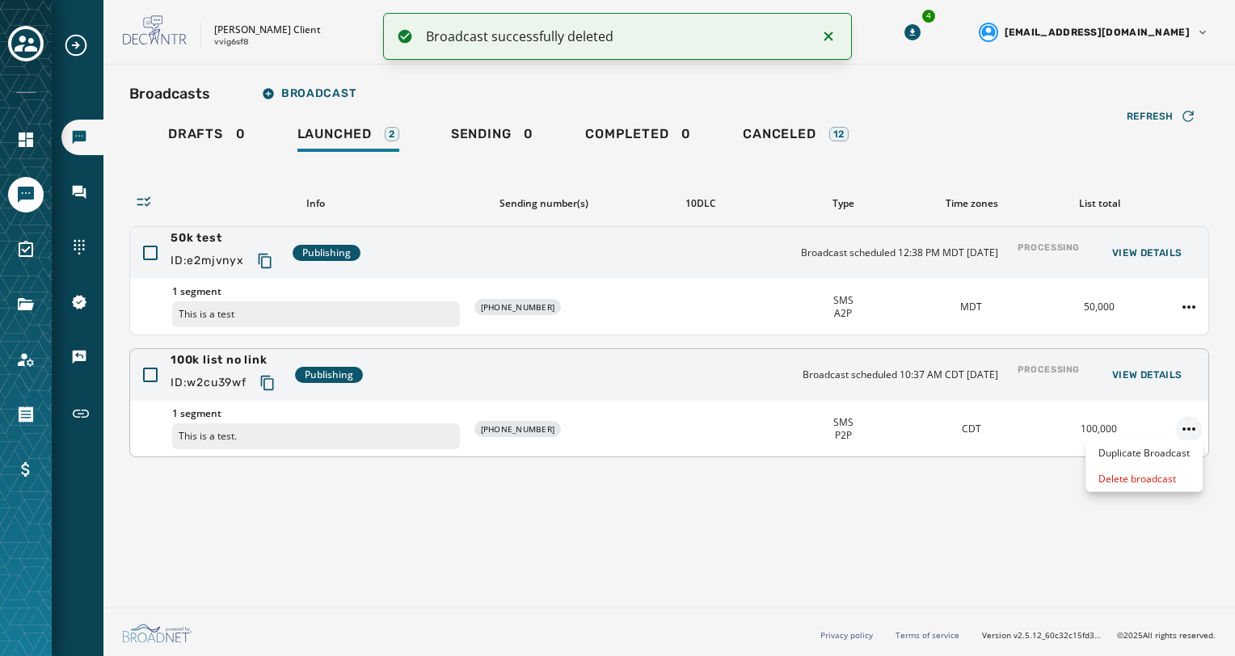
click at [1190, 414] on html "Broadcast successfully deleted Broadcasts Inbox Sending Numbers 10DLC Registrat…" at bounding box center [617, 328] width 1235 height 656
click at [1131, 482] on div "Delete broadcast" at bounding box center [1143, 479] width 117 height 26
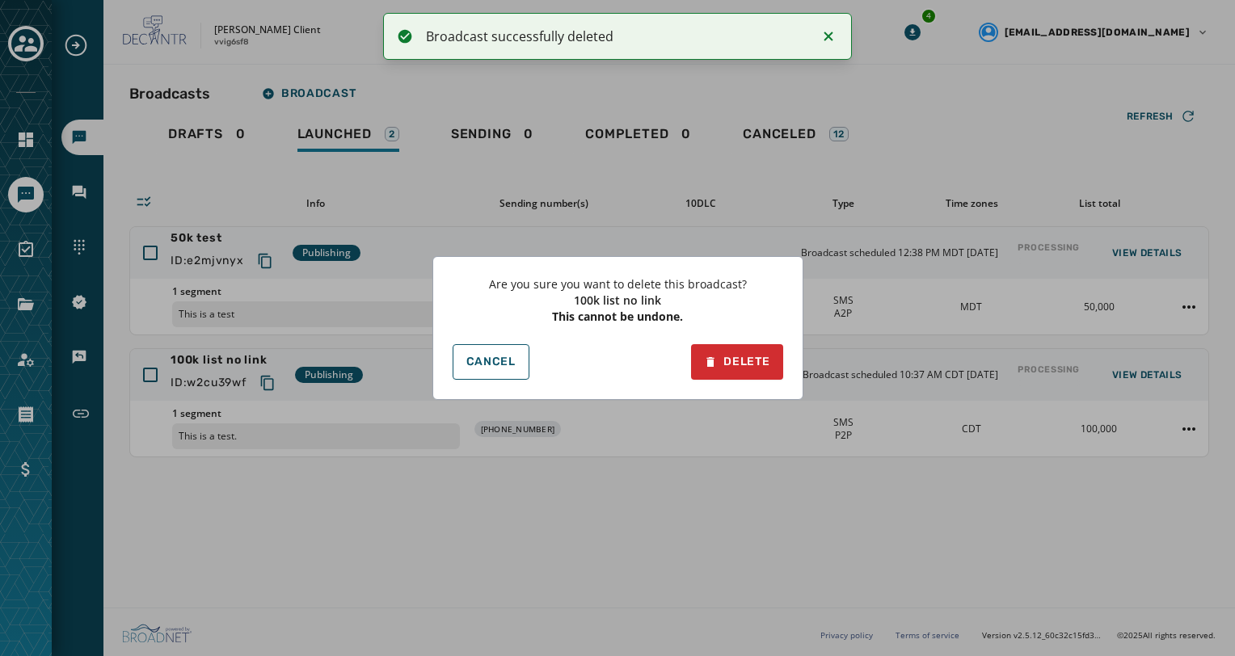
drag, startPoint x: 789, startPoint y: 363, endPoint x: 742, endPoint y: 381, distance: 50.4
click at [742, 381] on div "Are you sure you want to delete this broadcast? 100k list no link This cannot b…" at bounding box center [617, 328] width 371 height 144
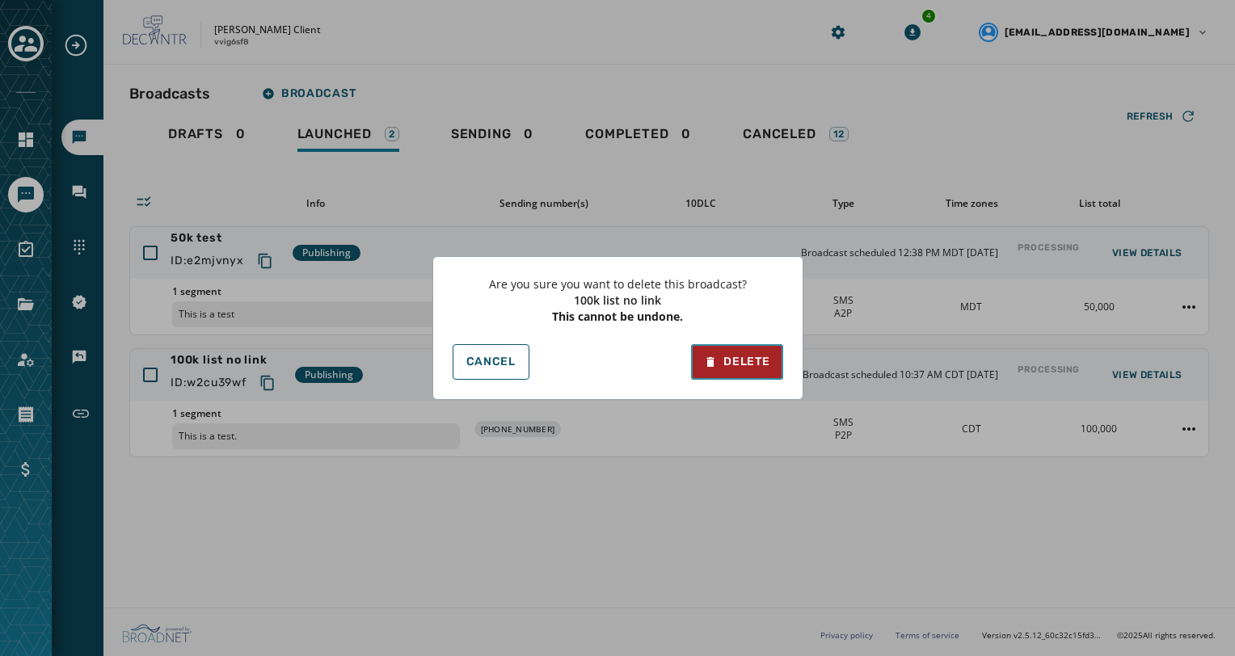
click at [746, 368] on div "Delete" at bounding box center [736, 362] width 65 height 16
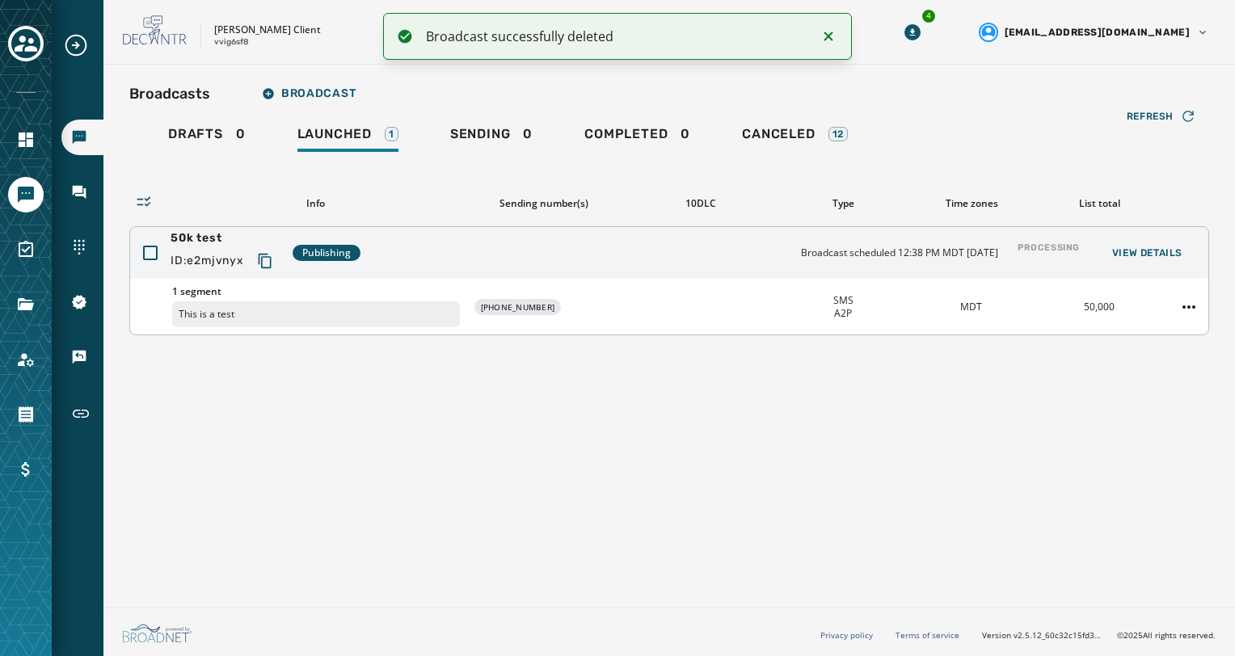
click at [1169, 305] on div at bounding box center [1188, 307] width 39 height 26
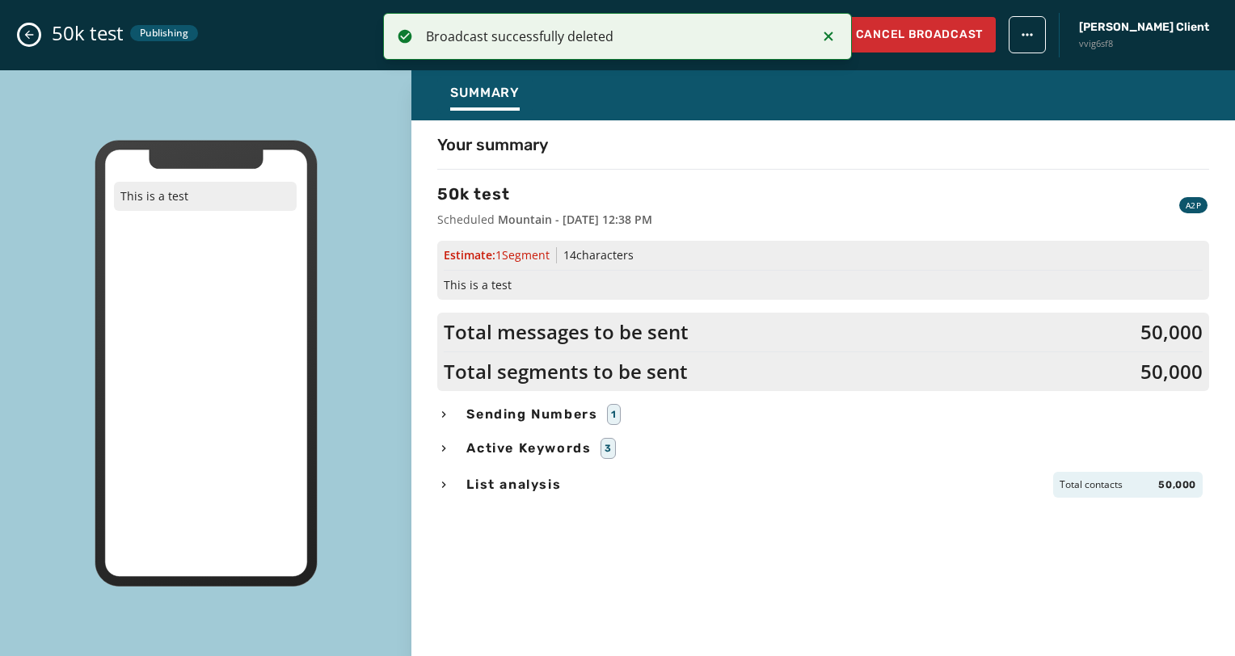
click at [14, 40] on div "50k test Publishing Cancel Broadcast [PERSON_NAME] Client vvig6sf8" at bounding box center [617, 35] width 1235 height 70
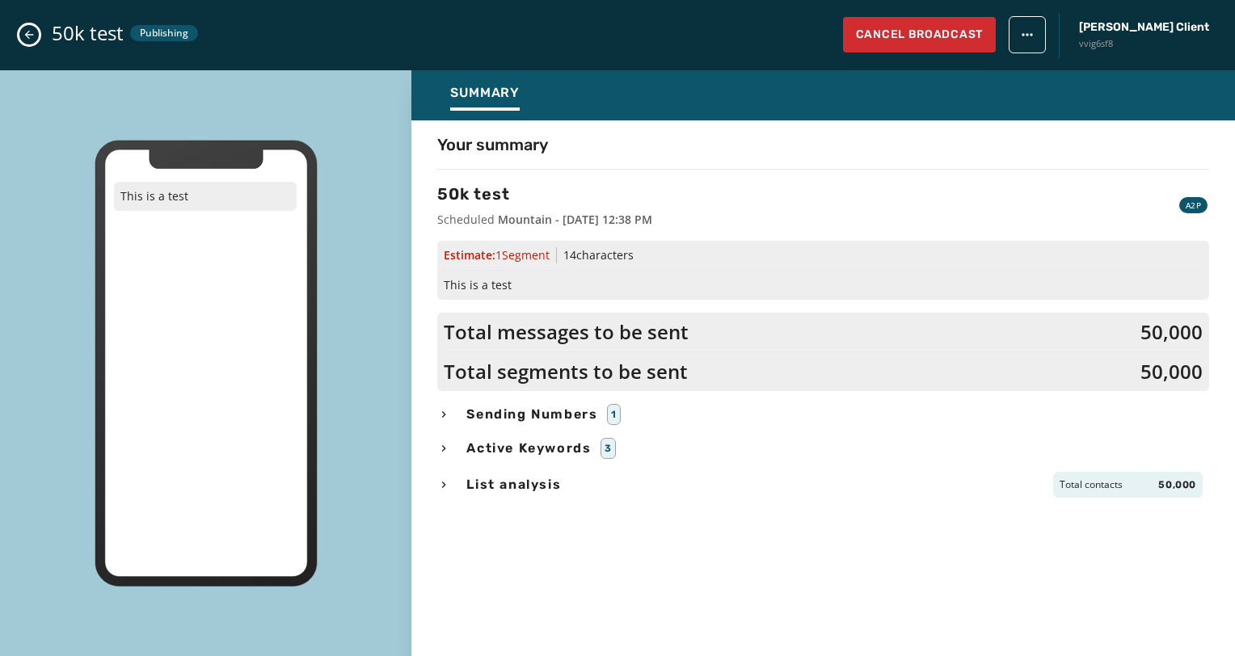
click at [18, 40] on div "50k test Publishing Cancel Broadcast [PERSON_NAME] Client vvig6sf8" at bounding box center [617, 35] width 1235 height 70
click at [37, 30] on button "Close admin drawer" at bounding box center [28, 34] width 19 height 19
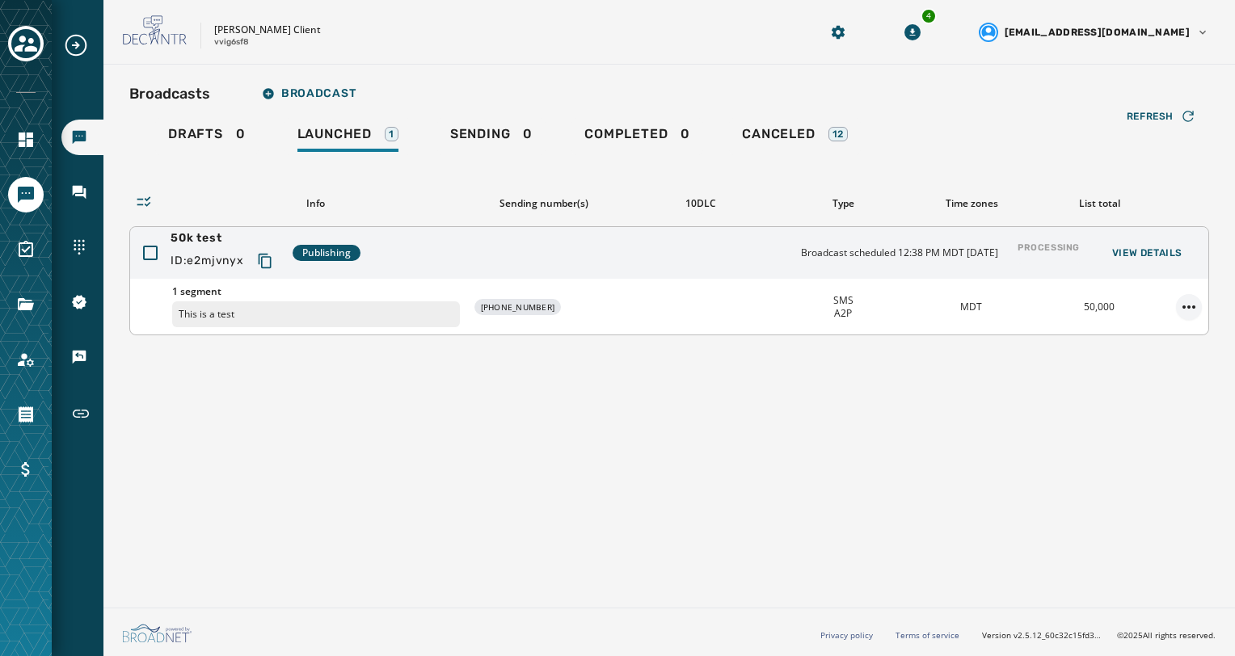
click at [1182, 308] on html "Broadcasts Inbox Sending Numbers 10DLC Registration Keywords & Responders Short…" at bounding box center [617, 328] width 1235 height 656
click at [1138, 355] on div "Delete broadcast" at bounding box center [1143, 357] width 117 height 26
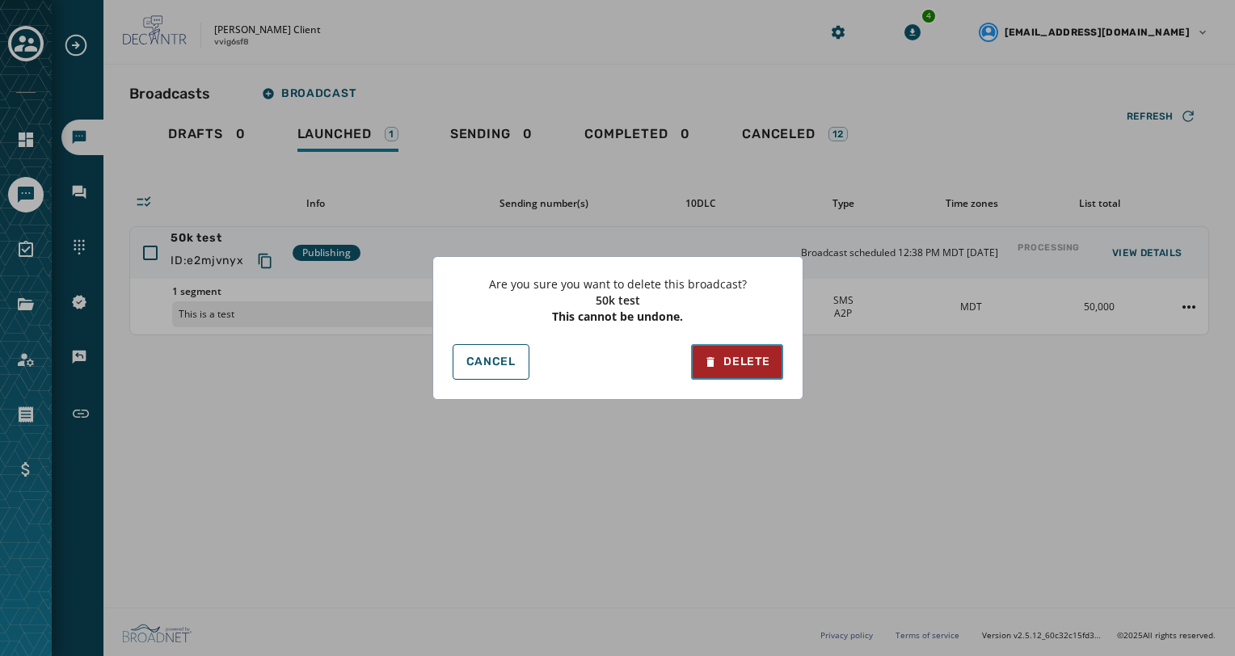
click at [744, 363] on div "Delete" at bounding box center [736, 362] width 65 height 16
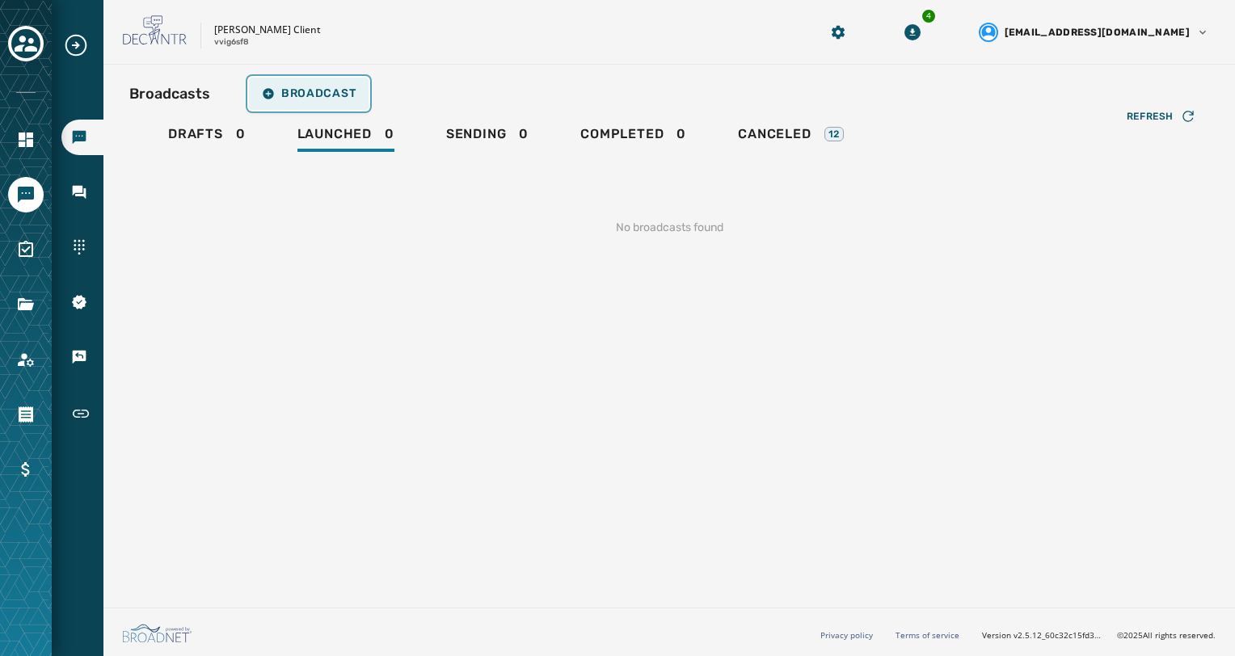
click at [320, 88] on span "Broadcast" at bounding box center [309, 93] width 94 height 13
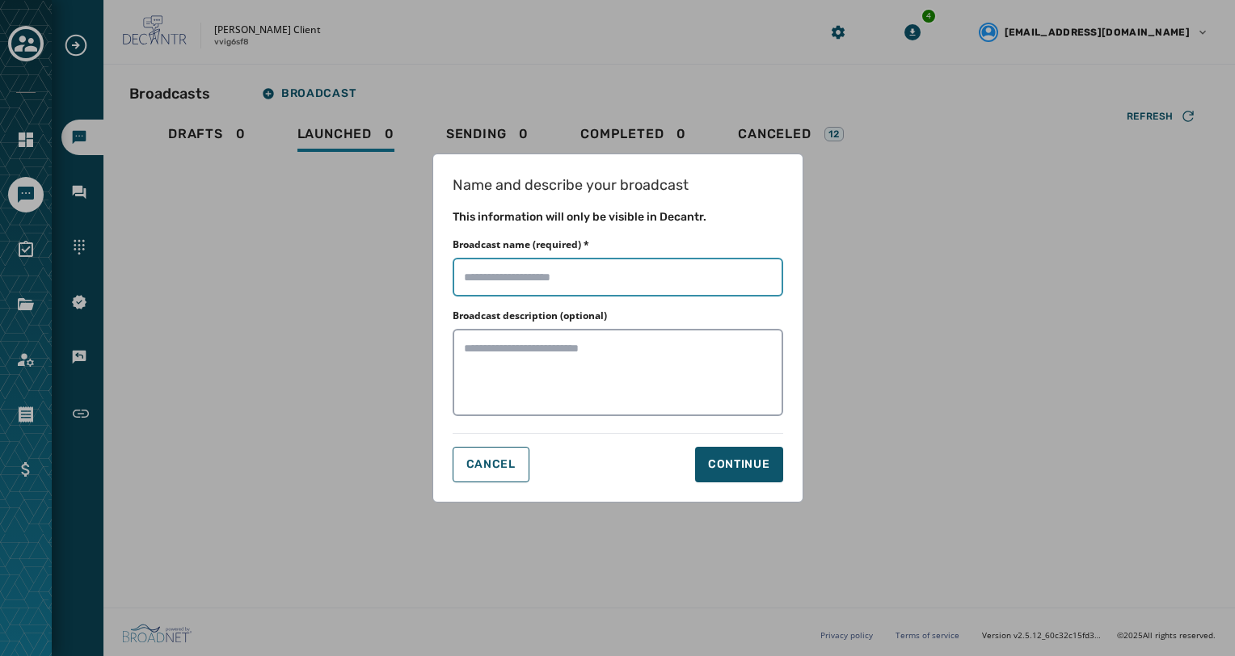
click at [524, 288] on input "Broadcast name (required) *" at bounding box center [617, 277] width 330 height 39
type input "**********"
click at [768, 477] on button "Continue" at bounding box center [739, 465] width 88 height 36
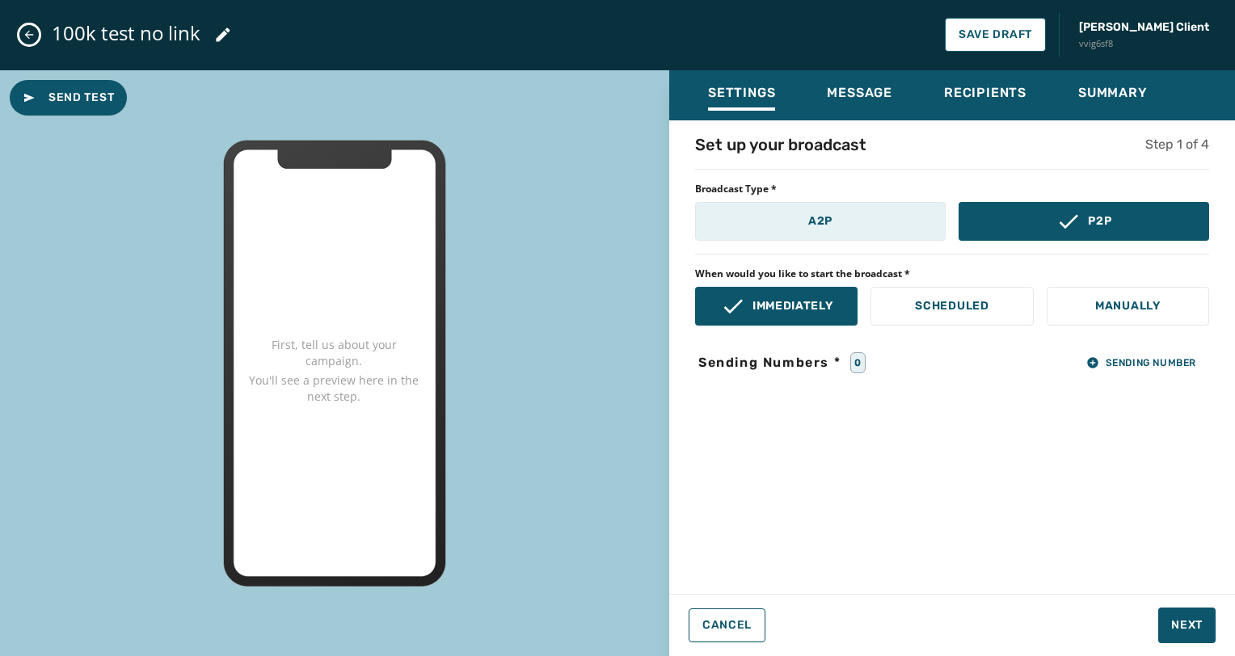
click at [864, 229] on button "A2P" at bounding box center [820, 221] width 250 height 39
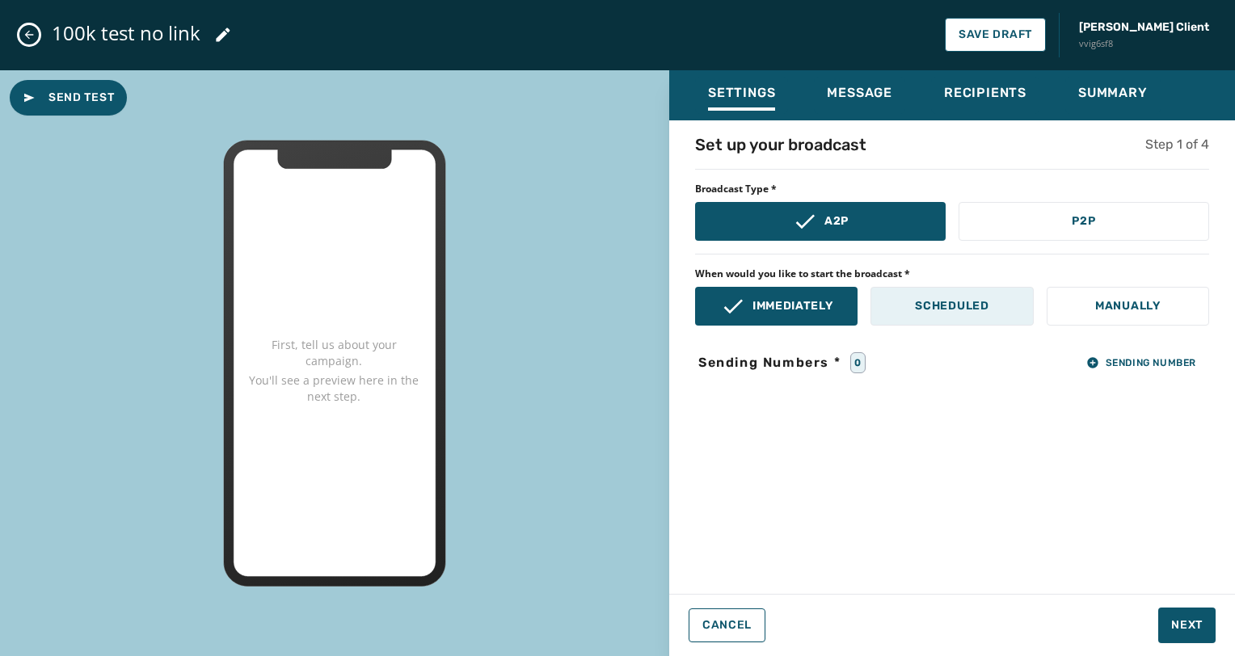
click at [933, 312] on p "Scheduled" at bounding box center [952, 306] width 74 height 16
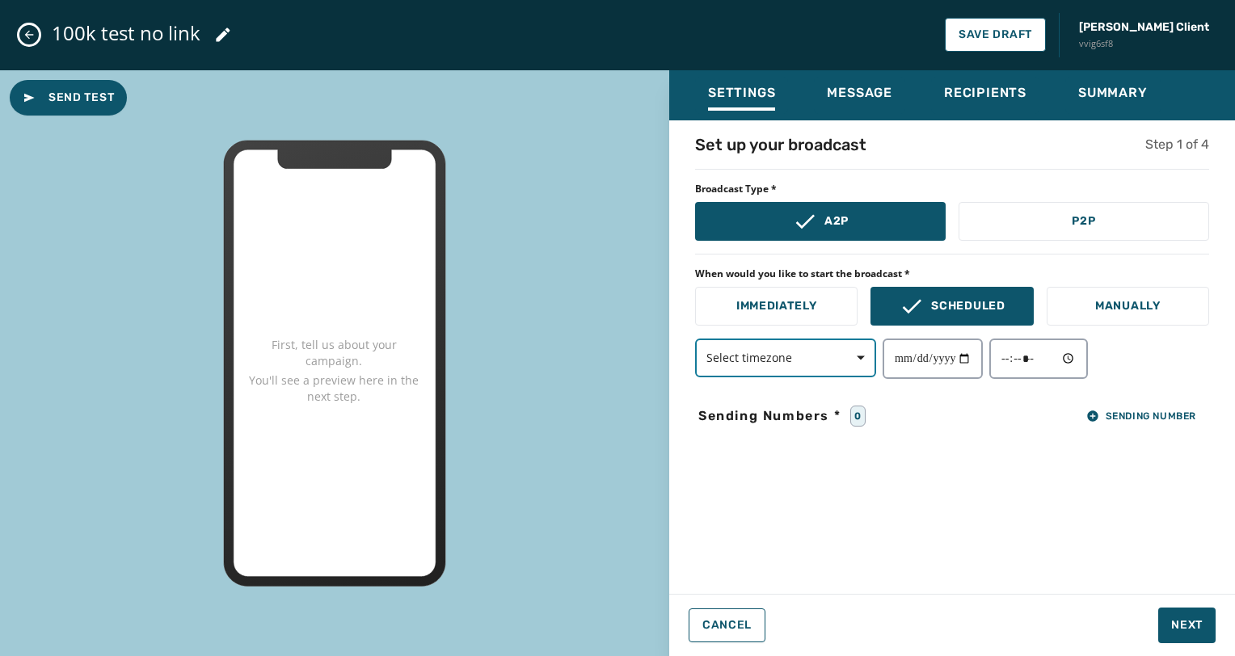
click at [859, 355] on icon "button" at bounding box center [860, 357] width 8 height 4
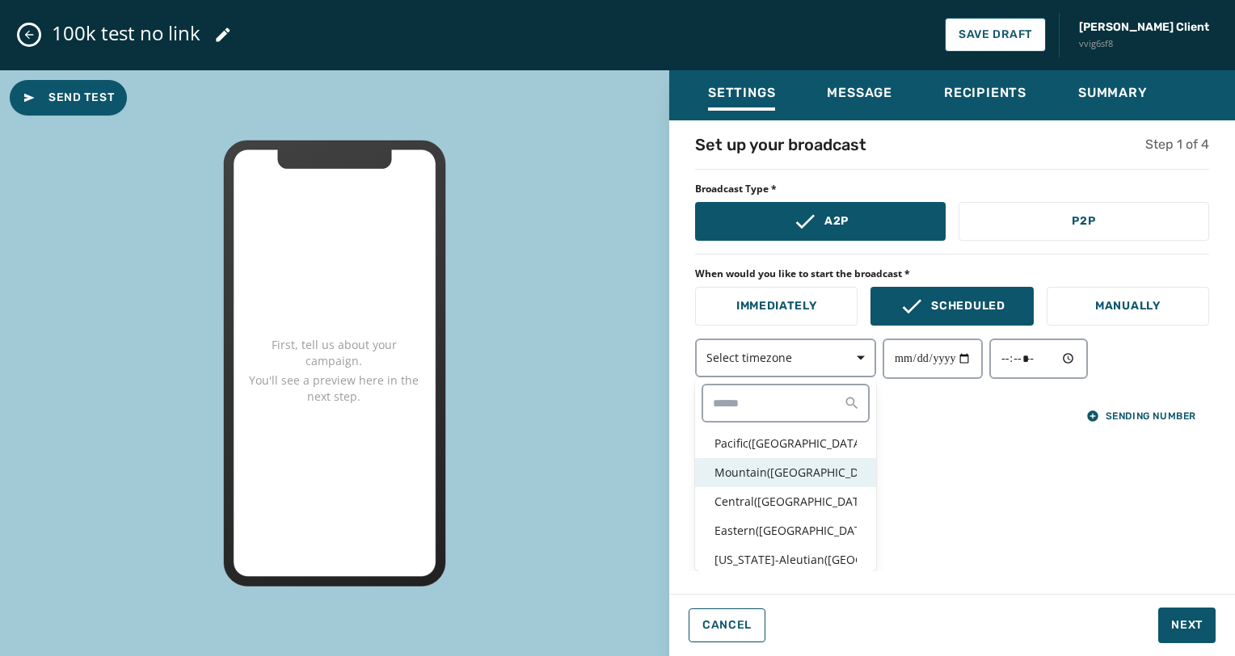
click at [784, 467] on p "Mountain ( [GEOGRAPHIC_DATA] / [GEOGRAPHIC_DATA] )" at bounding box center [785, 473] width 142 height 16
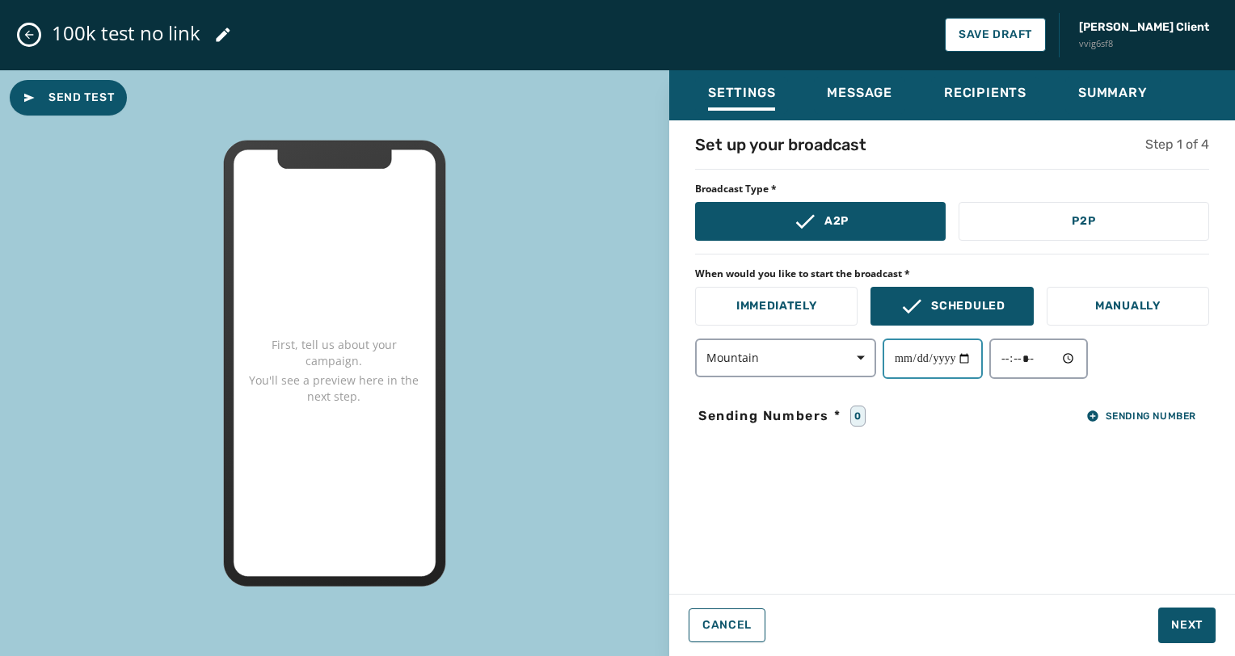
click at [981, 359] on input "date" at bounding box center [932, 359] width 100 height 40
type input "**********"
click at [1085, 373] on input "time" at bounding box center [1038, 359] width 99 height 40
click at [1076, 349] on input "time" at bounding box center [1038, 359] width 99 height 40
type input "*****"
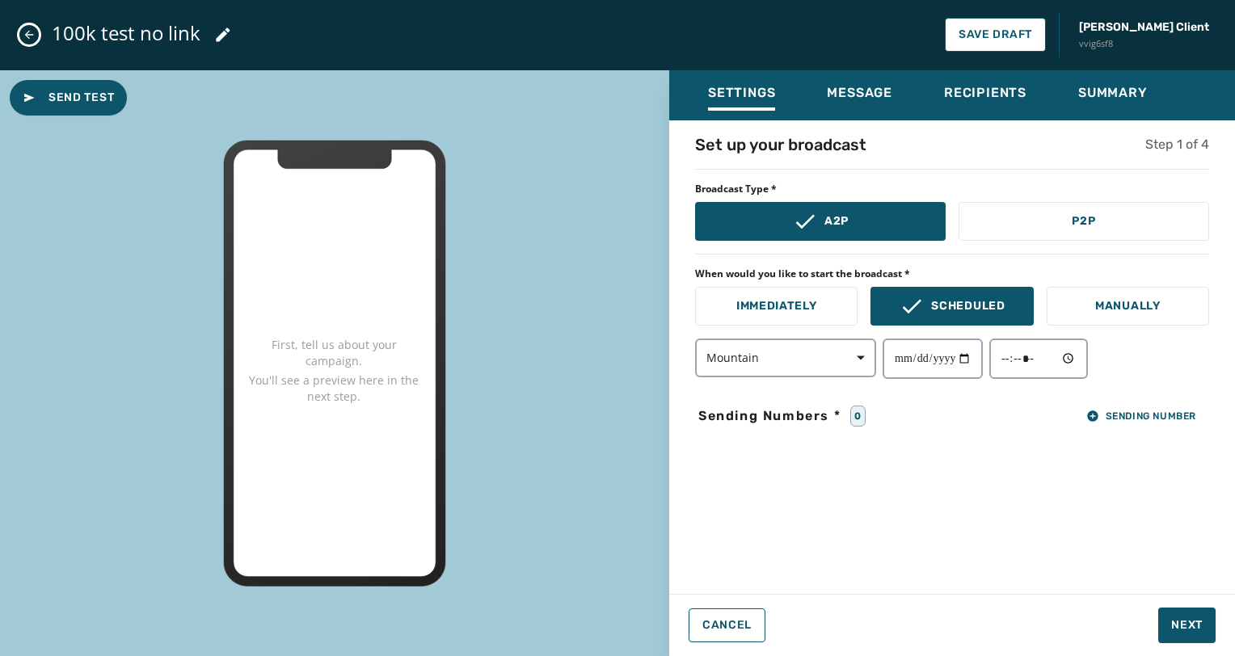
click at [1157, 514] on div "**********" at bounding box center [952, 352] width 566 height 438
click at [1126, 410] on span "Sending Number" at bounding box center [1141, 416] width 110 height 13
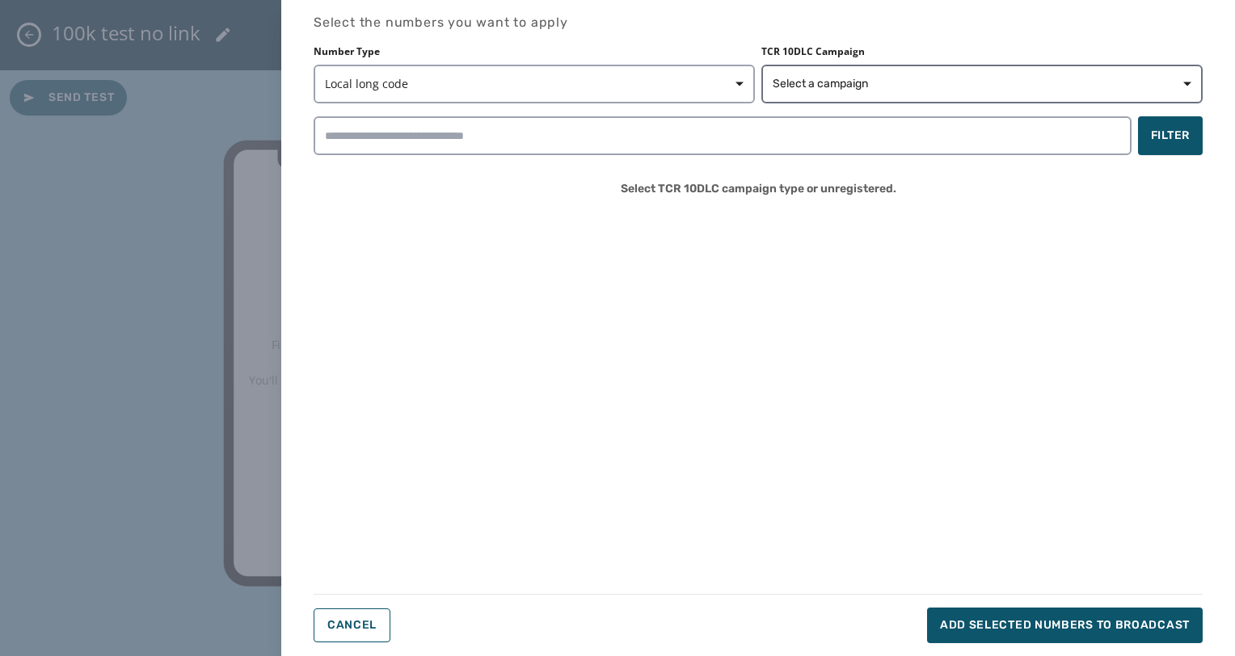
click at [856, 99] on div "Number Type Local long code TCR 10DLC Campaign Select a campaign Filter Select …" at bounding box center [757, 127] width 889 height 165
click at [856, 99] on button "Select a campaign" at bounding box center [981, 84] width 441 height 39
click at [862, 85] on span "Select a campaign" at bounding box center [819, 84] width 95 height 16
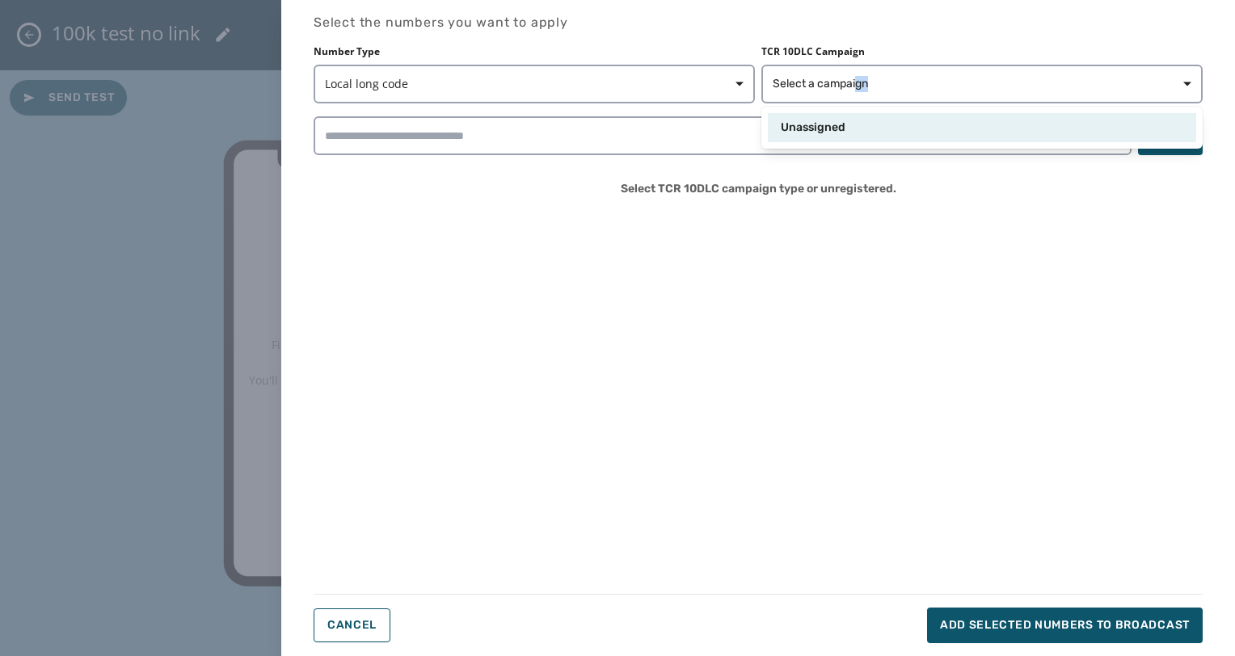
click at [850, 131] on div "Unassigned" at bounding box center [981, 128] width 402 height 16
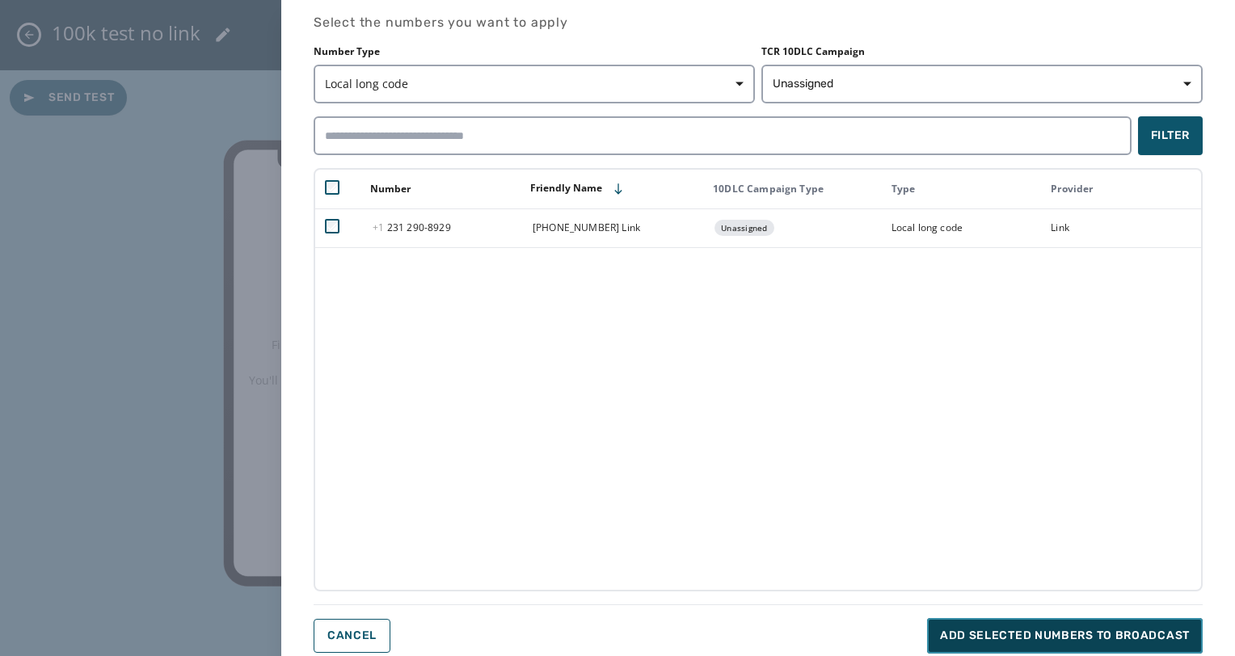
click at [1038, 628] on span "Add selected numbers to broadcast" at bounding box center [1065, 636] width 250 height 16
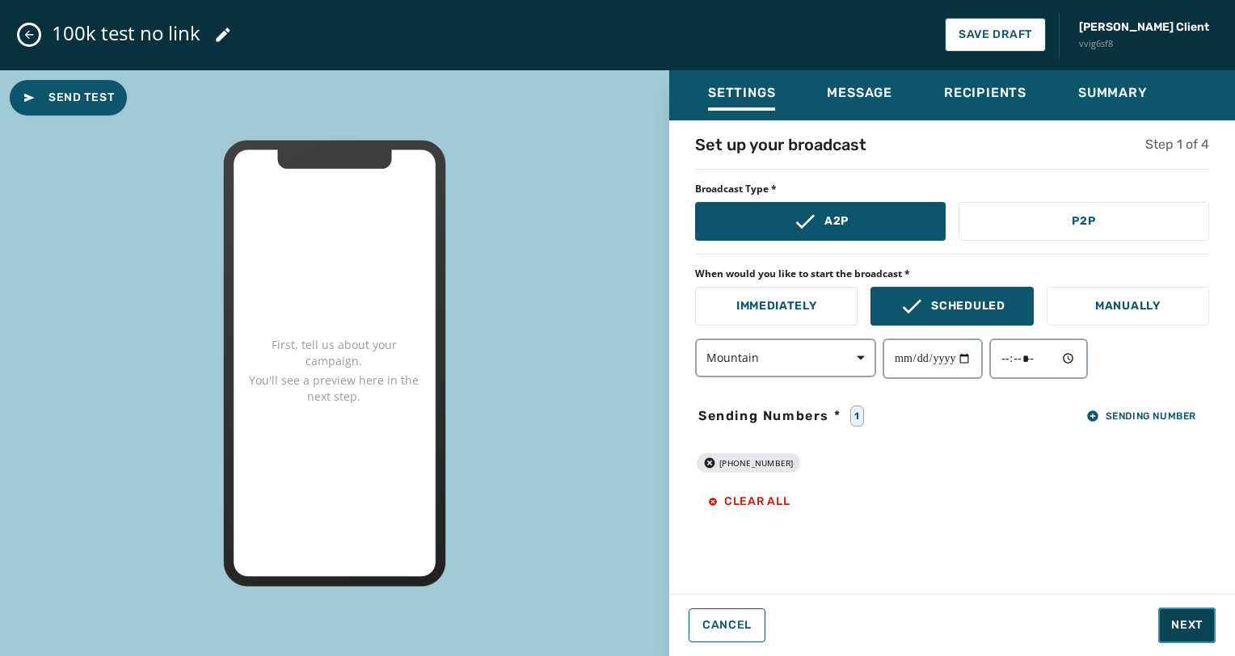
click at [1176, 615] on button "Next" at bounding box center [1186, 626] width 57 height 36
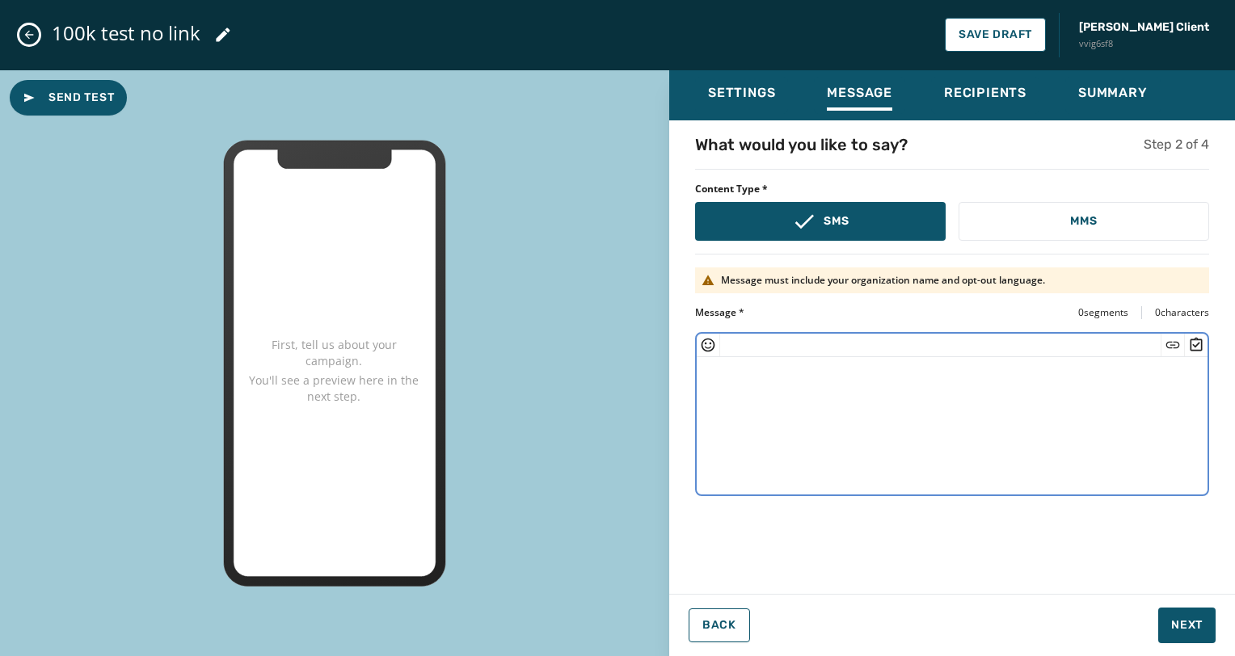
click at [1033, 396] on textarea at bounding box center [951, 423] width 511 height 133
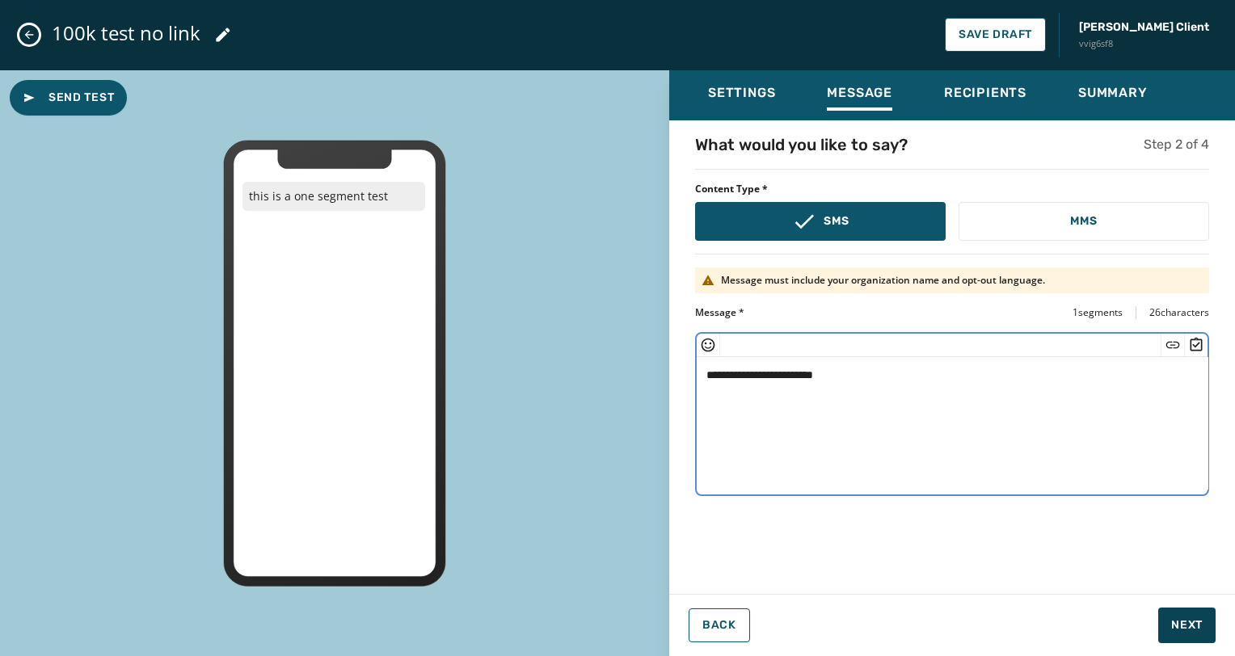
type textarea "**********"
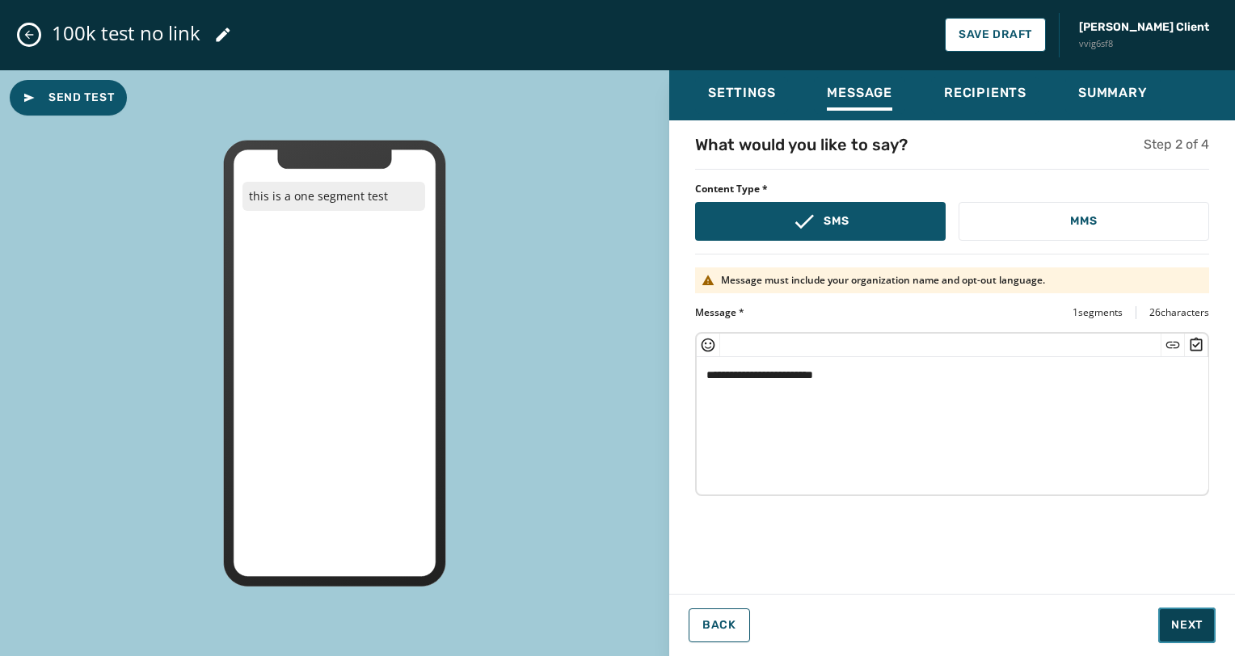
click at [1186, 613] on button "Next" at bounding box center [1186, 626] width 57 height 36
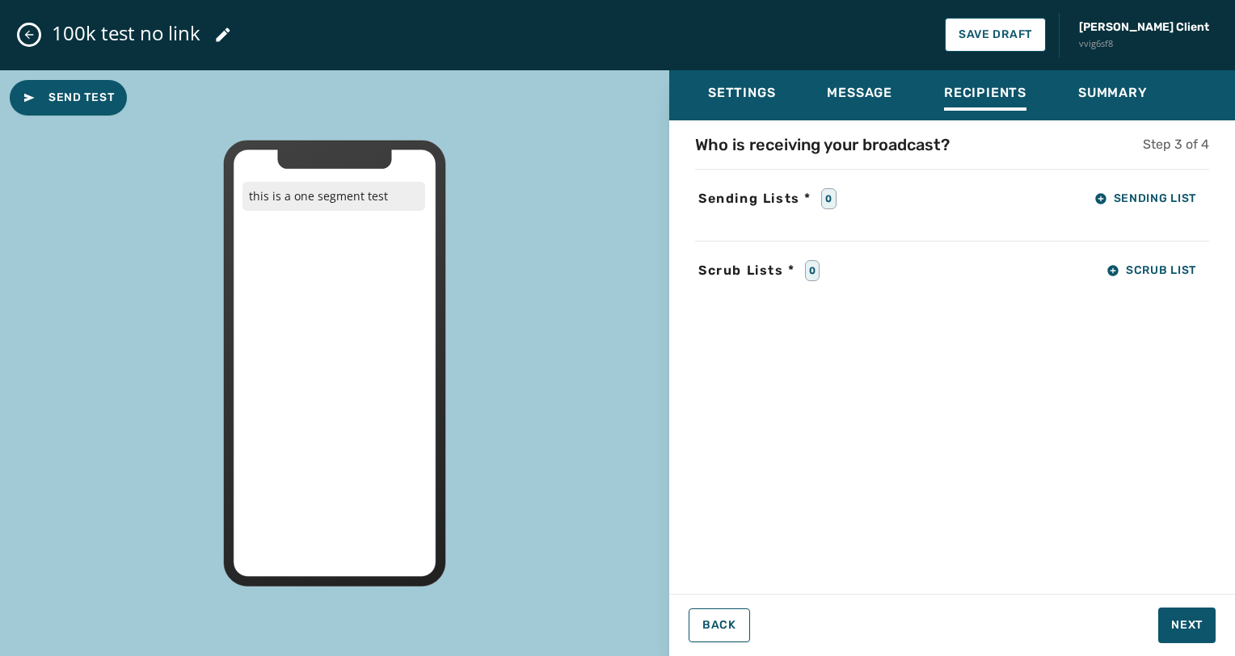
click at [1184, 214] on div "Who is receiving your broadcast? Step 3 of 4 Sending Lists * 0 Sending List Scr…" at bounding box center [952, 352] width 566 height 438
drag, startPoint x: 1188, startPoint y: 178, endPoint x: 1174, endPoint y: 198, distance: 24.9
click at [1174, 198] on div "Who is receiving your broadcast? Step 3 of 4 Sending Lists * 0 Sending List Scr…" at bounding box center [952, 352] width 566 height 438
click at [1174, 198] on span "Sending List" at bounding box center [1145, 198] width 102 height 13
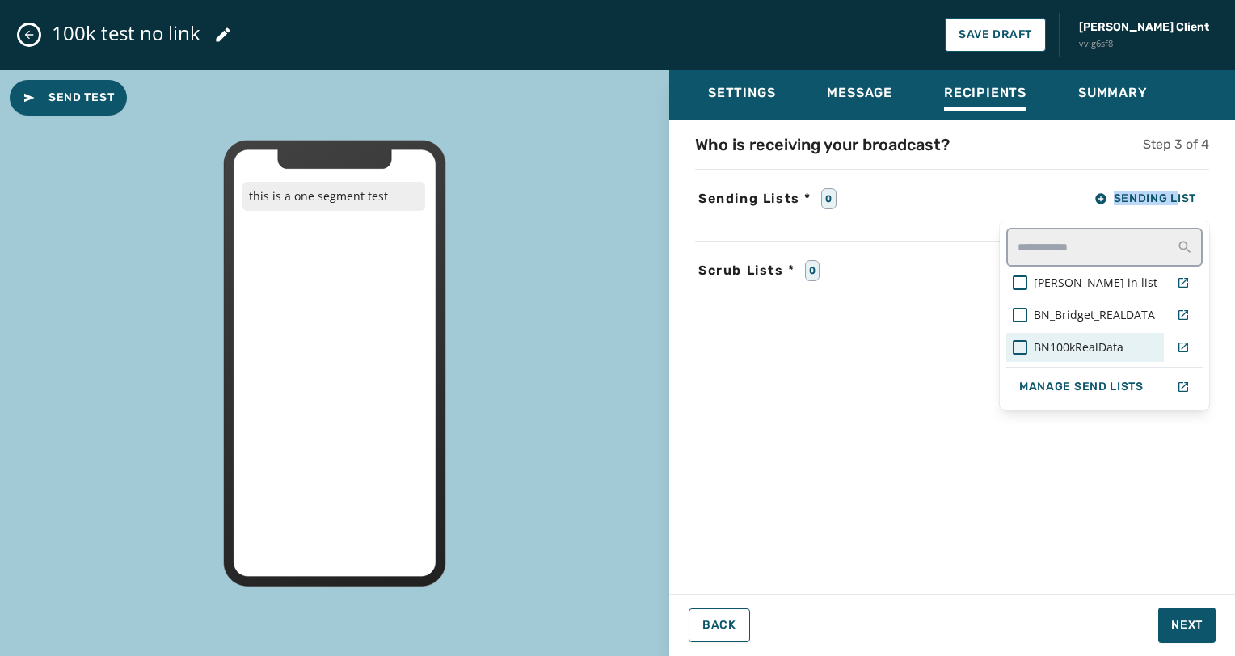
click at [1060, 343] on span "BN100kRealData" at bounding box center [1078, 347] width 90 height 16
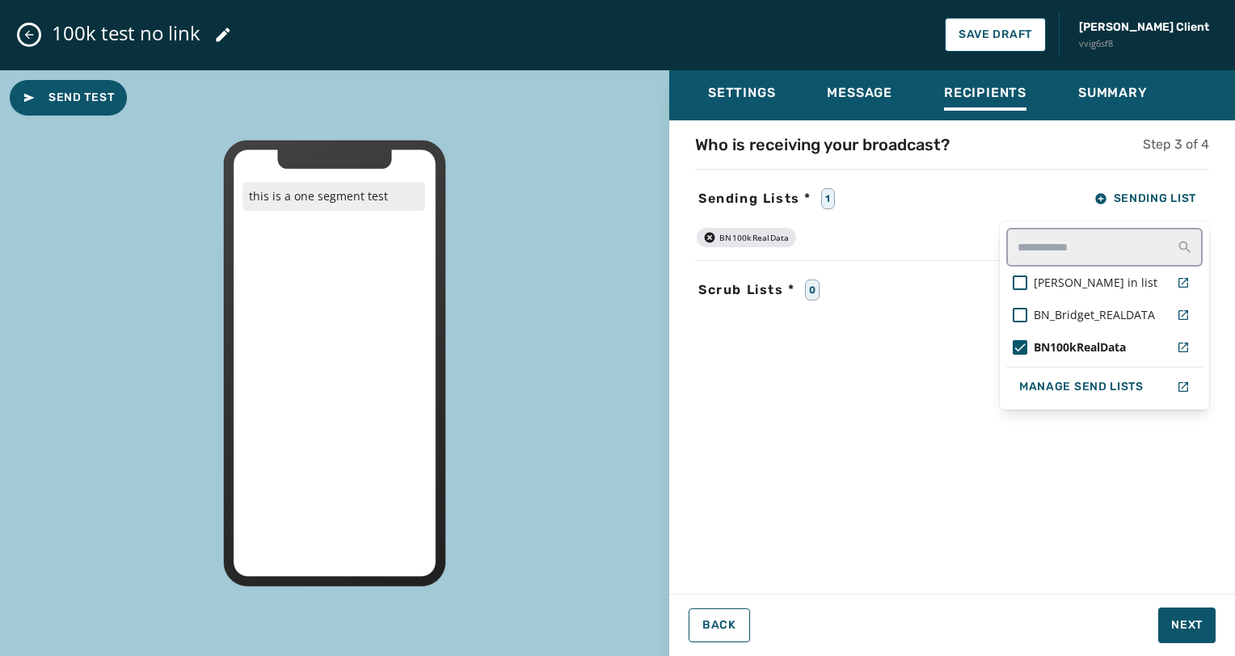
click at [1167, 638] on div "Settings Message Recipients Summary Who is receiving your broadcast? Step 3 of …" at bounding box center [952, 357] width 566 height 574
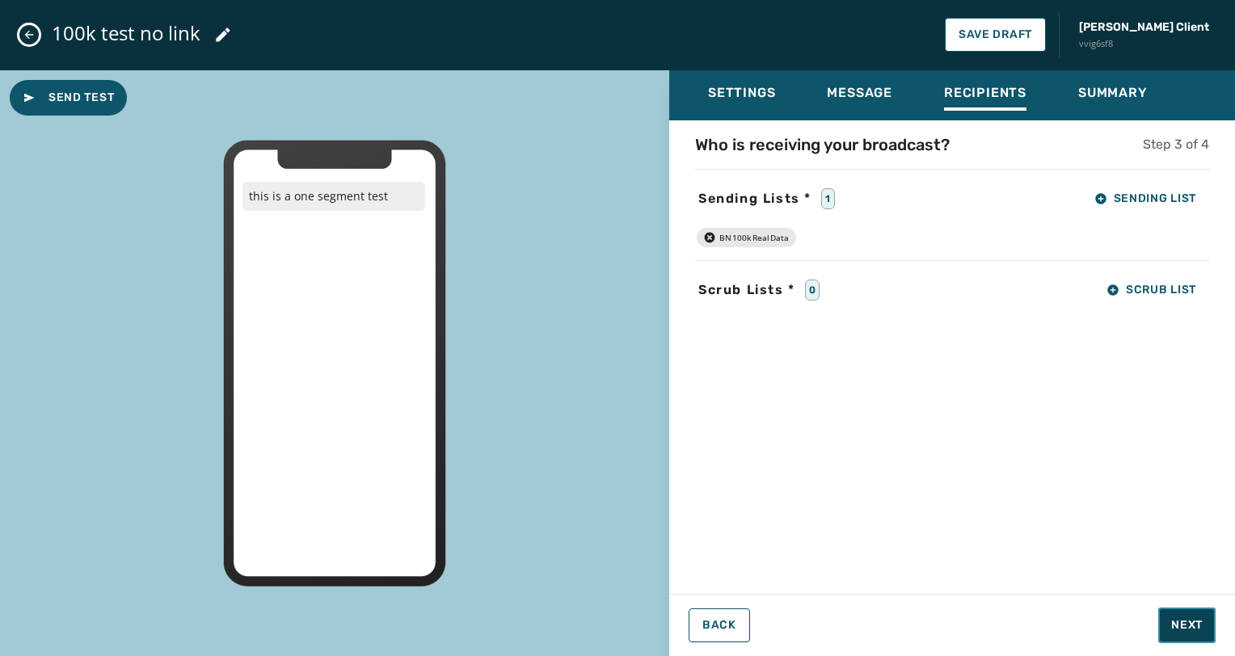
click at [1181, 629] on span "Next" at bounding box center [1187, 625] width 32 height 16
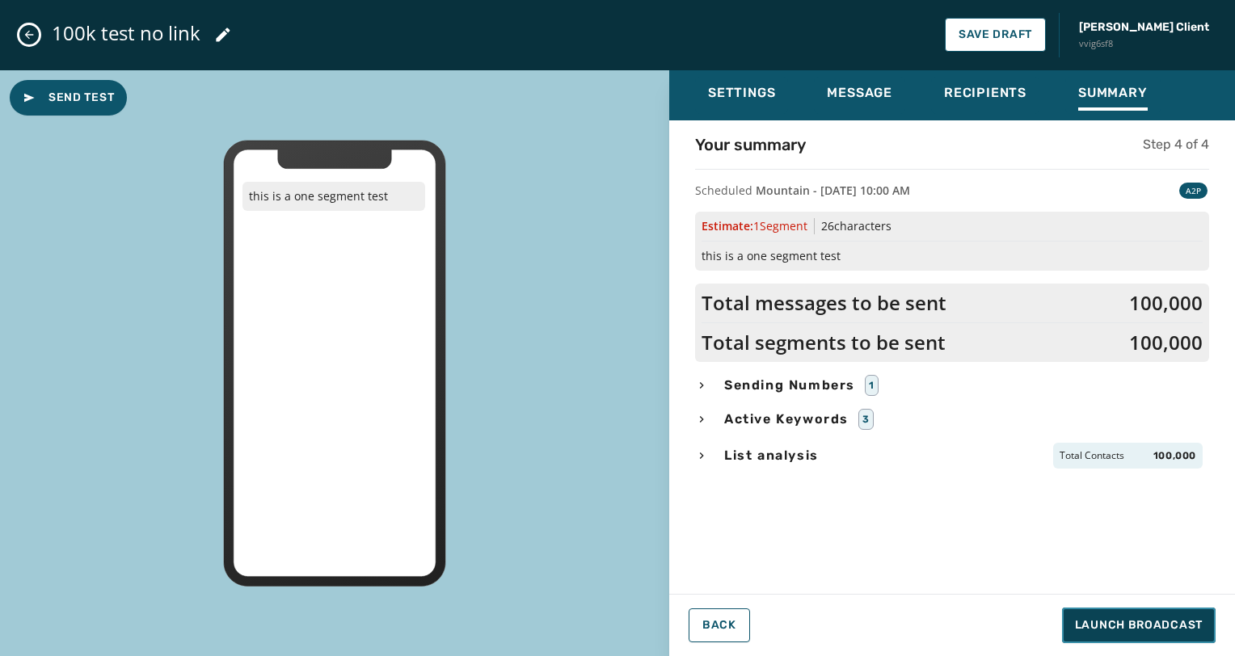
click at [1181, 629] on span "Launch Broadcast" at bounding box center [1139, 625] width 128 height 16
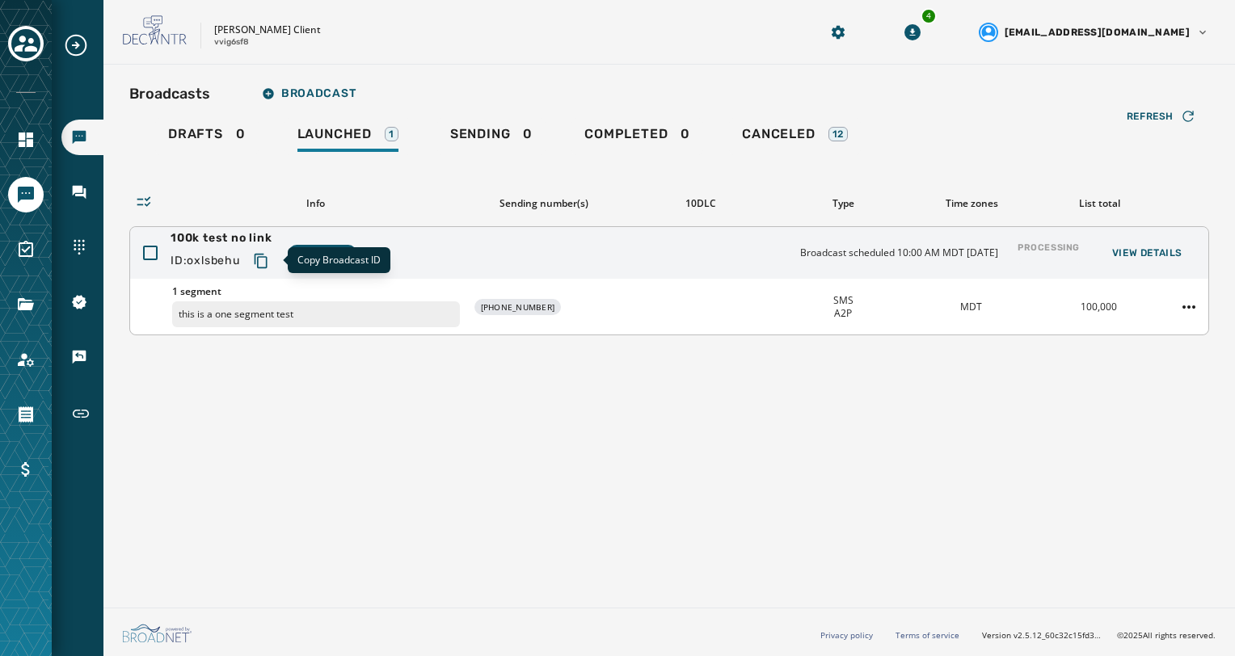
click at [260, 254] on icon "Copy text to clipboard" at bounding box center [260, 261] width 13 height 15
click at [260, 254] on icon "Copy text to clipboard" at bounding box center [259, 259] width 10 height 11
drag, startPoint x: 250, startPoint y: 48, endPoint x: 217, endPoint y: 26, distance: 40.8
drag, startPoint x: 217, startPoint y: 26, endPoint x: 262, endPoint y: 49, distance: 51.0
click at [262, 49] on div "[PERSON_NAME] Client vvig6sf8 4 [EMAIL_ADDRESS][DOMAIN_NAME]" at bounding box center [668, 32] width 1131 height 65
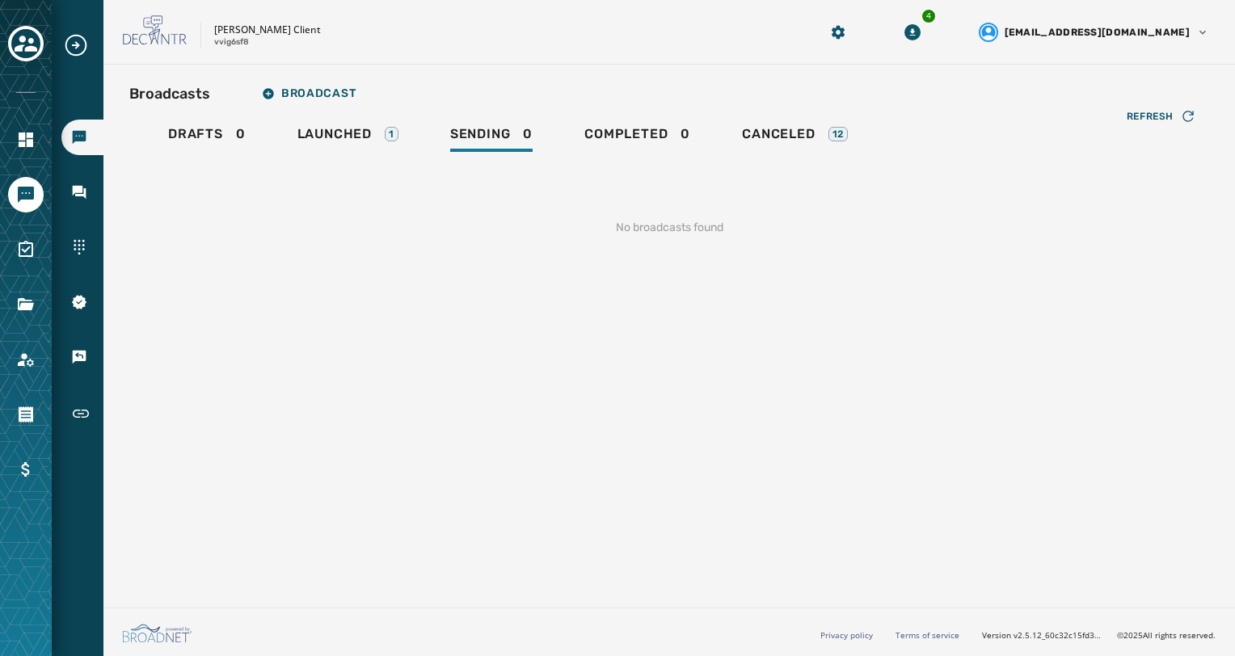
drag, startPoint x: 253, startPoint y: 48, endPoint x: 213, endPoint y: 25, distance: 46.0
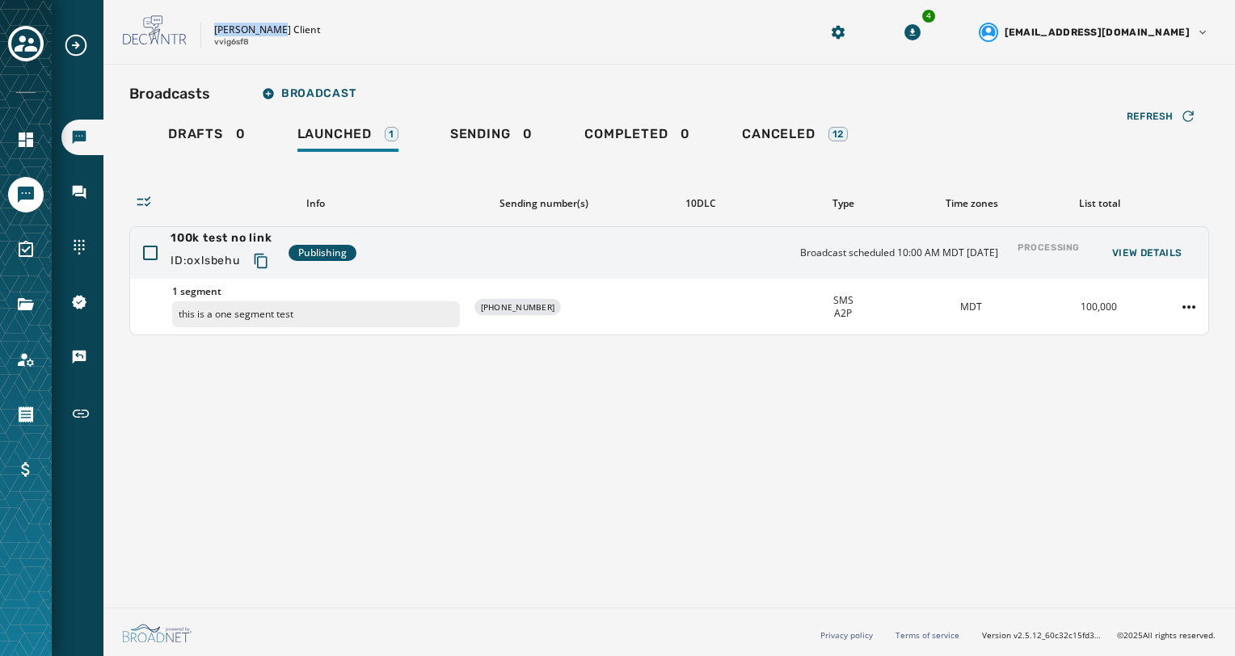
drag, startPoint x: 215, startPoint y: 29, endPoint x: 268, endPoint y: 52, distance: 57.9
click at [268, 52] on div "[PERSON_NAME] Client vvig6sf8 4 [EMAIL_ADDRESS][DOMAIN_NAME]" at bounding box center [668, 32] width 1131 height 65
drag, startPoint x: 268, startPoint y: 52, endPoint x: 246, endPoint y: 48, distance: 22.9
click at [246, 48] on p "vvig6sf8" at bounding box center [231, 42] width 35 height 12
drag, startPoint x: 252, startPoint y: 40, endPoint x: 221, endPoint y: 28, distance: 33.5
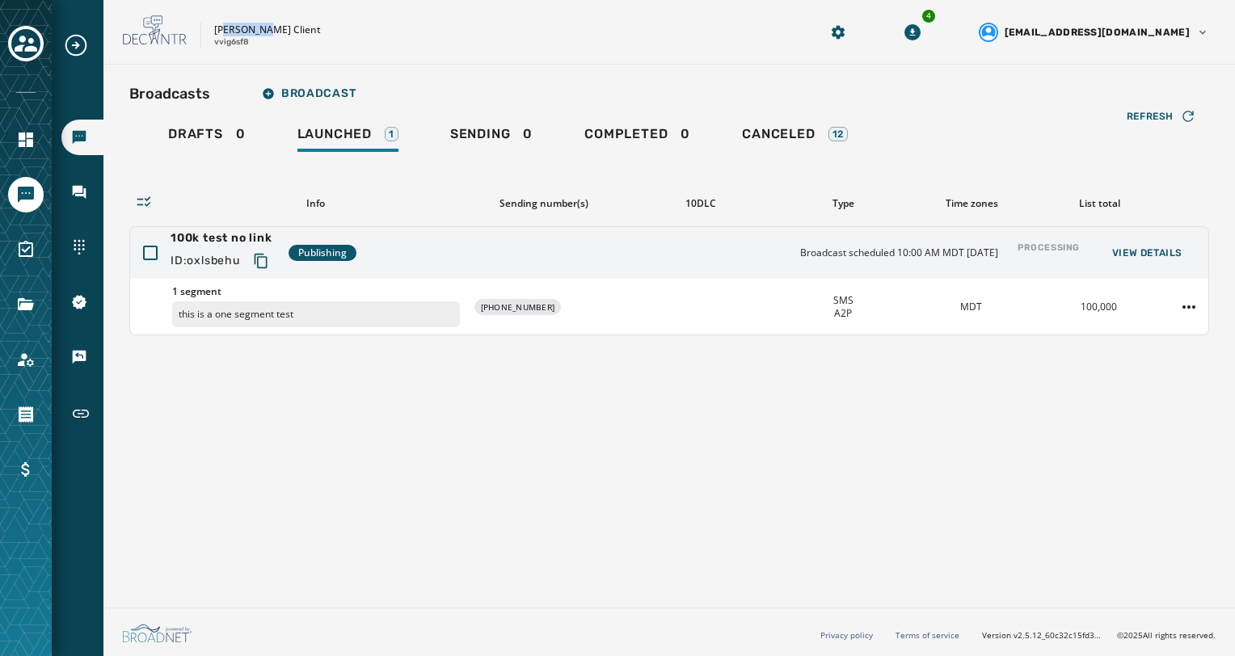
click at [221, 28] on div "[PERSON_NAME] Client vvig6sf8" at bounding box center [267, 35] width 107 height 25
click at [221, 28] on p "[PERSON_NAME] Client" at bounding box center [267, 29] width 107 height 13
drag, startPoint x: 250, startPoint y: 47, endPoint x: 209, endPoint y: 25, distance: 46.6
click at [209, 25] on div "[PERSON_NAME] Client vvig6sf8" at bounding box center [450, 32] width 655 height 34
copy div "[PERSON_NAME] Client vvig6sf8"
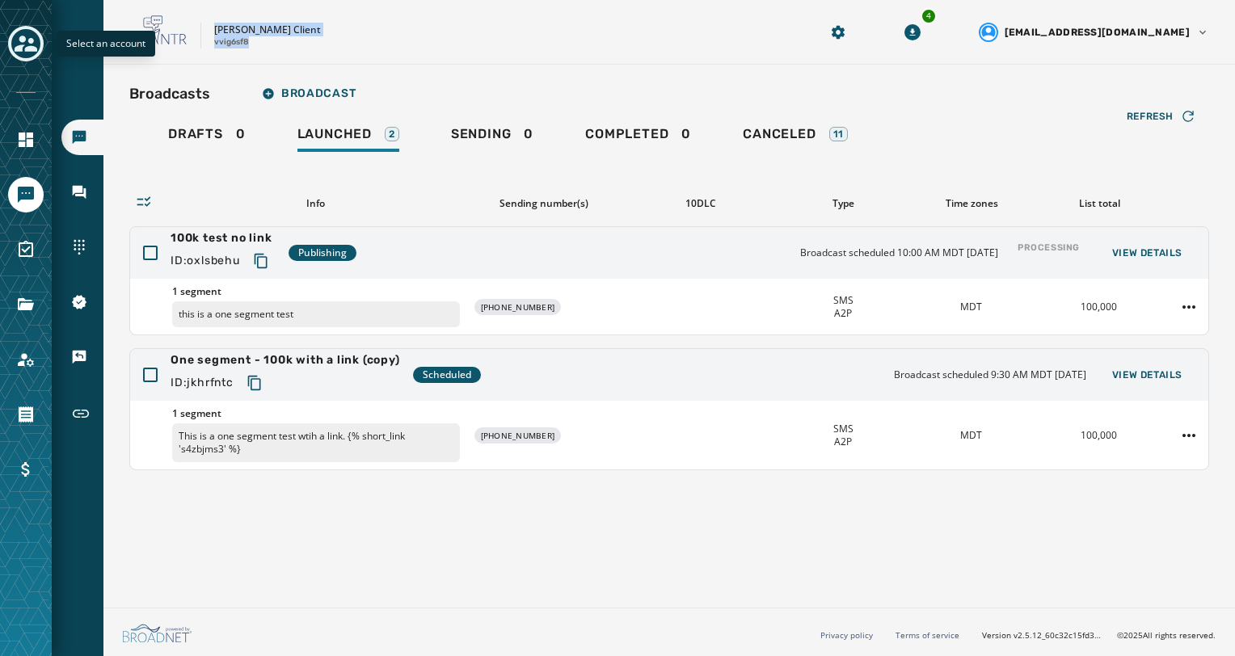
click at [23, 47] on icon "Toggle account select drawer" at bounding box center [26, 44] width 23 height 16
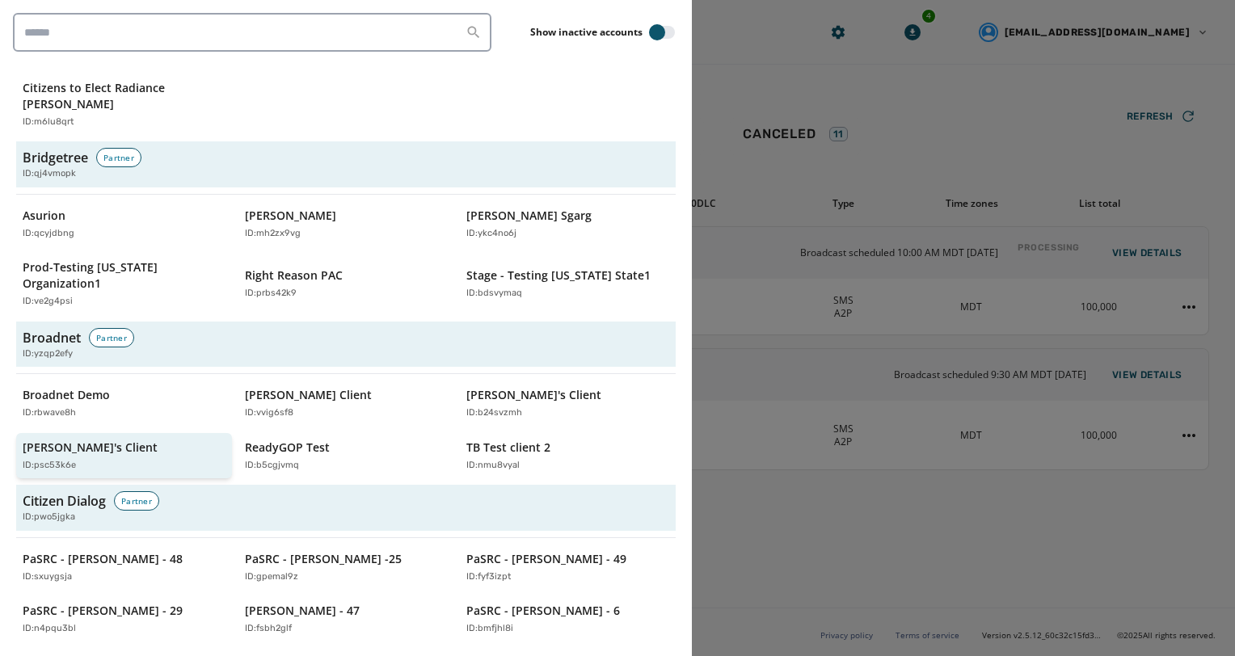
scroll to position [701, 0]
click at [149, 439] on div "Jústin's Client ID: psc53k6e" at bounding box center [116, 455] width 187 height 33
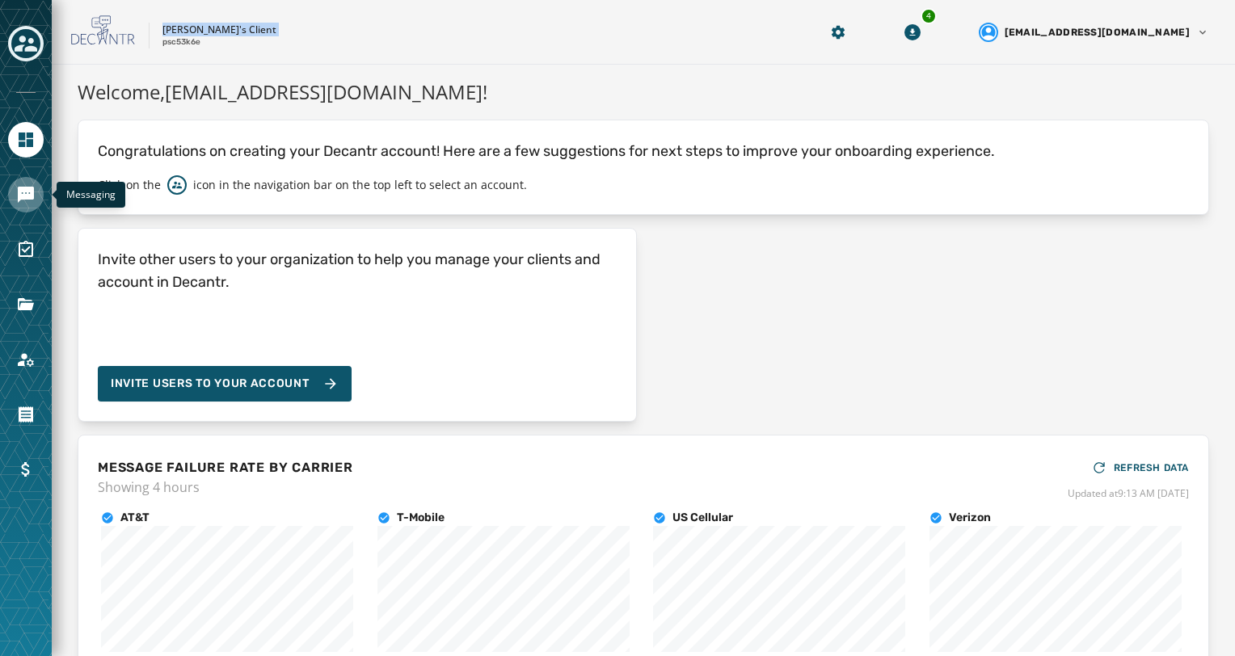
click at [32, 204] on icon "Navigate to Messaging" at bounding box center [25, 194] width 19 height 19
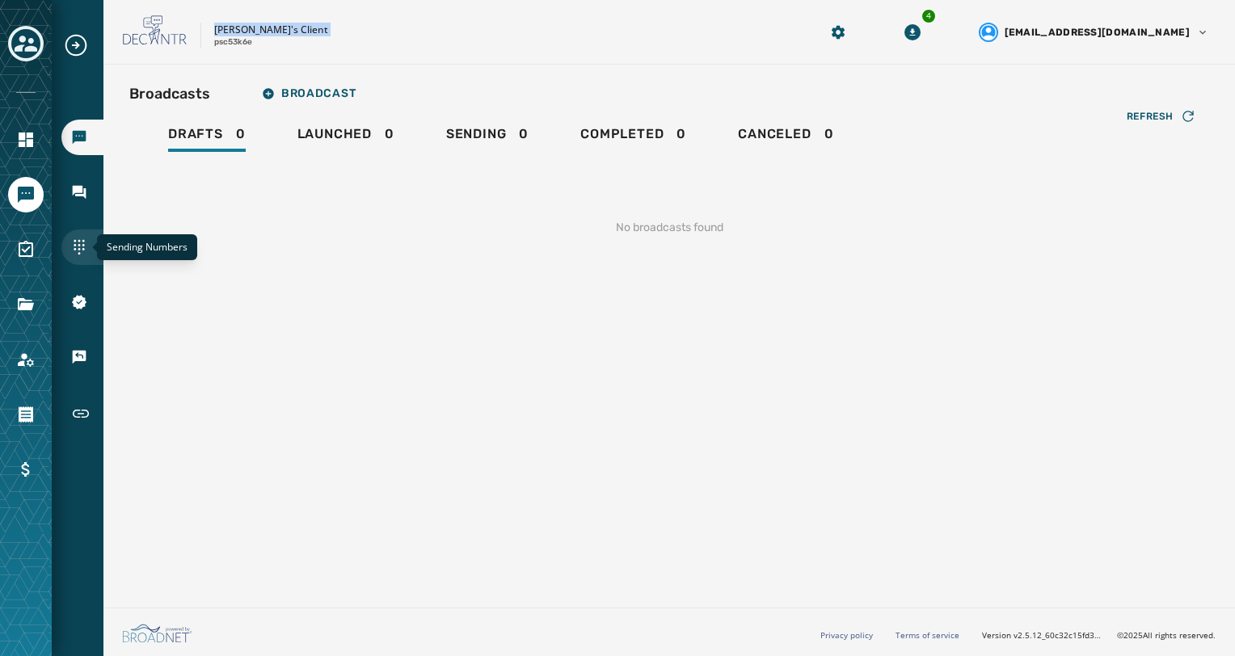
click at [78, 242] on icon "Navigate to Sending Numbers" at bounding box center [79, 247] width 16 height 16
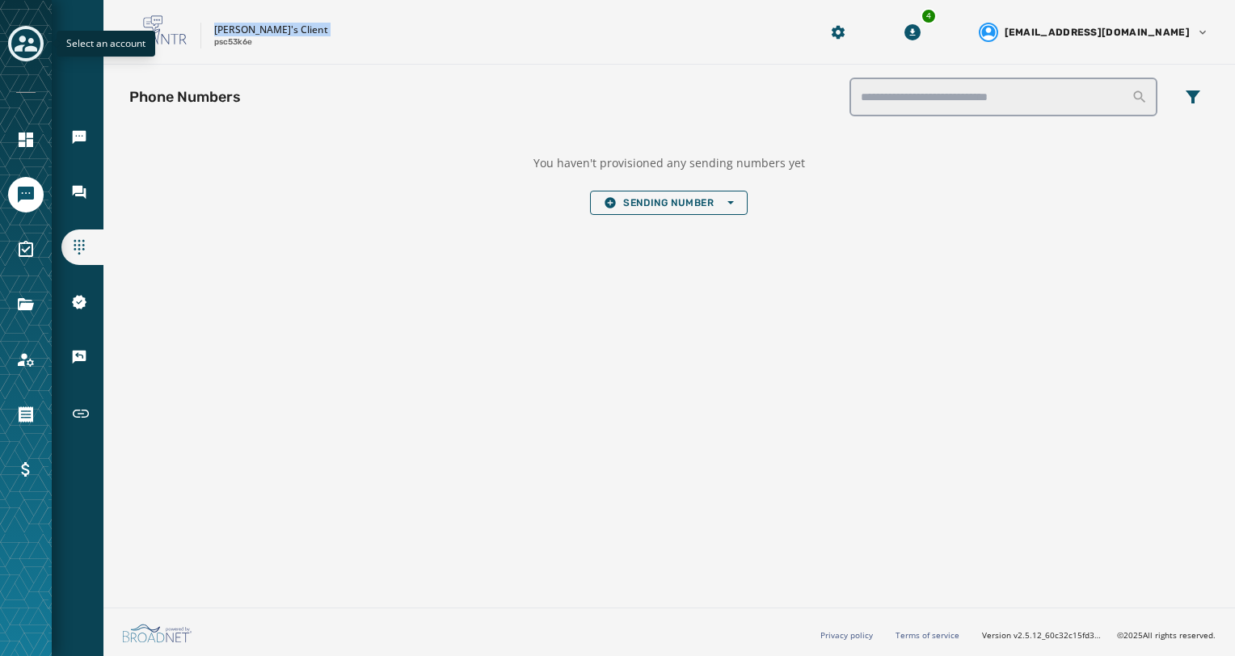
click at [36, 53] on icon "Toggle account select drawer" at bounding box center [26, 43] width 23 height 23
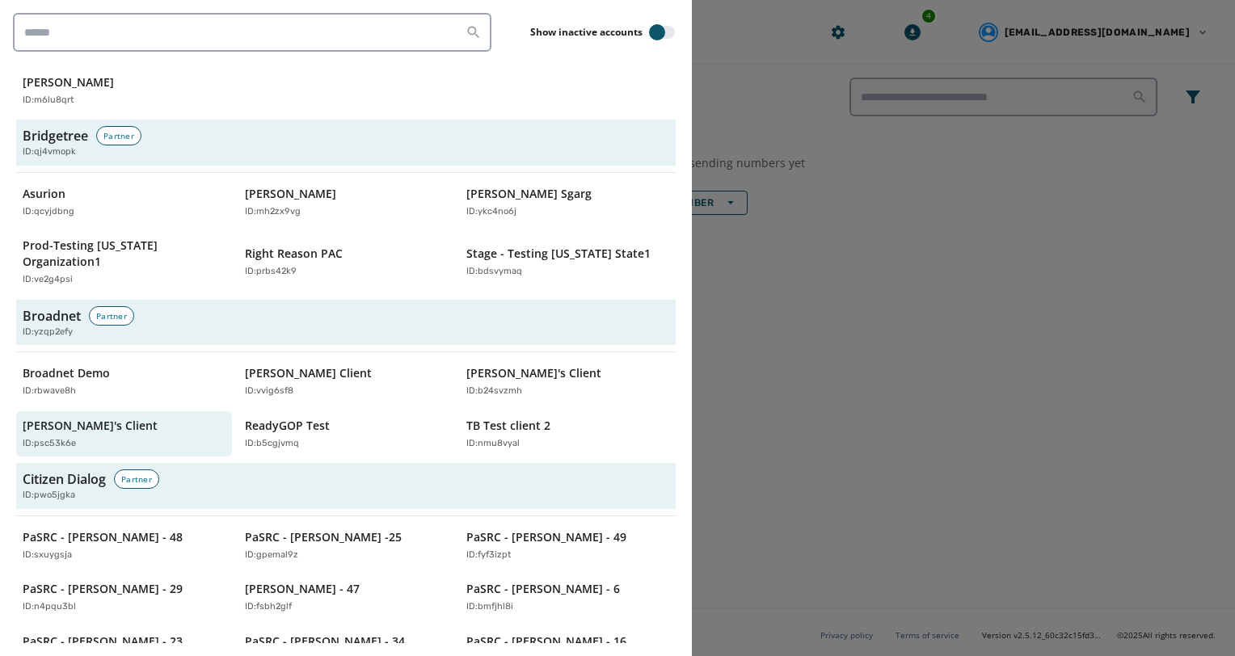
scroll to position [721, 0]
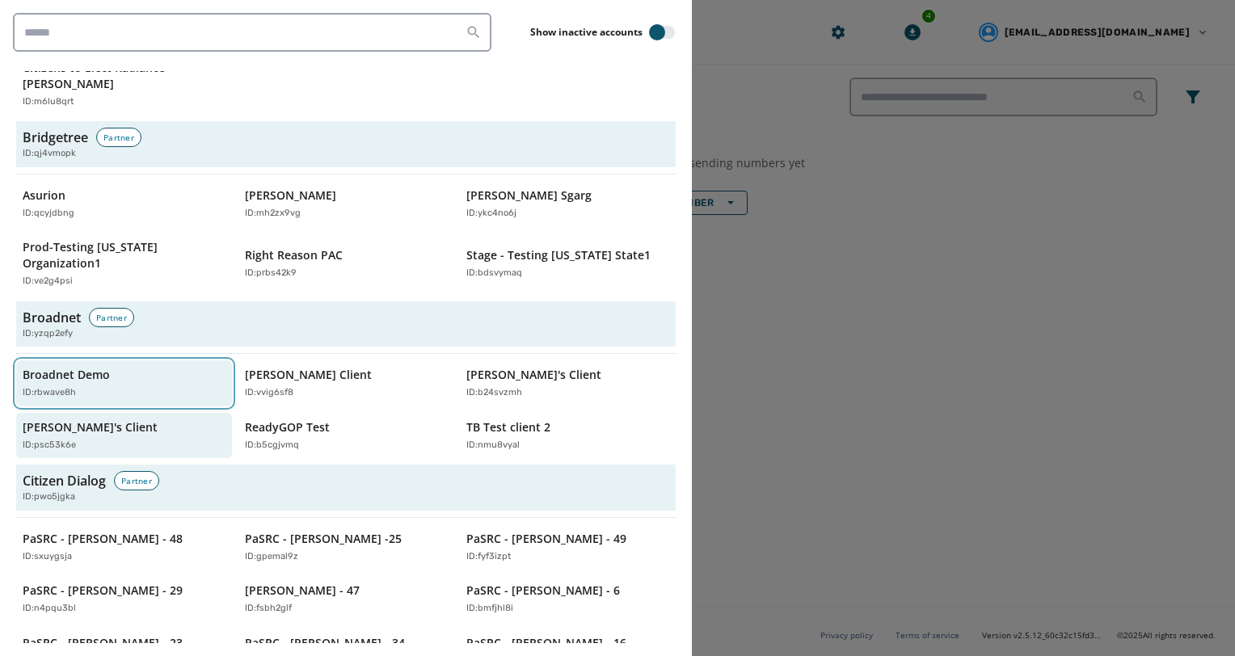
click at [168, 386] on div "ID: rbwave8h" at bounding box center [116, 393] width 187 height 14
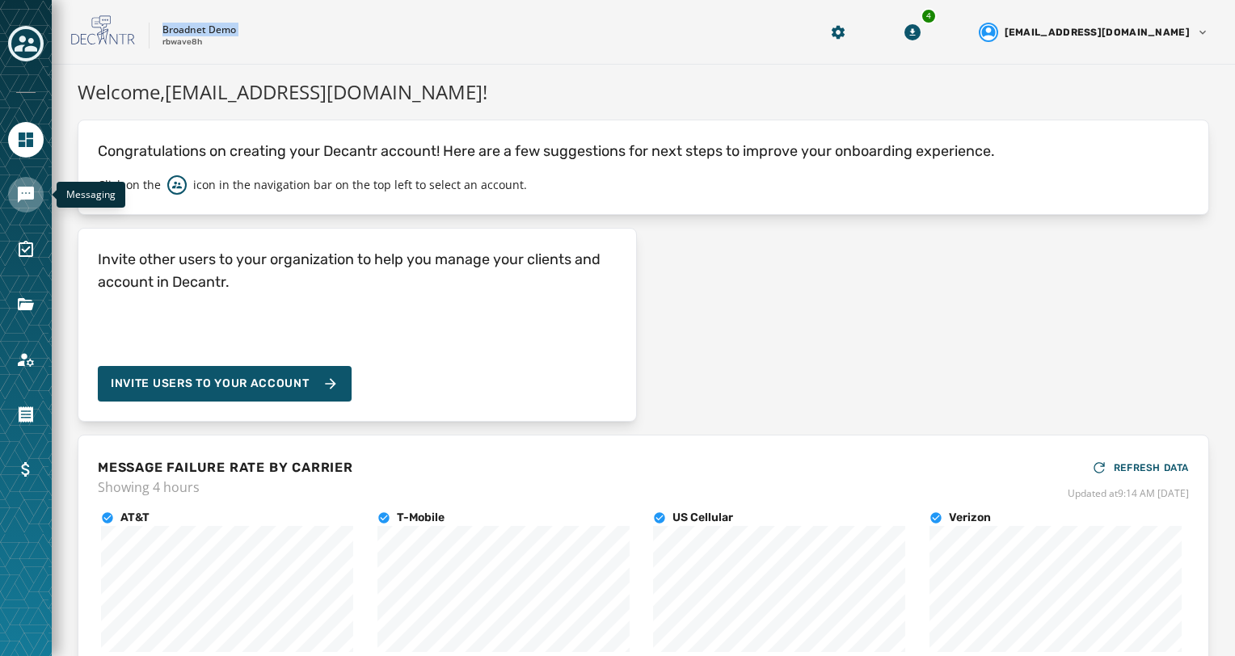
click at [30, 194] on icon "Navigate to Messaging" at bounding box center [26, 195] width 16 height 16
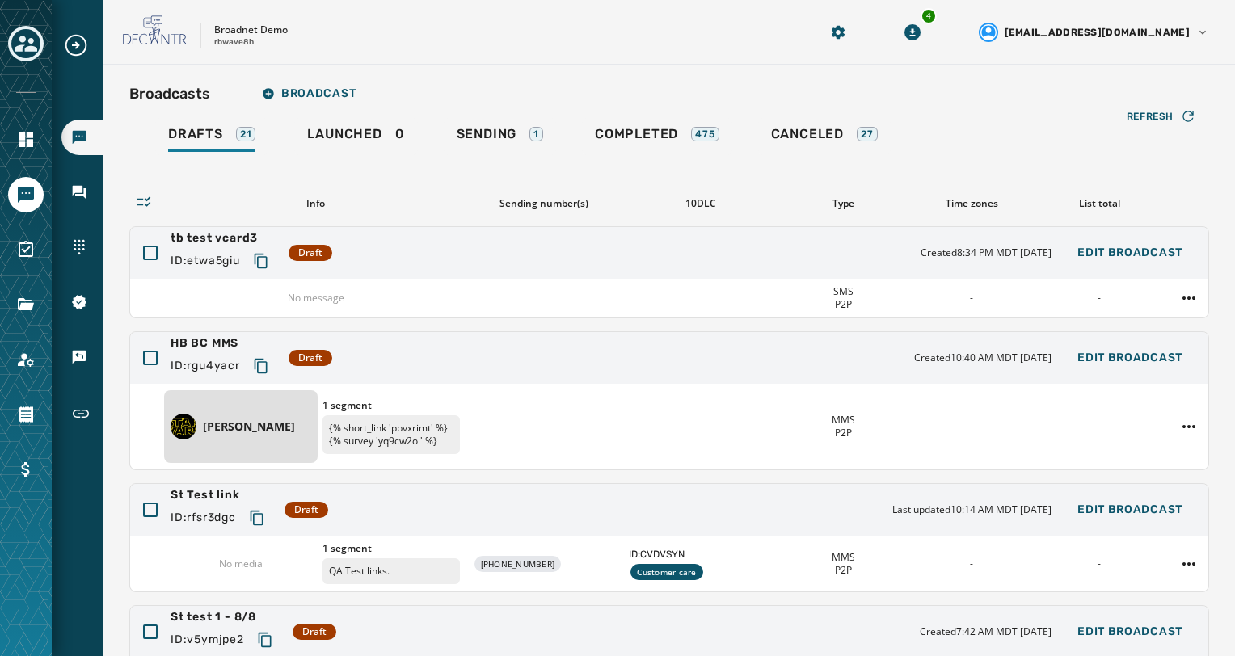
click at [28, 267] on div at bounding box center [26, 328] width 52 height 656
click at [23, 310] on icon "Navigate to Files" at bounding box center [26, 304] width 16 height 12
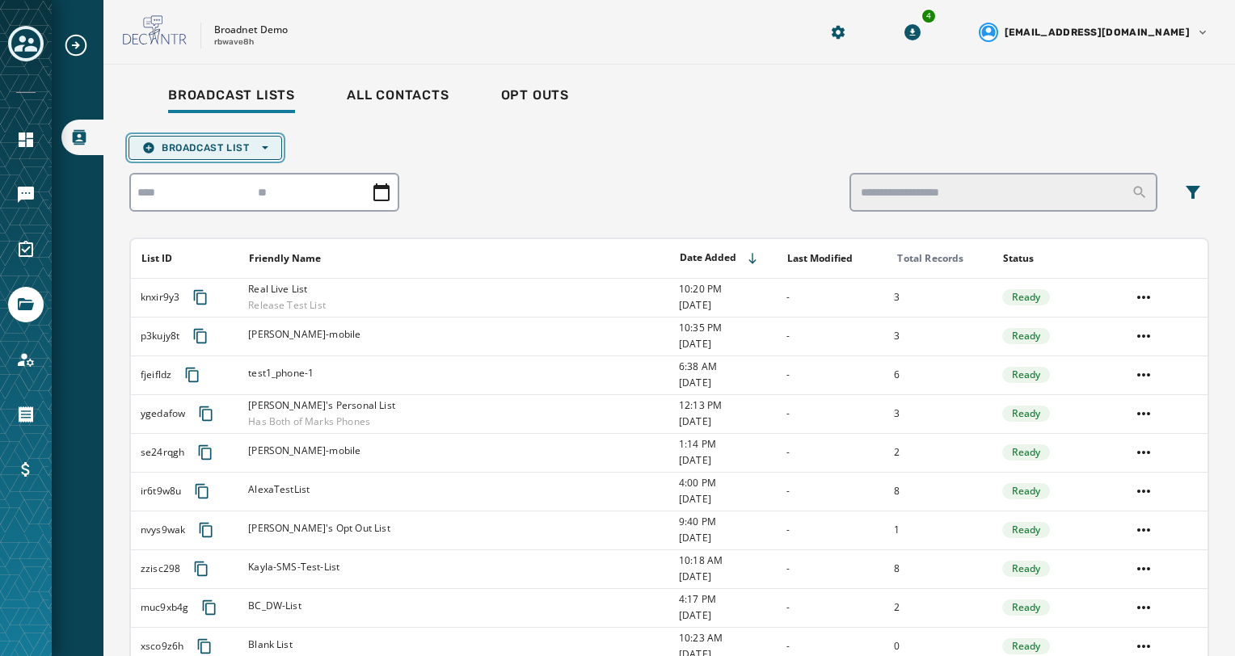
click at [242, 142] on span "Broadcast List Open options" at bounding box center [205, 147] width 126 height 13
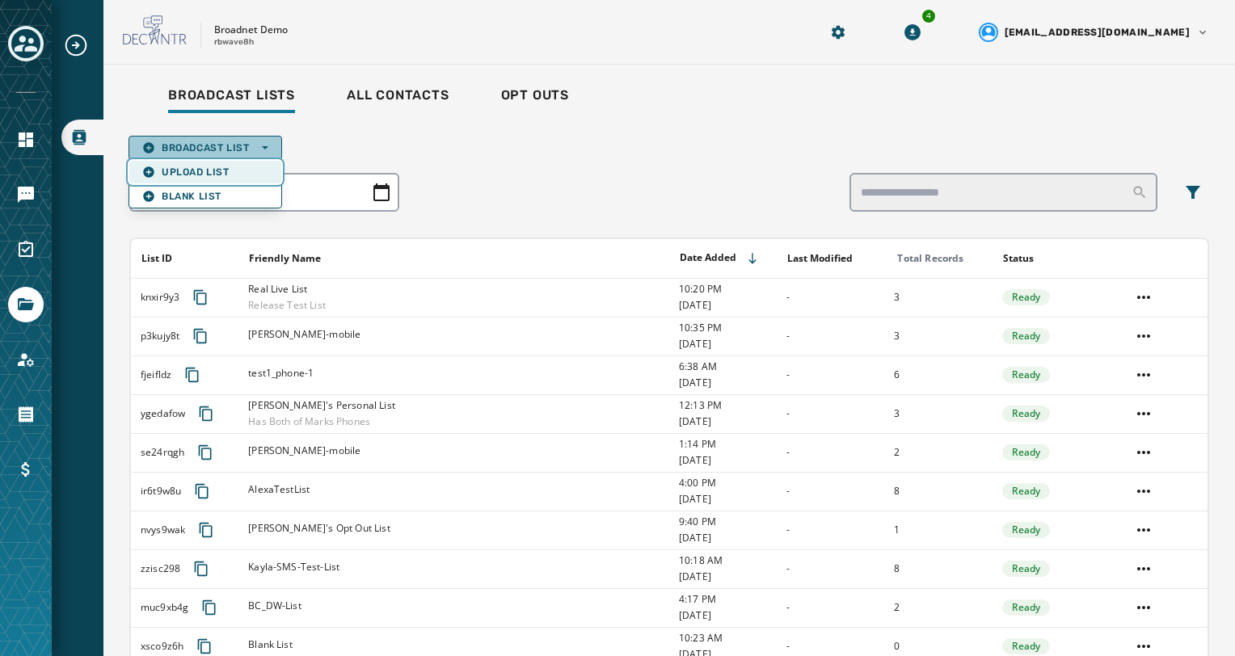
click at [229, 166] on span "Upload List" at bounding box center [205, 172] width 126 height 13
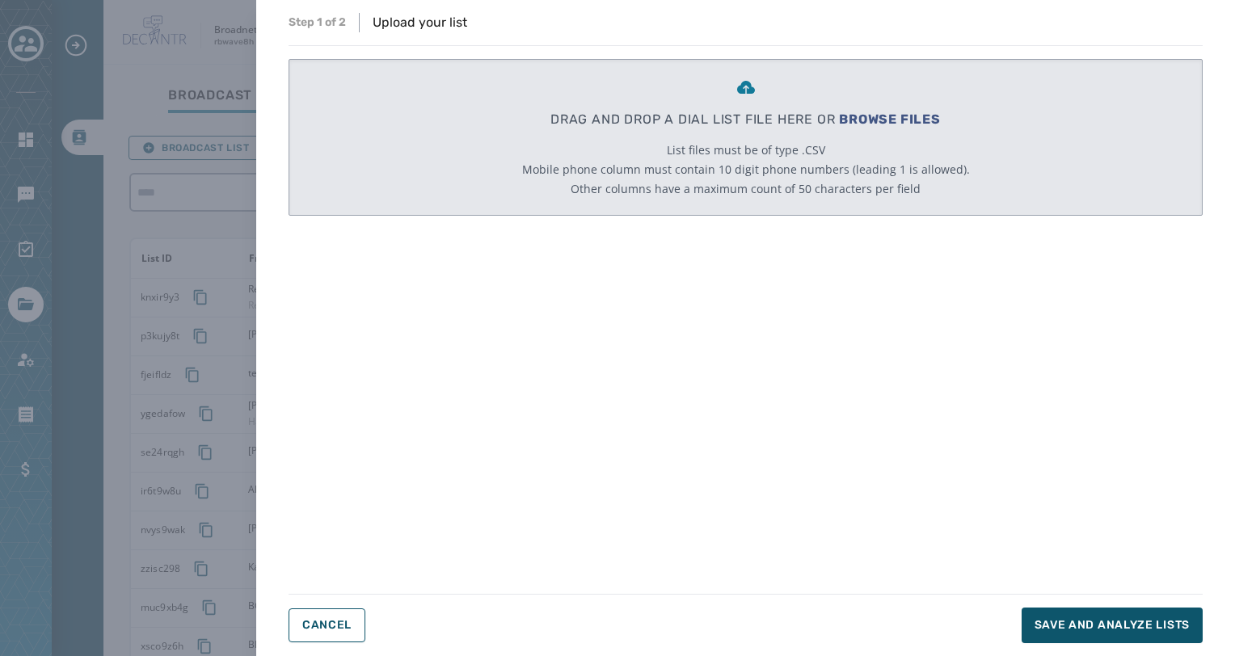
click at [861, 112] on span "BROWSE FILES" at bounding box center [890, 118] width 102 height 15
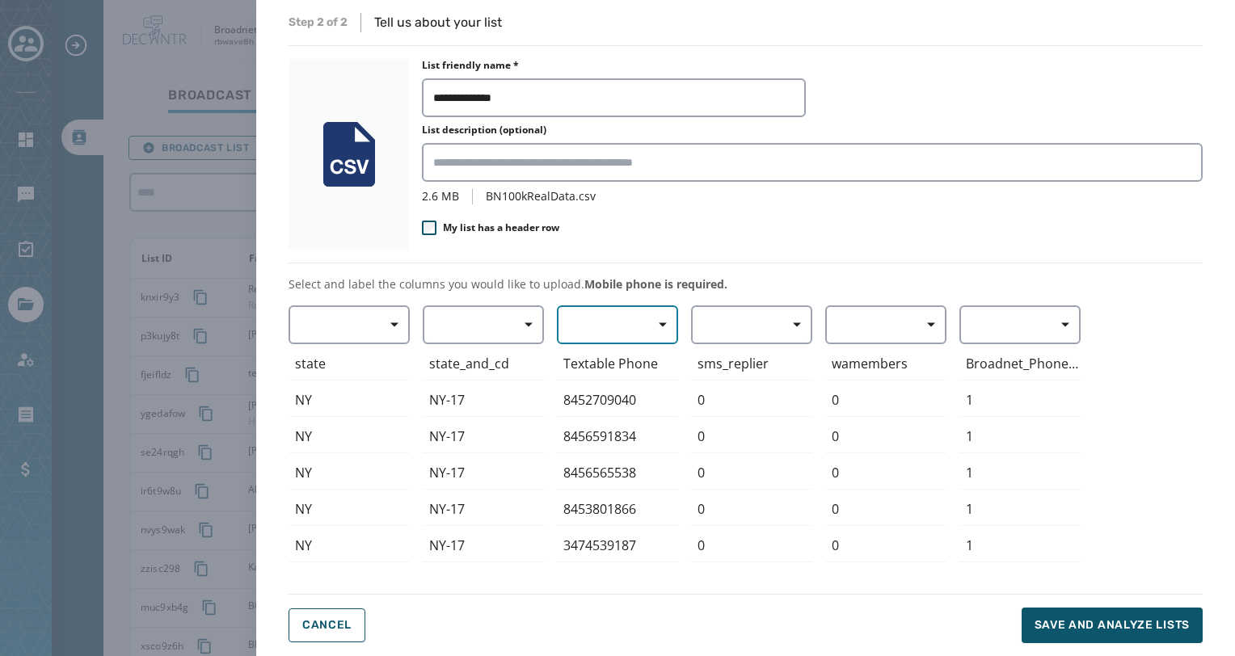
click at [665, 333] on span "button" at bounding box center [656, 325] width 39 height 32
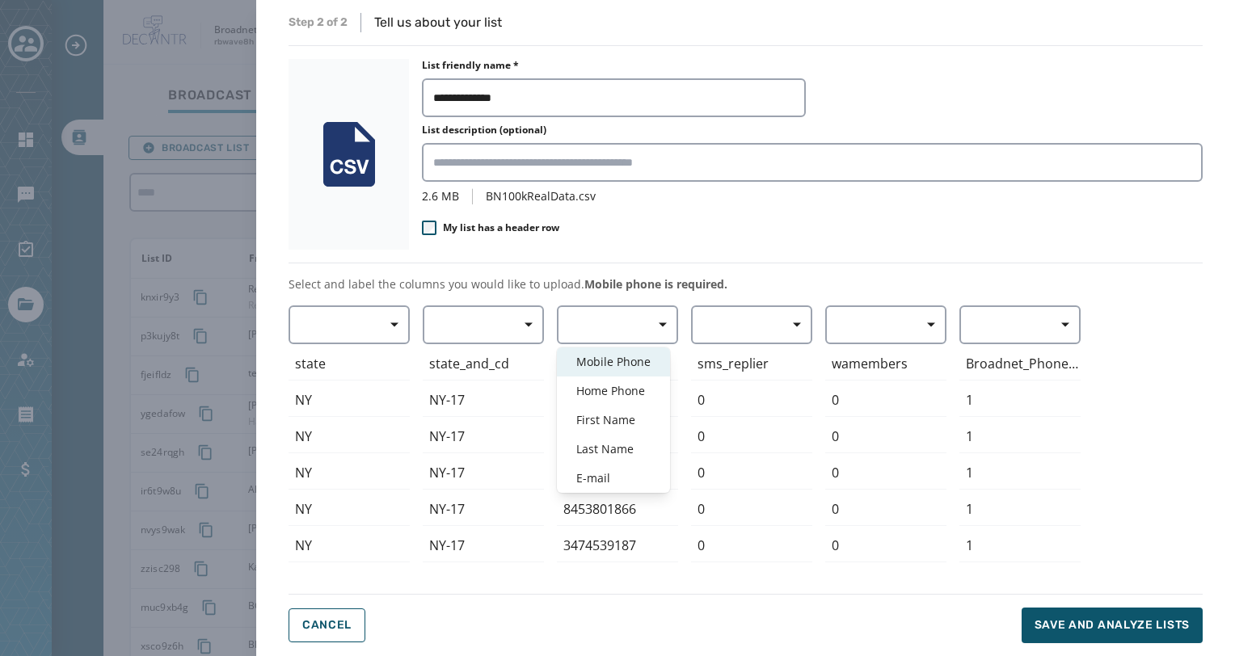
click at [646, 360] on span "Mobile Phone" at bounding box center [613, 362] width 74 height 16
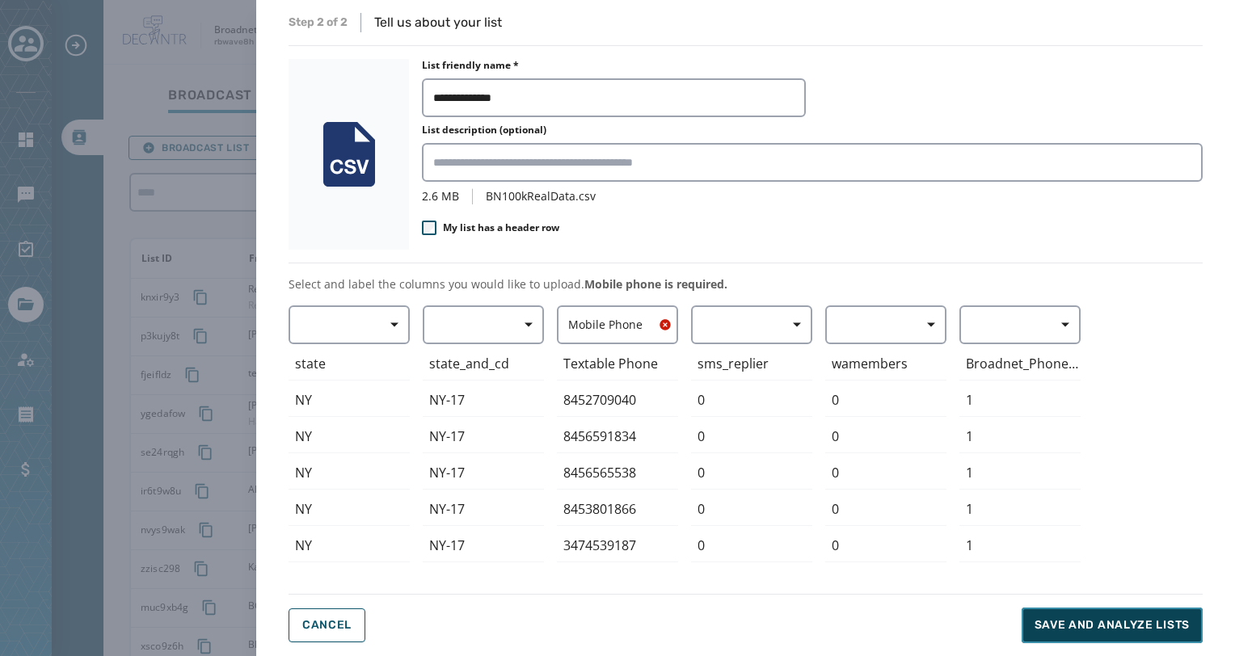
click at [1062, 638] on button "Save and analyze lists" at bounding box center [1111, 626] width 181 height 36
